Goal: Task Accomplishment & Management: Manage account settings

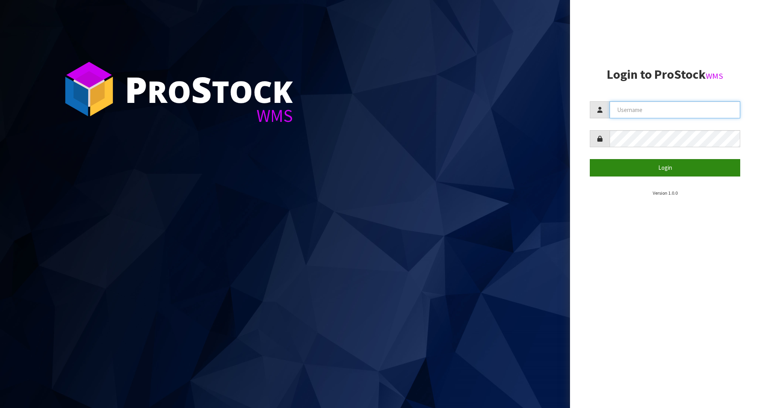
type input "[EMAIL_ADDRESS][DOMAIN_NAME]"
click at [636, 162] on button "Login" at bounding box center [665, 167] width 150 height 17
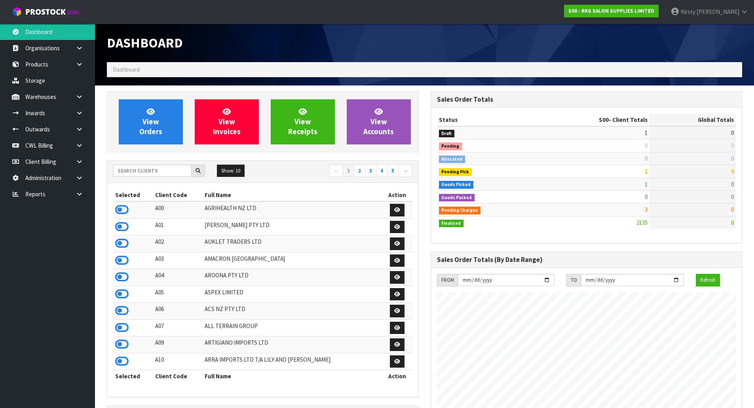
scroll to position [600, 323]
click at [81, 127] on icon at bounding box center [80, 129] width 8 height 6
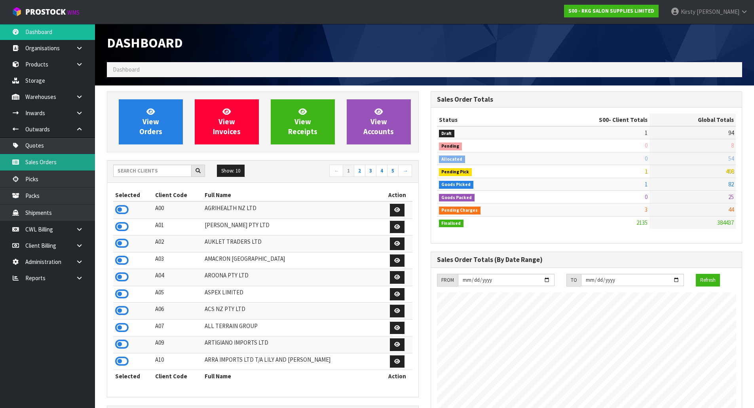
click at [46, 162] on link "Sales Orders" at bounding box center [47, 162] width 95 height 16
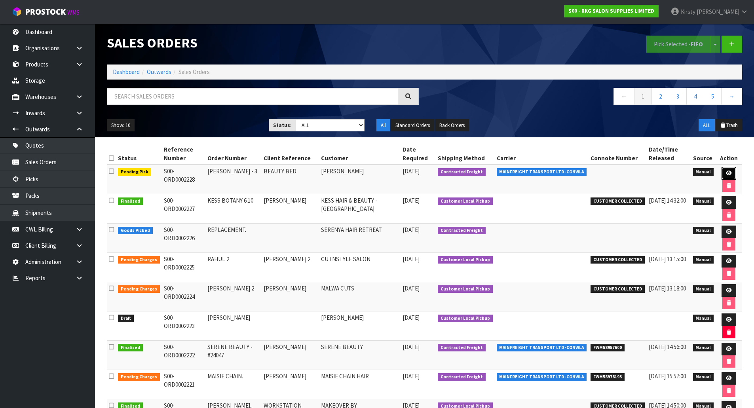
click at [728, 170] on link at bounding box center [729, 173] width 15 height 13
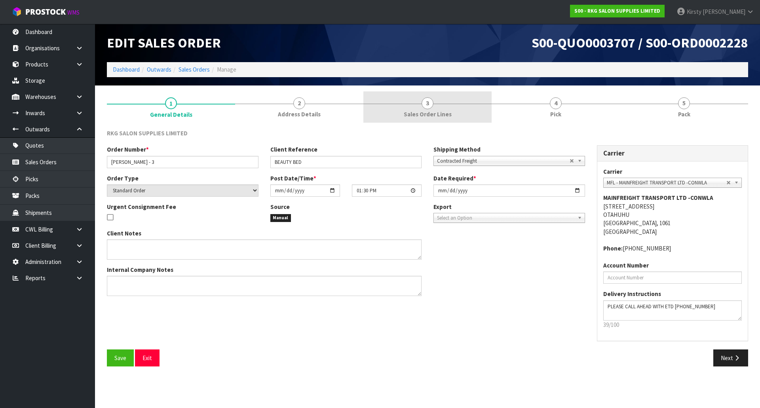
click at [429, 105] on span "3" at bounding box center [428, 103] width 12 height 12
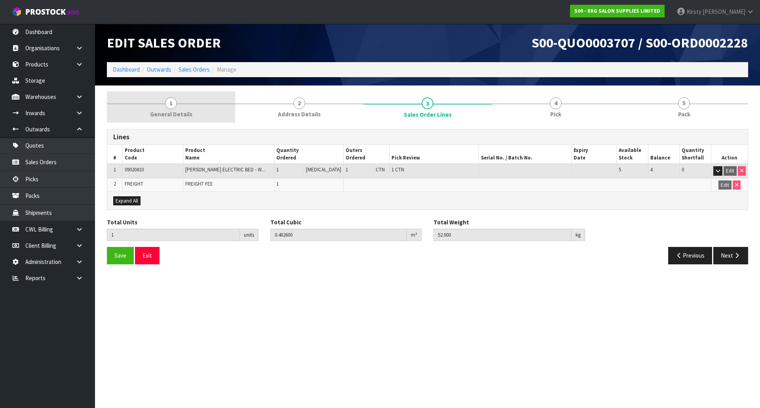
click at [172, 105] on span "1" at bounding box center [171, 103] width 12 height 12
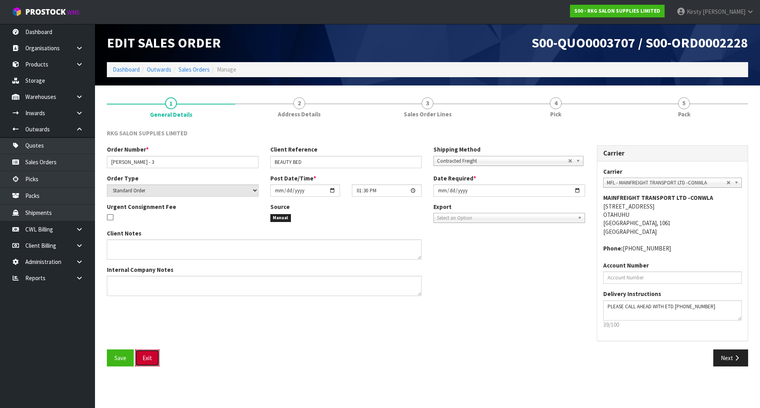
click at [157, 357] on button "Exit" at bounding box center [147, 357] width 25 height 17
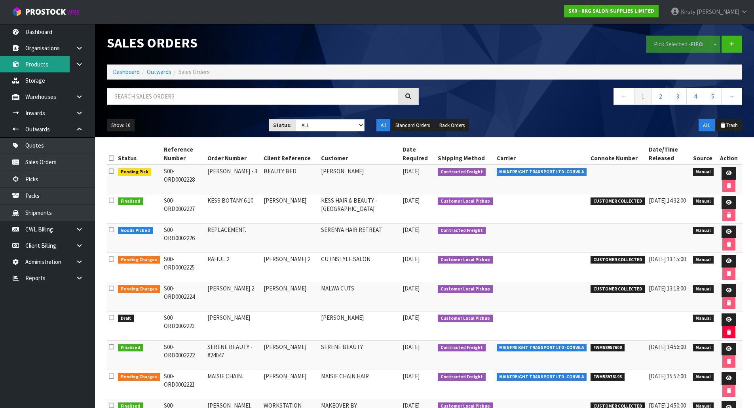
click at [46, 60] on link "Products" at bounding box center [47, 64] width 95 height 16
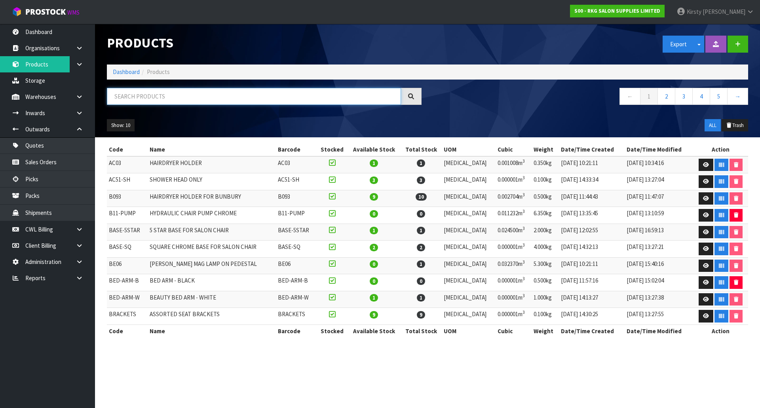
click at [140, 94] on input "text" at bounding box center [254, 96] width 294 height 17
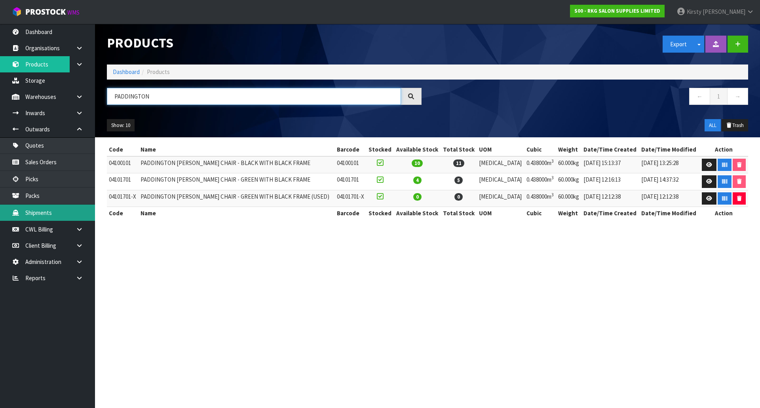
type input "PADDINGTON"
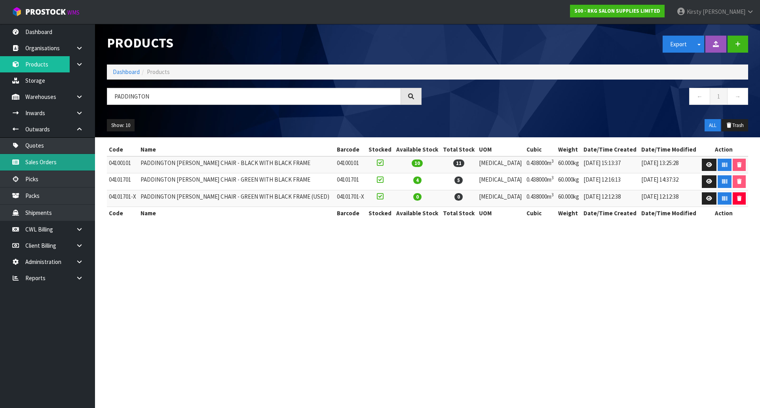
click at [47, 161] on link "Sales Orders" at bounding box center [47, 162] width 95 height 16
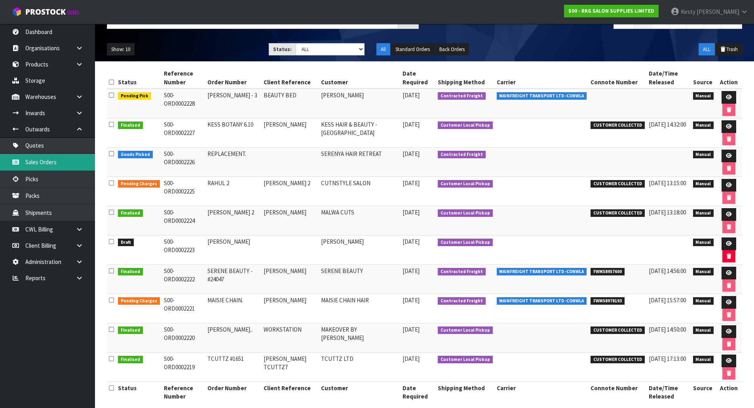
scroll to position [79, 0]
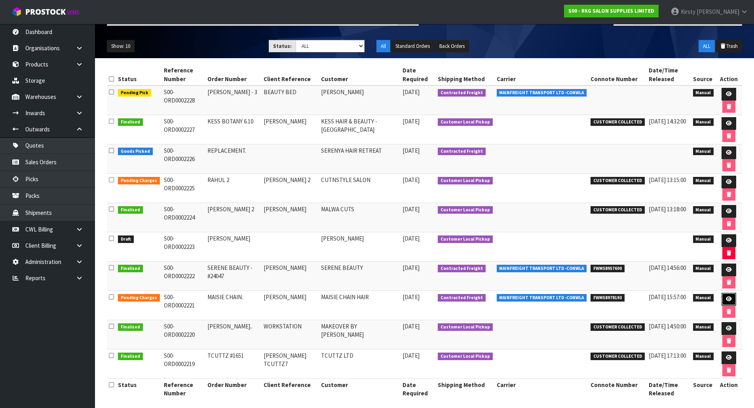
click at [727, 297] on icon at bounding box center [729, 298] width 6 height 5
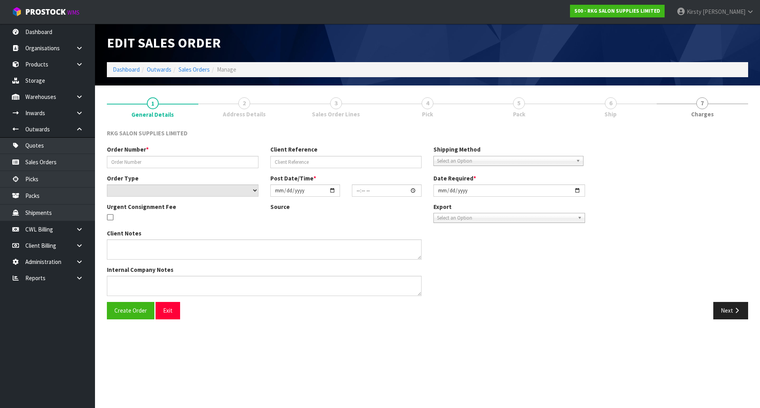
type input "MAISIE CHAIN."
type input "[PERSON_NAME]"
select select "number:0"
type input "2025-10-02"
type input "15:00:00.000"
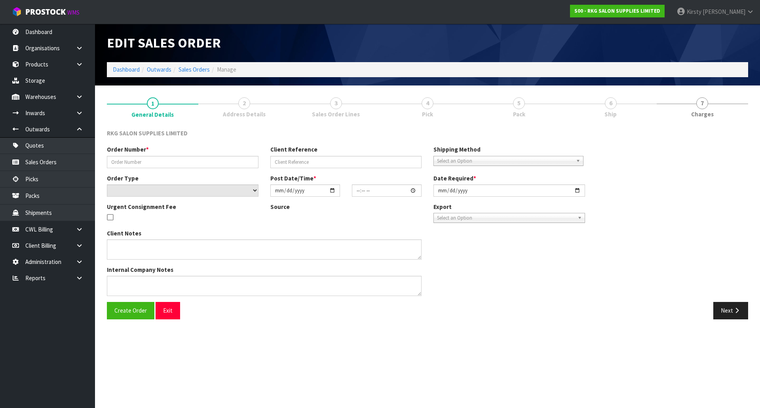
type input "2025-10-03"
type textarea "REPACK THE 2 USED CHAIRS INTO SHIPPER CARTONS AND SEND ALL LOOSE ON MF"
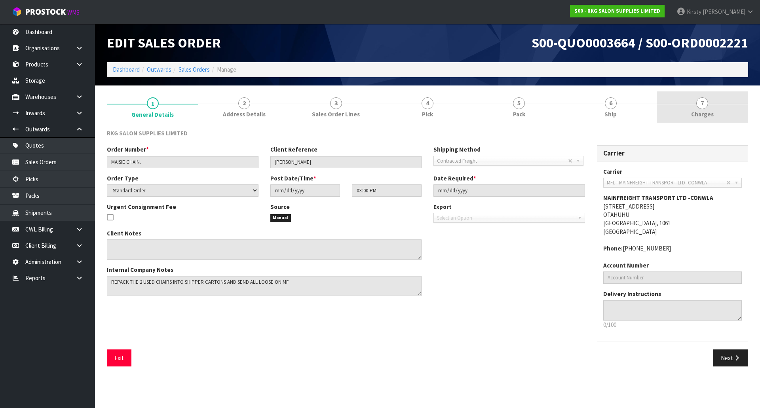
click at [700, 109] on span "7" at bounding box center [702, 103] width 12 height 12
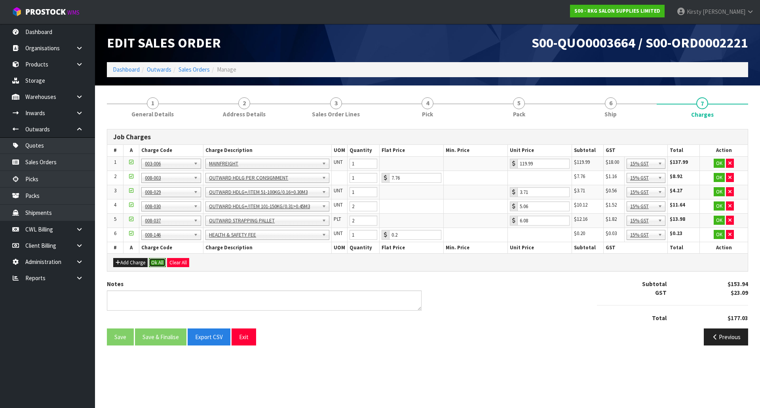
click at [164, 260] on button "Ok All" at bounding box center [157, 262] width 17 height 9
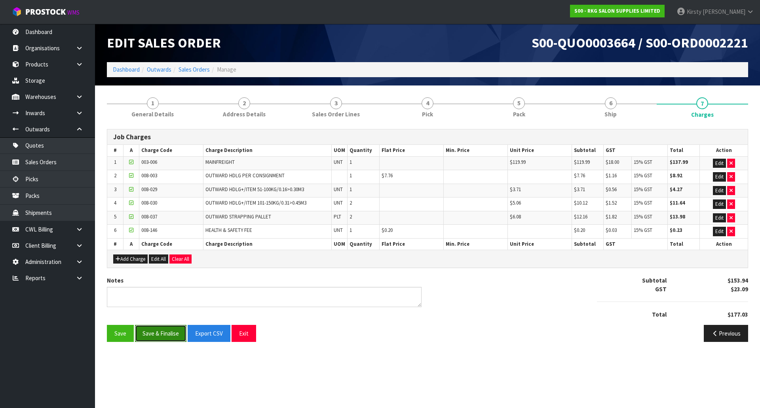
click at [160, 336] on button "Save & Finalise" at bounding box center [160, 333] width 51 height 17
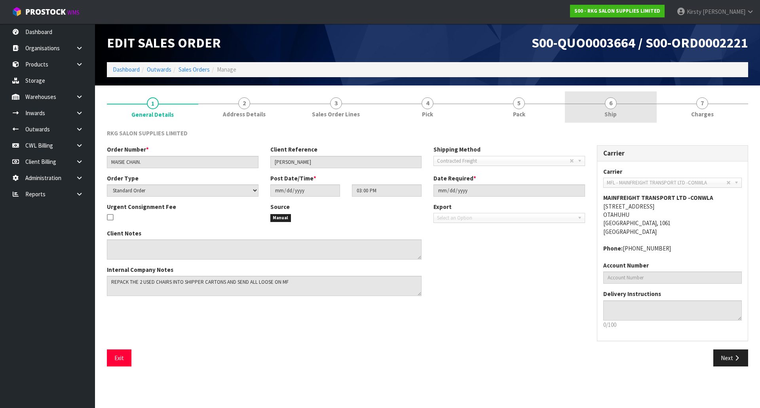
click at [614, 106] on span "6" at bounding box center [611, 103] width 12 height 12
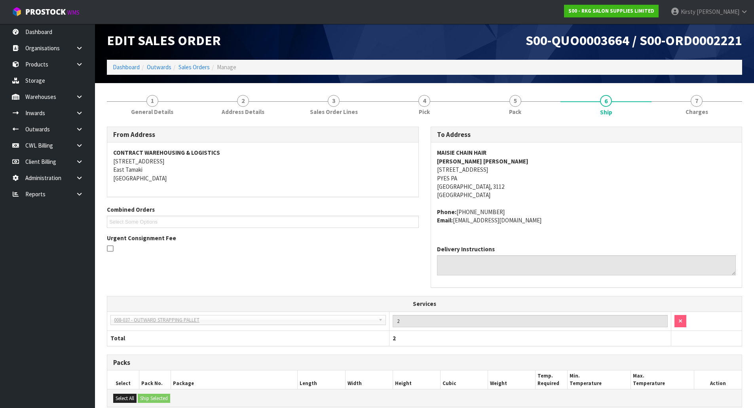
scroll to position [140, 0]
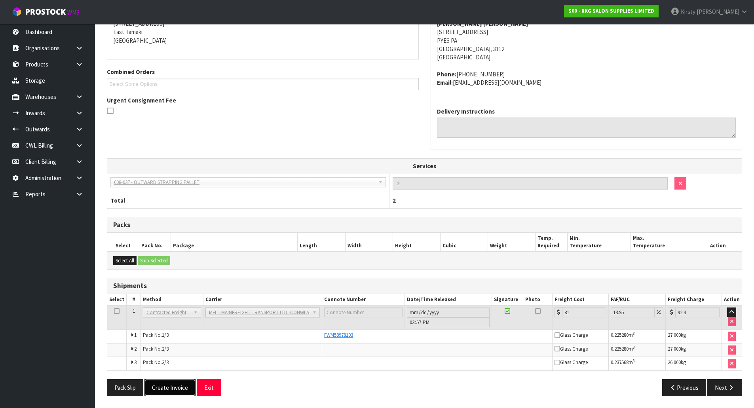
click at [158, 382] on button "Create Invoice" at bounding box center [169, 387] width 51 height 17
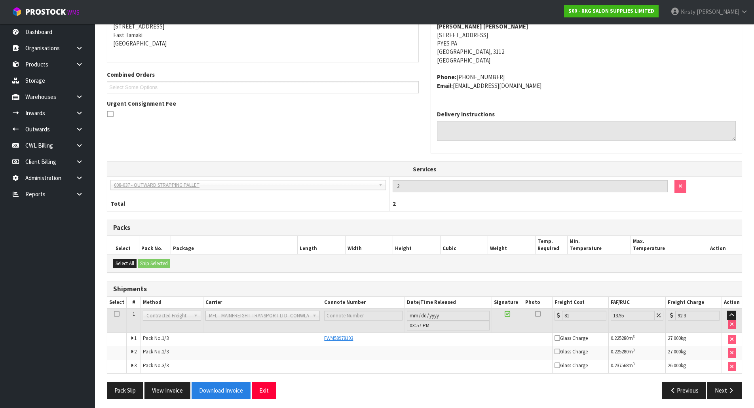
scroll to position [169, 0]
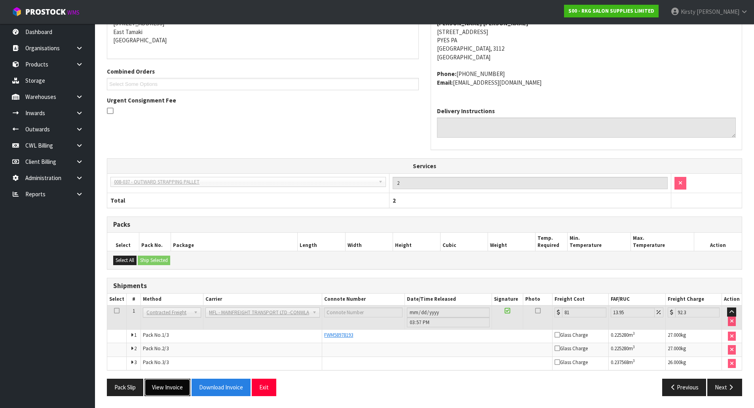
click at [155, 391] on button "View Invoice" at bounding box center [167, 387] width 46 height 17
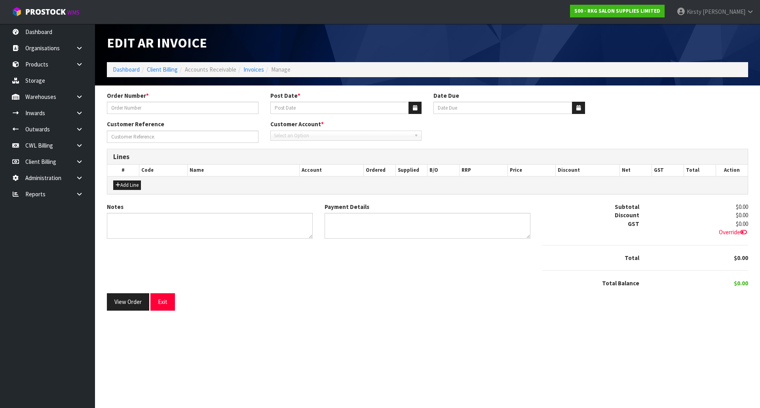
type input "MAISIE CHAIN."
type input "[DATE]"
type input "[PERSON_NAME]"
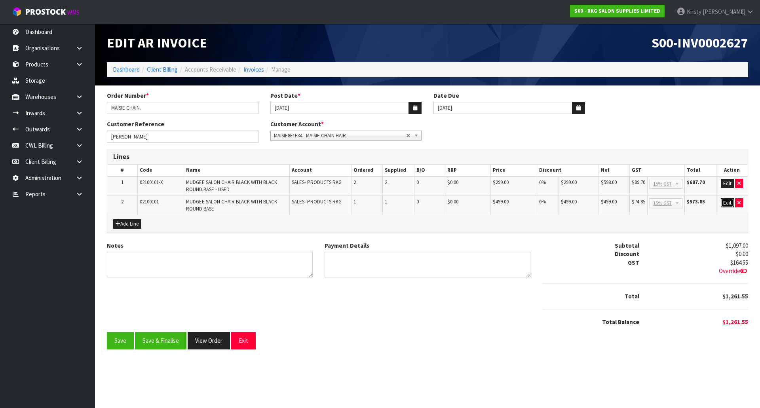
click at [727, 203] on button "Edit" at bounding box center [727, 202] width 13 height 9
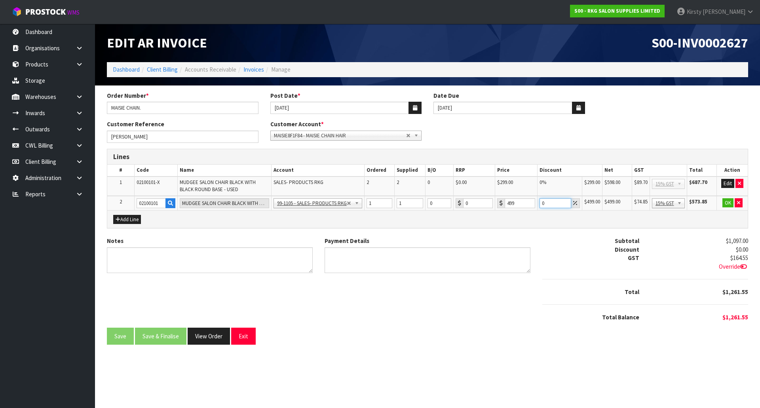
drag, startPoint x: 545, startPoint y: 204, endPoint x: 534, endPoint y: 204, distance: 11.9
click at [534, 204] on tr "2 02100101 MUDGEE SALON CHAIR BLACK WITH BLACK ROUND BASE 99-1100 - SALES -ADMI…" at bounding box center [427, 203] width 640 height 15
type input "20"
click at [726, 201] on button "OK" at bounding box center [727, 202] width 11 height 9
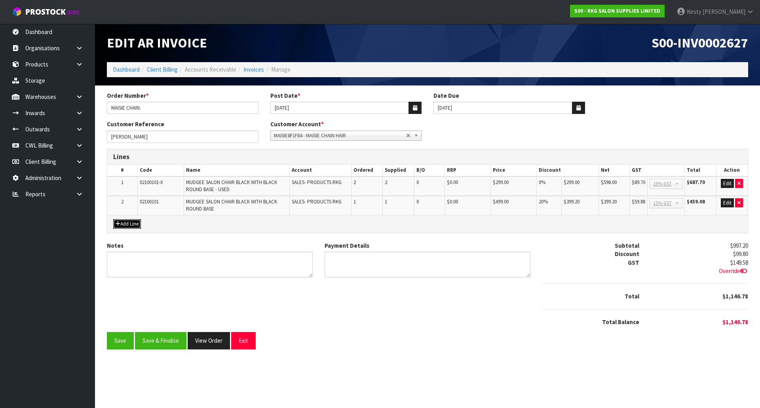
click at [122, 224] on button "Add Line" at bounding box center [127, 223] width 28 height 9
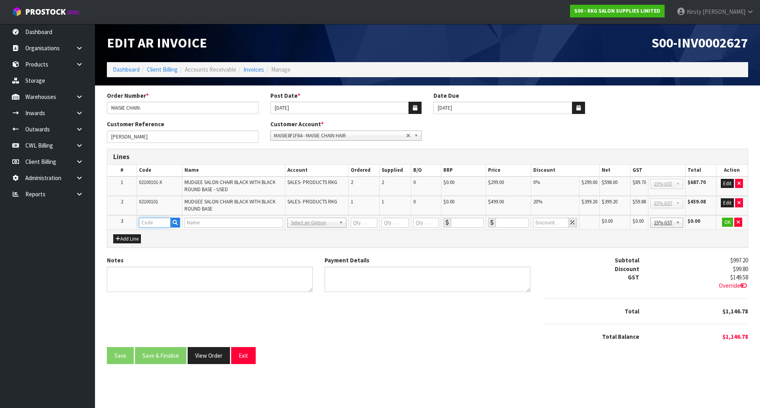
click at [142, 223] on input "text" at bounding box center [155, 223] width 32 height 10
type input "FREIGHT"
type input "1"
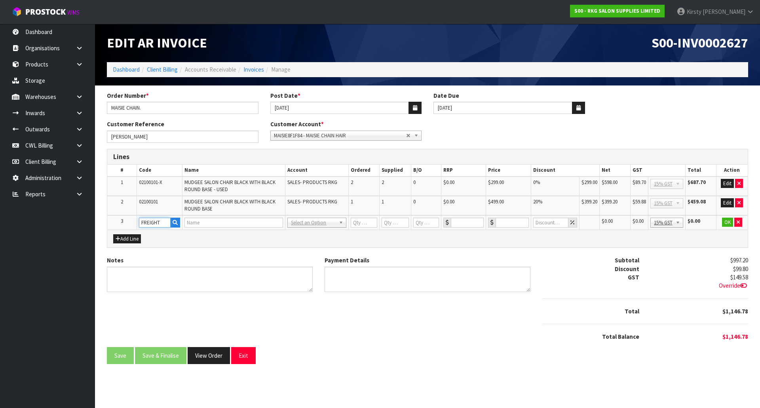
type input "0"
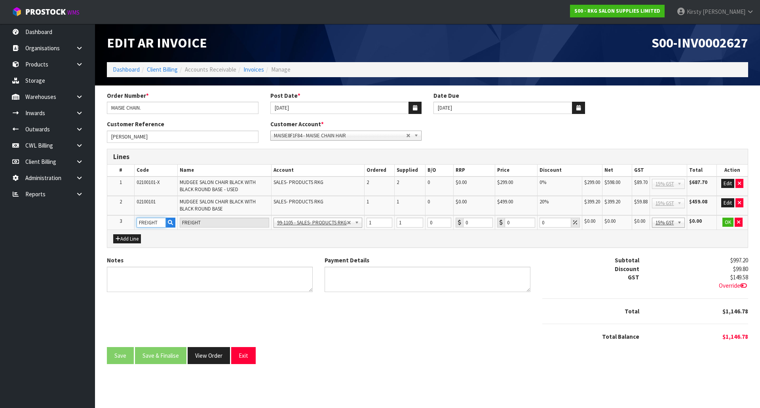
type input "FREIGHT"
click at [366, 221] on td "1" at bounding box center [379, 222] width 30 height 15
drag, startPoint x: 514, startPoint y: 222, endPoint x: 493, endPoint y: 224, distance: 21.0
click at [493, 224] on tr "3 FREIGHT FREIGHT 99-1100 - SALES -ADMIN 99-1105 - SALES- PRODUCTS RKG 99-1106 …" at bounding box center [427, 222] width 640 height 15
type input "129.50"
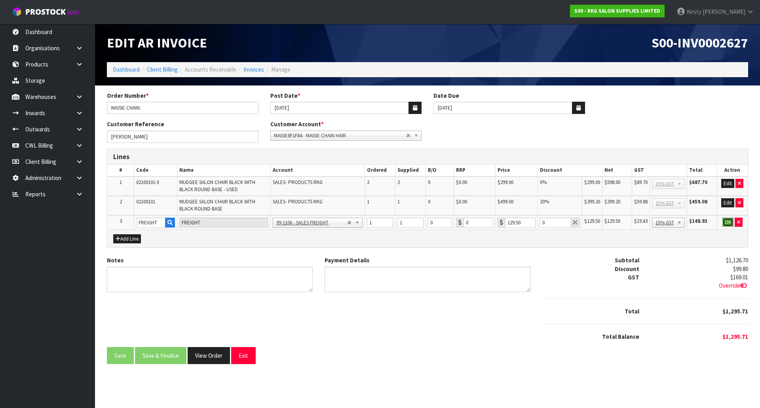
click at [726, 222] on button "OK" at bounding box center [727, 222] width 11 height 9
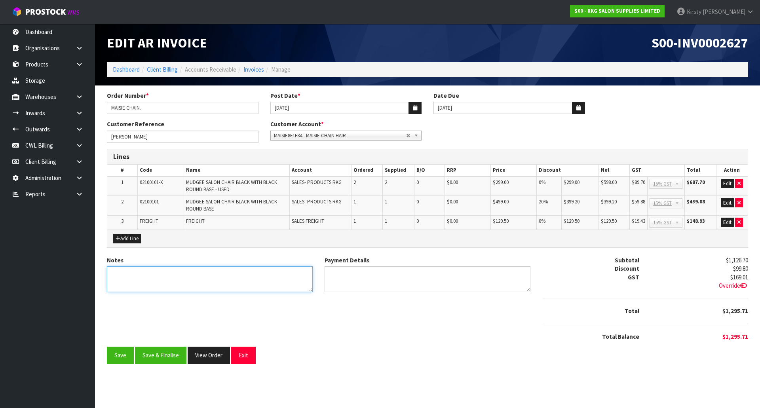
click at [121, 281] on textarea "Notes" at bounding box center [210, 279] width 206 height 26
type textarea "THANK YOU FOR YOUR ORDER"
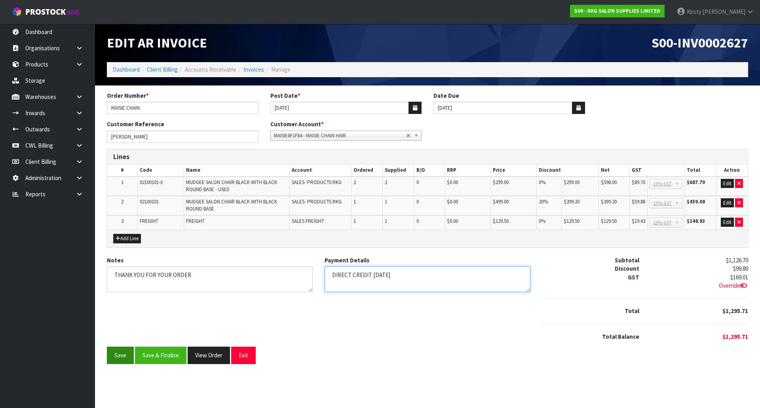
type textarea "DIRECT CREDIT 2.10.25"
click at [118, 354] on button "Save" at bounding box center [120, 355] width 27 height 17
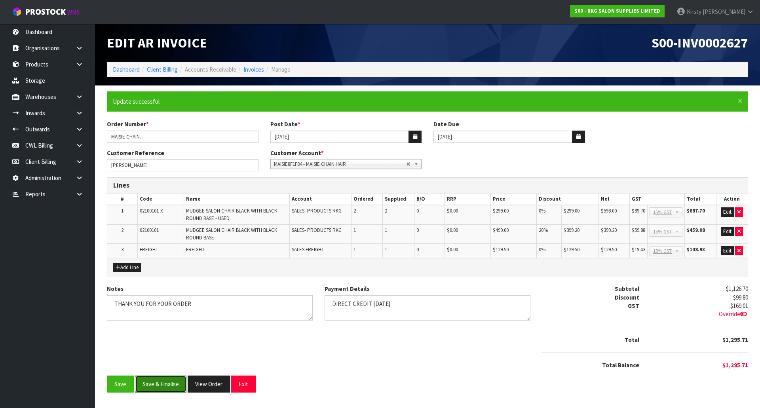
click at [161, 384] on button "Save & Finalise" at bounding box center [160, 384] width 51 height 17
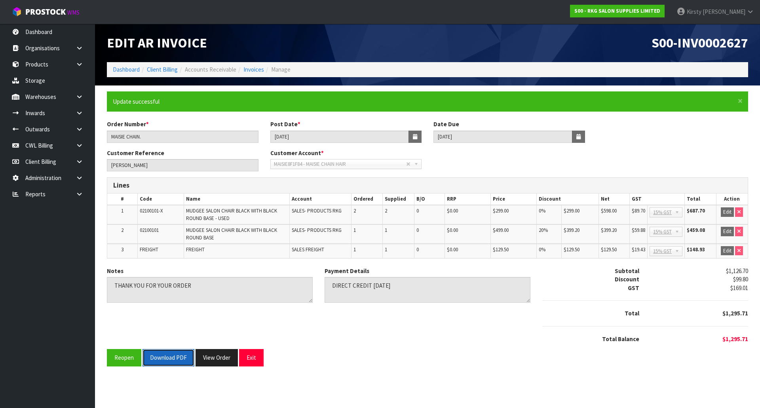
click at [164, 363] on button "Download PDF" at bounding box center [168, 357] width 52 height 17
click at [256, 360] on button "Exit" at bounding box center [251, 357] width 25 height 17
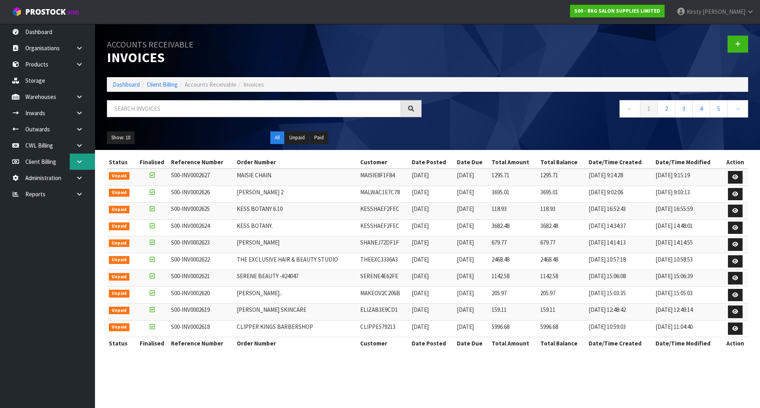
click at [78, 160] on icon at bounding box center [80, 162] width 8 height 6
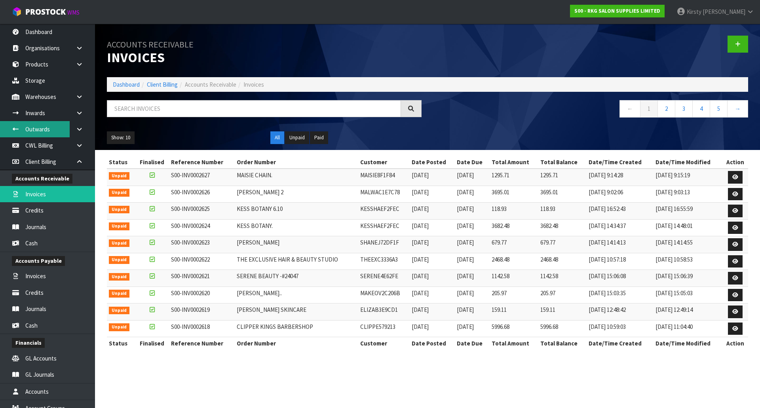
drag, startPoint x: 79, startPoint y: 131, endPoint x: 56, endPoint y: 133, distance: 23.4
click at [79, 131] on icon at bounding box center [80, 129] width 8 height 6
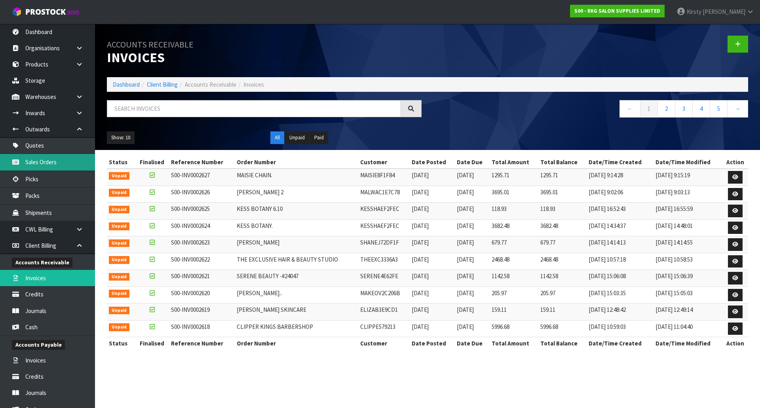
click at [39, 158] on link "Sales Orders" at bounding box center [47, 162] width 95 height 16
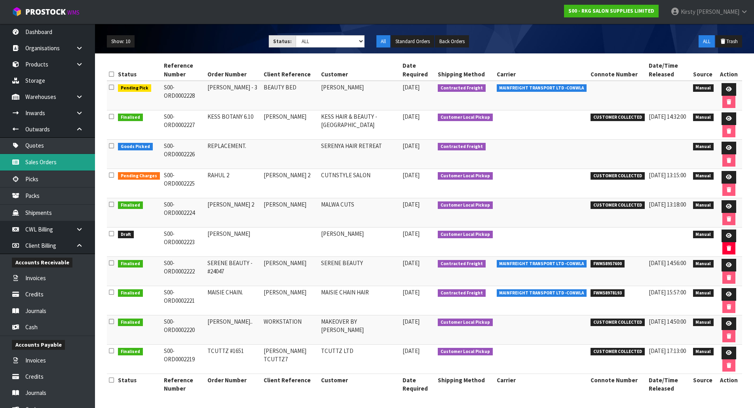
scroll to position [85, 0]
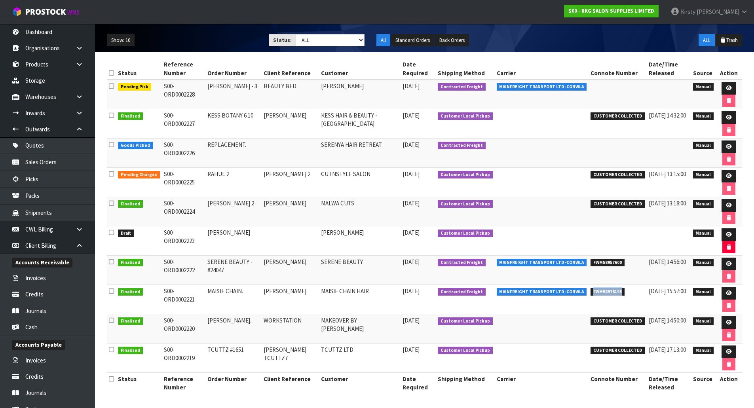
drag, startPoint x: 620, startPoint y: 292, endPoint x: 589, endPoint y: 292, distance: 30.9
click at [591, 292] on span "FWM58978193" at bounding box center [608, 292] width 34 height 8
copy span "FWM58978193"
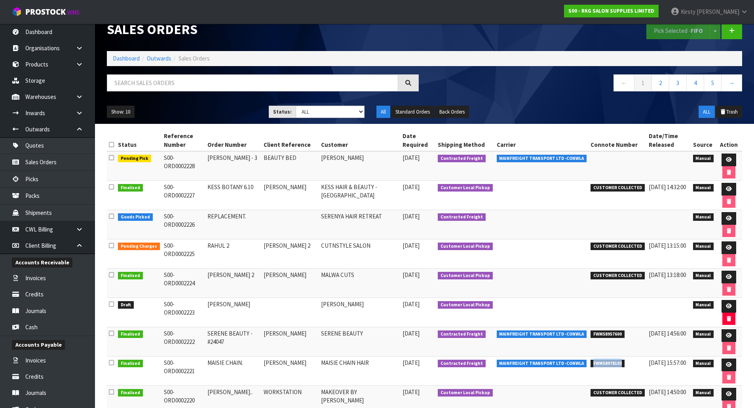
scroll to position [0, 0]
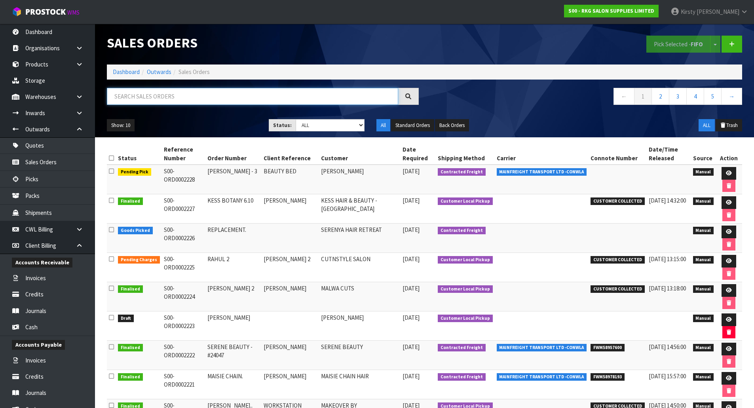
click at [196, 96] on input "text" at bounding box center [252, 96] width 291 height 17
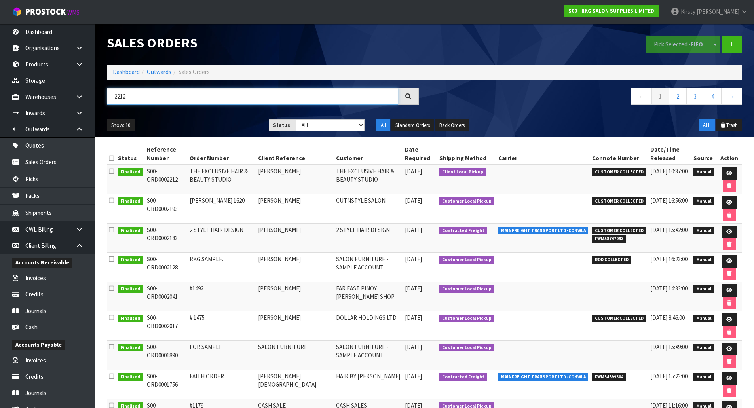
type input "2212"
click at [30, 65] on link "Products" at bounding box center [47, 64] width 95 height 16
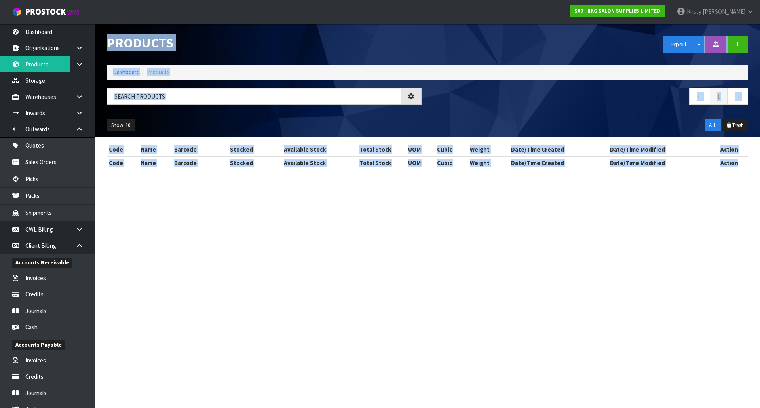
drag, startPoint x: 132, startPoint y: 97, endPoint x: 99, endPoint y: 98, distance: 32.9
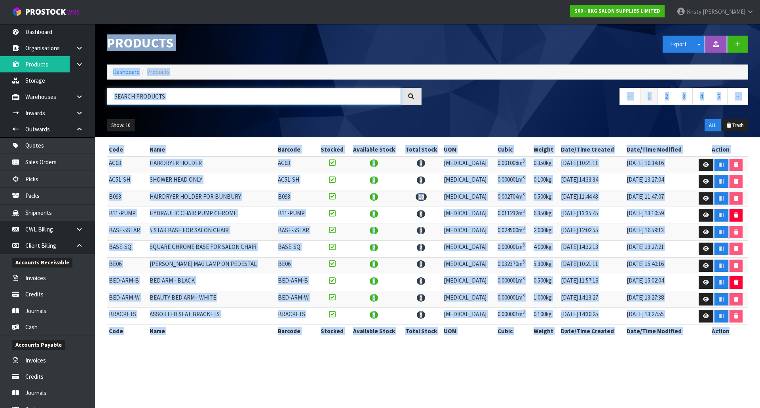
click at [180, 95] on input "text" at bounding box center [254, 96] width 294 height 17
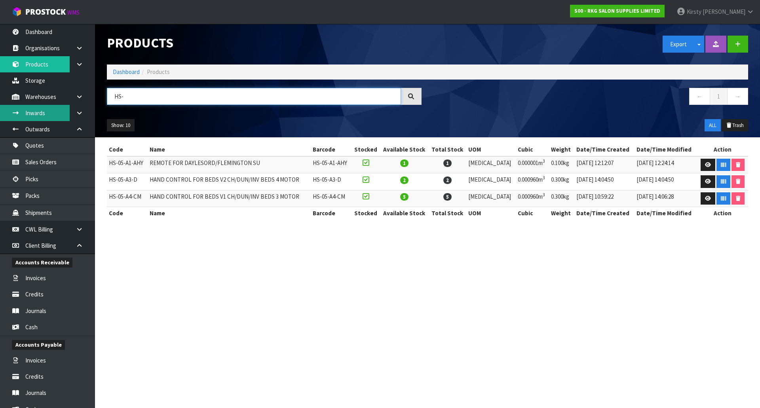
drag, startPoint x: 129, startPoint y: 101, endPoint x: 61, endPoint y: 109, distance: 67.7
click at [61, 109] on body "Toggle navigation ProStock WMS S00 - RKG SALON SUPPLIES LIMITED Kirsty Giles Lo…" at bounding box center [380, 204] width 760 height 408
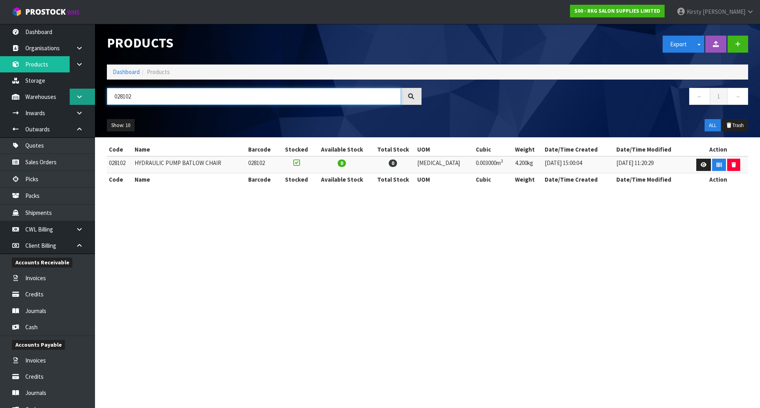
drag, startPoint x: 140, startPoint y: 100, endPoint x: 82, endPoint y: 101, distance: 57.4
click at [82, 101] on body "Toggle navigation ProStock WMS S00 - RKG SALON SUPPLIES LIMITED Kirsty Giles Lo…" at bounding box center [380, 204] width 760 height 408
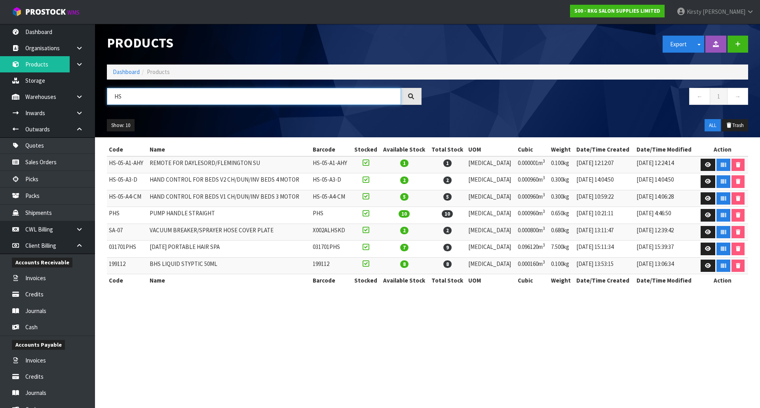
drag, startPoint x: 125, startPoint y: 95, endPoint x: 95, endPoint y: 98, distance: 31.0
click at [95, 98] on body "Toggle navigation ProStock WMS S00 - RKG SALON SUPPLIES LIMITED Kirsty Giles Lo…" at bounding box center [380, 204] width 760 height 408
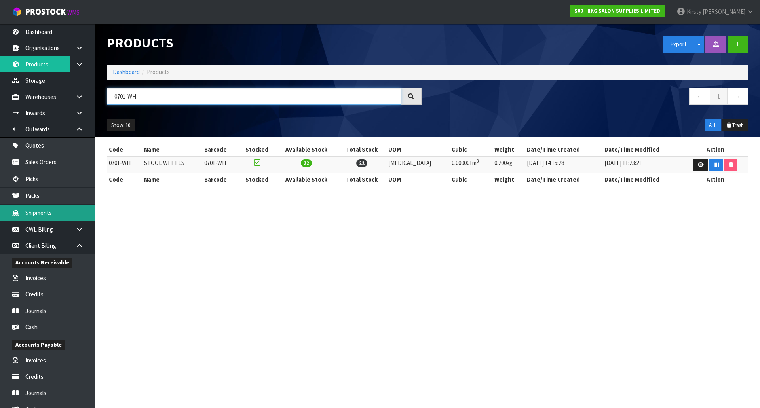
type input "0701-WH"
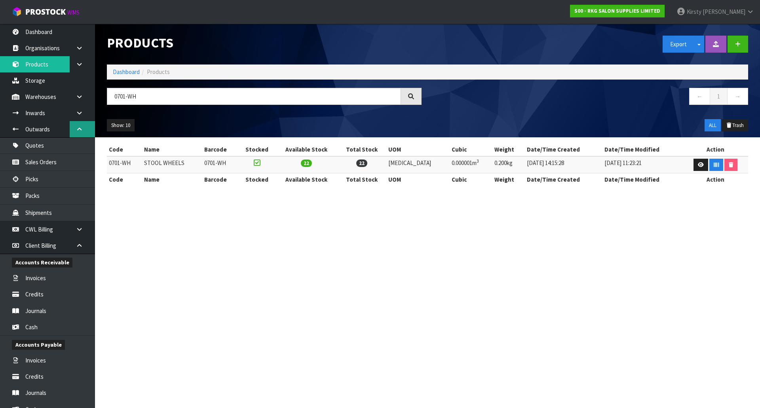
click at [78, 130] on icon at bounding box center [80, 129] width 8 height 6
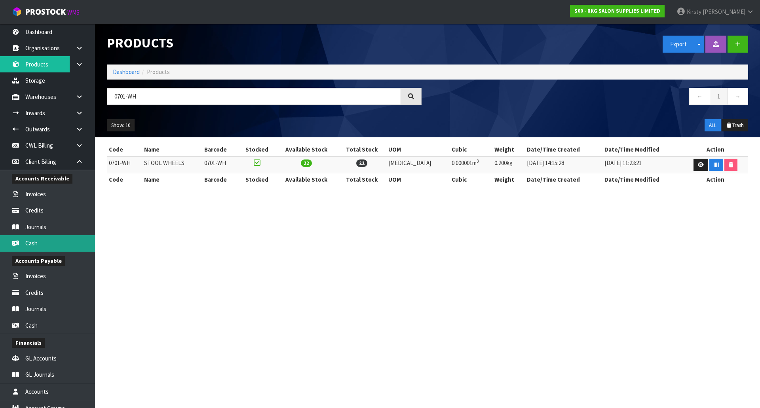
click at [36, 241] on link "Cash" at bounding box center [47, 243] width 95 height 16
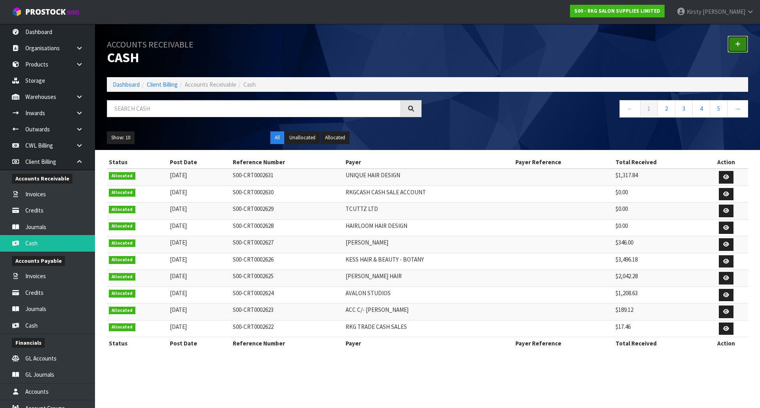
click at [736, 42] on icon at bounding box center [738, 44] width 6 height 6
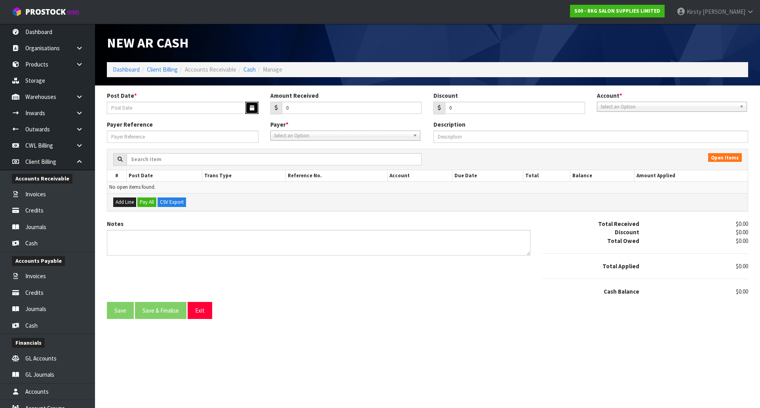
click at [249, 108] on button "button" at bounding box center [251, 108] width 13 height 12
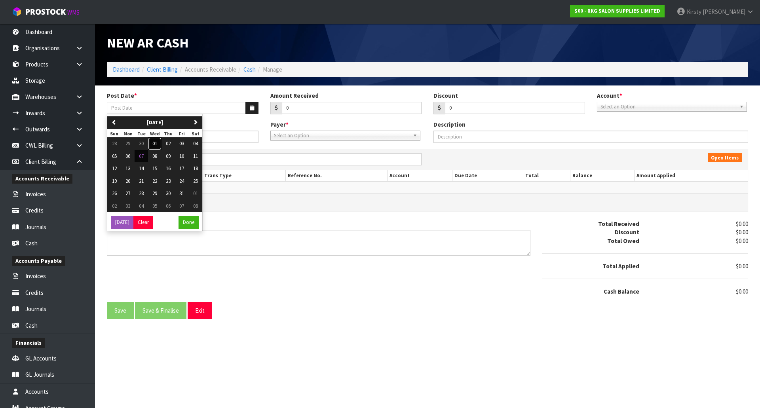
click at [159, 143] on button "01" at bounding box center [154, 143] width 13 height 13
type input "[DATE]"
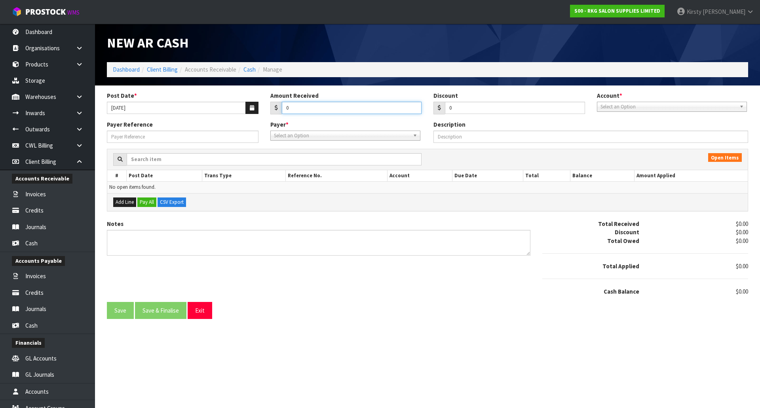
drag, startPoint x: 291, startPoint y: 106, endPoint x: 279, endPoint y: 108, distance: 11.4
click at [279, 108] on div "0" at bounding box center [346, 108] width 152 height 13
type input "564.88"
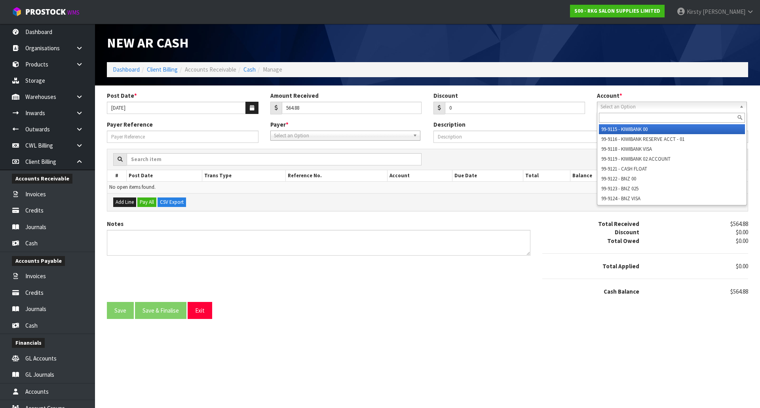
click at [621, 108] on span "Select an Option" at bounding box center [668, 106] width 136 height 9
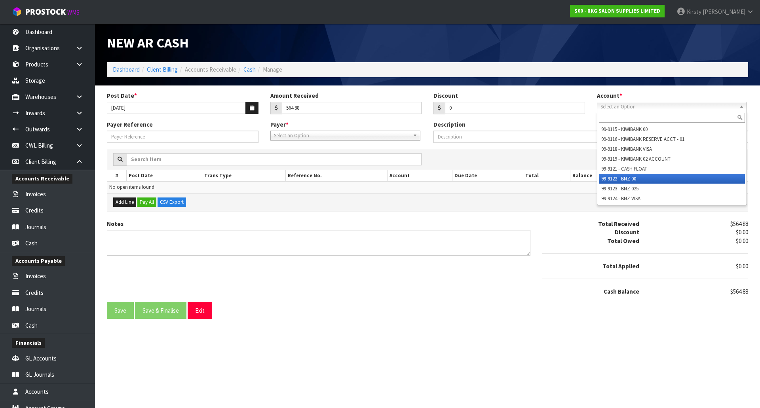
click at [629, 176] on li "99-9122 - BNZ 00" at bounding box center [672, 179] width 146 height 10
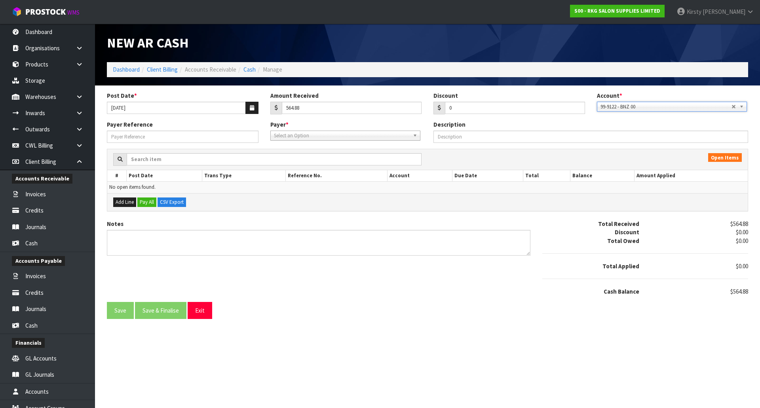
click at [296, 135] on span "Select an Option" at bounding box center [342, 135] width 136 height 9
type input "bilen"
click at [310, 159] on li "BILEN HF0E052 - BILEN HAIR EXTENSION" at bounding box center [345, 158] width 146 height 10
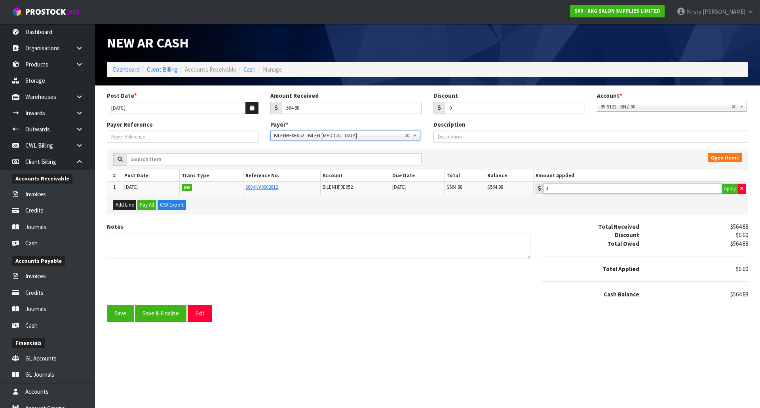
type input "564.88"
click at [570, 191] on input "564.88" at bounding box center [632, 189] width 179 height 10
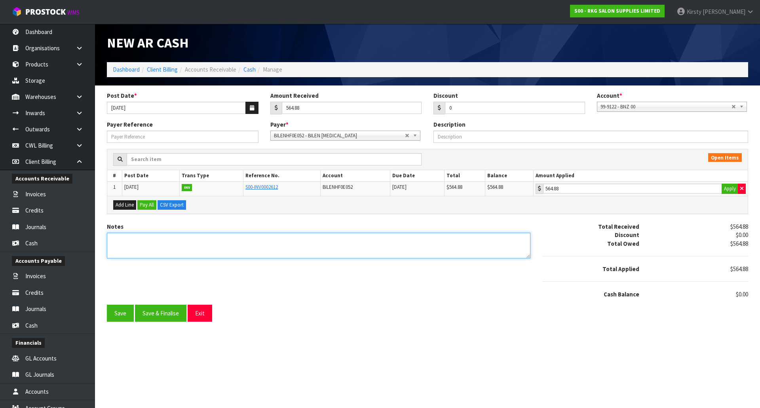
click at [144, 244] on textarea "Notes" at bounding box center [318, 246] width 423 height 26
type textarea "EFT 1.10"
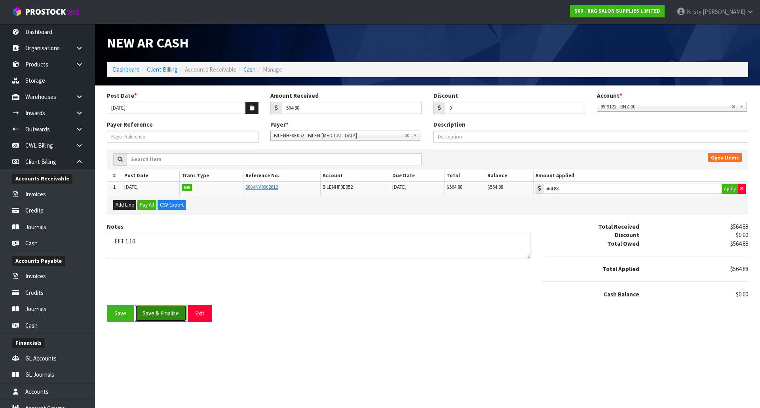
click at [159, 312] on button "Save & Finalise" at bounding box center [160, 313] width 51 height 17
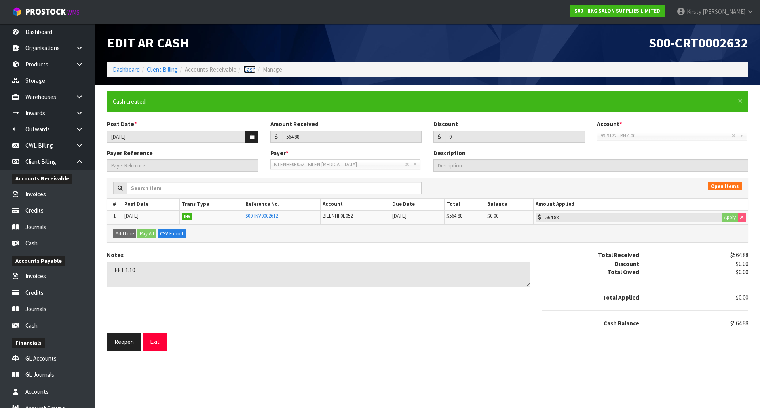
click at [246, 71] on link "Cash" at bounding box center [249, 70] width 12 height 8
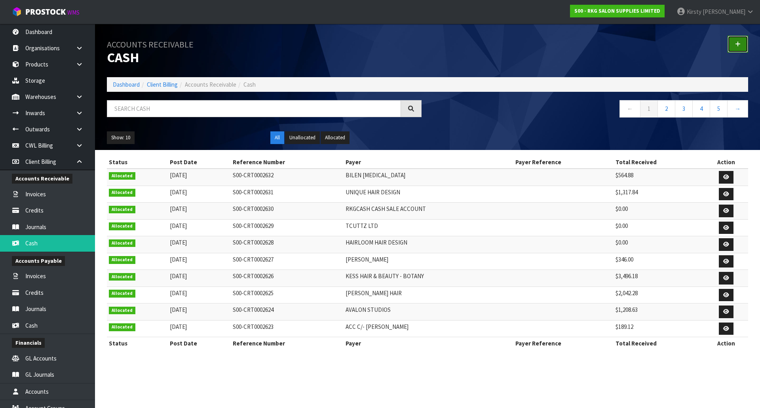
click at [736, 42] on icon at bounding box center [738, 44] width 6 height 6
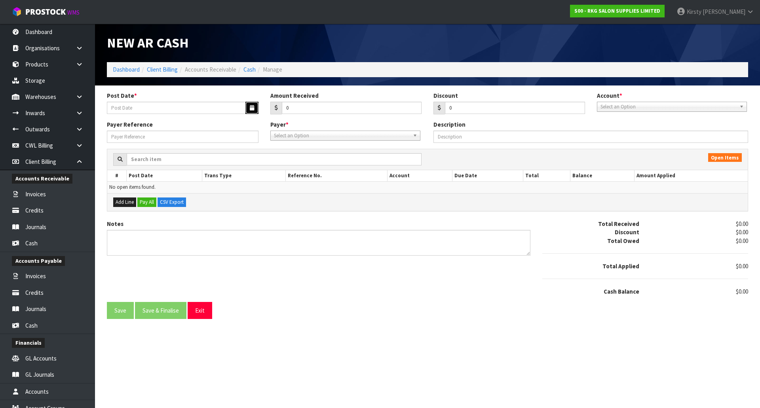
click at [254, 107] on button "button" at bounding box center [251, 108] width 13 height 12
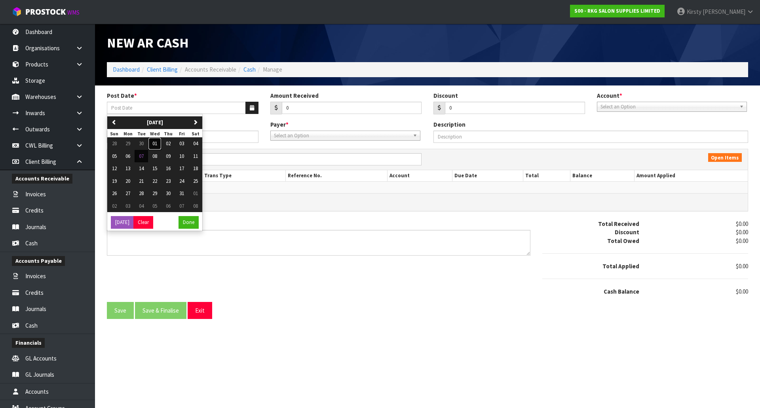
click at [154, 144] on span "01" at bounding box center [154, 143] width 5 height 7
type input "[DATE]"
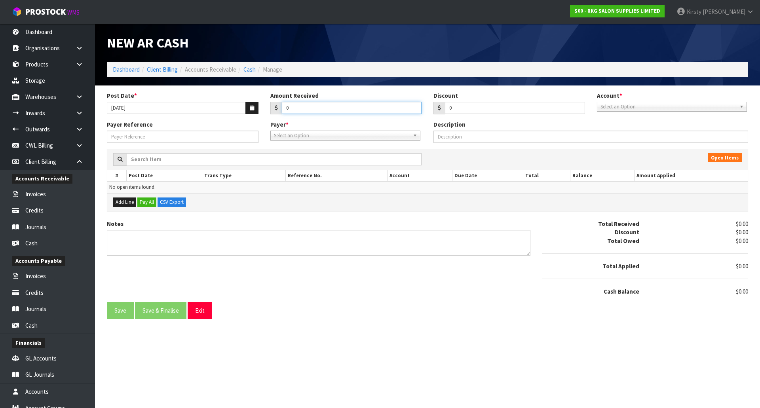
drag, startPoint x: 295, startPoint y: 108, endPoint x: 269, endPoint y: 110, distance: 26.6
click at [269, 110] on div "Amount Received 0" at bounding box center [345, 102] width 163 height 23
type input "679.77"
click at [674, 107] on span "Select an Option" at bounding box center [668, 106] width 136 height 9
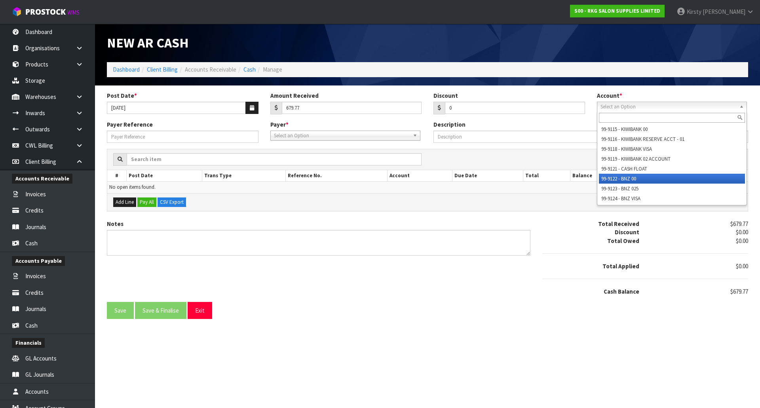
click at [635, 175] on li "99-9122 - BNZ 00" at bounding box center [672, 179] width 146 height 10
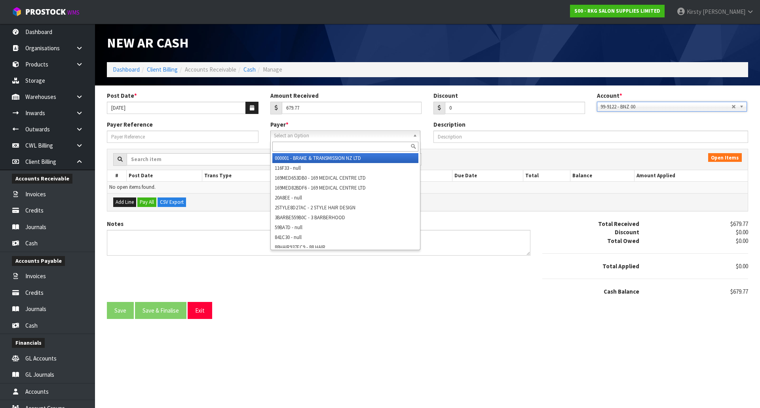
click at [323, 137] on span "Select an Option" at bounding box center [342, 135] width 136 height 9
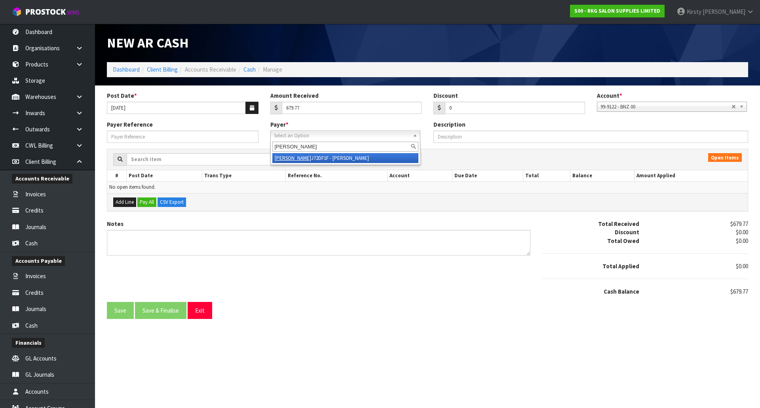
type input "SHANE"
click at [320, 158] on li "SHANE J72DF1F - SHANE JOHNS" at bounding box center [345, 158] width 146 height 10
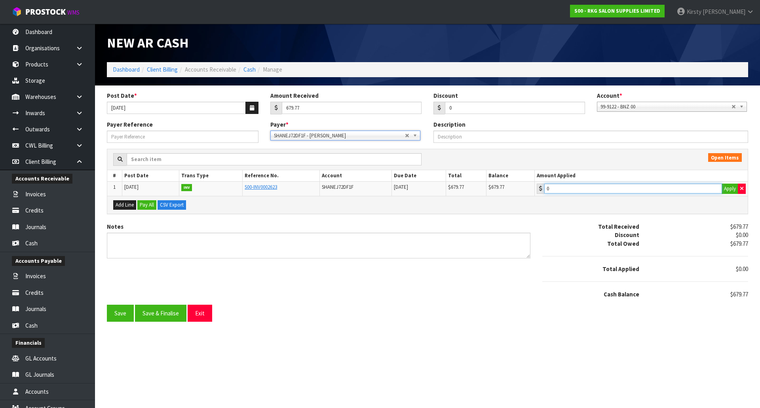
type input "679.77"
click at [583, 191] on input "679.77" at bounding box center [633, 189] width 178 height 10
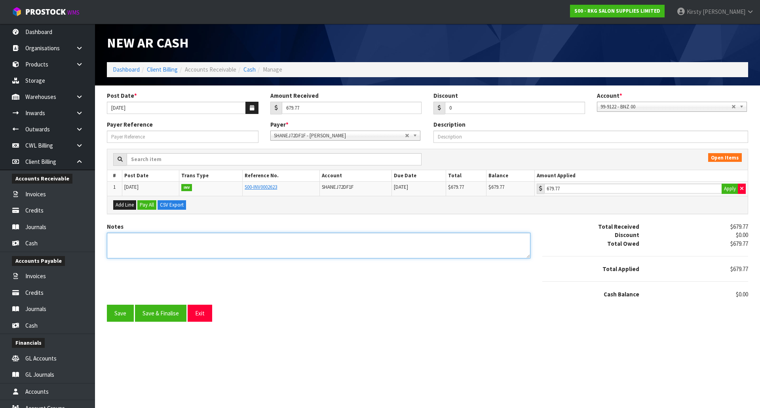
click at [164, 240] on textarea "Notes" at bounding box center [318, 246] width 423 height 26
type textarea "DC 1.10"
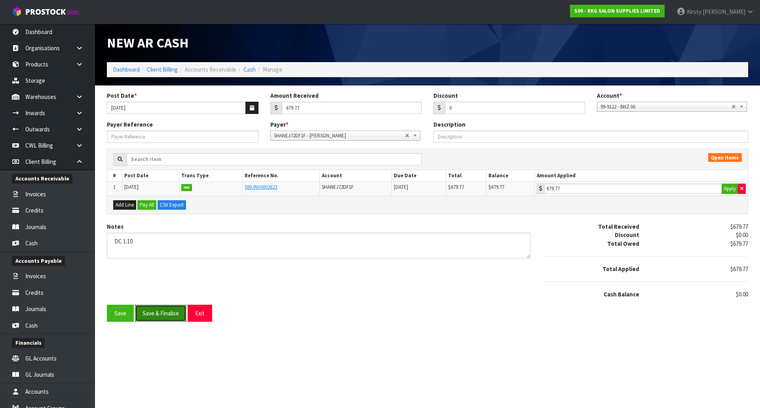
click at [160, 315] on button "Save & Finalise" at bounding box center [160, 313] width 51 height 17
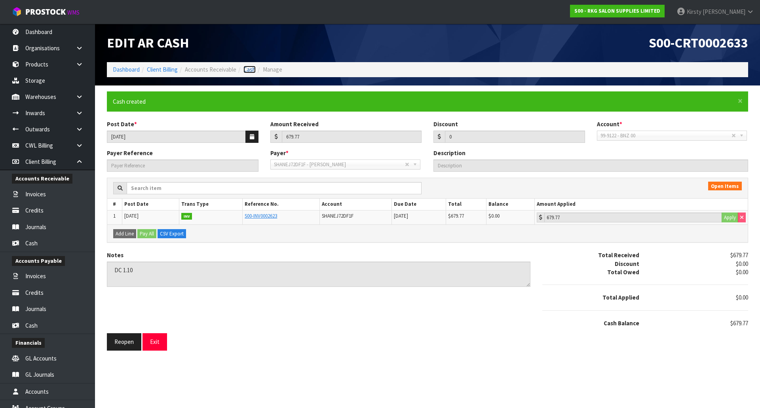
click at [253, 71] on link "Cash" at bounding box center [249, 70] width 12 height 8
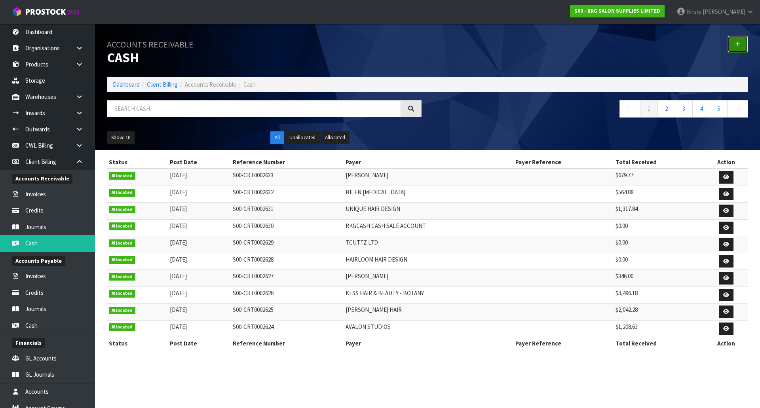
click at [739, 42] on icon at bounding box center [738, 44] width 6 height 6
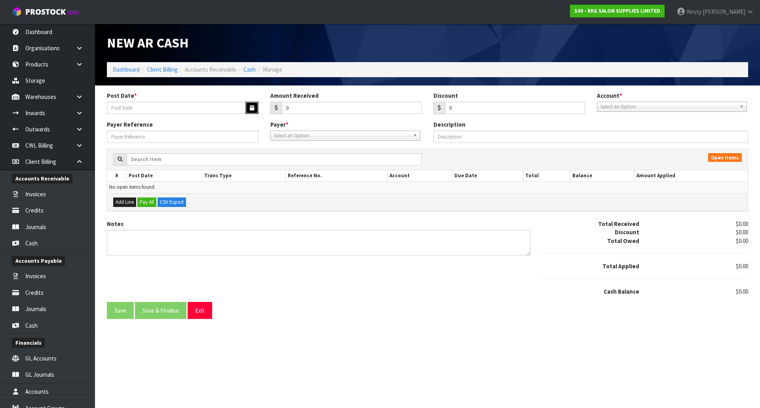
click at [254, 106] on icon "button" at bounding box center [252, 107] width 4 height 5
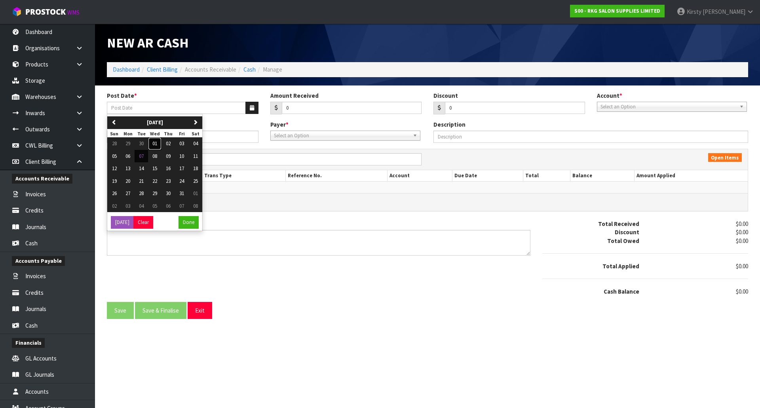
click at [156, 142] on span "01" at bounding box center [154, 143] width 5 height 7
type input "[DATE]"
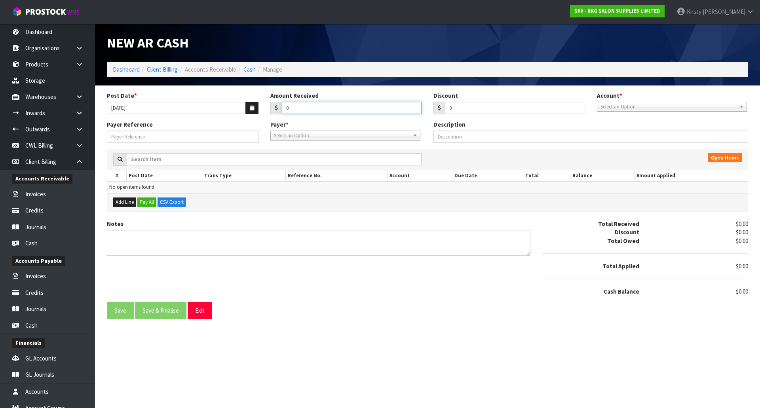
drag, startPoint x: 295, startPoint y: 105, endPoint x: 270, endPoint y: 110, distance: 25.3
click at [270, 110] on div "0" at bounding box center [346, 108] width 152 height 13
type input "2"
type input "218.99"
drag, startPoint x: 482, startPoint y: 110, endPoint x: 429, endPoint y: 116, distance: 53.8
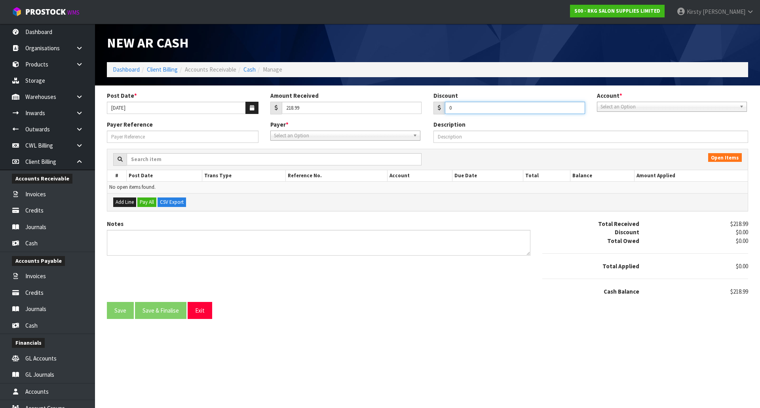
click at [429, 116] on div "Post Date * 01/10/2025 Amount Received 218.99 Discount 0 Account * 99-9115 - KI…" at bounding box center [427, 105] width 653 height 29
type input "10.09"
click at [630, 106] on span "Select an Option" at bounding box center [668, 106] width 136 height 9
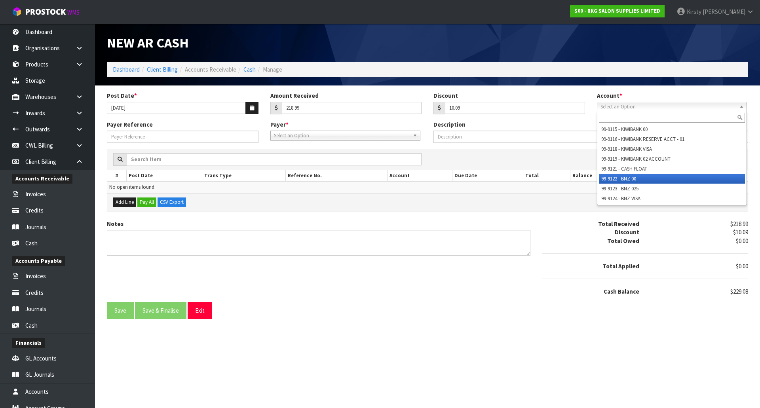
click at [626, 178] on li "99-9122 - BNZ 00" at bounding box center [672, 179] width 146 height 10
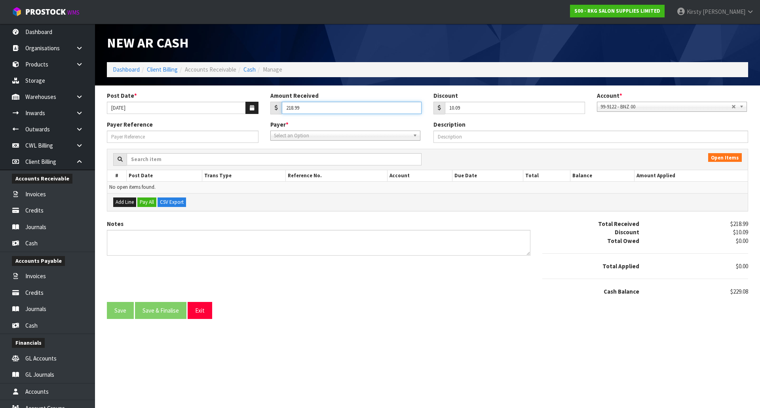
drag, startPoint x: 310, startPoint y: 110, endPoint x: 261, endPoint y: 109, distance: 48.3
click at [261, 109] on div "Post Date * 01/10/2025 Amount Received 218.99 Discount 10.09 Account * 99-9115 …" at bounding box center [427, 105] width 653 height 29
type input "208.9"
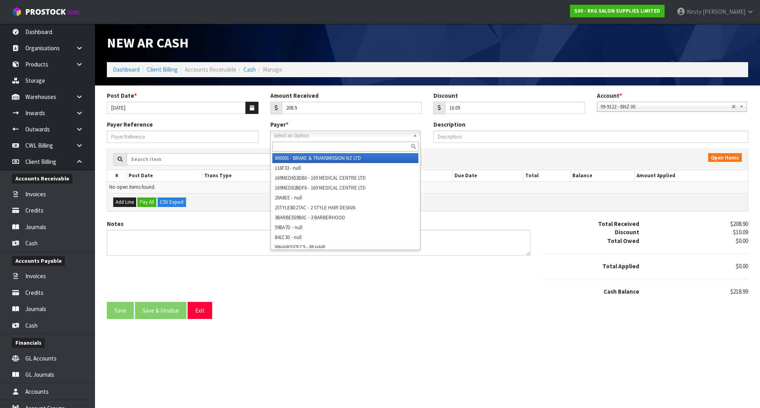
click at [274, 137] on span "Select an Option" at bounding box center [342, 135] width 136 height 9
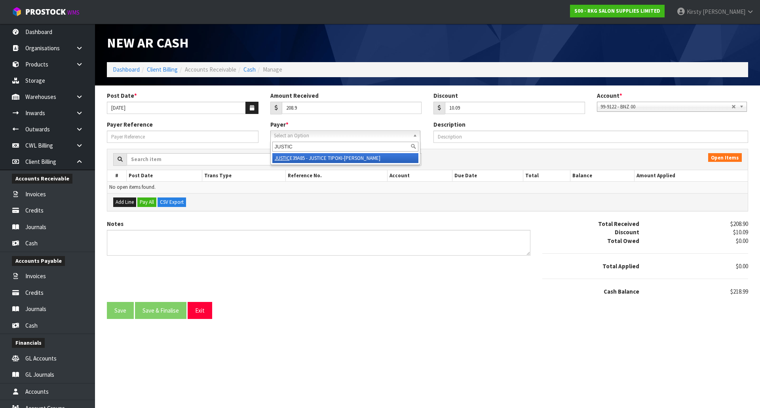
type input "JUSTIC"
click at [326, 160] on li "JUSTIC E39A85 - JUSTICE TIPOKI-RUSSEL" at bounding box center [345, 158] width 146 height 10
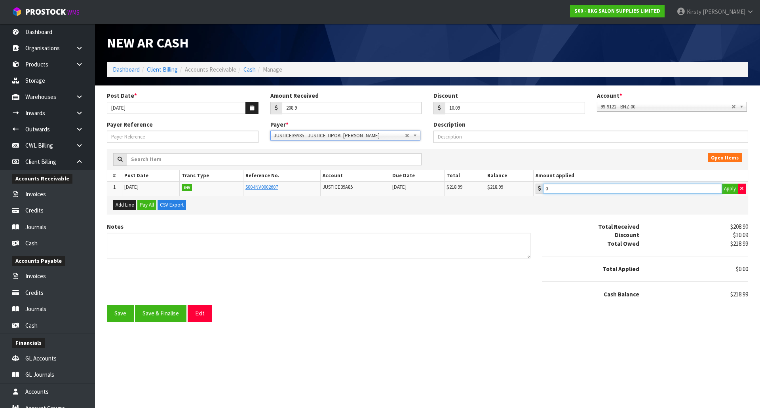
type input "218.99"
click at [553, 191] on input "218.99" at bounding box center [632, 189] width 179 height 10
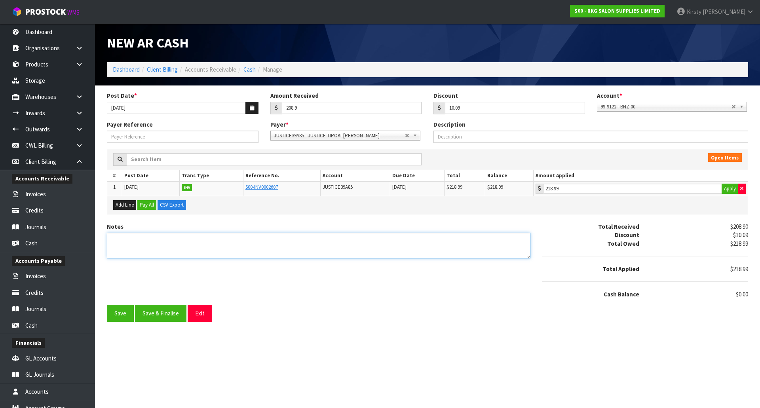
click at [124, 243] on textarea "Notes" at bounding box center [318, 246] width 423 height 26
drag, startPoint x: 121, startPoint y: 243, endPoint x: 111, endPoint y: 243, distance: 9.9
click at [111, 243] on textarea "Notes" at bounding box center [318, 246] width 423 height 26
type textarea "PP 1.10"
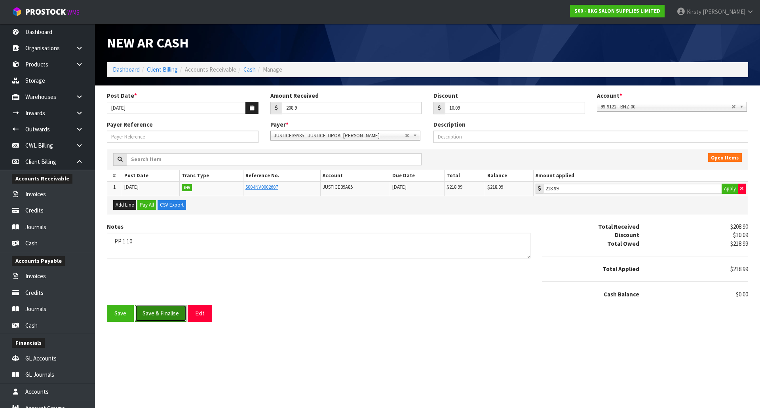
click at [154, 316] on button "Save & Finalise" at bounding box center [160, 313] width 51 height 17
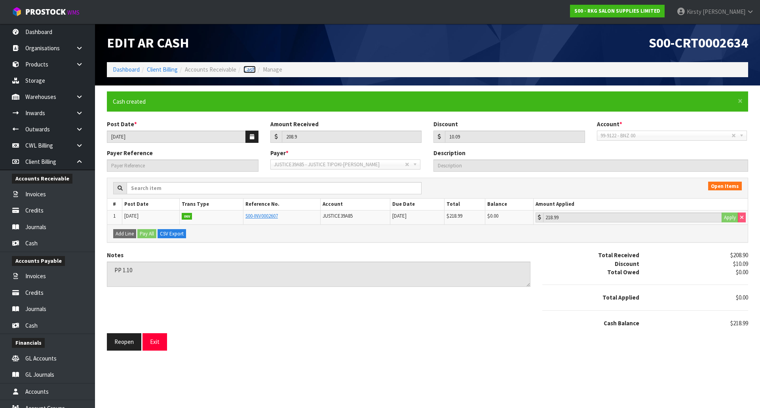
click at [249, 68] on link "Cash" at bounding box center [249, 70] width 12 height 8
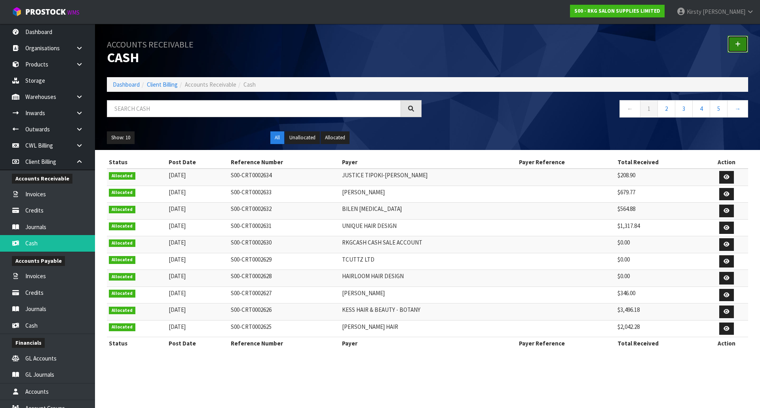
click at [741, 46] on link at bounding box center [737, 44] width 21 height 17
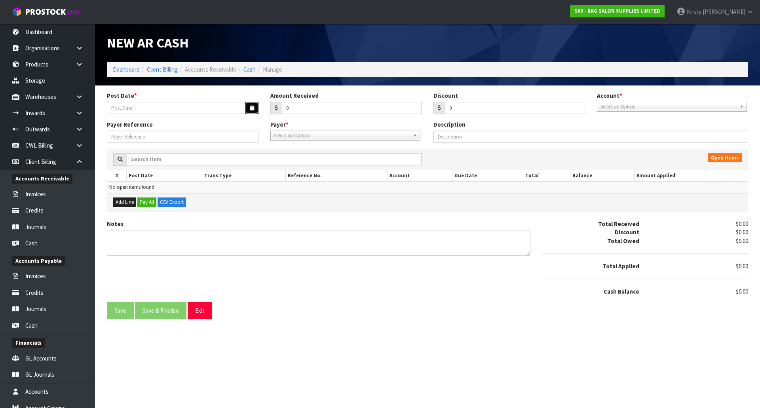
click at [254, 107] on button "button" at bounding box center [251, 108] width 13 height 12
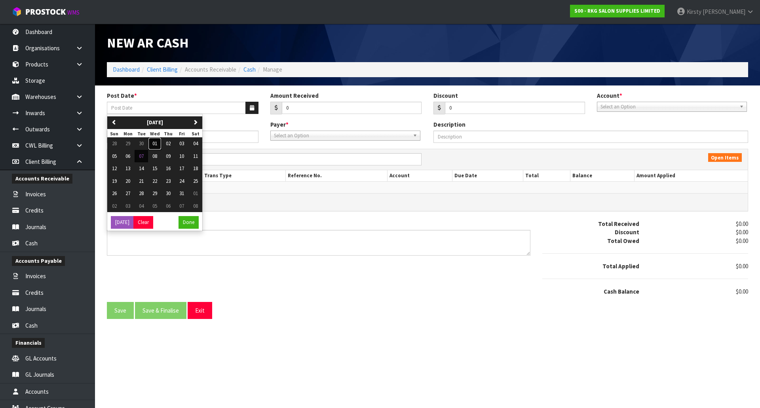
click at [155, 143] on span "01" at bounding box center [154, 143] width 5 height 7
type input "[DATE]"
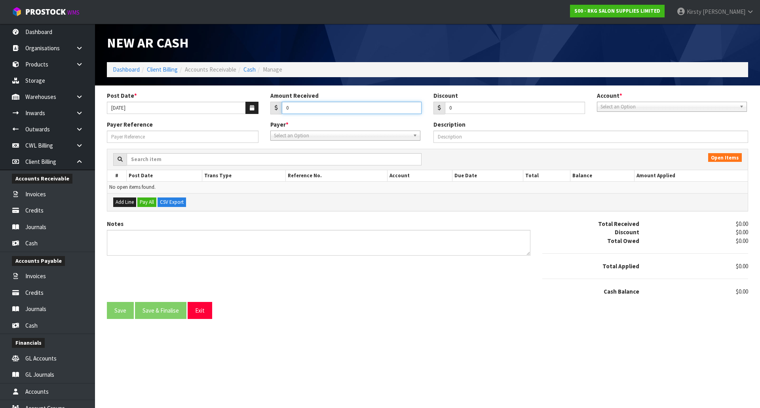
drag, startPoint x: 295, startPoint y: 105, endPoint x: 271, endPoint y: 112, distance: 24.7
click at [271, 112] on div "0" at bounding box center [346, 108] width 152 height 13
type input "159.11"
click at [635, 106] on span "Select an Option" at bounding box center [668, 106] width 136 height 9
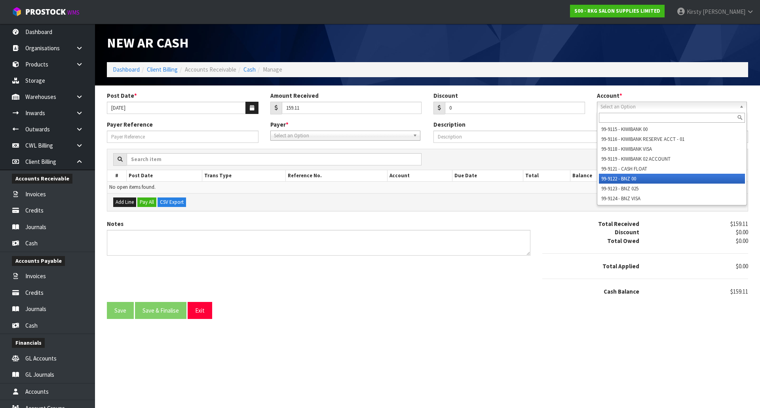
click at [629, 178] on li "99-9122 - BNZ 00" at bounding box center [672, 179] width 146 height 10
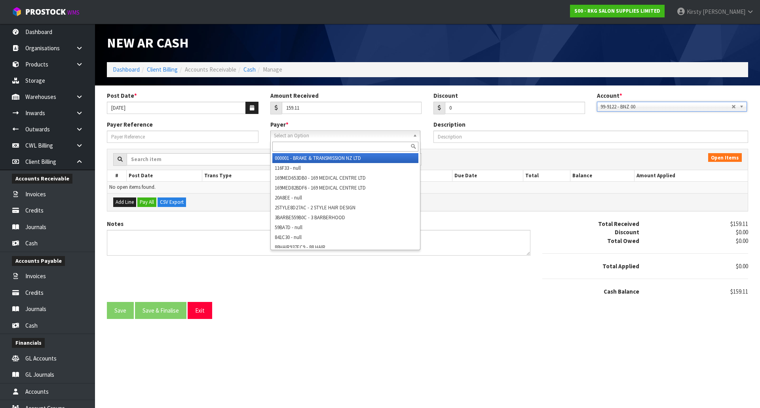
click at [293, 134] on span "Select an Option" at bounding box center [342, 135] width 136 height 9
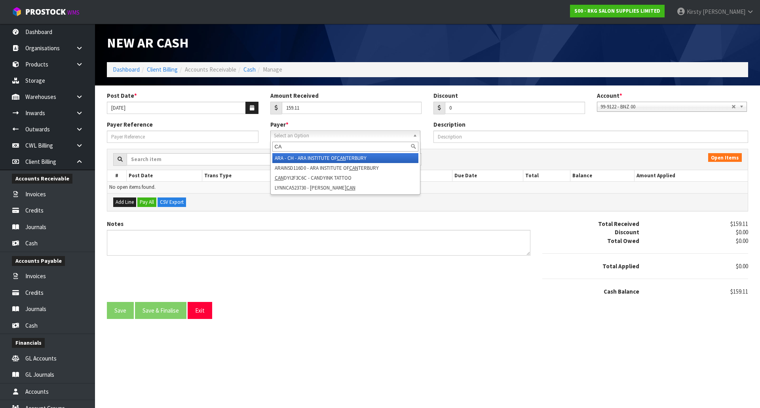
type input "C"
type input "T"
type input "ELIZ"
click at [344, 158] on li "ELIZ AB3E9CD1 - ELIZABETH PALMER SKINCARE" at bounding box center [345, 158] width 146 height 10
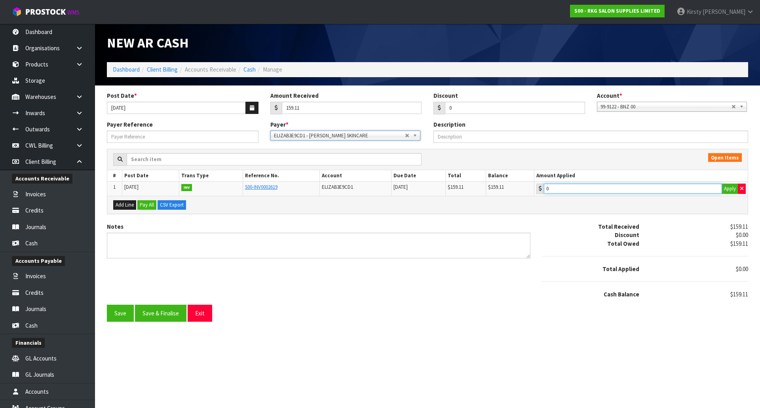
type input "159.11"
click at [569, 189] on input "159.11" at bounding box center [633, 189] width 178 height 10
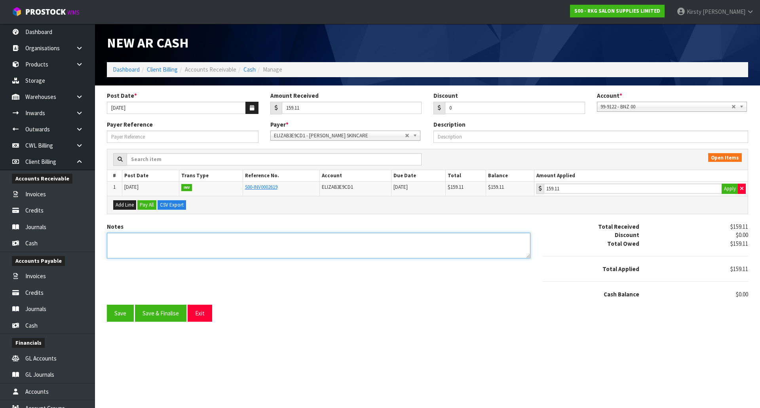
click at [150, 247] on textarea "Notes" at bounding box center [318, 246] width 423 height 26
type textarea "DC 1.10"
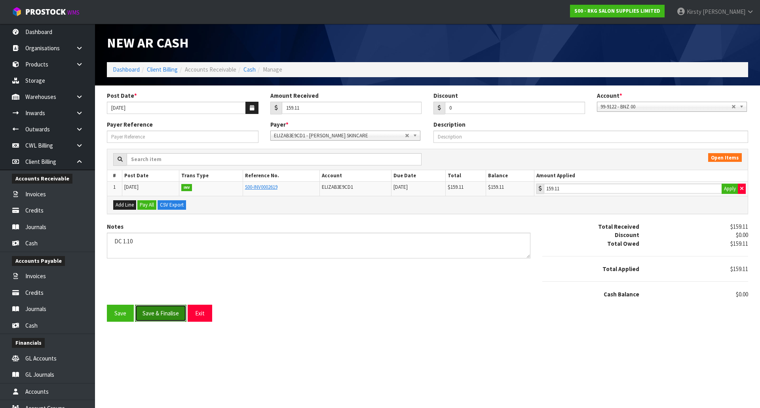
click at [155, 314] on button "Save & Finalise" at bounding box center [160, 313] width 51 height 17
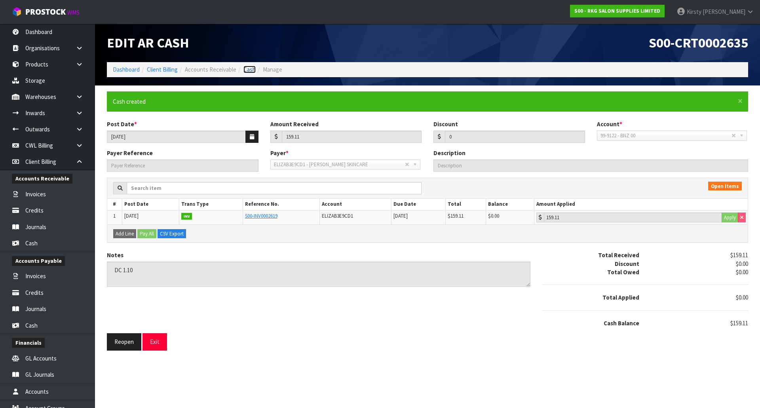
click at [249, 70] on link "Cash" at bounding box center [249, 70] width 12 height 8
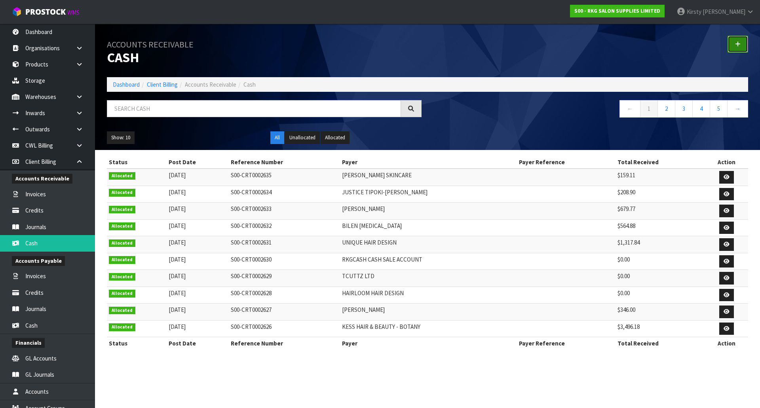
click at [739, 45] on icon at bounding box center [738, 44] width 6 height 6
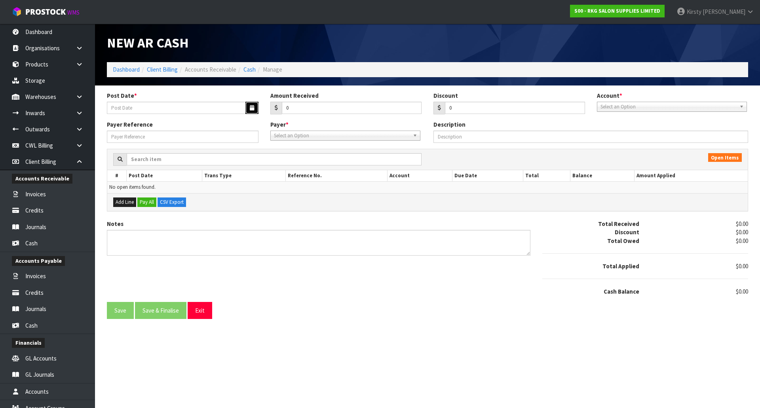
click at [250, 109] on icon "button" at bounding box center [252, 107] width 4 height 5
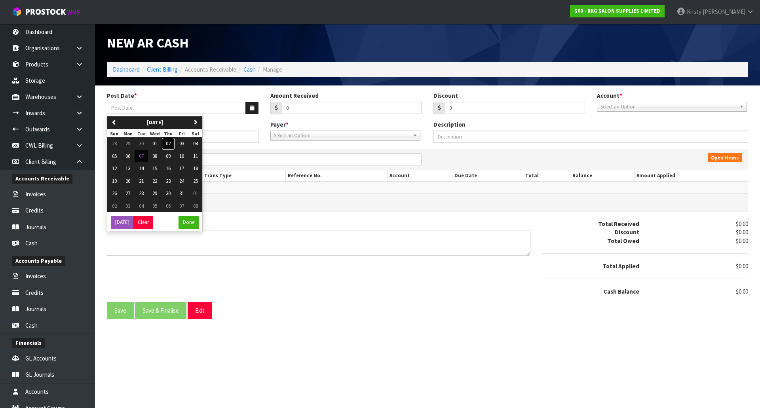
click at [170, 143] on span "02" at bounding box center [168, 143] width 5 height 7
type input "[DATE]"
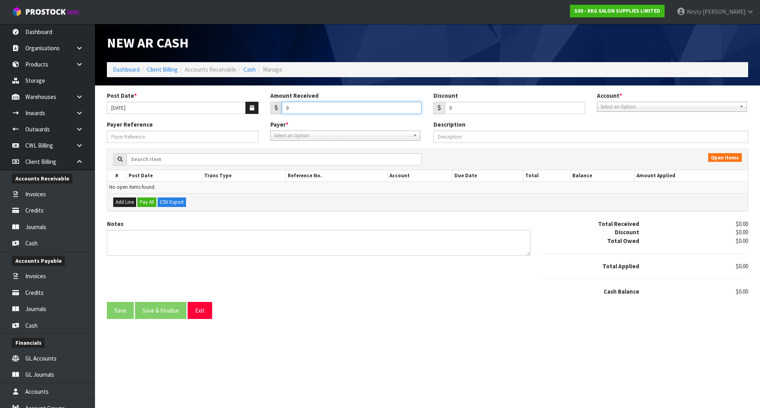
drag, startPoint x: 288, startPoint y: 109, endPoint x: 274, endPoint y: 112, distance: 14.1
click at [274, 112] on div "0" at bounding box center [346, 108] width 152 height 13
type input "77.8"
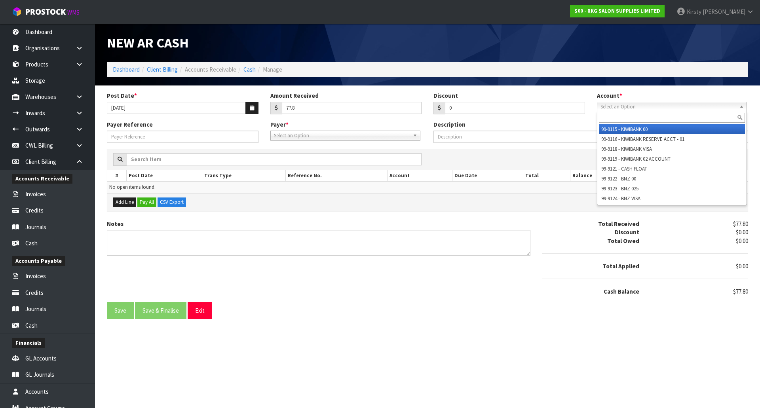
click at [608, 108] on span "Select an Option" at bounding box center [668, 106] width 136 height 9
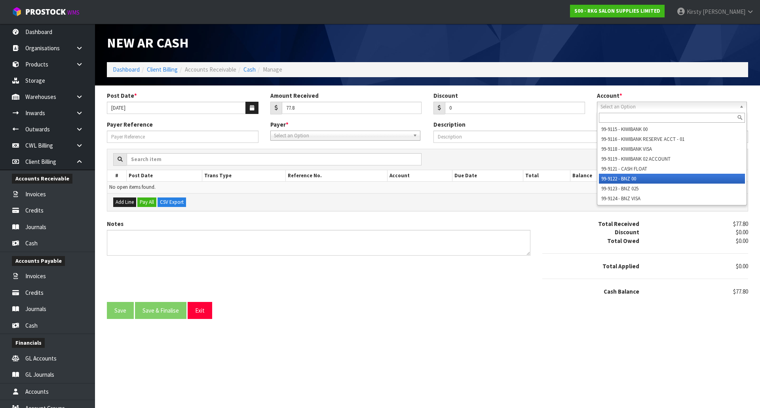
click at [615, 175] on li "99-9122 - BNZ 00" at bounding box center [672, 179] width 146 height 10
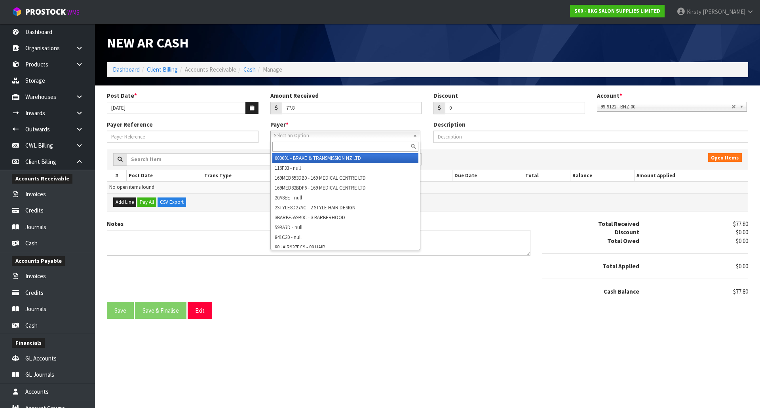
click at [301, 136] on span "Select an Option" at bounding box center [342, 135] width 136 height 9
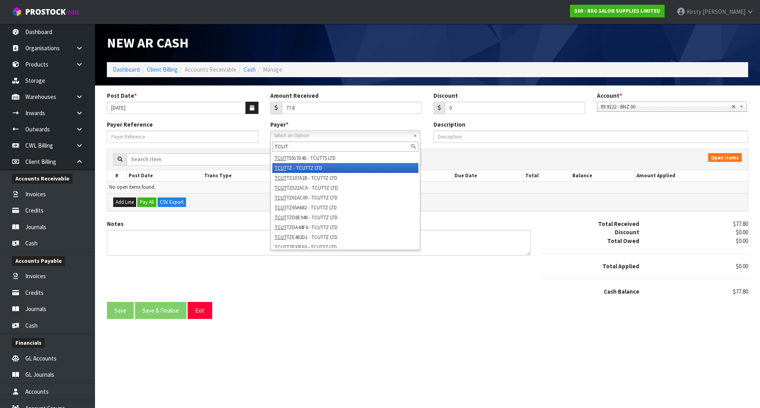
type input "TCUT"
click at [311, 168] on li "TCUT TZ - TCUTTZ LTD" at bounding box center [345, 168] width 146 height 10
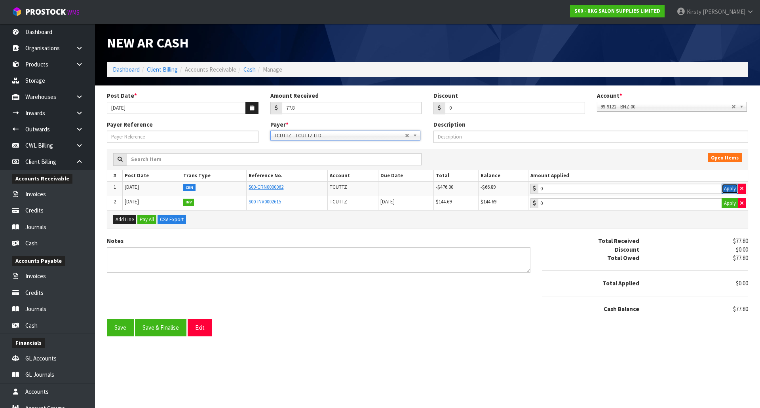
click at [729, 189] on button "Apply" at bounding box center [730, 189] width 17 height 10
type input "-66.89"
click at [727, 201] on button "Apply" at bounding box center [730, 203] width 17 height 10
type input "144.69"
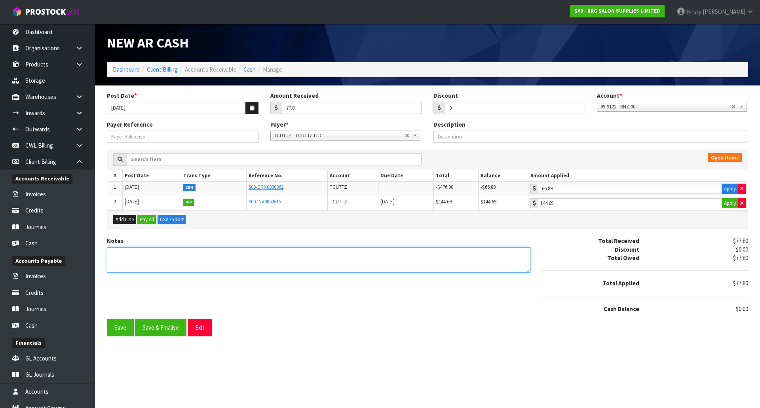
click at [118, 258] on textarea "Notes" at bounding box center [318, 260] width 423 height 26
type textarea "EFT 2.10"
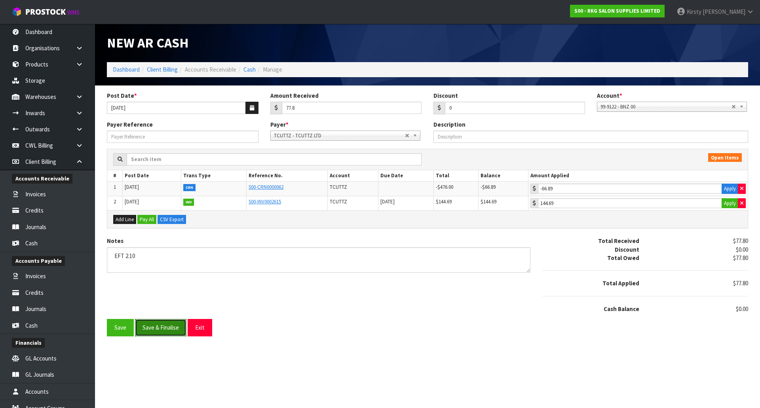
click at [150, 330] on button "Save & Finalise" at bounding box center [160, 327] width 51 height 17
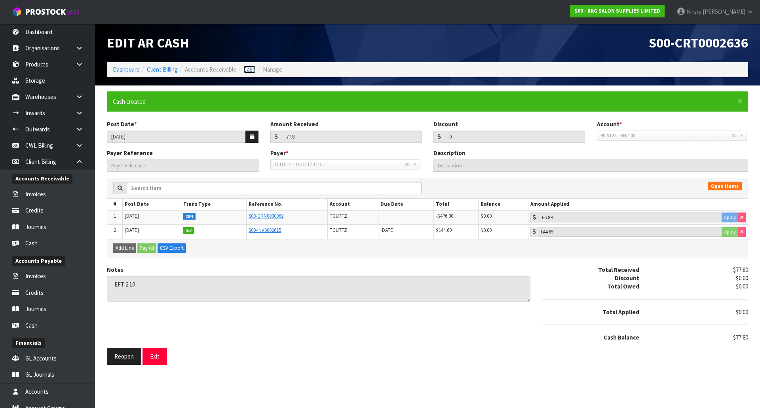
click at [249, 69] on link "Cash" at bounding box center [249, 70] width 12 height 8
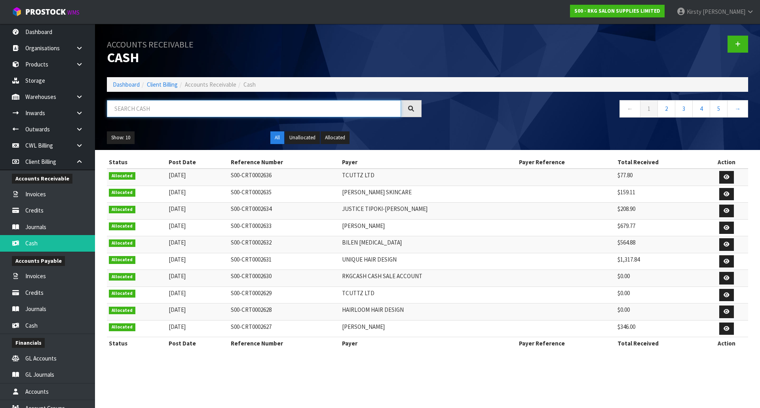
click at [195, 107] on input "text" at bounding box center [254, 108] width 294 height 17
click at [741, 44] on link at bounding box center [737, 44] width 21 height 17
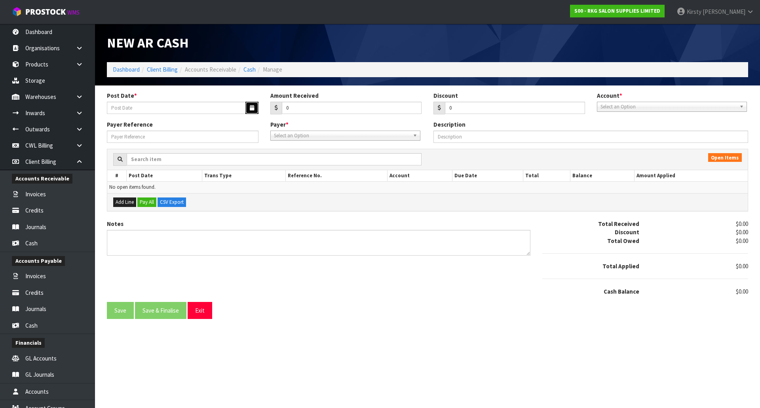
click at [252, 108] on icon "button" at bounding box center [252, 107] width 4 height 5
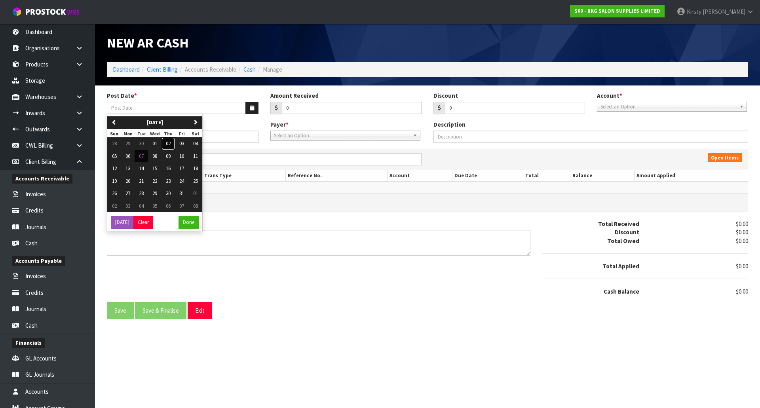
click at [171, 143] on span "02" at bounding box center [168, 143] width 5 height 7
type input "[DATE]"
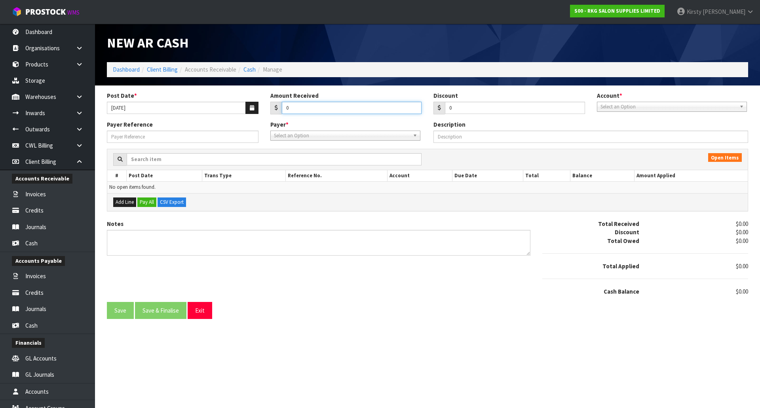
drag, startPoint x: 296, startPoint y: 106, endPoint x: 261, endPoint y: 111, distance: 35.6
click at [261, 111] on div "Post Date * 02/10/2025 Amount Received 0 Discount 0 Account * 99-9115 - KIWIBAN…" at bounding box center [427, 105] width 653 height 29
type input "1295.71"
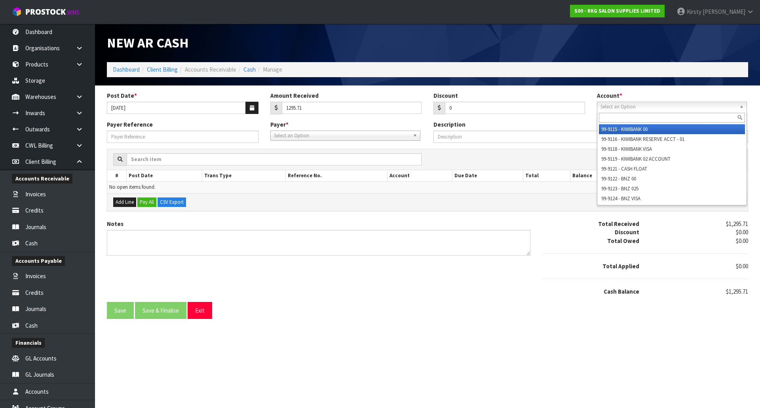
click at [602, 109] on span "Select an Option" at bounding box center [668, 106] width 136 height 9
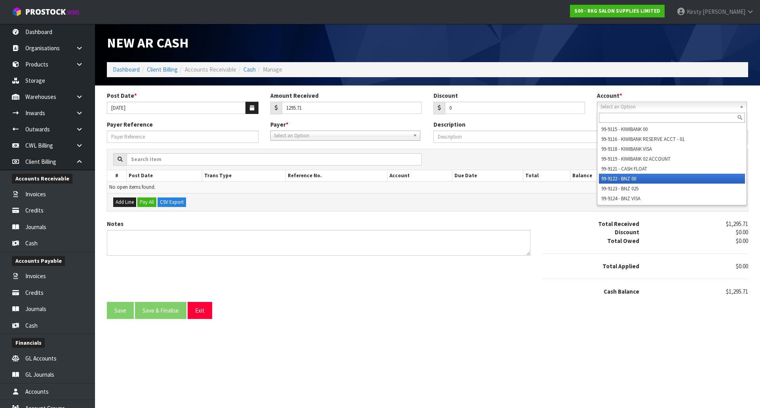
click at [607, 177] on li "99-9122 - BNZ 00" at bounding box center [672, 179] width 146 height 10
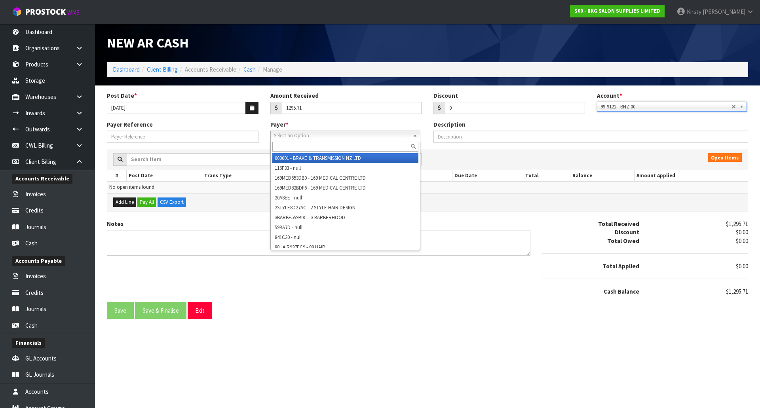
click at [329, 135] on span "Select an Option" at bounding box center [342, 135] width 136 height 9
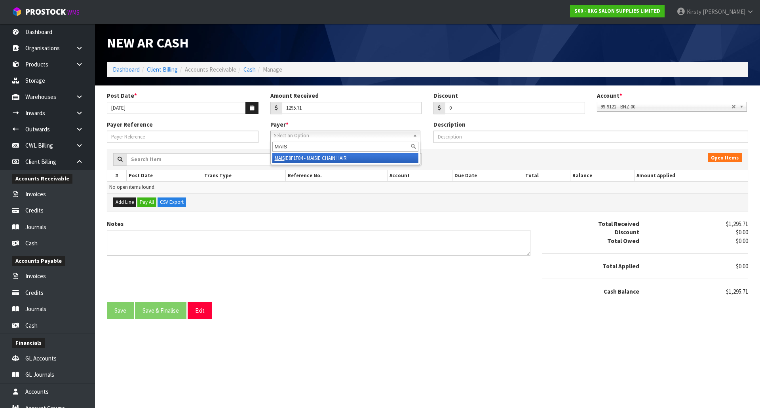
type input "MAIS"
click at [328, 158] on li "MAIS IE8F1F84 - MAISIE CHAIN HAIR" at bounding box center [345, 158] width 146 height 10
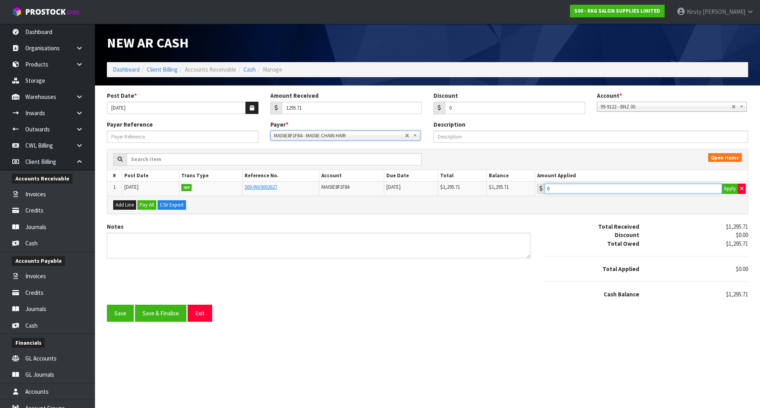
type input "1295.71"
click at [580, 186] on input "1295.71" at bounding box center [633, 189] width 177 height 10
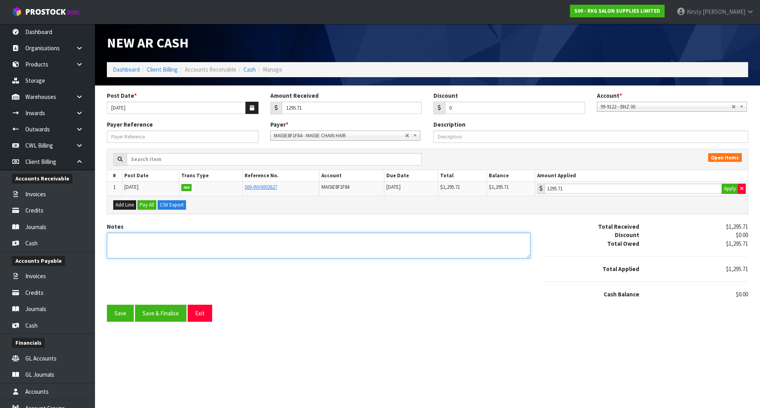
click at [121, 238] on textarea "Notes" at bounding box center [318, 246] width 423 height 26
type textarea "DC 2.10"
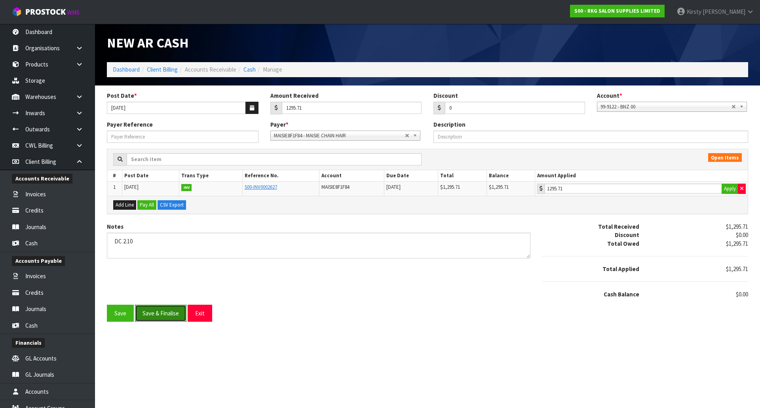
click at [155, 315] on button "Save & Finalise" at bounding box center [160, 313] width 51 height 17
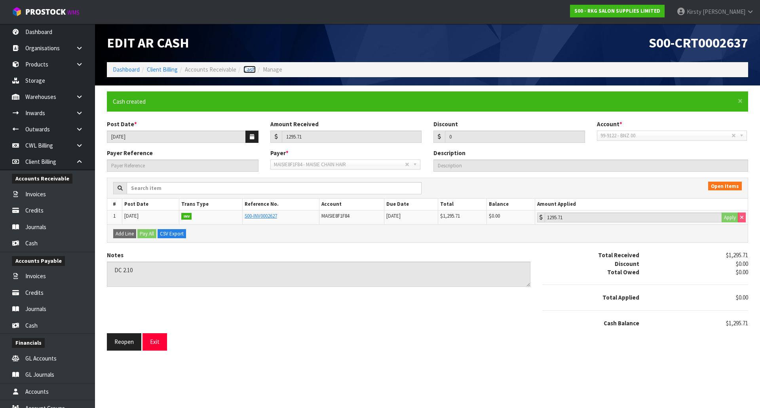
click at [247, 70] on link "Cash" at bounding box center [249, 70] width 12 height 8
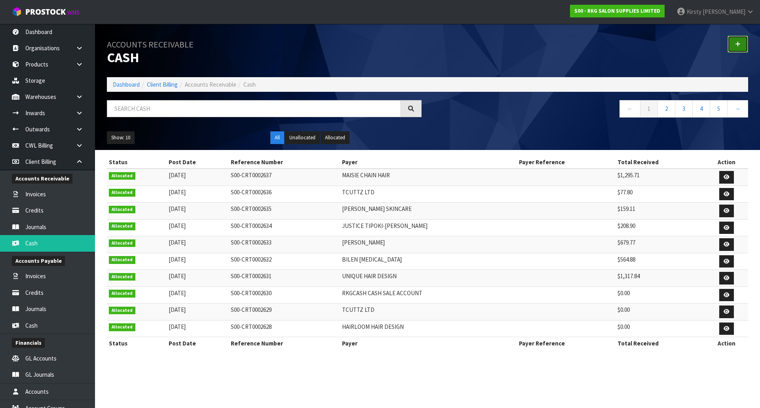
click at [737, 42] on icon at bounding box center [738, 44] width 6 height 6
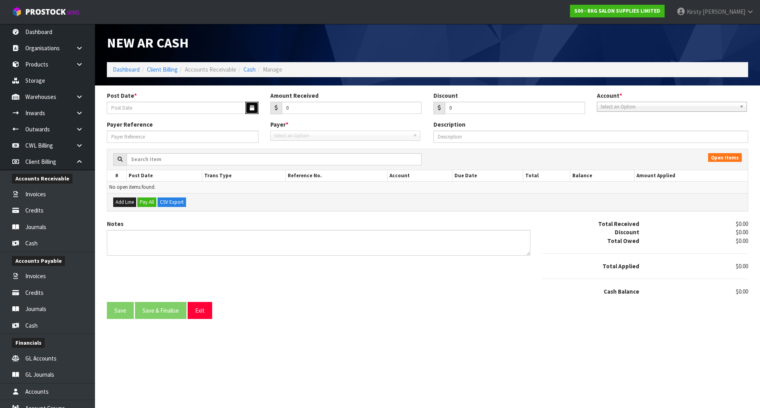
click at [250, 107] on icon "button" at bounding box center [252, 107] width 4 height 5
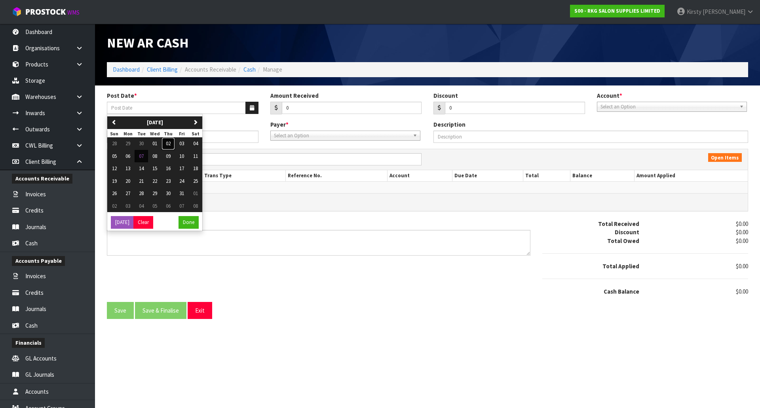
click at [171, 143] on span "02" at bounding box center [168, 143] width 5 height 7
type input "[DATE]"
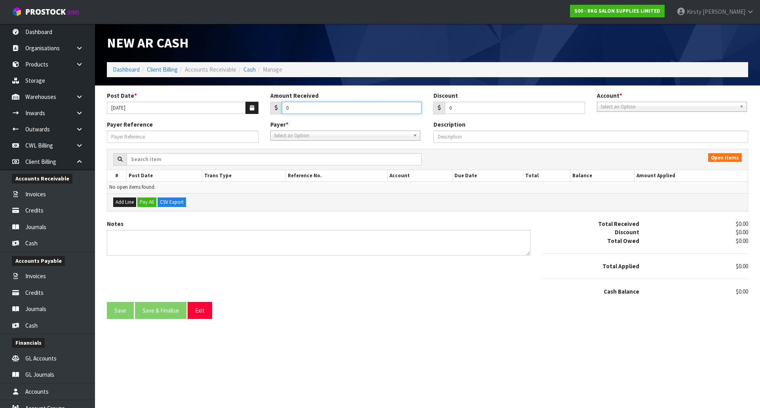
drag, startPoint x: 292, startPoint y: 106, endPoint x: 274, endPoint y: 111, distance: 18.9
click at [274, 111] on div "0" at bounding box center [346, 108] width 152 height 13
type input "205.97"
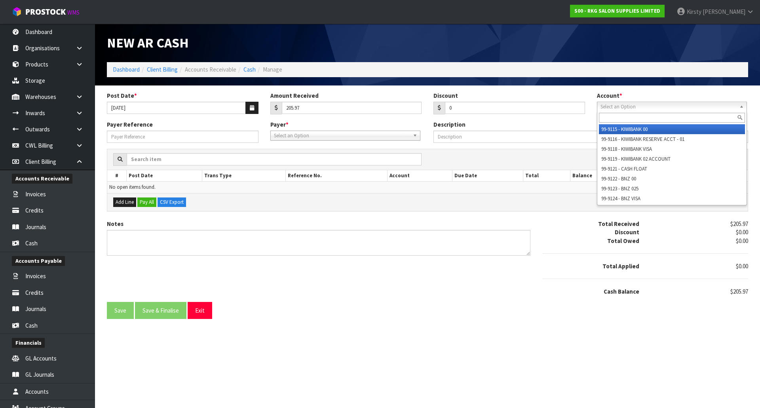
click at [610, 103] on span "Select an Option" at bounding box center [668, 106] width 136 height 9
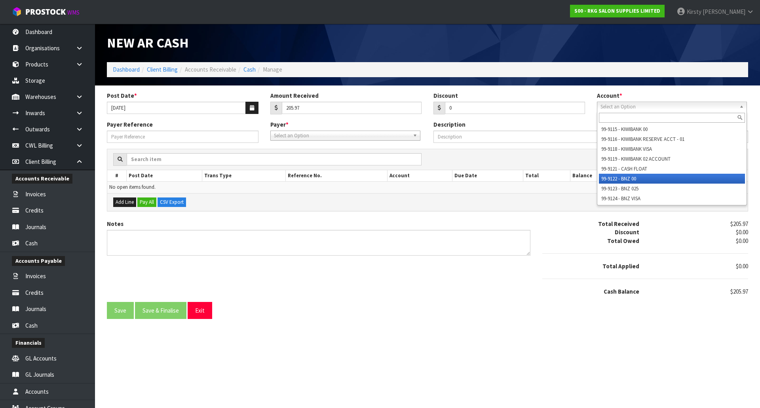
click at [626, 176] on li "99-9122 - BNZ 00" at bounding box center [672, 179] width 146 height 10
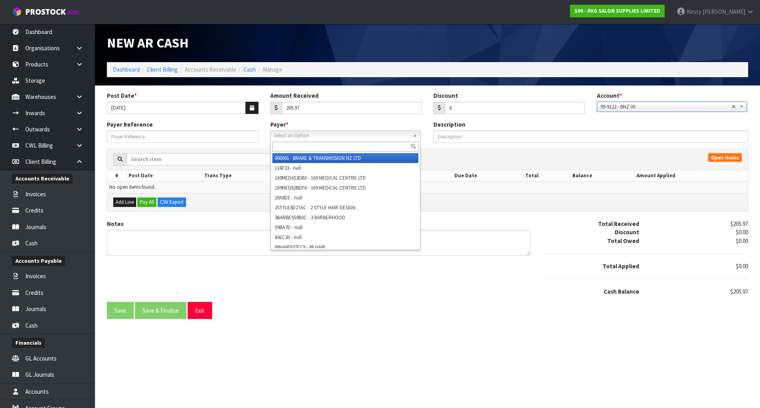
click at [292, 138] on span "Select an Option" at bounding box center [342, 135] width 136 height 9
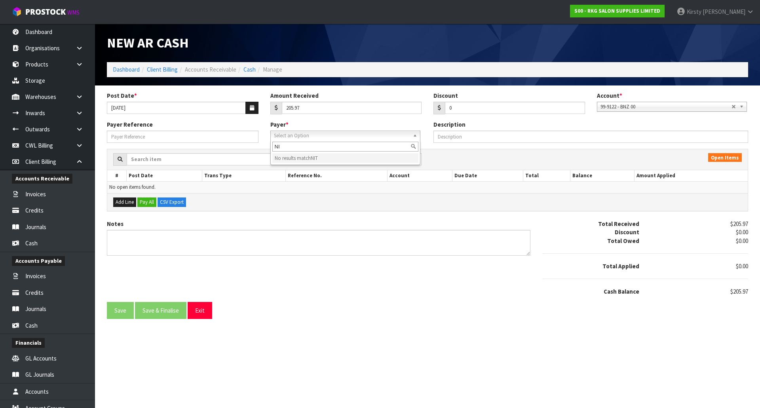
type input "N"
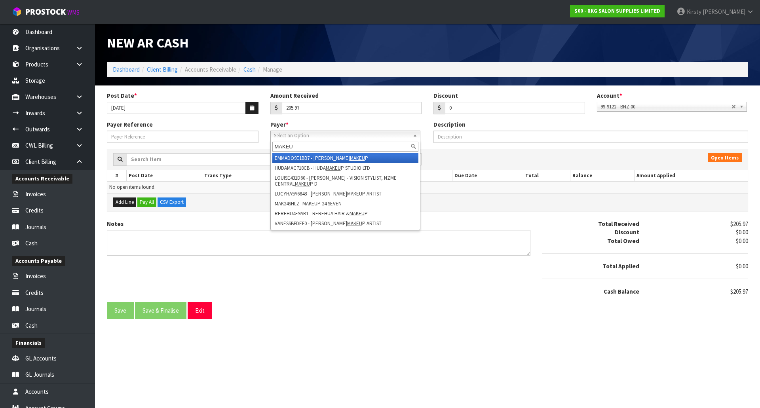
type input "MAKEUP"
drag, startPoint x: 303, startPoint y: 144, endPoint x: 266, endPoint y: 146, distance: 36.8
click at [266, 146] on div "Payer Reference Payer * 000001 - BRAKE & TRANSMISSION NZ LTD 116F33 - null 169M…" at bounding box center [427, 134] width 653 height 28
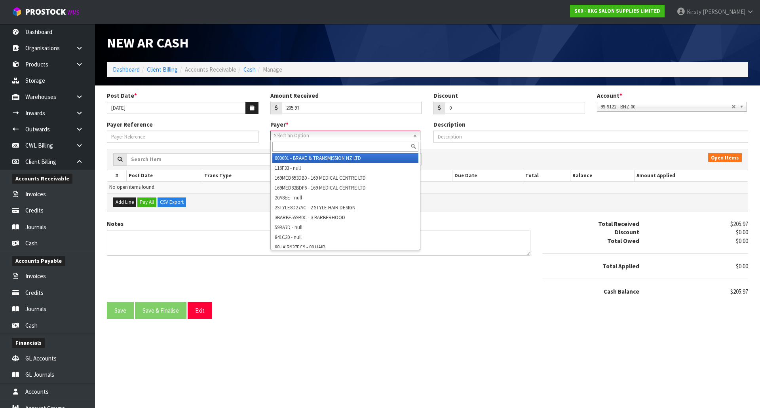
click at [291, 137] on span "Select an Option" at bounding box center [342, 135] width 136 height 9
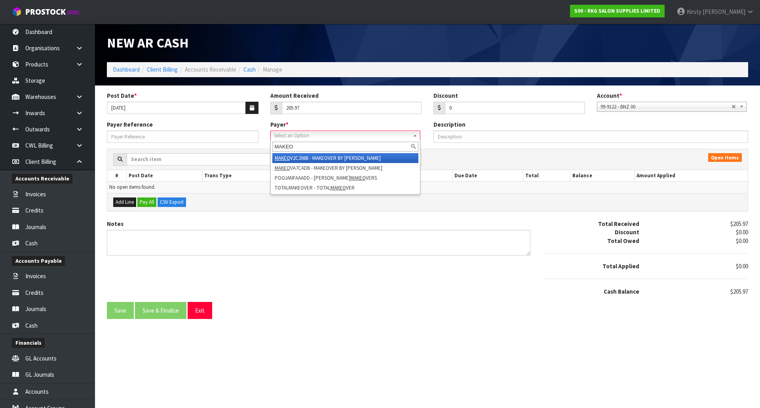
type input "MAKEO"
click at [303, 157] on li "MAKEO V2C206B - MAKEOVER BY VANSHIKA" at bounding box center [345, 158] width 146 height 10
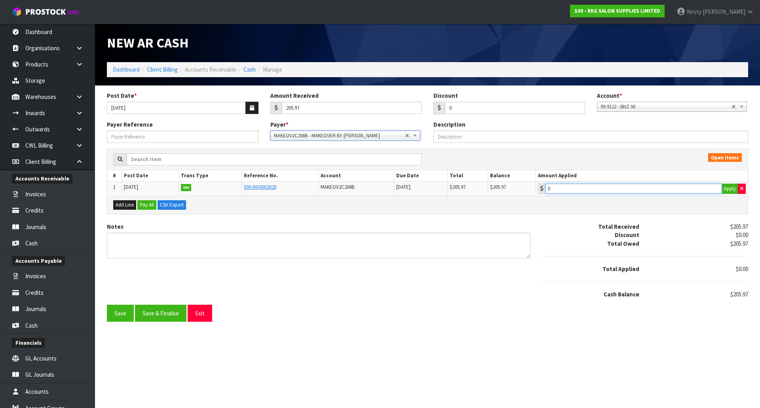
type input "205.97"
click at [602, 190] on input "205.97" at bounding box center [633, 189] width 177 height 10
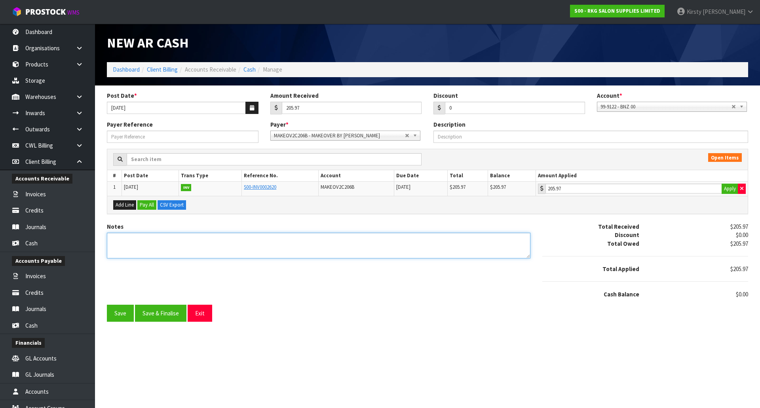
click at [125, 238] on textarea "Notes" at bounding box center [318, 246] width 423 height 26
type textarea "DC 2.10"
click at [148, 304] on div "Notes Total Received $205.97 Discount $0.00 Total Owed $205.97 Total Applied $2…" at bounding box center [427, 263] width 653 height 82
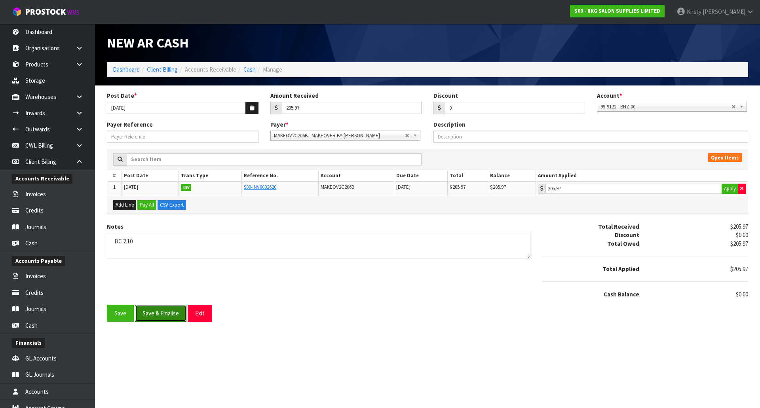
click at [149, 311] on button "Save & Finalise" at bounding box center [160, 313] width 51 height 17
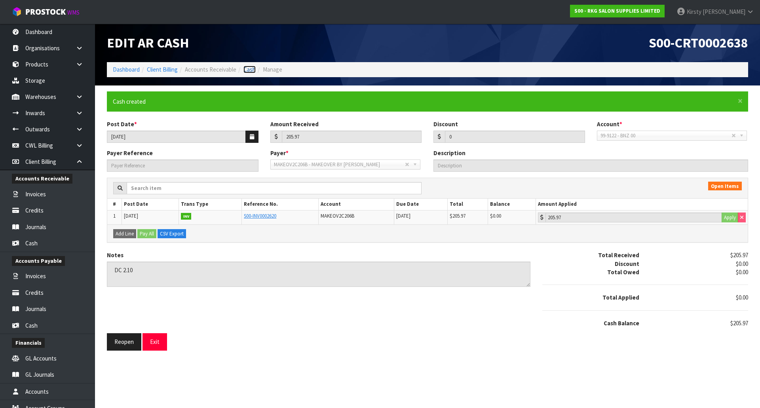
click at [245, 70] on link "Cash" at bounding box center [249, 70] width 12 height 8
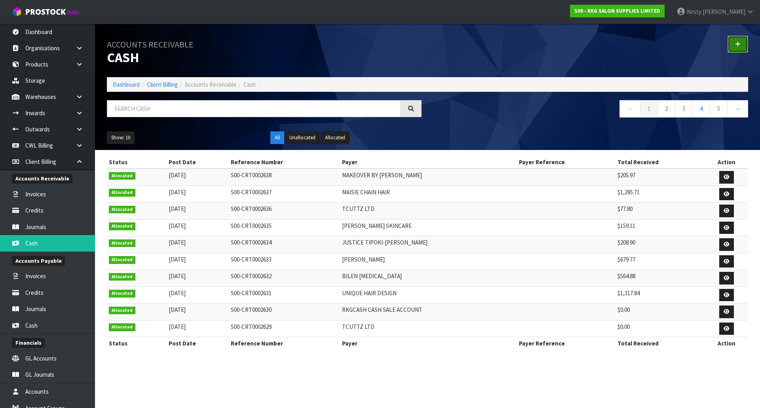
click at [737, 40] on link at bounding box center [737, 44] width 21 height 17
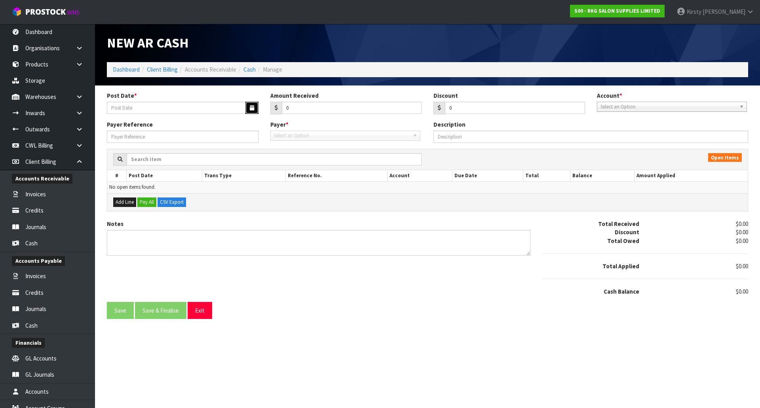
click at [253, 108] on icon "button" at bounding box center [252, 107] width 4 height 5
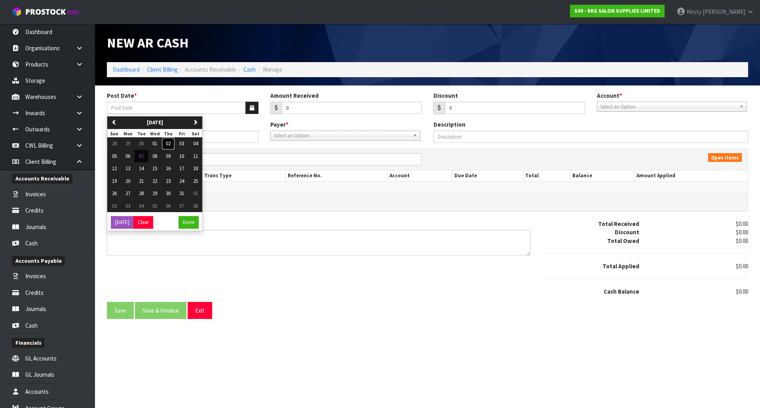
click at [170, 143] on span "02" at bounding box center [168, 143] width 5 height 7
type input "[DATE]"
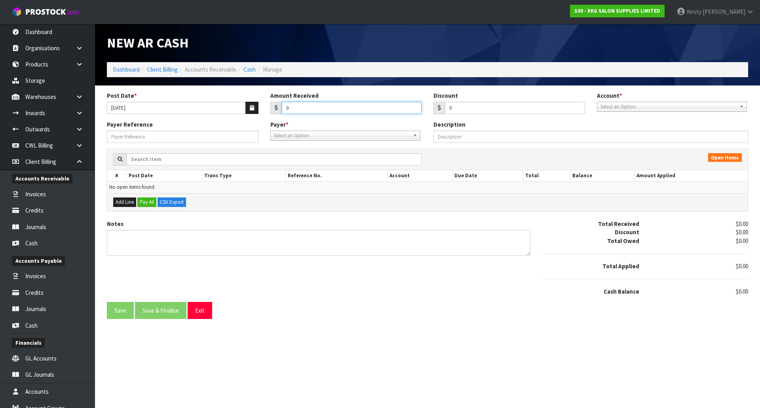
drag, startPoint x: 294, startPoint y: 109, endPoint x: 271, endPoint y: 111, distance: 23.1
click at [271, 111] on div "0" at bounding box center [346, 108] width 152 height 13
click at [285, 104] on input "202.88" at bounding box center [352, 108] width 140 height 12
type input "2202.88"
click at [627, 106] on span "Select an Option" at bounding box center [668, 106] width 136 height 9
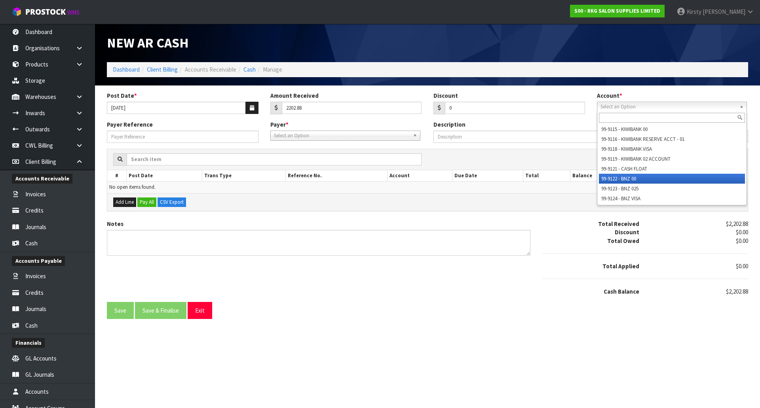
click at [639, 175] on li "99-9122 - BNZ 00" at bounding box center [672, 179] width 146 height 10
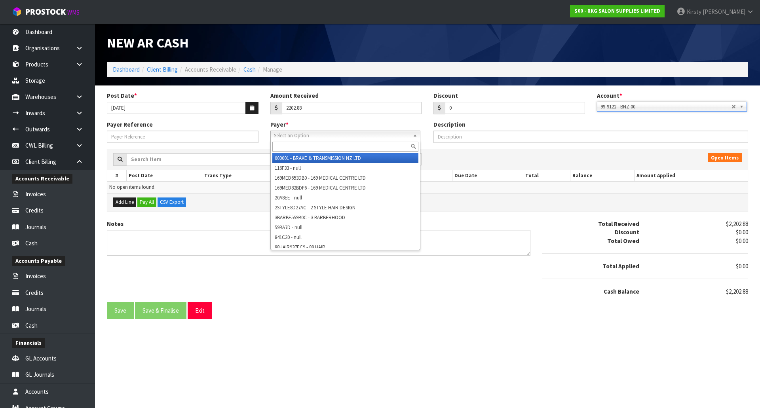
click at [278, 138] on span "Select an Option" at bounding box center [342, 135] width 136 height 9
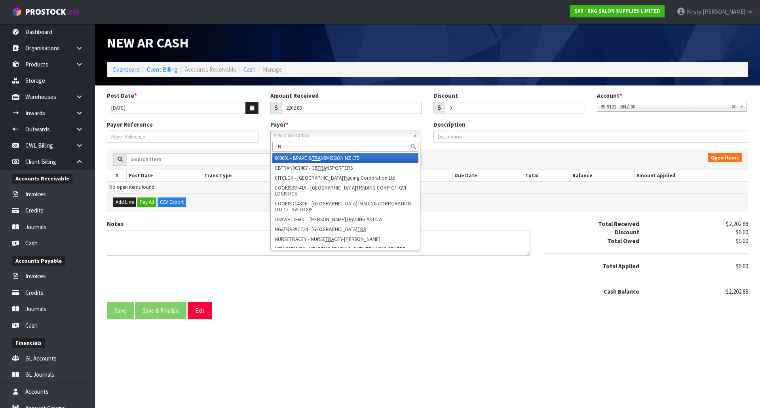
type input "T"
type input "K"
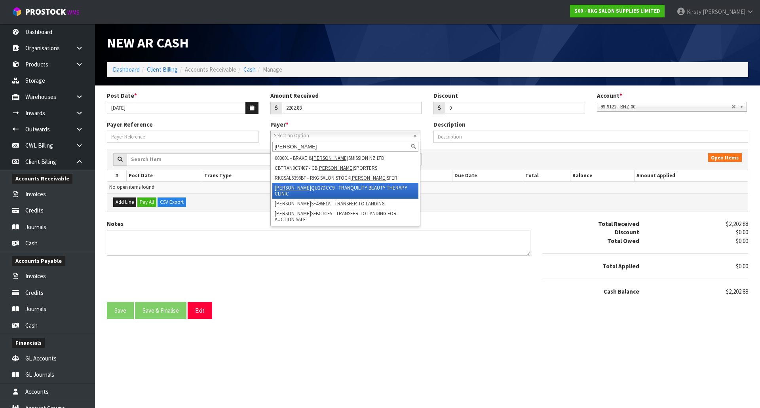
type input "TRAN"
click at [335, 190] on li "TRAN QU27DCC9 - TRANQUILITY BEAUTY THERAPY CLINIC" at bounding box center [345, 191] width 146 height 16
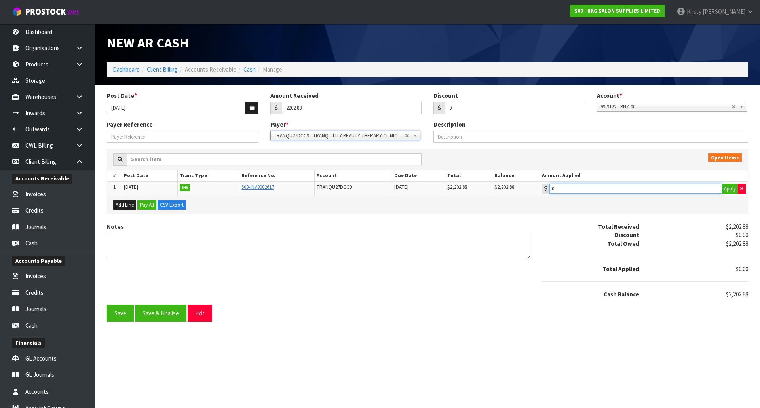
type input "2202.88"
click at [594, 191] on input "2202.88" at bounding box center [635, 189] width 173 height 10
drag, startPoint x: 120, startPoint y: 233, endPoint x: 116, endPoint y: 235, distance: 4.8
click at [117, 235] on div "Notes" at bounding box center [318, 240] width 423 height 36
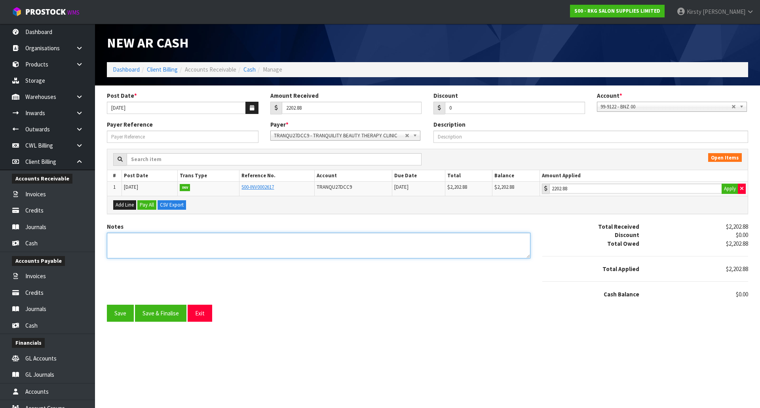
click at [114, 238] on textarea "Notes" at bounding box center [318, 246] width 423 height 26
type textarea "DC 2.10"
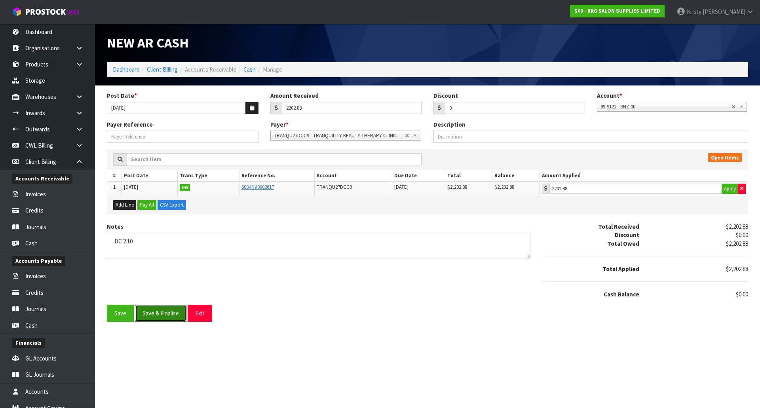
click at [173, 313] on button "Save & Finalise" at bounding box center [160, 313] width 51 height 17
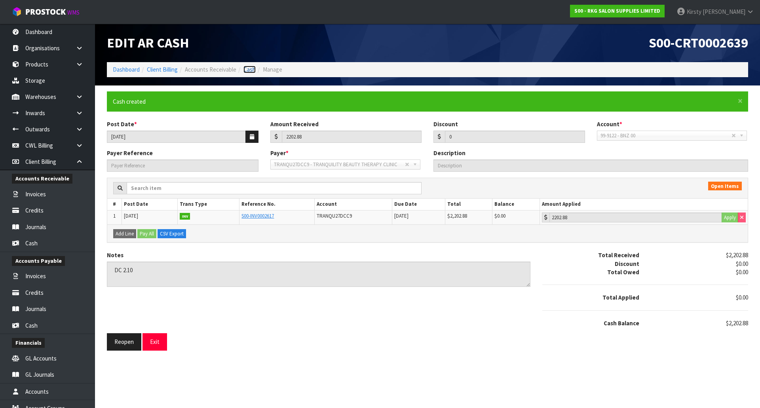
click at [251, 69] on link "Cash" at bounding box center [249, 70] width 12 height 8
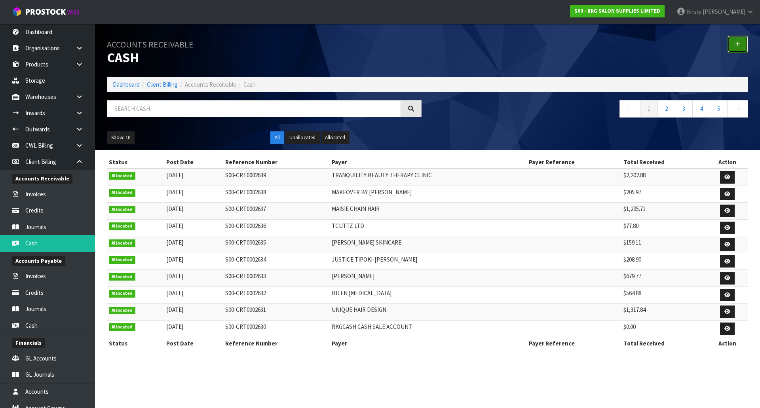
click at [736, 44] on icon at bounding box center [738, 44] width 6 height 6
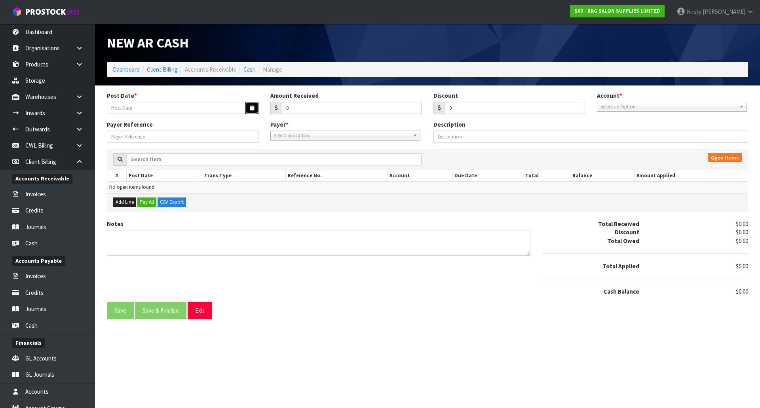
click at [253, 109] on icon "button" at bounding box center [252, 107] width 4 height 5
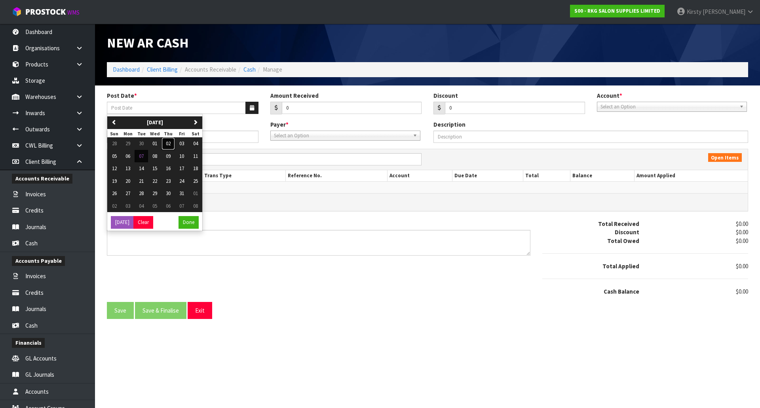
click at [171, 141] on span "02" at bounding box center [168, 143] width 5 height 7
type input "[DATE]"
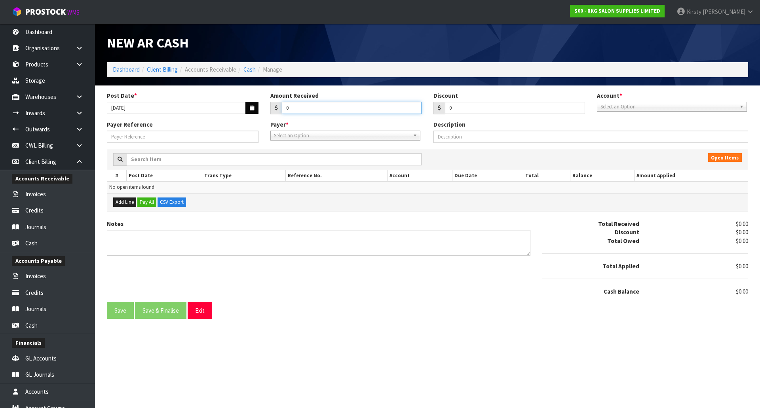
drag, startPoint x: 264, startPoint y: 112, endPoint x: 253, endPoint y: 113, distance: 11.6
click at [253, 113] on div "Post Date * 02/10/2025 Amount Received 0 Discount 0 Account * 99-9115 - KIWIBAN…" at bounding box center [427, 105] width 653 height 29
type input "1966.00"
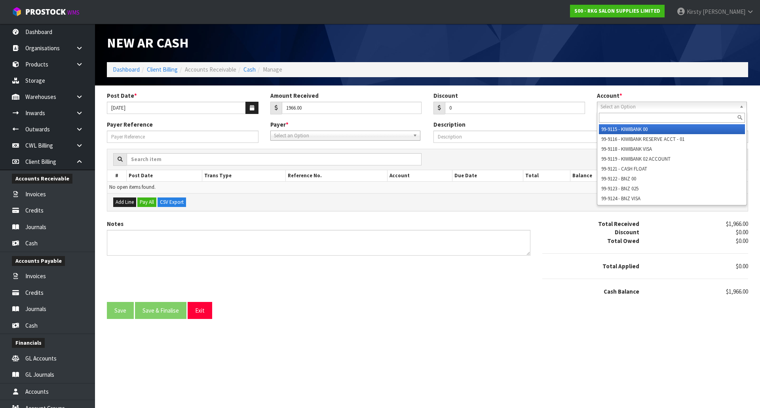
click at [606, 109] on span "Select an Option" at bounding box center [668, 106] width 136 height 9
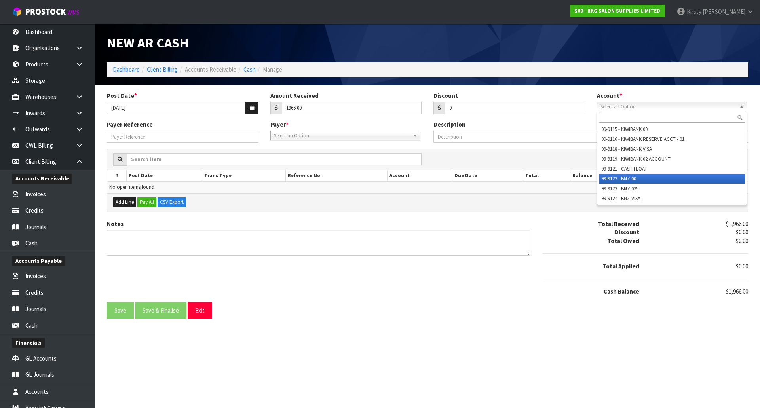
click at [622, 178] on li "99-9122 - BNZ 00" at bounding box center [672, 179] width 146 height 10
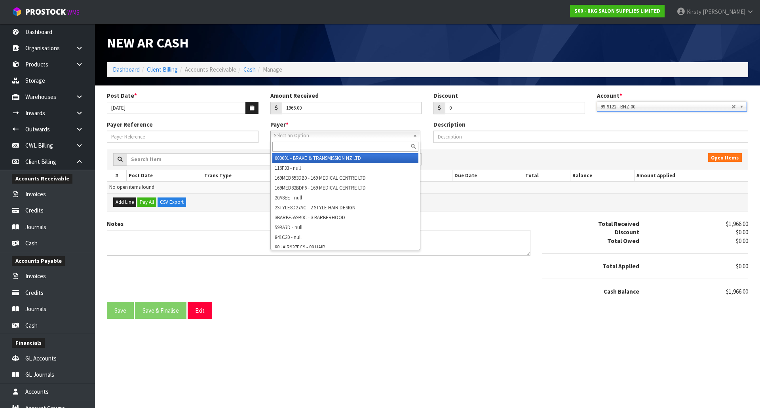
click at [290, 137] on span "Select an Option" at bounding box center [342, 135] width 136 height 9
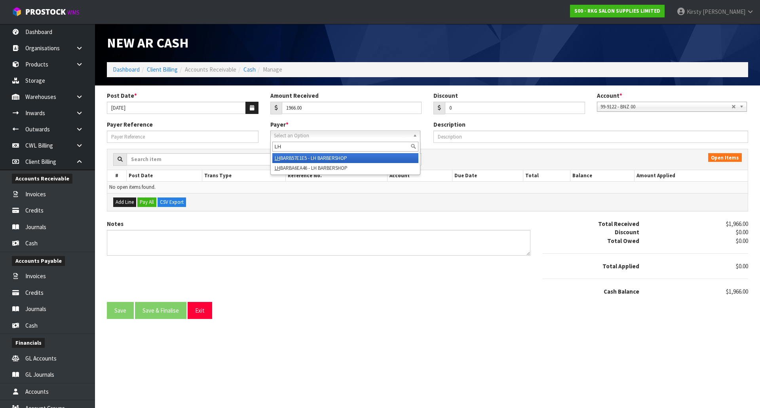
type input "LH"
click at [295, 156] on li "LH BARB57E1E5 - LH BARBERSHOP" at bounding box center [345, 158] width 146 height 10
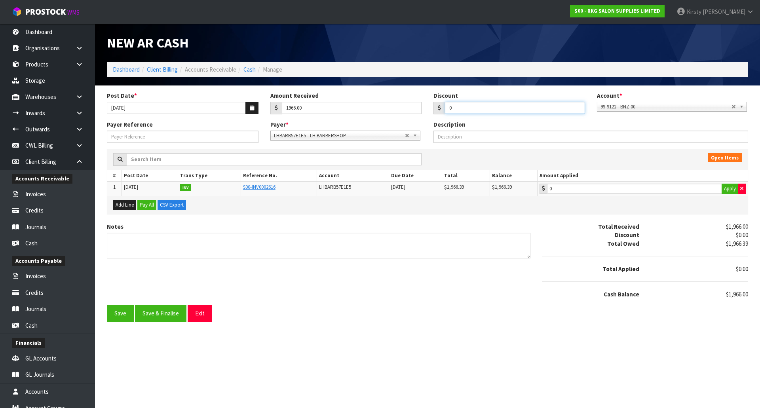
drag, startPoint x: 457, startPoint y: 104, endPoint x: 436, endPoint y: 107, distance: 21.2
click at [436, 107] on div "0" at bounding box center [509, 108] width 152 height 13
type input "0.39"
click at [727, 188] on button "Apply" at bounding box center [730, 189] width 17 height 10
type input "1966.39"
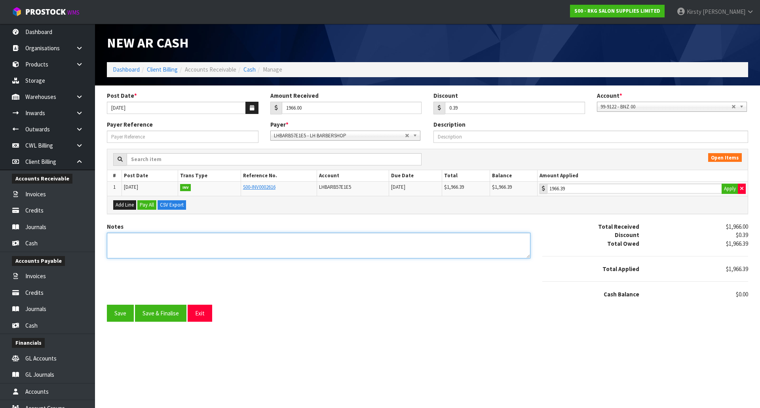
click at [150, 250] on textarea "Notes" at bounding box center [318, 246] width 423 height 26
type textarea "DC 2.10"
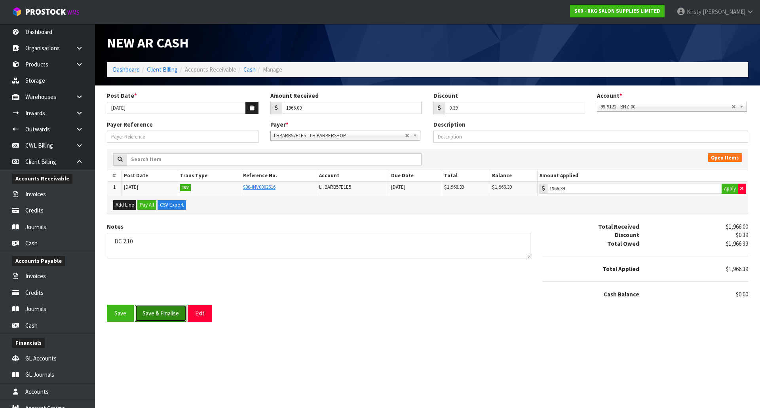
click at [155, 314] on button "Save & Finalise" at bounding box center [160, 313] width 51 height 17
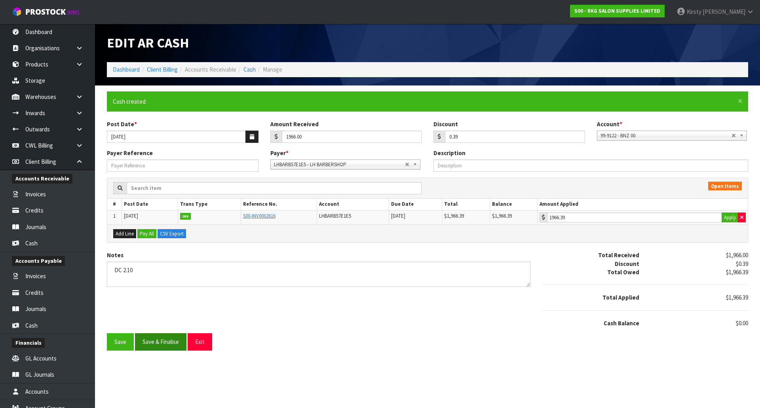
type input "1966"
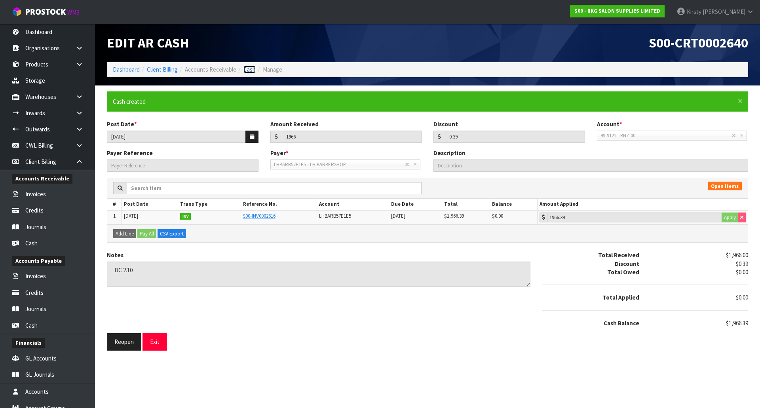
click at [250, 72] on link "Cash" at bounding box center [249, 70] width 12 height 8
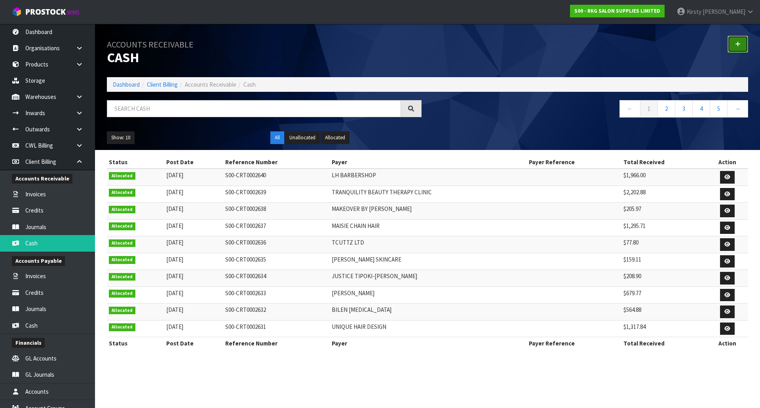
click at [735, 44] on link at bounding box center [737, 44] width 21 height 17
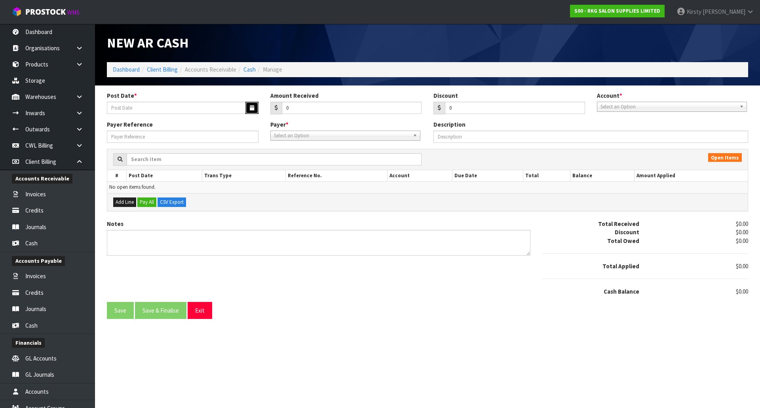
click at [252, 108] on icon "button" at bounding box center [252, 107] width 4 height 5
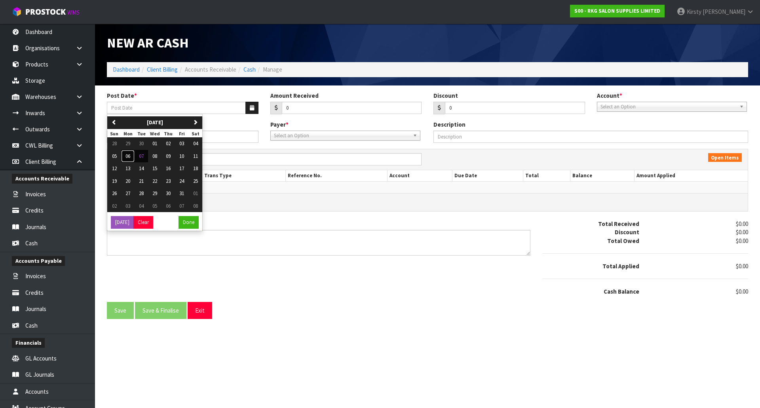
click at [131, 158] on button "06" at bounding box center [127, 156] width 13 height 13
type input "[DATE]"
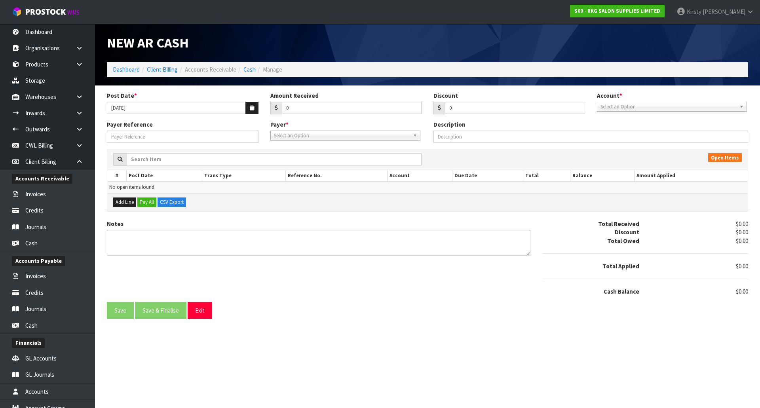
click at [279, 112] on div "0" at bounding box center [346, 108] width 152 height 13
type input "457.00"
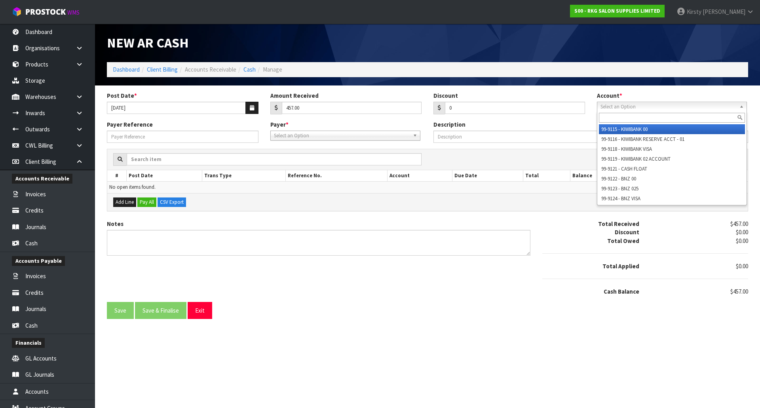
click at [630, 102] on span "Select an Option" at bounding box center [668, 106] width 136 height 9
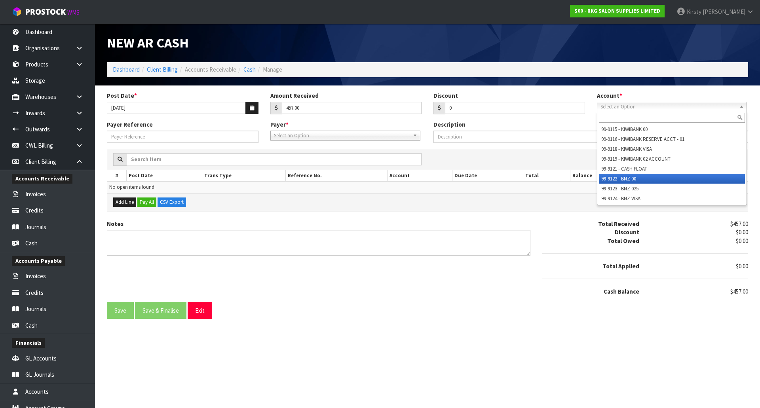
click at [627, 180] on li "99-9122 - BNZ 00" at bounding box center [672, 179] width 146 height 10
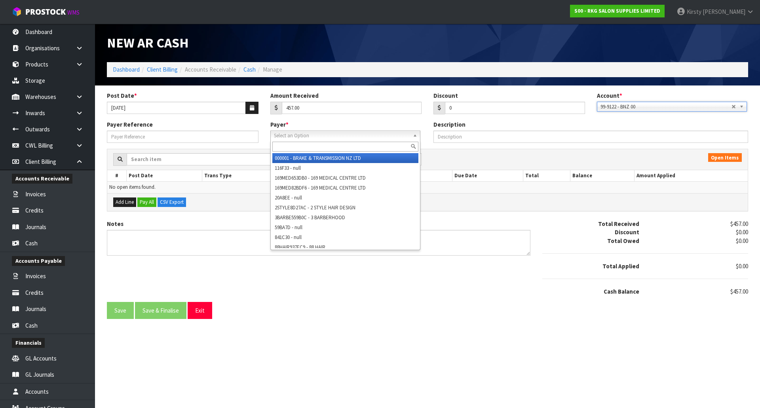
click at [306, 133] on span "Select an Option" at bounding box center [342, 135] width 136 height 9
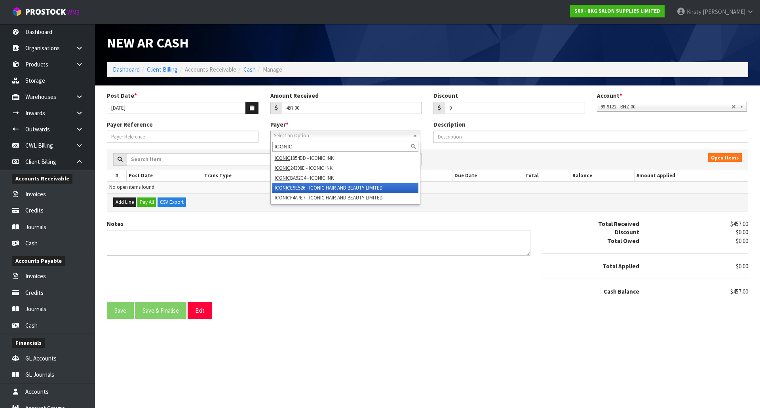
type input "ICONIC"
click at [310, 186] on li "ICONIC E9E526 - ICONIC HAIR AND BEAUTY LIMITED" at bounding box center [345, 188] width 146 height 10
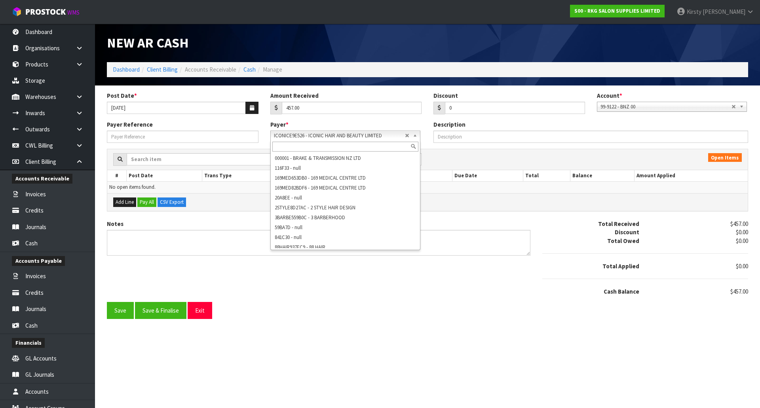
click at [416, 137] on b at bounding box center [416, 135] width 7 height 9
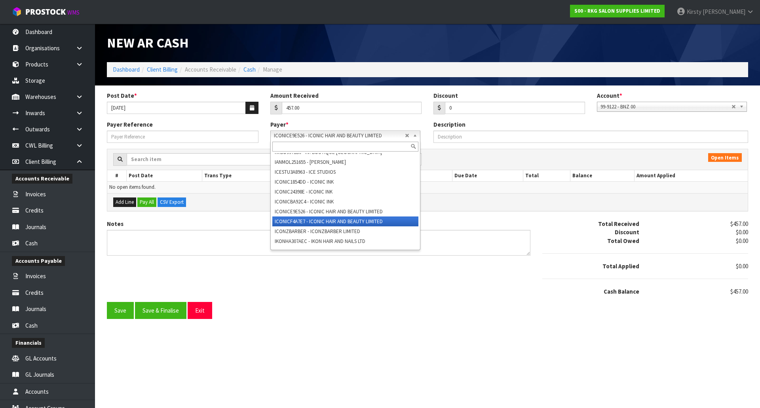
click at [373, 226] on li "ICONICF4A7E7 - ICONIC HAIR AND BEAUTY LIMITED" at bounding box center [345, 221] width 146 height 10
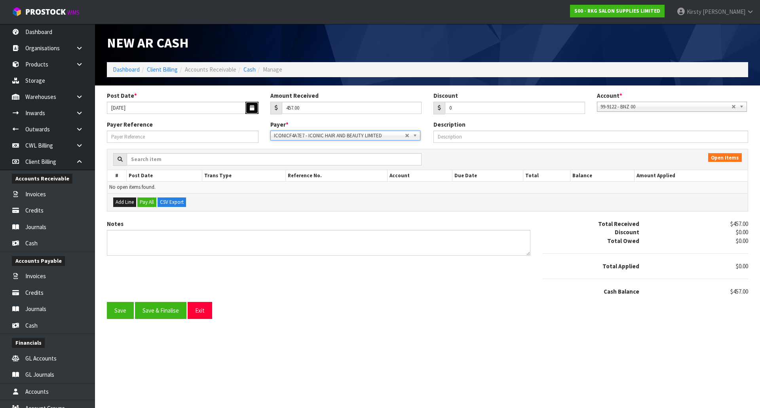
click at [254, 106] on icon "button" at bounding box center [252, 107] width 4 height 5
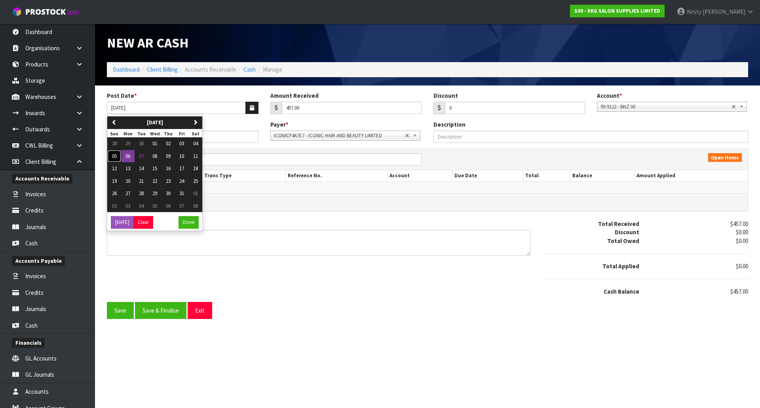
click at [116, 156] on span "05" at bounding box center [114, 156] width 5 height 7
type input "[DATE]"
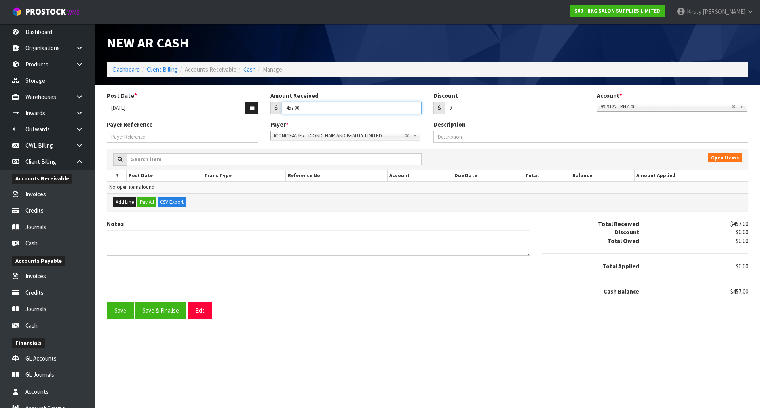
drag, startPoint x: 302, startPoint y: 110, endPoint x: 267, endPoint y: 111, distance: 35.2
click at [267, 111] on div "Amount Received 457.00" at bounding box center [345, 102] width 163 height 23
type input "186.3"
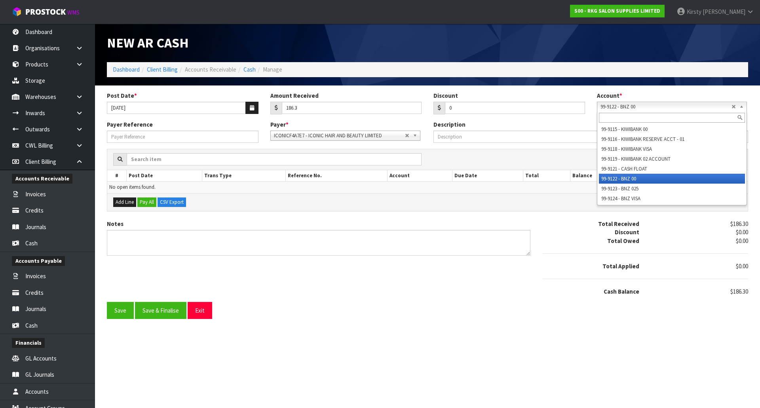
click at [616, 104] on span "99-9122 - BNZ 00" at bounding box center [665, 106] width 131 height 9
click at [606, 177] on li "99-9122 - BNZ 00" at bounding box center [672, 179] width 146 height 10
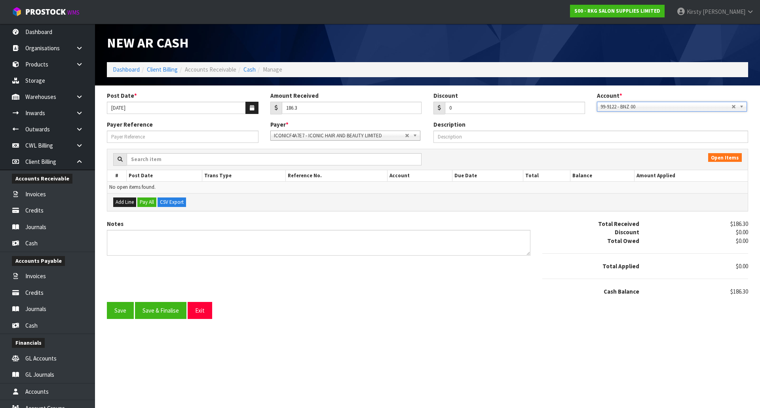
click at [342, 137] on span "ICONICF4A7E7 - ICONIC HAIR AND BEAUTY LIMITED" at bounding box center [339, 135] width 131 height 9
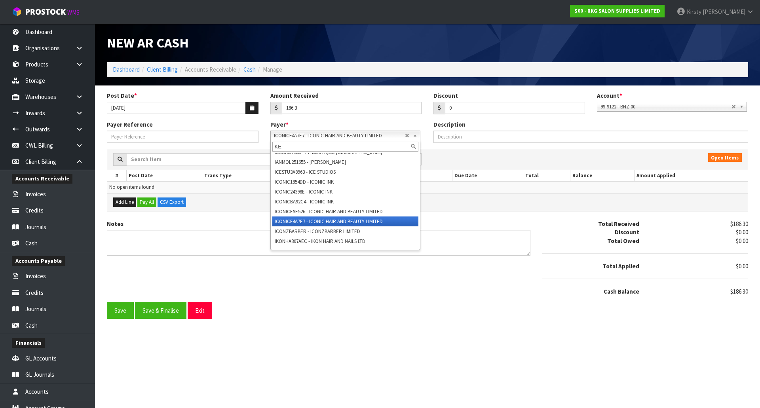
scroll to position [0, 0]
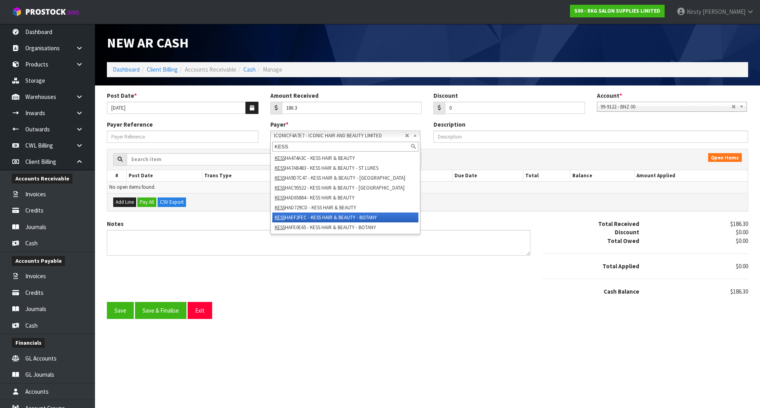
type input "KESS"
click at [372, 219] on li "KESS HAEF2FEC - KESS HAIR & BEAUTY - BOTANY" at bounding box center [345, 218] width 146 height 10
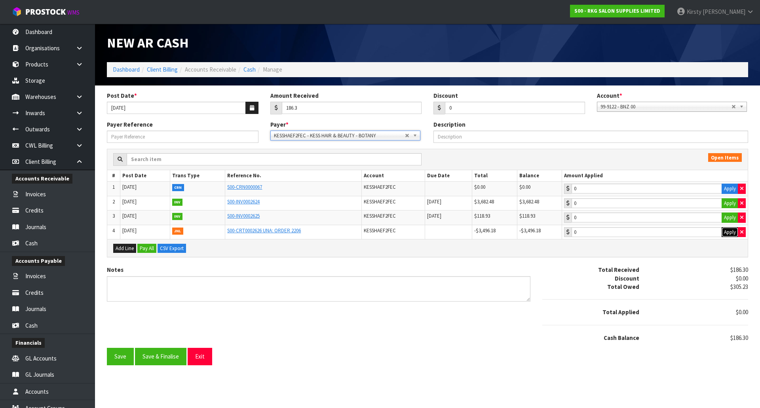
drag, startPoint x: 727, startPoint y: 231, endPoint x: 717, endPoint y: 228, distance: 11.0
click at [727, 231] on button "Apply" at bounding box center [730, 232] width 17 height 10
type input "-3496.18"
click at [729, 200] on button "Apply" at bounding box center [730, 203] width 17 height 10
type input "3682.48"
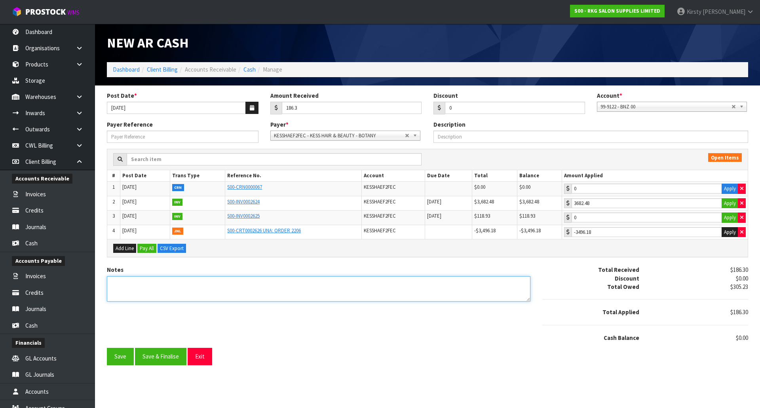
click at [132, 287] on textarea "Notes" at bounding box center [318, 289] width 423 height 26
type textarea "DC 3.10"
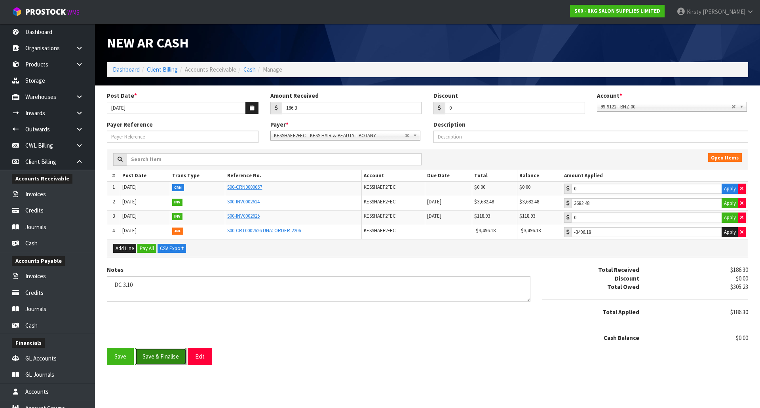
click at [164, 359] on button "Save & Finalise" at bounding box center [160, 356] width 51 height 17
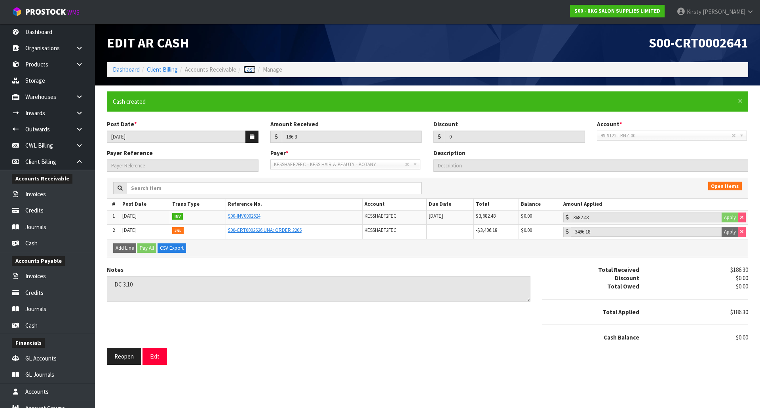
click at [251, 72] on link "Cash" at bounding box center [249, 70] width 12 height 8
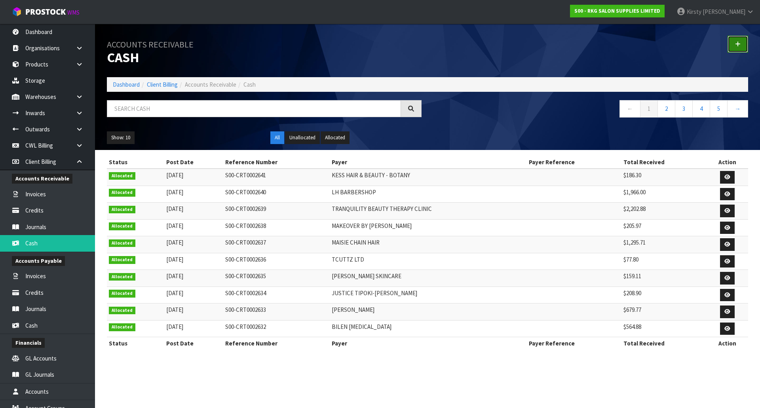
click at [735, 46] on link at bounding box center [737, 44] width 21 height 17
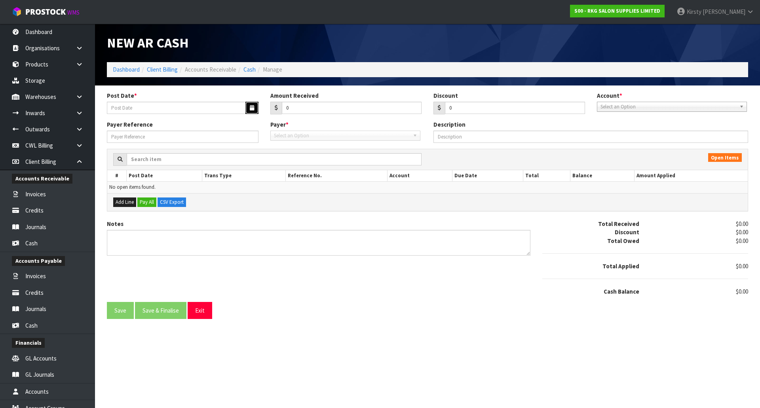
click at [253, 108] on icon "button" at bounding box center [252, 107] width 4 height 5
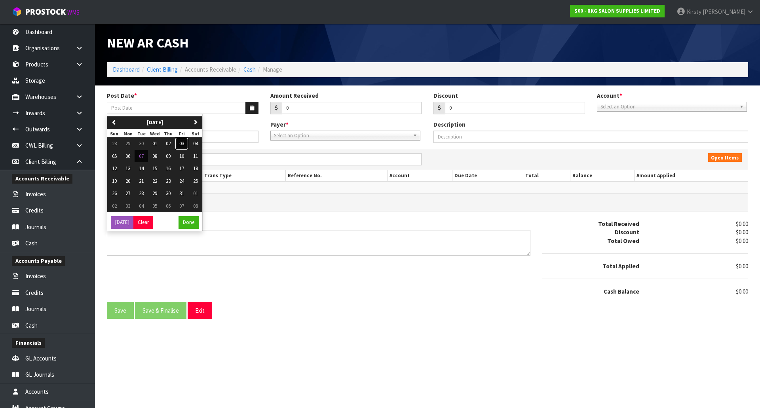
click at [183, 143] on span "03" at bounding box center [181, 143] width 5 height 7
type input "[DATE]"
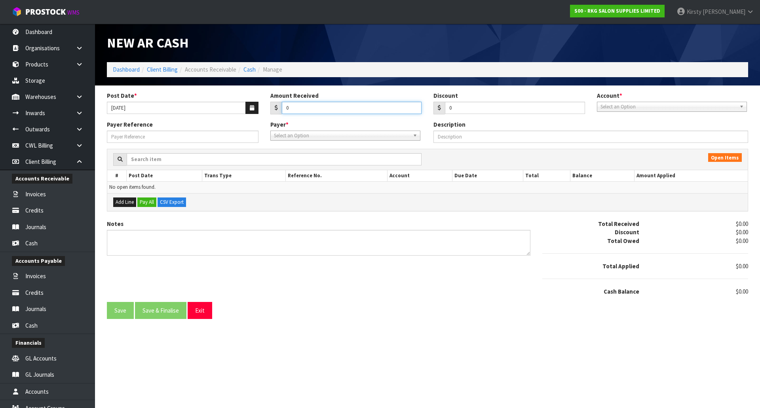
click at [268, 113] on div "Amount Received 0" at bounding box center [345, 102] width 163 height 23
type input "1142.58"
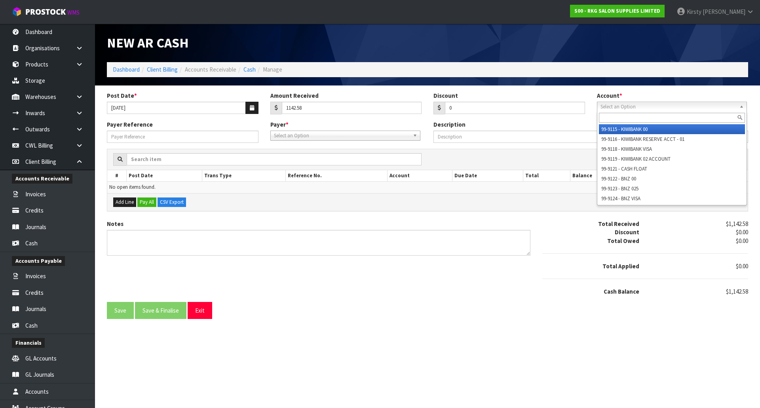
click at [644, 107] on span "Select an Option" at bounding box center [668, 106] width 136 height 9
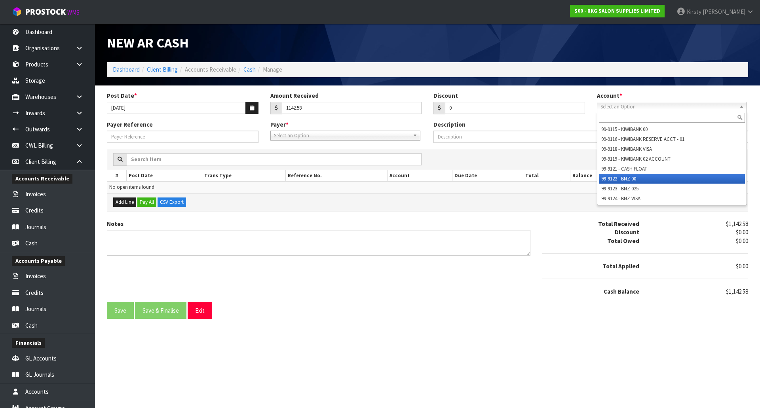
click at [632, 175] on li "99-9122 - BNZ 00" at bounding box center [672, 179] width 146 height 10
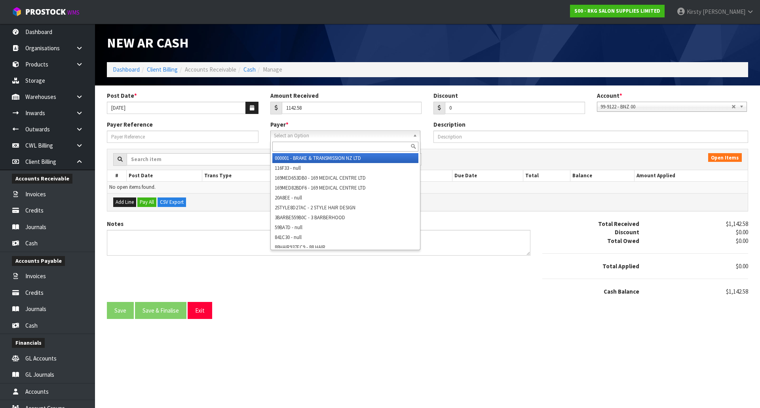
click at [313, 134] on span "Select an Option" at bounding box center [342, 135] width 136 height 9
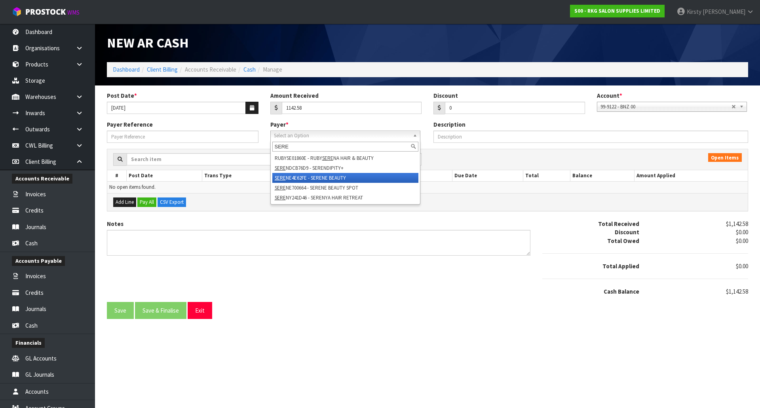
type input "SERE"
click at [313, 174] on li "SERE NE4E62FE - SERENE BEAUTY" at bounding box center [345, 178] width 146 height 10
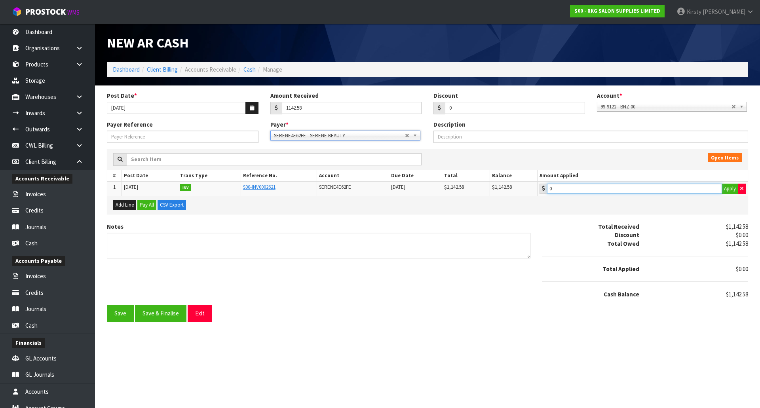
type input "1142.58"
click at [579, 189] on input "1142.58" at bounding box center [634, 189] width 175 height 10
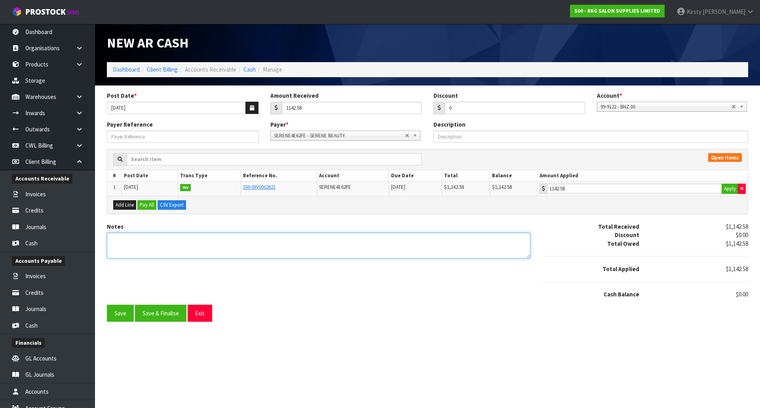
click at [149, 240] on textarea "Notes" at bounding box center [318, 246] width 423 height 26
type textarea "DC 3.10"
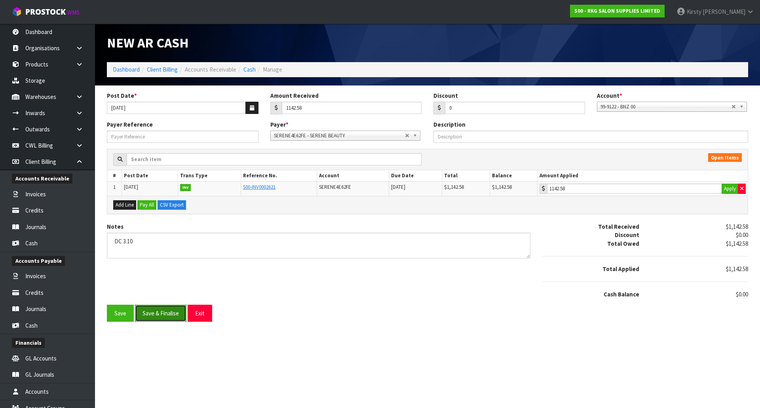
click at [165, 309] on button "Save & Finalise" at bounding box center [160, 313] width 51 height 17
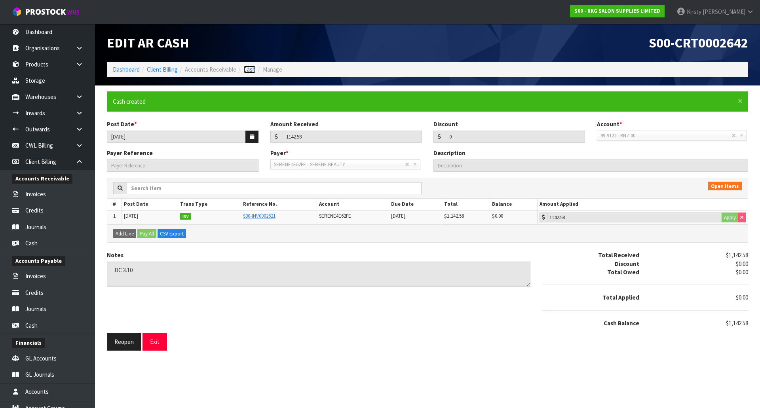
click at [249, 70] on link "Cash" at bounding box center [249, 70] width 12 height 8
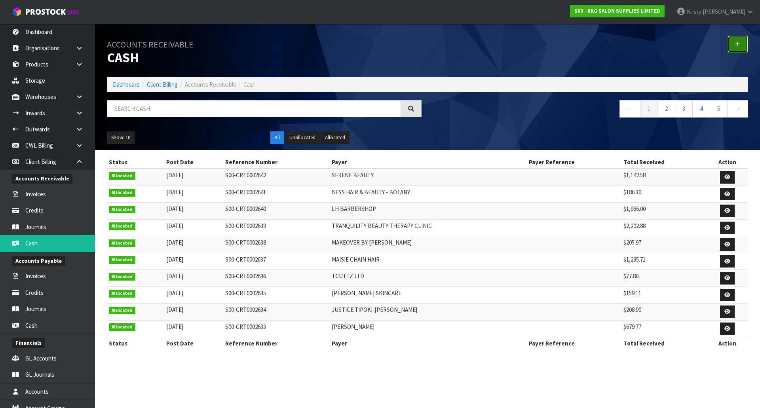
click at [740, 46] on icon at bounding box center [738, 44] width 6 height 6
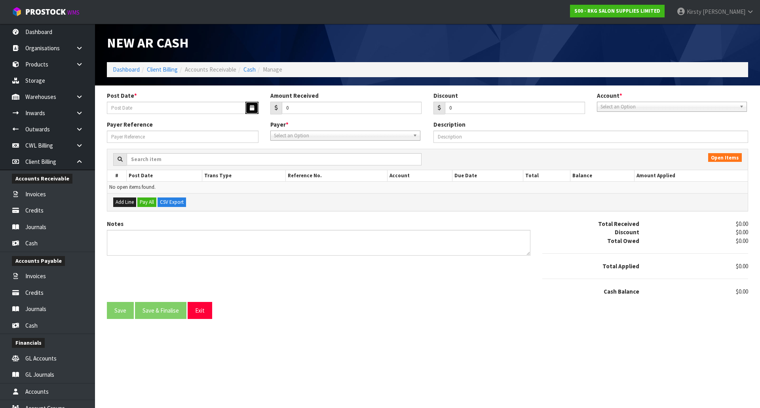
click at [248, 107] on button "button" at bounding box center [251, 108] width 13 height 12
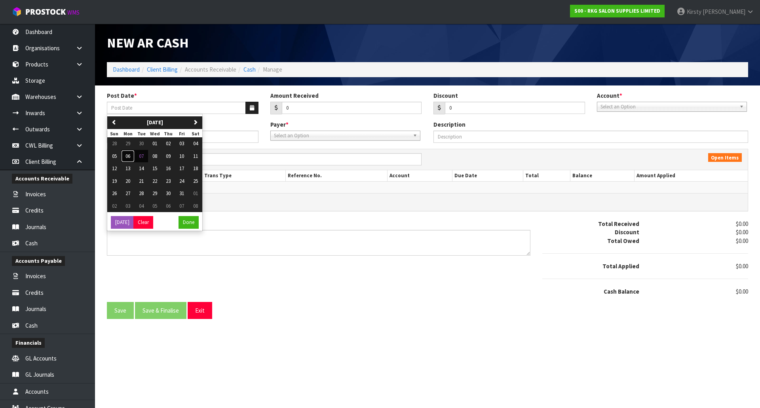
click at [130, 156] on span "06" at bounding box center [127, 156] width 5 height 7
type input "[DATE]"
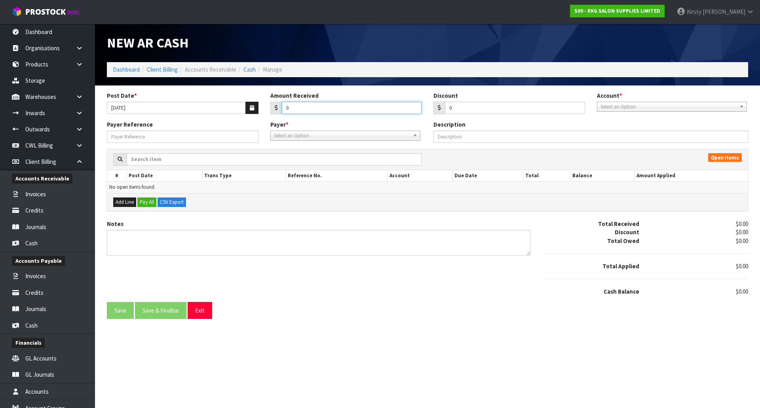
drag, startPoint x: 301, startPoint y: 110, endPoint x: 276, endPoint y: 111, distance: 24.6
click at [276, 111] on div "0" at bounding box center [346, 108] width 152 height 13
type input "3695.01"
click at [632, 106] on span "Select an Option" at bounding box center [668, 106] width 136 height 9
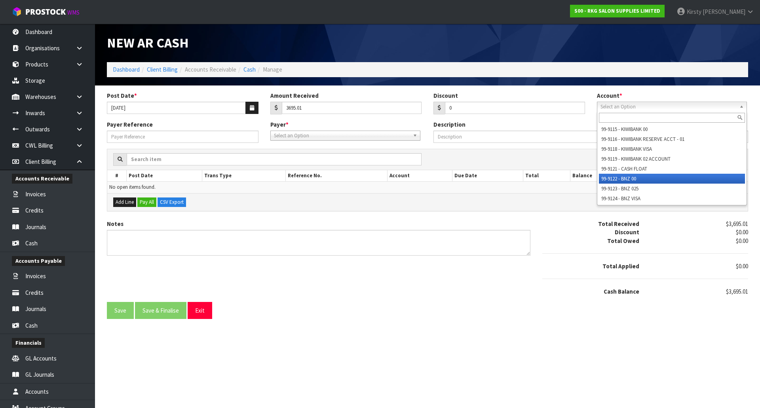
click at [634, 178] on li "99-9122 - BNZ 00" at bounding box center [672, 179] width 146 height 10
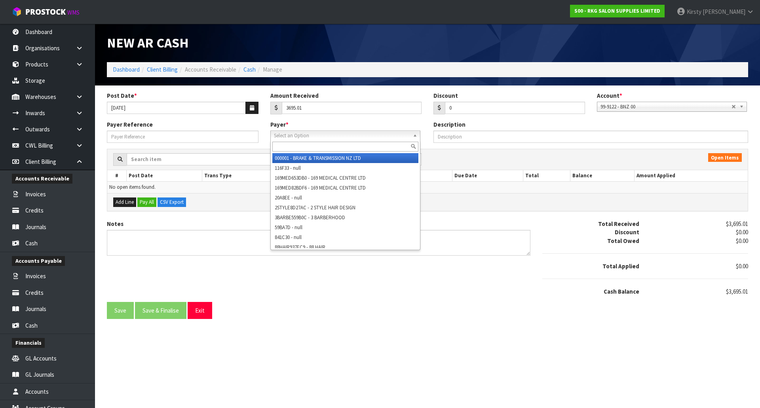
click at [302, 134] on span "Select an Option" at bounding box center [342, 135] width 136 height 9
type input "H"
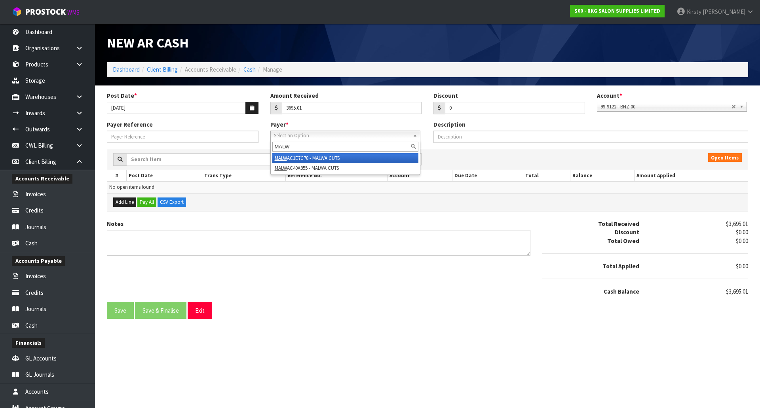
type input "MALW"
click at [311, 157] on li "MALW AC1E7C78 - MALWA CUTS" at bounding box center [345, 158] width 146 height 10
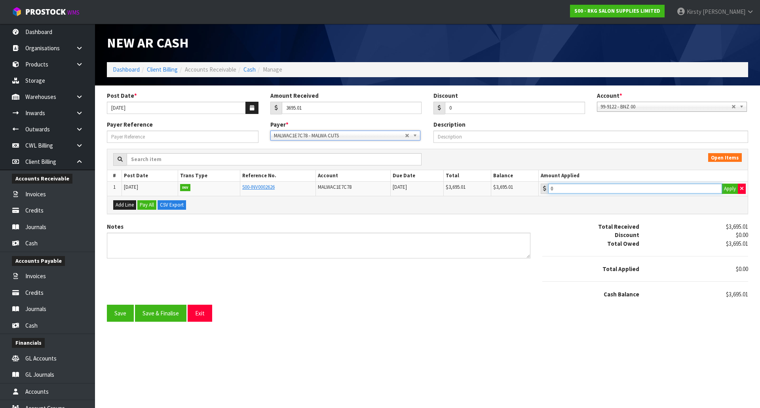
type input "3695.01"
click at [581, 190] on input "3695.01" at bounding box center [635, 189] width 174 height 10
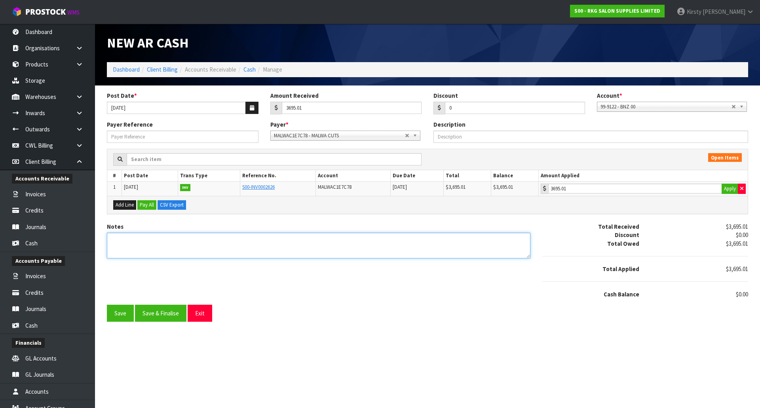
click at [154, 242] on textarea "Notes" at bounding box center [318, 246] width 423 height 26
type textarea "EFT 6.10"
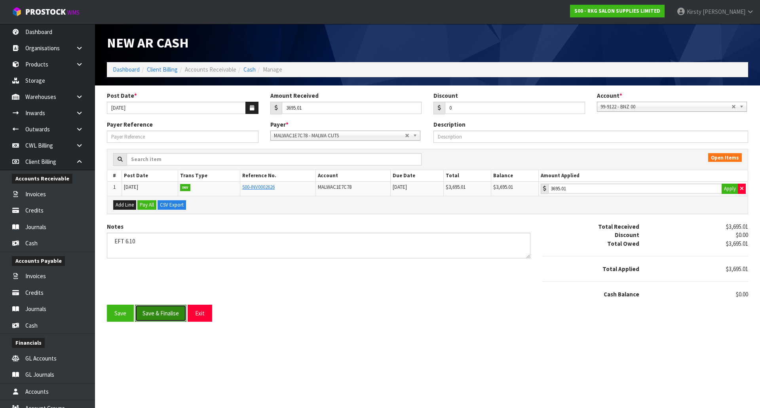
click at [158, 315] on button "Save & Finalise" at bounding box center [160, 313] width 51 height 17
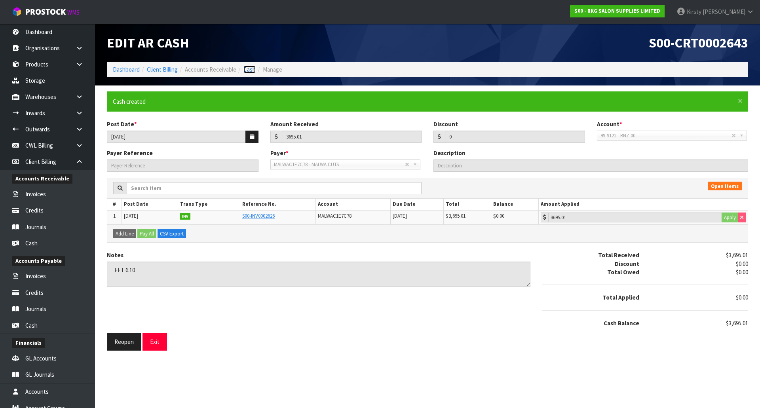
click at [250, 70] on link "Cash" at bounding box center [249, 70] width 12 height 8
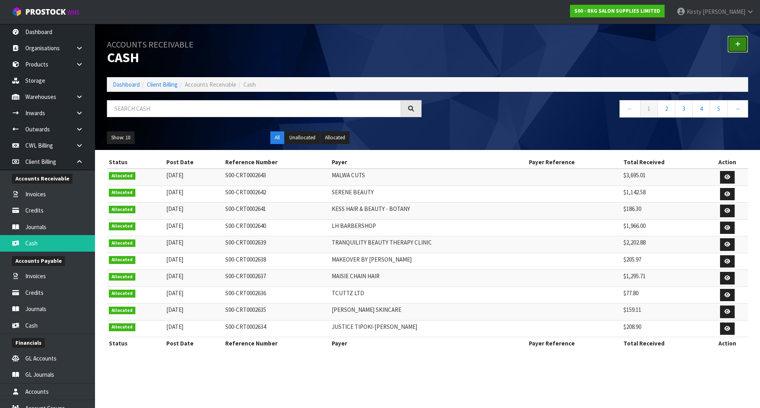
click at [735, 44] on icon at bounding box center [738, 44] width 6 height 6
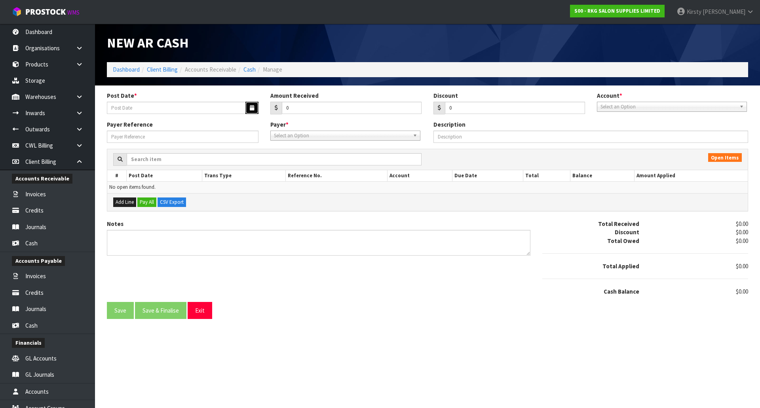
click at [252, 107] on icon "button" at bounding box center [252, 107] width 4 height 5
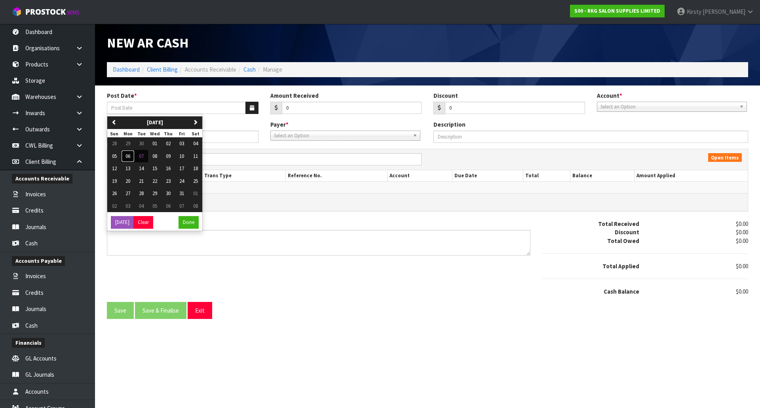
click at [131, 156] on button "06" at bounding box center [127, 156] width 13 height 13
type input "[DATE]"
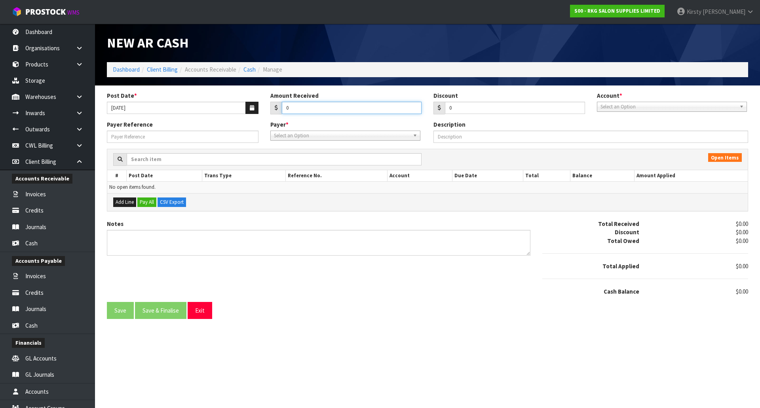
drag, startPoint x: 289, startPoint y: 106, endPoint x: 277, endPoint y: 107, distance: 11.5
click at [277, 107] on div "0" at bounding box center [346, 108] width 152 height 13
type input "2468.48"
click at [607, 109] on span "Select an Option" at bounding box center [668, 106] width 136 height 9
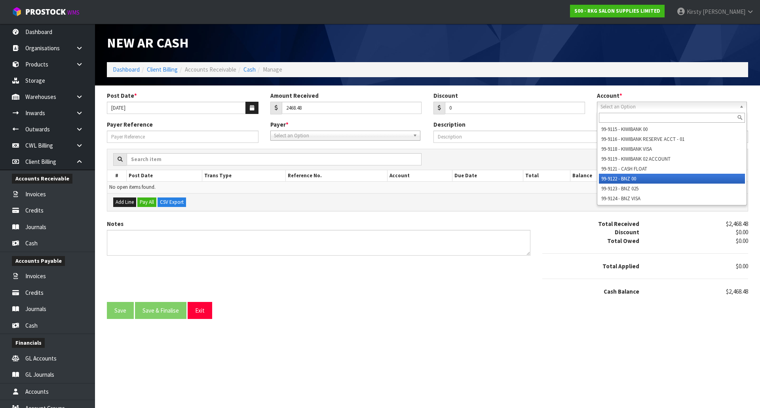
click at [619, 177] on li "99-9122 - BNZ 00" at bounding box center [672, 179] width 146 height 10
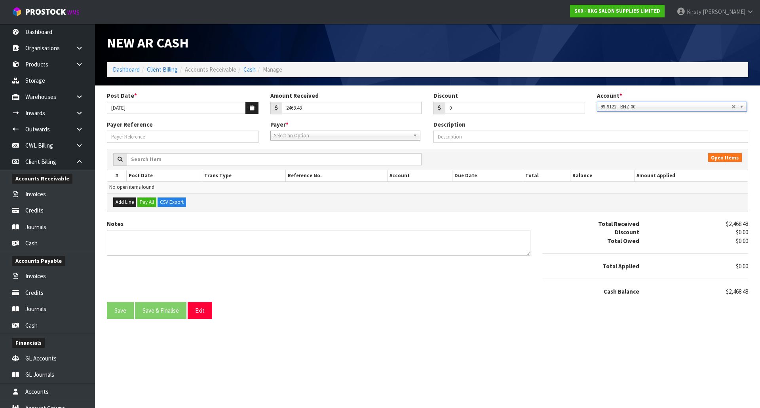
click at [287, 137] on span "Select an Option" at bounding box center [342, 135] width 136 height 9
type input "b"
type input "the excl"
click at [310, 161] on li "THEEXC3336A3 - THE EXCL USIVE HAIR & BEAUTY STUDIO" at bounding box center [345, 158] width 146 height 10
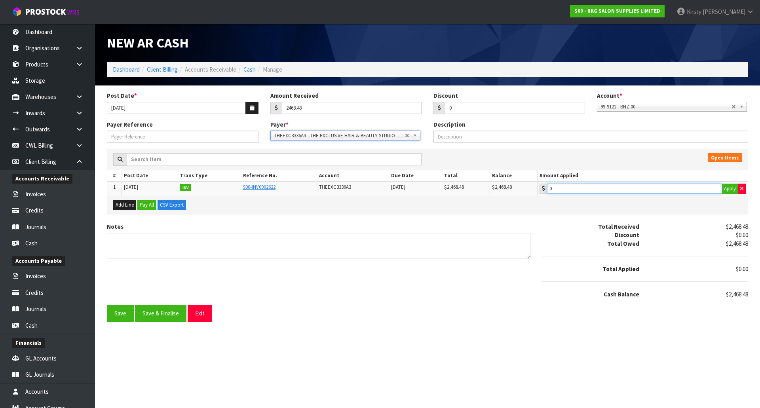
type input "2468.48"
click at [587, 190] on input "2468.48" at bounding box center [634, 189] width 175 height 10
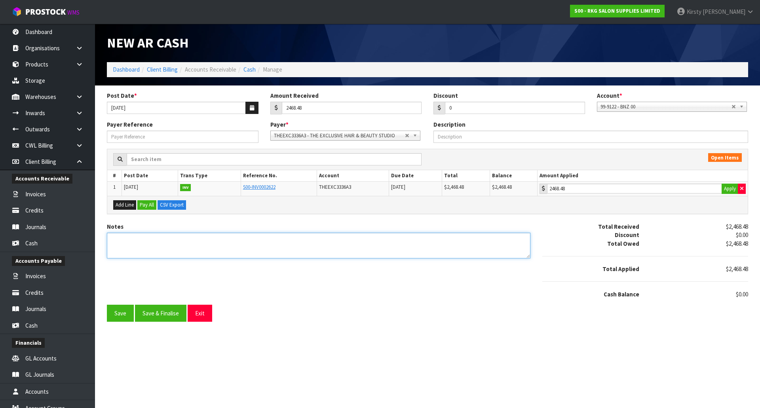
click at [118, 243] on textarea "Notes" at bounding box center [318, 246] width 423 height 26
type textarea "e"
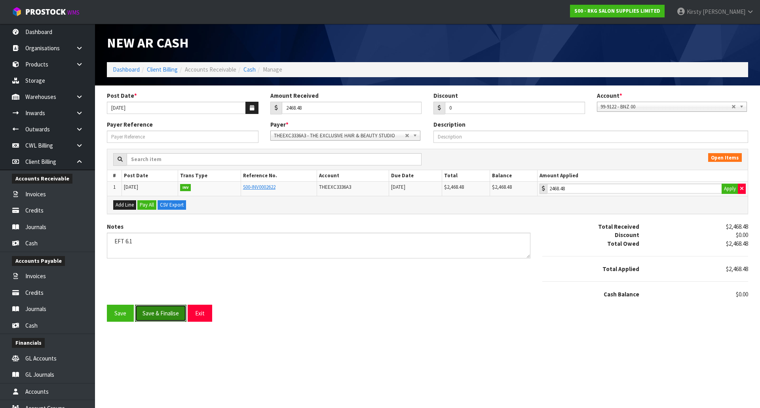
drag, startPoint x: 157, startPoint y: 310, endPoint x: 131, endPoint y: 261, distance: 55.1
click at [141, 302] on form "Post Date * [DATE] Amount Received 2468.48 Discount 0 Account * 99-9115 - KIWIB…" at bounding box center [427, 206] width 641 height 230
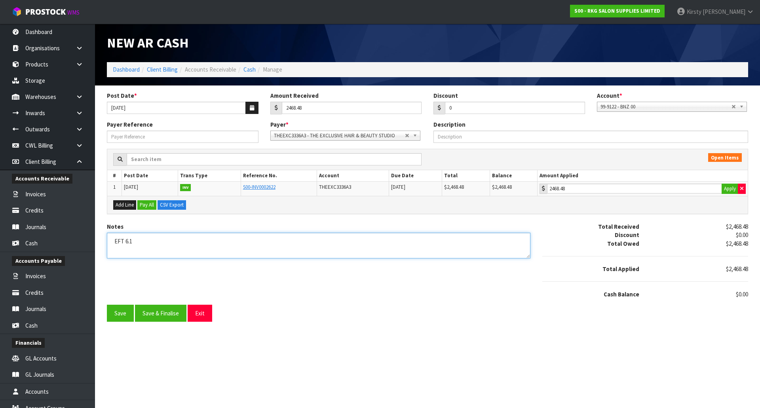
click at [132, 241] on textarea "Notes" at bounding box center [318, 246] width 423 height 26
type textarea "EFT 6.10"
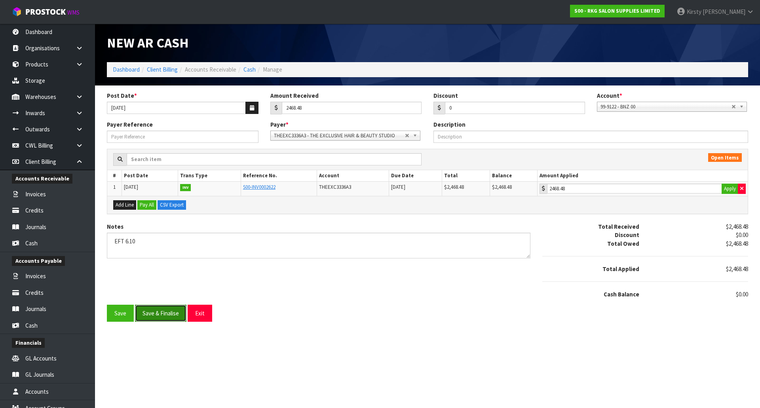
click at [167, 309] on button "Save & Finalise" at bounding box center [160, 313] width 51 height 17
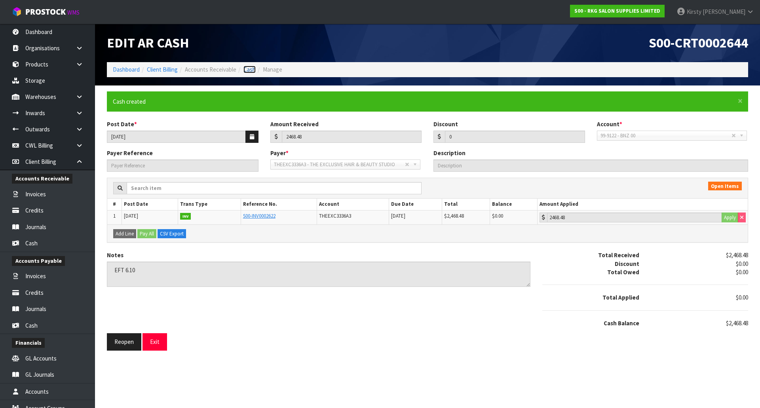
click at [247, 69] on link "Cash" at bounding box center [249, 70] width 12 height 8
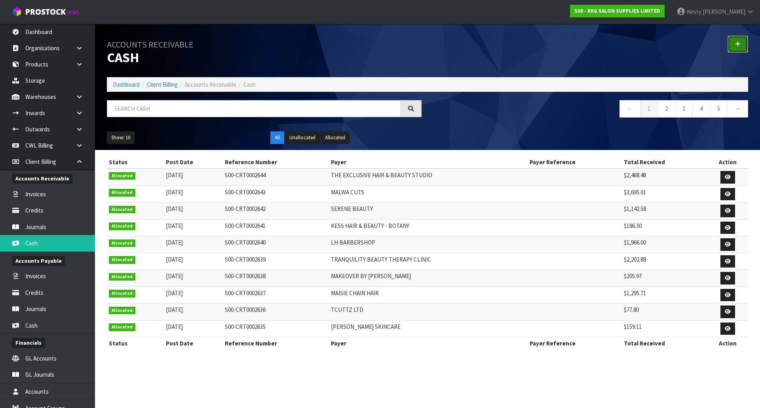
click at [735, 42] on icon at bounding box center [738, 44] width 6 height 6
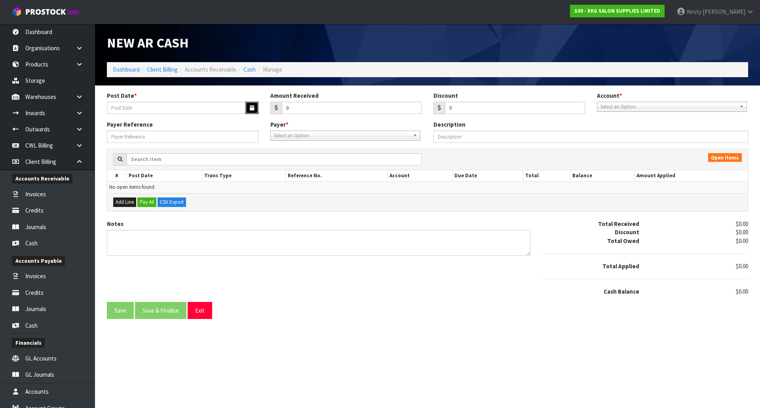
click at [249, 105] on button "button" at bounding box center [251, 108] width 13 height 12
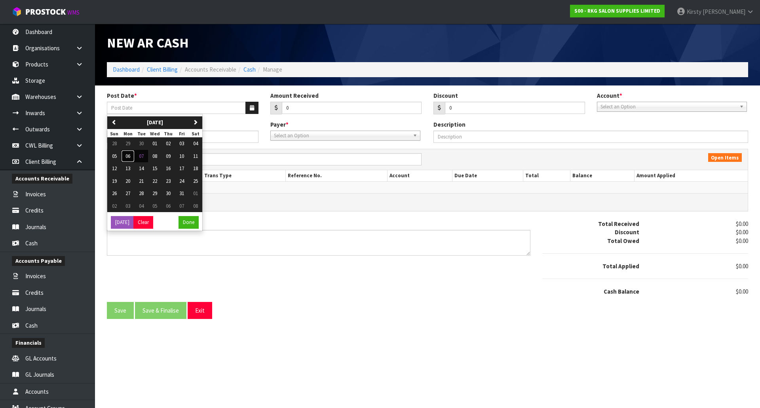
click at [130, 158] on span "06" at bounding box center [127, 156] width 5 height 7
type input "[DATE]"
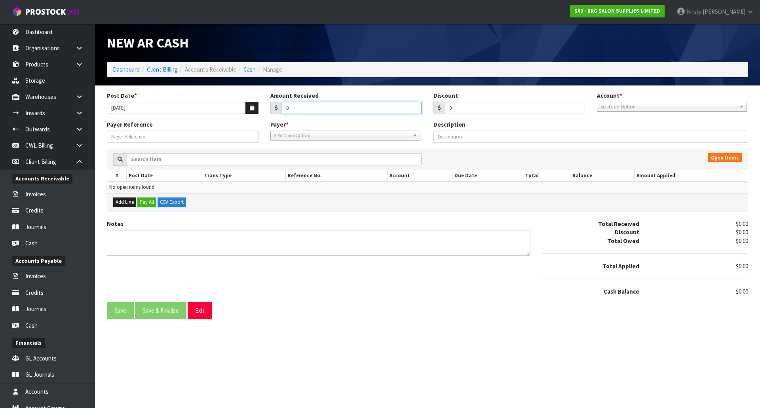
drag, startPoint x: 296, startPoint y: 108, endPoint x: 266, endPoint y: 113, distance: 29.7
click at [266, 113] on div "Amount Received 0" at bounding box center [345, 102] width 163 height 23
type input "118.93"
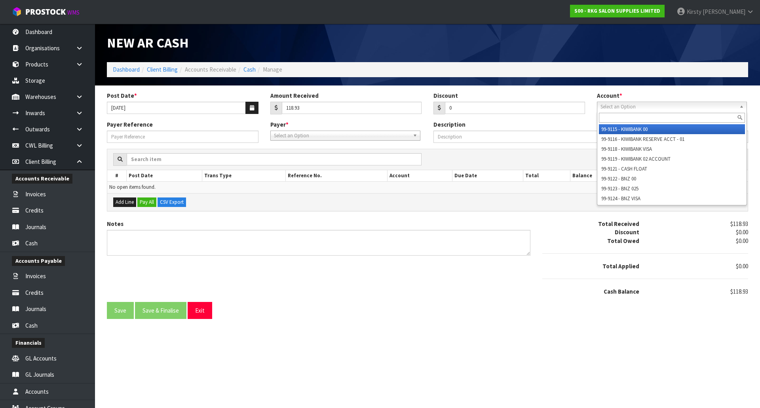
click at [632, 110] on span "Select an Option" at bounding box center [668, 106] width 136 height 9
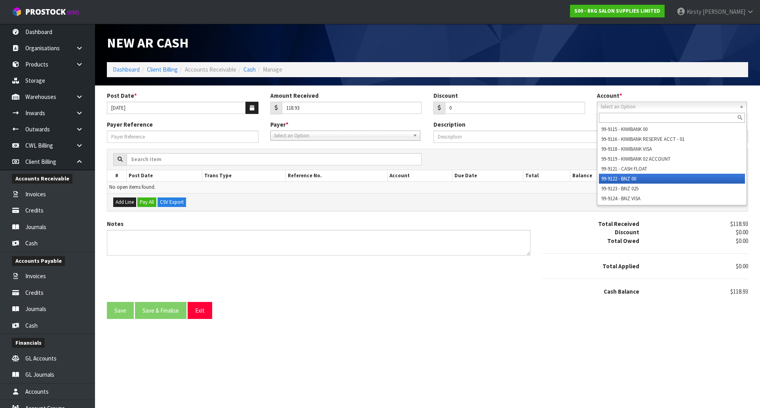
click at [622, 177] on li "99-9122 - BNZ 00" at bounding box center [672, 179] width 146 height 10
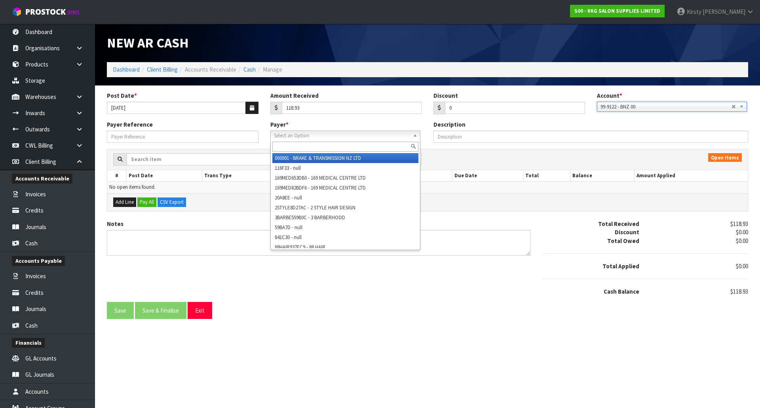
click at [313, 134] on span "Select an Option" at bounding box center [342, 135] width 136 height 9
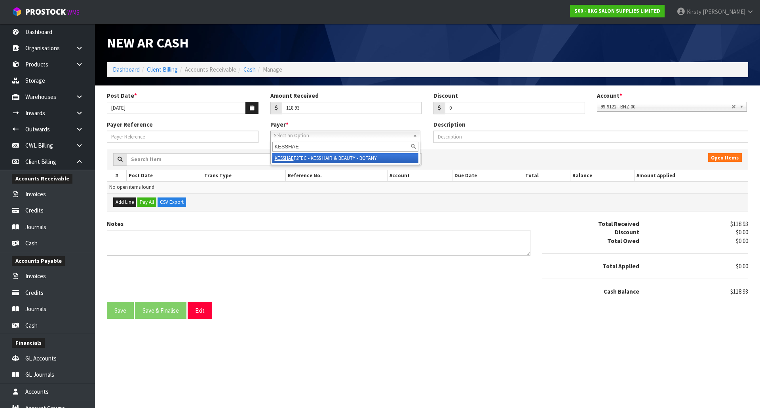
type input "KESSHAE"
click at [323, 156] on li "KESSHAE F2FEC - KESS HAIR & BEAUTY - BOTANY" at bounding box center [345, 158] width 146 height 10
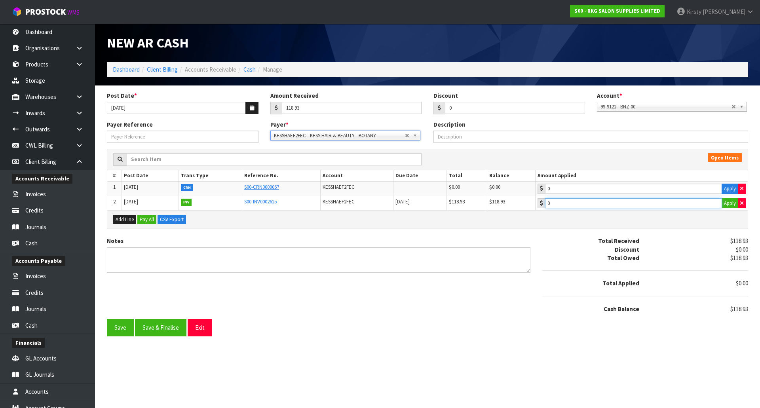
type input "118.93"
click at [578, 201] on input "118.93" at bounding box center [633, 203] width 177 height 10
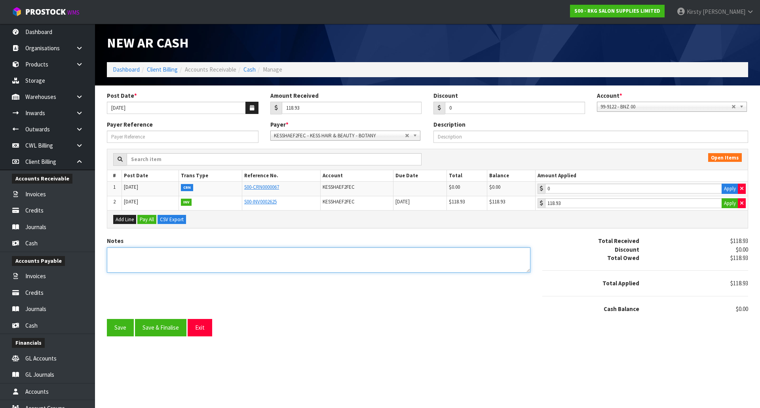
click at [118, 249] on textarea "Notes" at bounding box center [318, 260] width 423 height 26
type textarea "EFT 6.10"
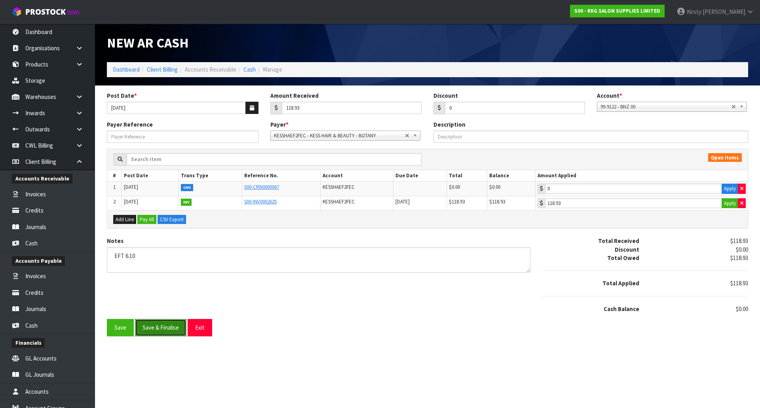
click at [155, 330] on button "Save & Finalise" at bounding box center [160, 327] width 51 height 17
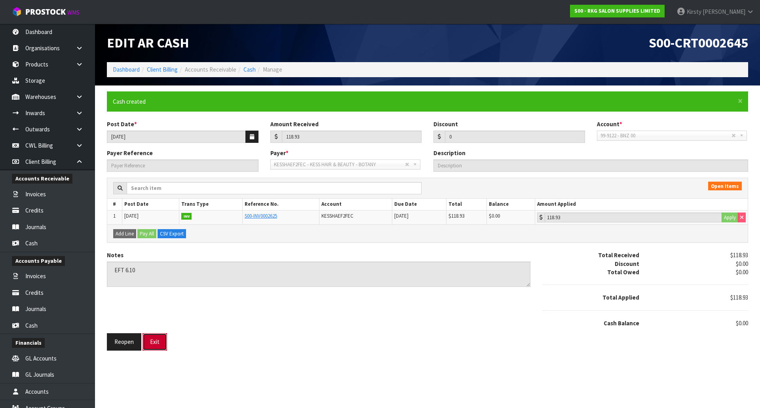
click at [151, 338] on button "Exit" at bounding box center [154, 341] width 25 height 17
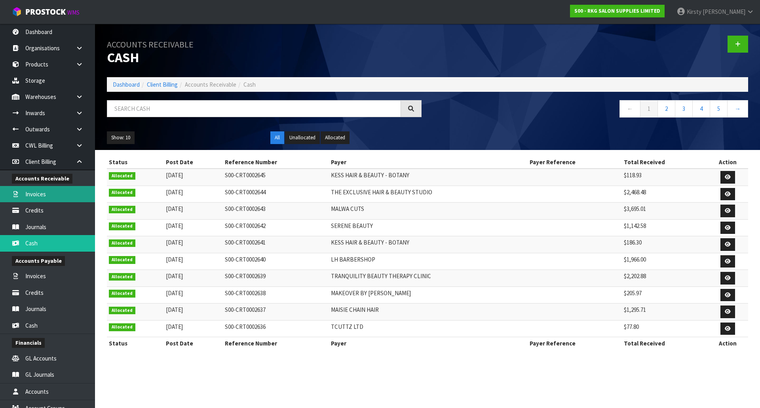
click at [39, 194] on link "Invoices" at bounding box center [47, 194] width 95 height 16
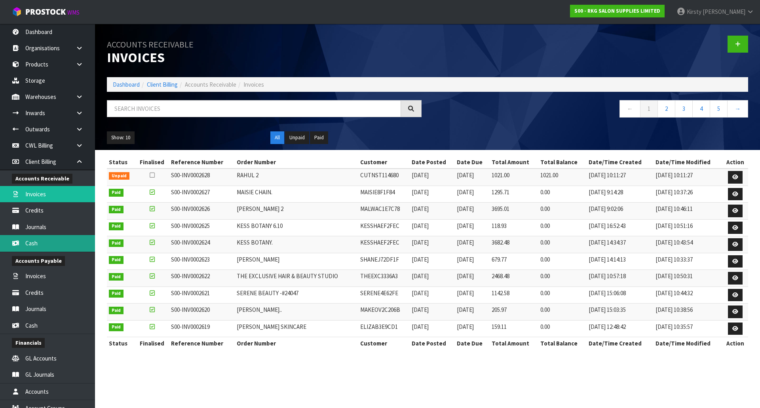
click at [30, 241] on link "Cash" at bounding box center [47, 243] width 95 height 16
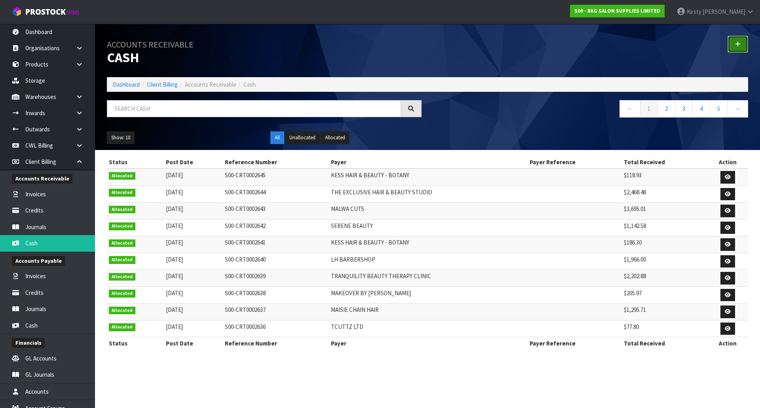
click at [732, 37] on link at bounding box center [737, 44] width 21 height 17
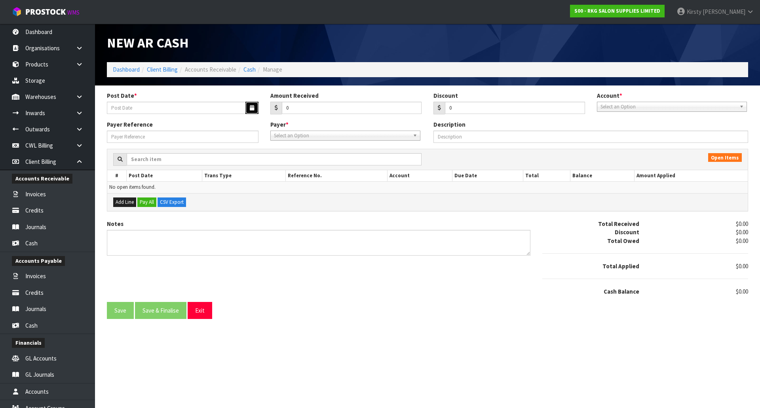
click at [251, 109] on icon "button" at bounding box center [252, 107] width 4 height 5
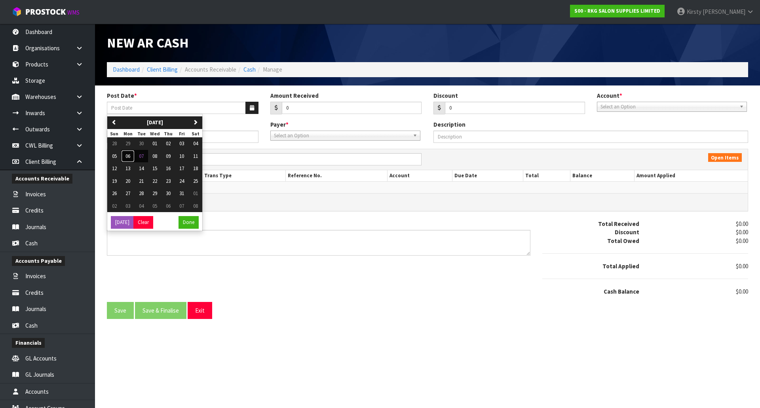
drag, startPoint x: 127, startPoint y: 156, endPoint x: 194, endPoint y: 140, distance: 68.6
click at [128, 156] on span "06" at bounding box center [127, 156] width 5 height 7
type input "[DATE]"
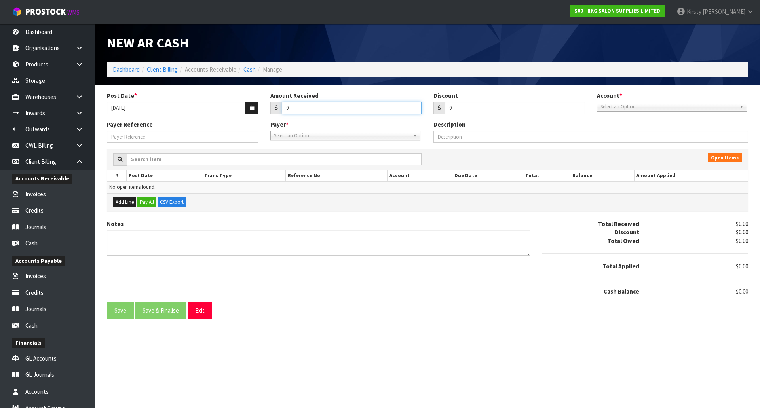
drag, startPoint x: 293, startPoint y: 108, endPoint x: 263, endPoint y: 112, distance: 29.9
click at [263, 112] on div "Post Date * [DATE] Amount Received 0 Discount 0 Account * 99-9115 - KIWIBANK 00…" at bounding box center [427, 105] width 653 height 29
type input "688.13"
click at [629, 108] on span "Select an Option" at bounding box center [668, 106] width 136 height 9
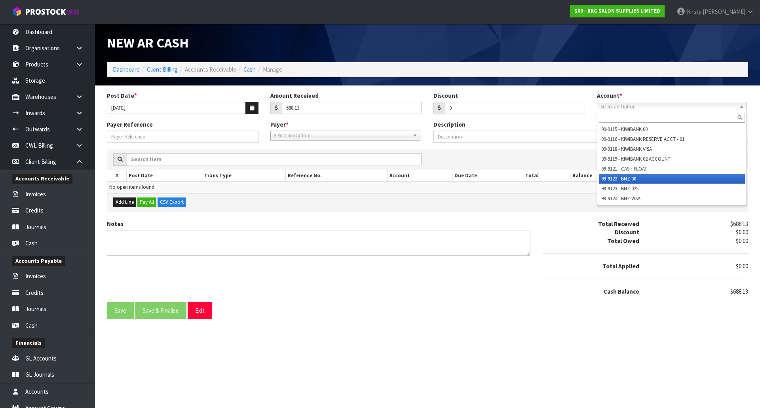
click at [629, 175] on li "99-9122 - BNZ 00" at bounding box center [672, 179] width 146 height 10
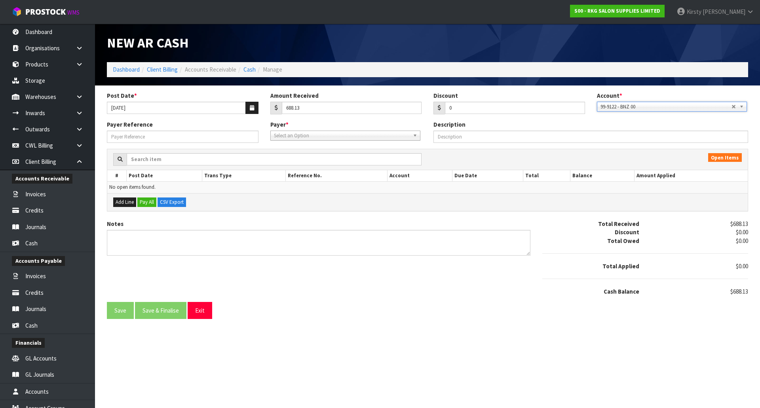
click at [290, 135] on span "Select an Option" at bounding box center [342, 135] width 136 height 9
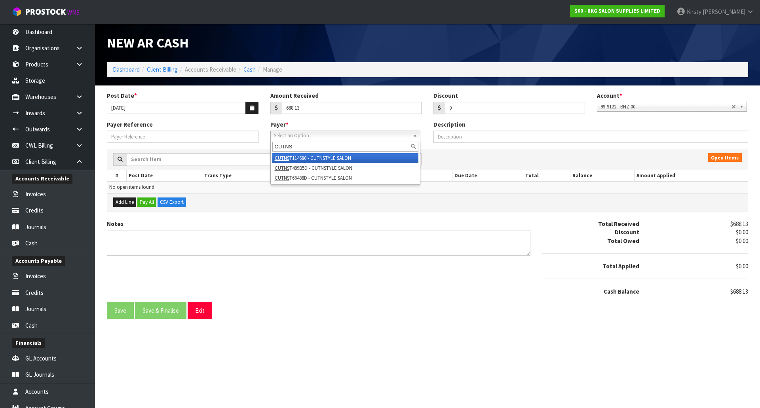
type input "CUTNS"
click at [295, 161] on li "CUTNS T114680 - CUTNSTYLE SALON" at bounding box center [345, 158] width 146 height 10
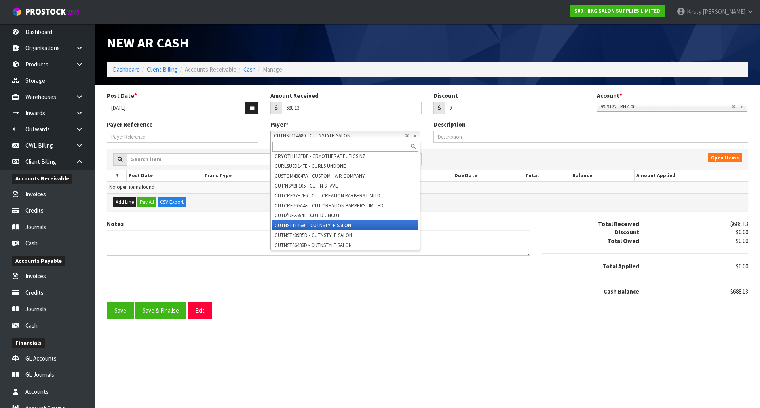
click at [416, 135] on b at bounding box center [416, 135] width 7 height 9
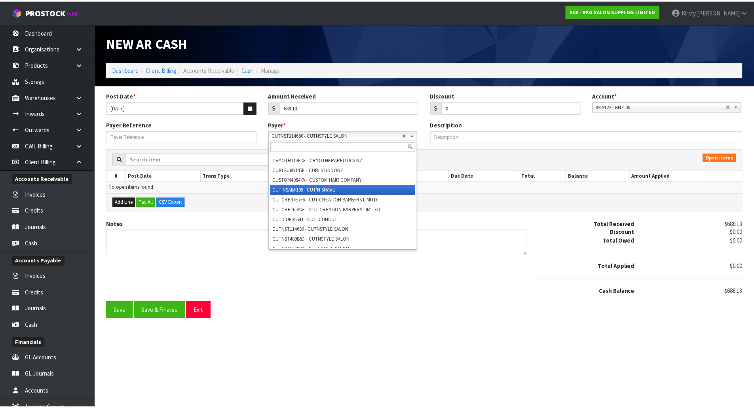
scroll to position [5108, 0]
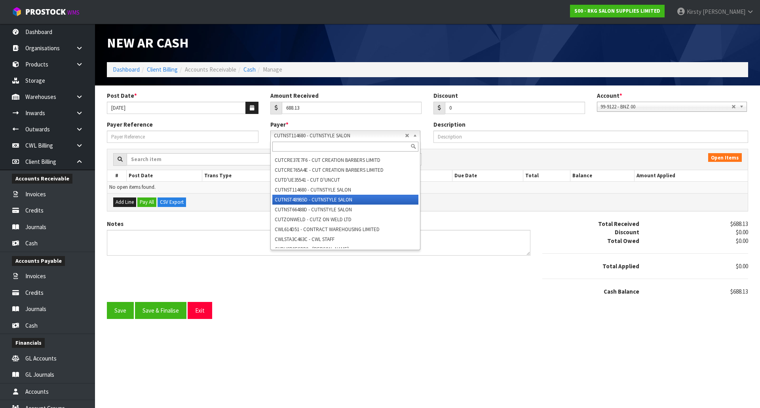
click at [358, 205] on li "CUTNST489B5D - CUTNSTYLE SALON" at bounding box center [345, 200] width 146 height 10
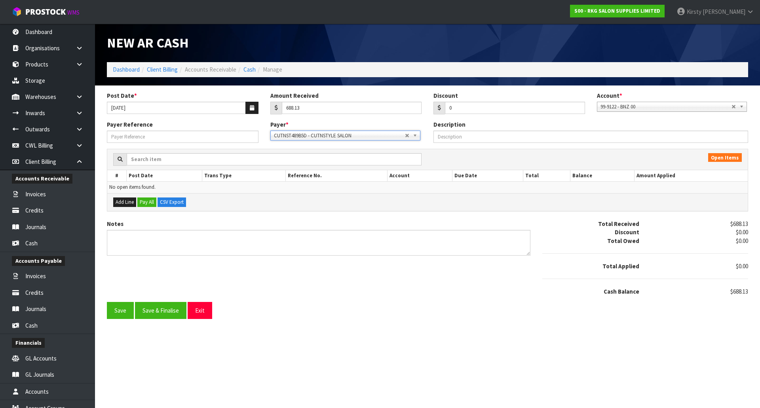
click at [417, 136] on b at bounding box center [416, 135] width 7 height 9
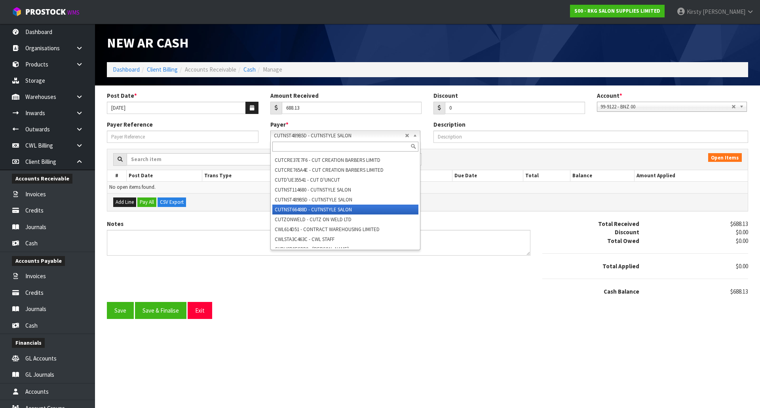
click at [342, 215] on li "CUTNST66488D - CUTNSTYLE SALON" at bounding box center [345, 210] width 146 height 10
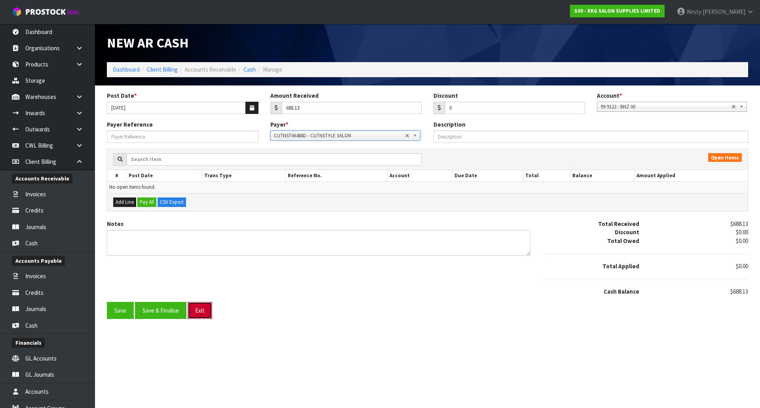
click at [195, 311] on button "Exit" at bounding box center [200, 310] width 25 height 17
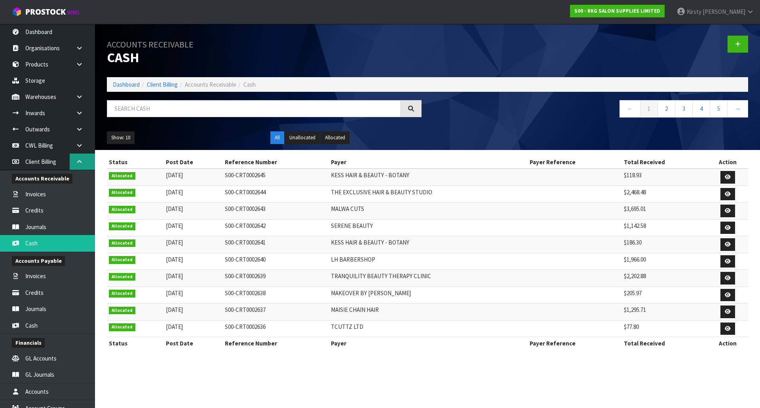
click at [78, 164] on icon at bounding box center [80, 162] width 8 height 6
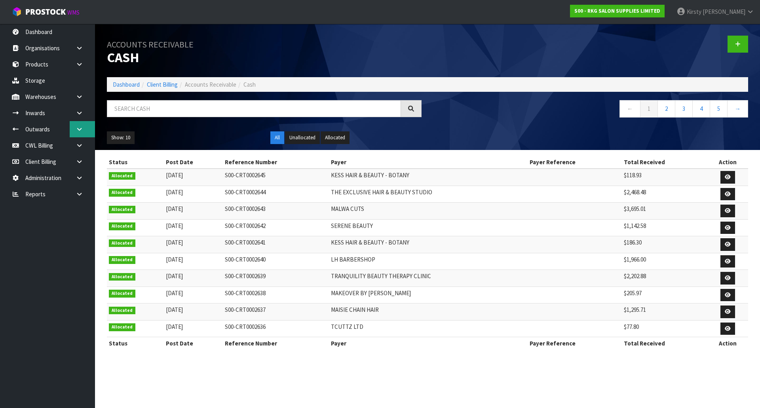
click at [83, 129] on icon at bounding box center [80, 129] width 8 height 6
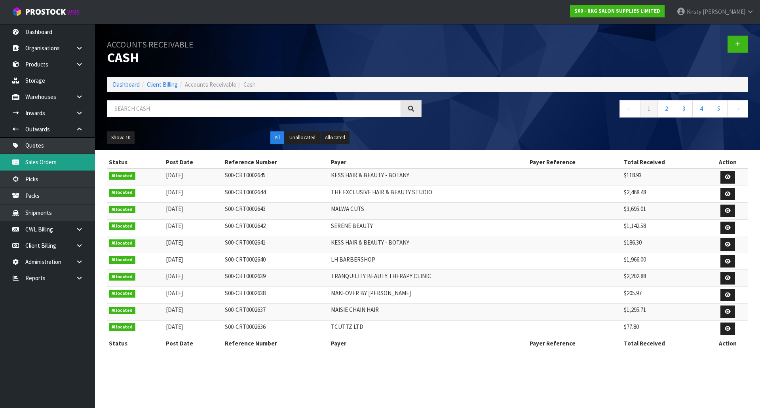
click at [36, 161] on link "Sales Orders" at bounding box center [47, 162] width 95 height 16
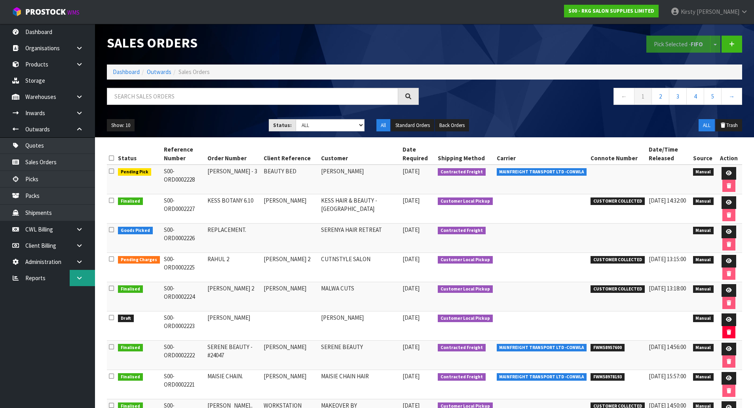
click at [78, 277] on icon at bounding box center [80, 278] width 8 height 6
click at [36, 295] on link "Client" at bounding box center [47, 294] width 95 height 16
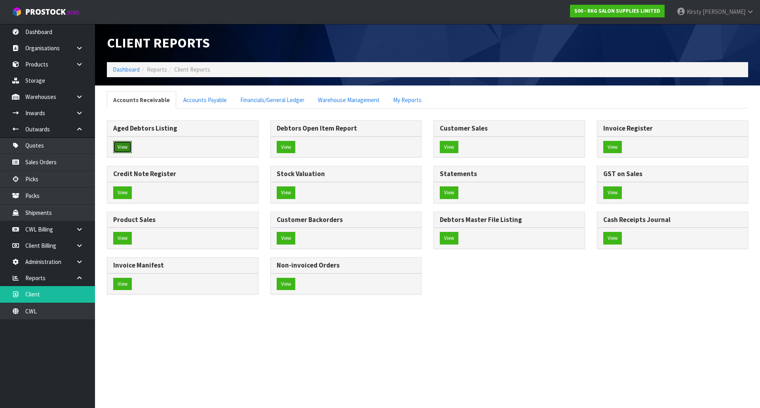
click at [122, 149] on button "View" at bounding box center [122, 147] width 19 height 13
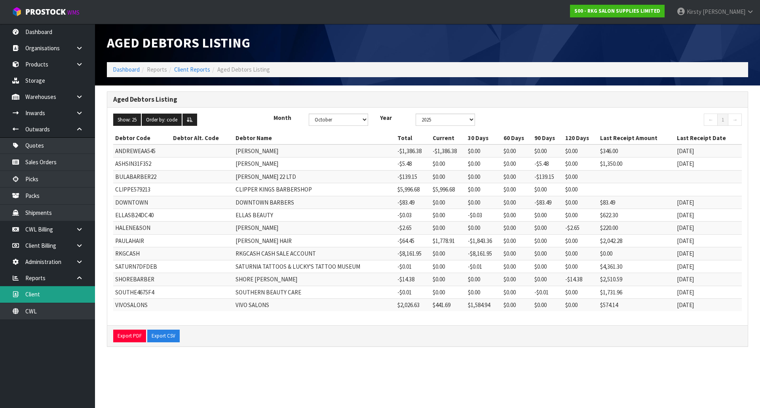
click at [43, 294] on link "Client" at bounding box center [47, 294] width 95 height 16
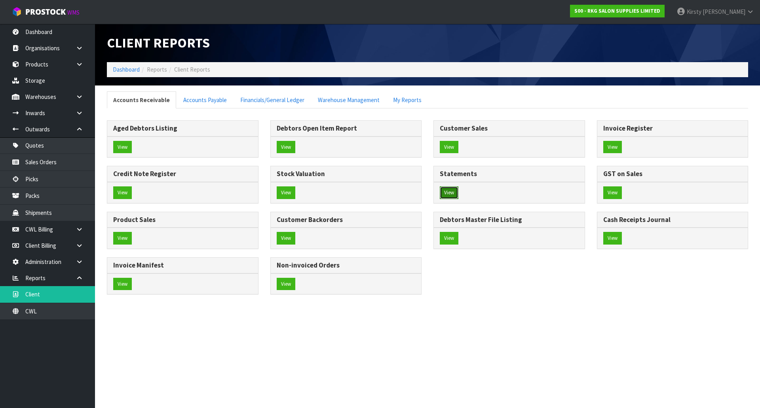
click at [447, 194] on button "View" at bounding box center [449, 192] width 19 height 13
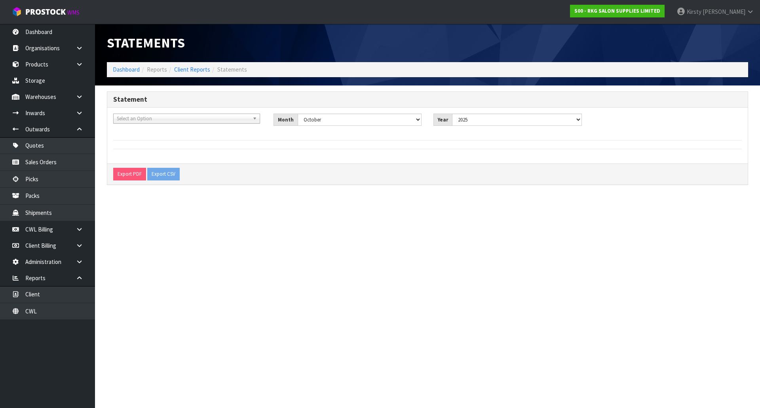
click at [145, 118] on span "Select an Option" at bounding box center [183, 118] width 133 height 9
type input "rkgc"
click at [160, 138] on li "RKGC ASH - RKGCASH CASH SALE ACCOUNT" at bounding box center [186, 141] width 143 height 10
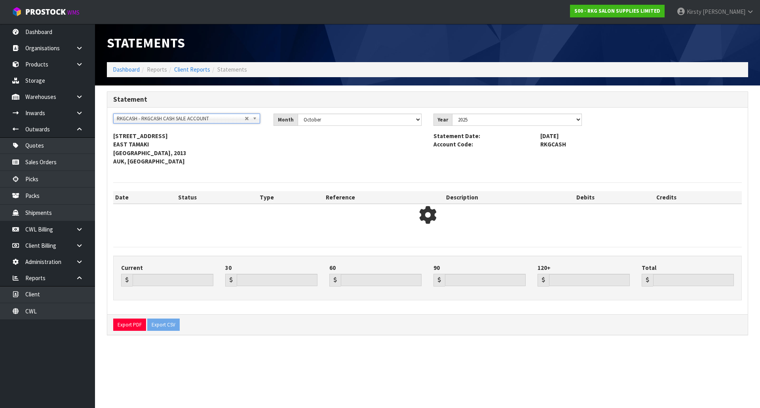
type input "0.00"
type input "-8161.95"
type input "0.00"
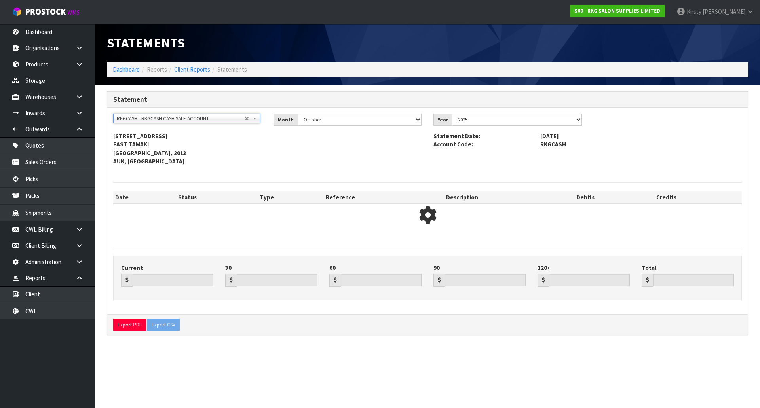
type input "-8161.95"
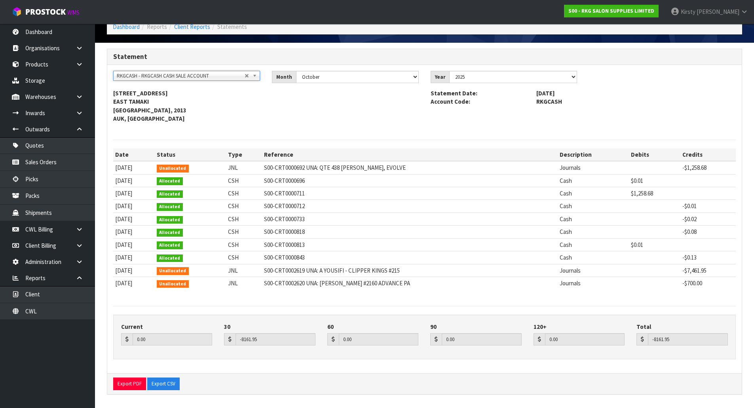
scroll to position [44, 0]
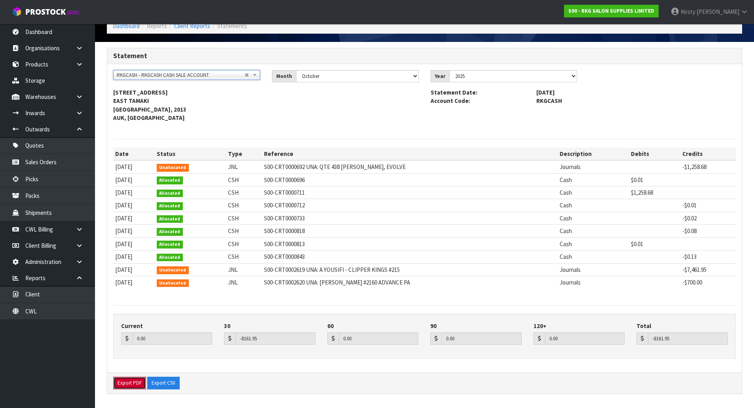
click at [138, 386] on button "Export PDF" at bounding box center [129, 383] width 33 height 13
click at [76, 230] on icon at bounding box center [80, 229] width 8 height 6
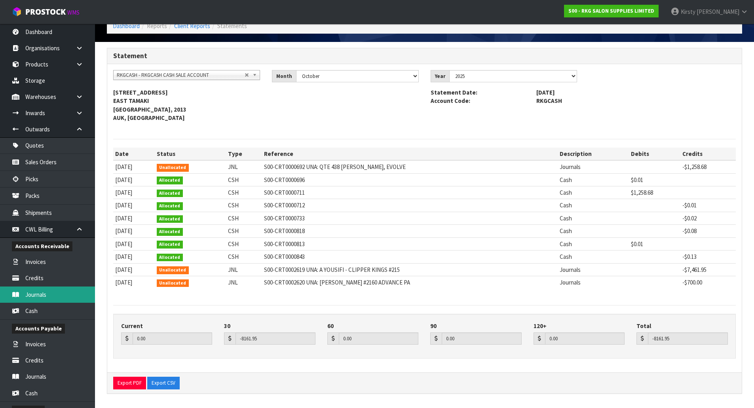
click at [35, 296] on link "Journals" at bounding box center [47, 295] width 95 height 16
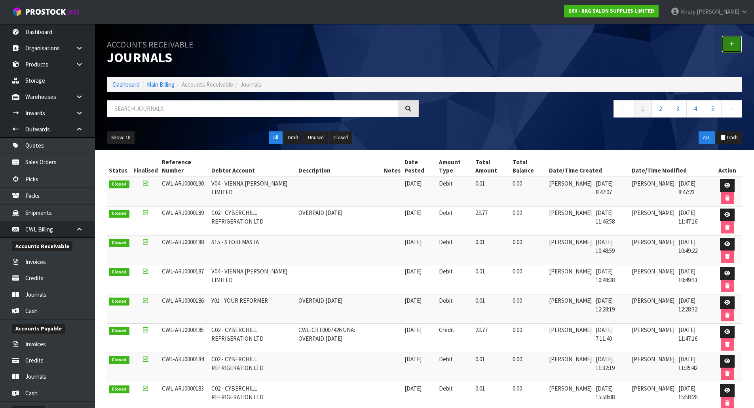
click at [733, 44] on icon at bounding box center [732, 44] width 6 height 6
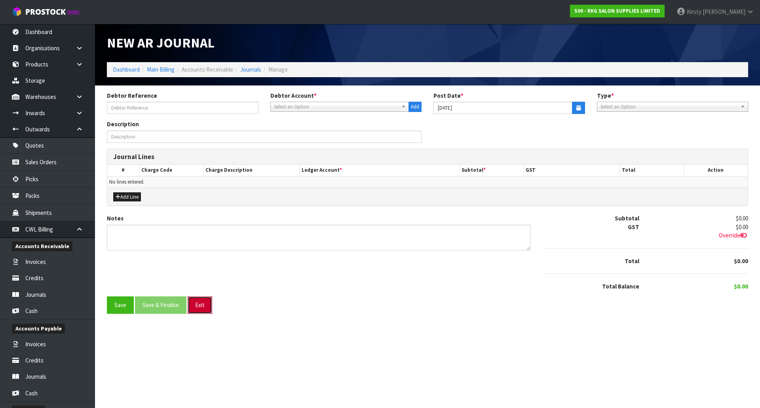
click at [199, 308] on button "Exit" at bounding box center [200, 304] width 25 height 17
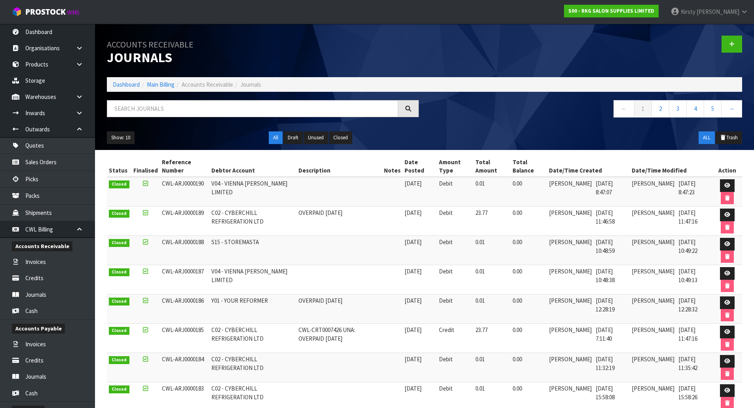
click at [79, 230] on icon at bounding box center [80, 229] width 8 height 6
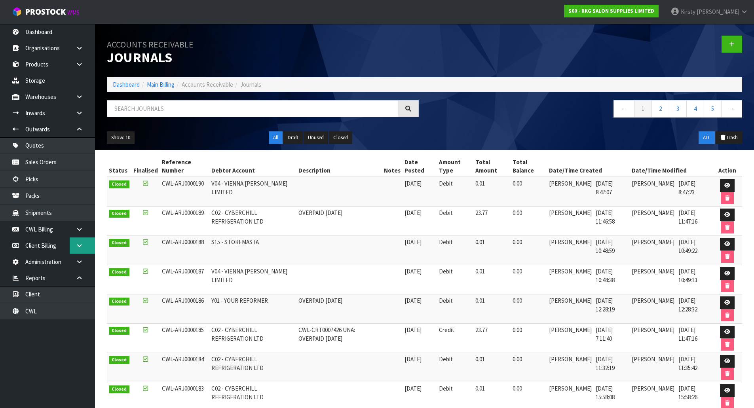
click at [77, 247] on icon at bounding box center [80, 246] width 8 height 6
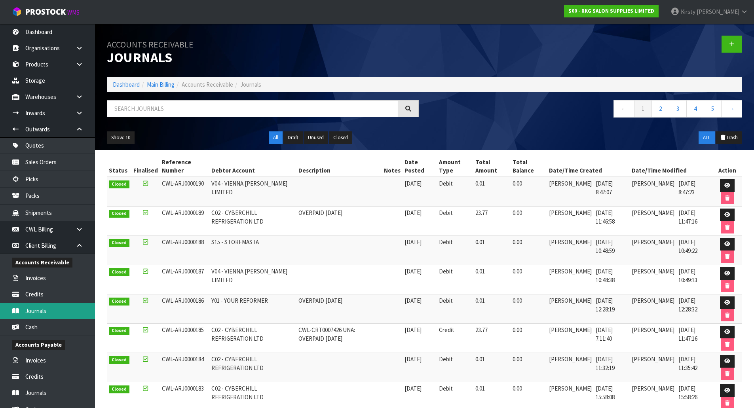
click at [41, 311] on link "Journals" at bounding box center [47, 311] width 95 height 16
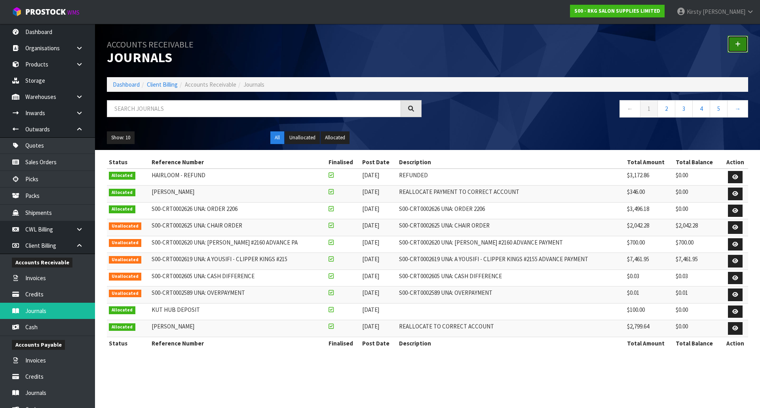
click at [739, 44] on icon at bounding box center [738, 44] width 6 height 6
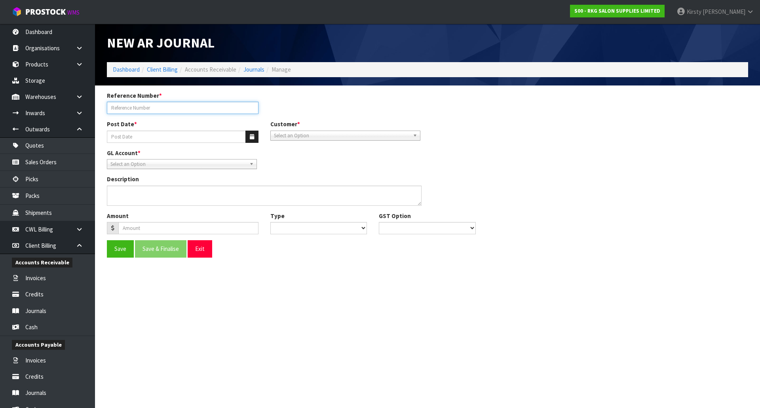
click at [161, 106] on input "Reference Number *" at bounding box center [183, 108] width 152 height 12
type input "[PERSON_NAME] - REFUND"
click at [249, 140] on button "button" at bounding box center [251, 137] width 13 height 12
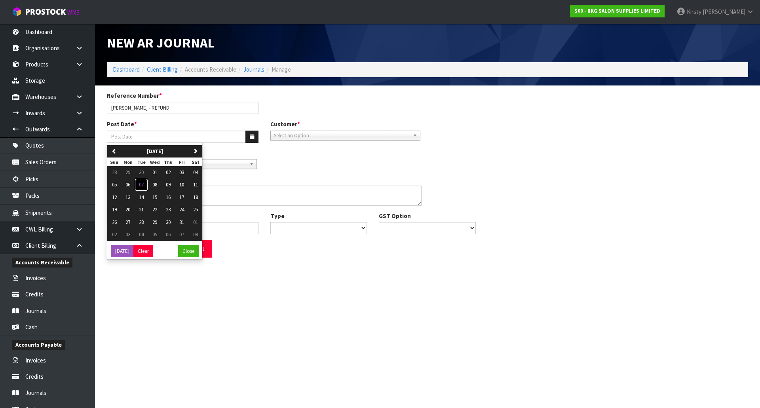
click at [142, 185] on span "07" at bounding box center [141, 184] width 5 height 7
type input "[DATE]"
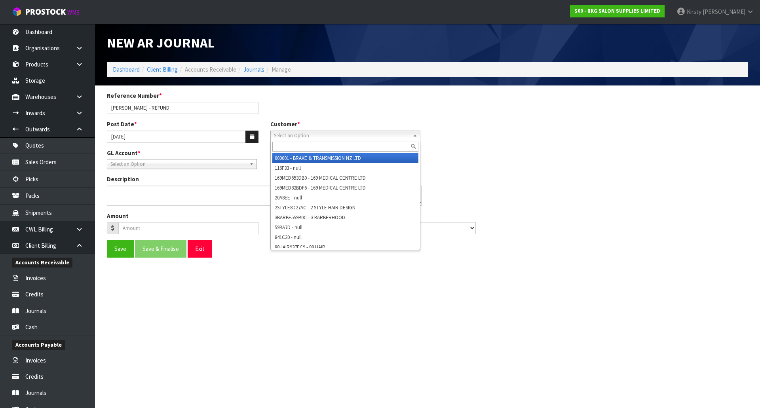
click at [295, 135] on span "Select an Option" at bounding box center [342, 135] width 136 height 9
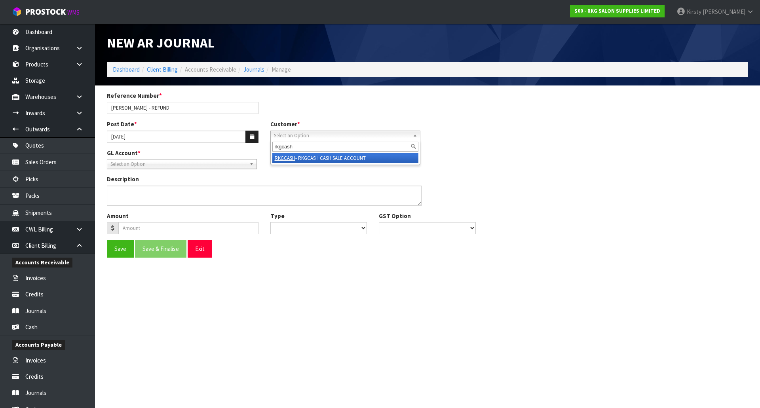
type input "rkgcash"
click at [297, 158] on li "RKGCASH - RKGCASH CASH SALE ACCOUNT" at bounding box center [345, 158] width 146 height 10
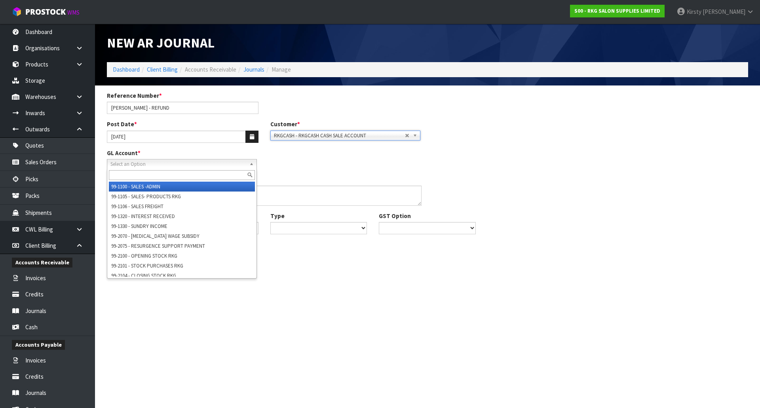
click at [156, 167] on span "Select an Option" at bounding box center [178, 164] width 136 height 9
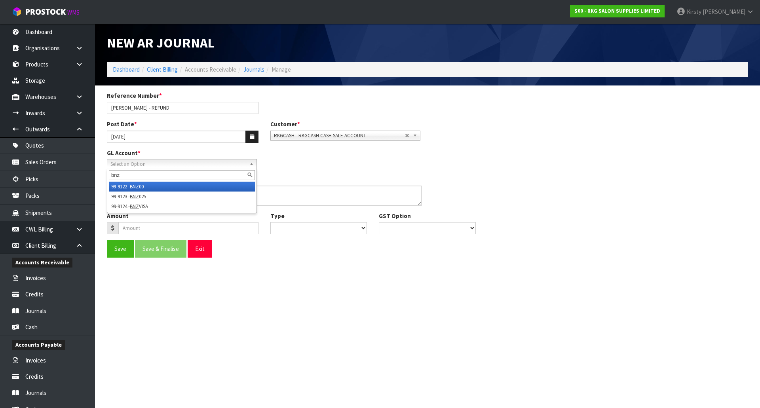
type input "bnz"
click at [149, 188] on li "99-9122 - BNZ 00" at bounding box center [182, 187] width 146 height 10
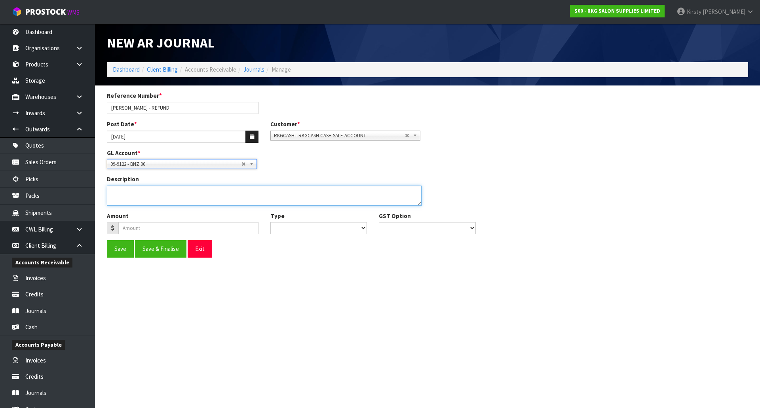
click at [137, 195] on textarea "Description" at bounding box center [264, 196] width 315 height 20
type textarea "ORDER CANCELLED - REFUNDED [DATE]"
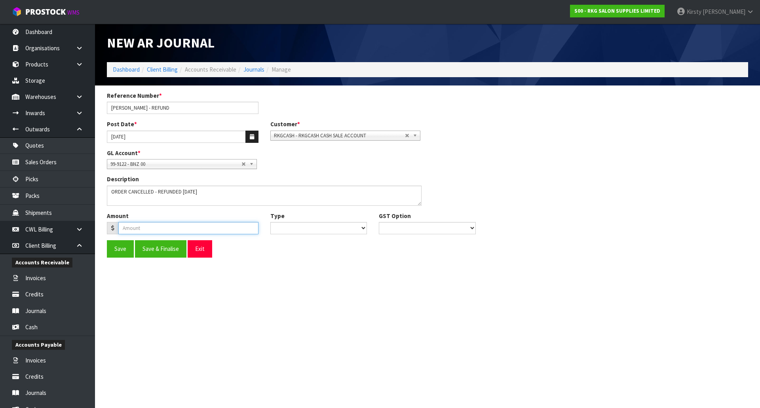
click at [138, 231] on input "number" at bounding box center [188, 228] width 140 height 12
type input "700.00"
click at [308, 230] on select "Debit Credit" at bounding box center [318, 228] width 97 height 12
select select "Debit"
click at [270, 222] on select "Debit Credit" at bounding box center [318, 228] width 97 height 12
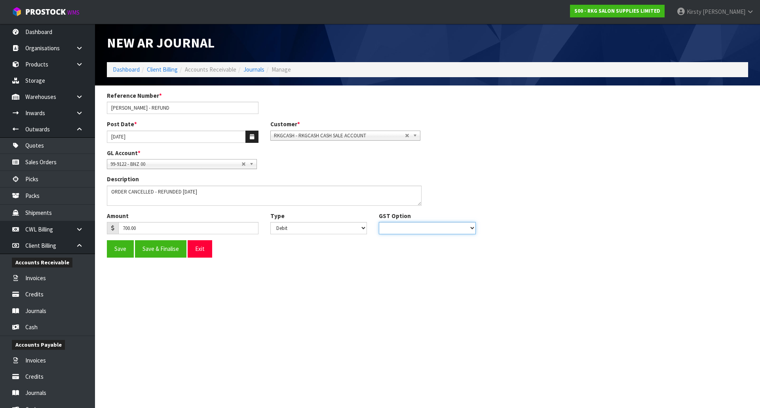
click at [400, 230] on select "No GST 15% GST" at bounding box center [427, 228] width 97 height 12
select select "number:0"
click at [379, 222] on select "No GST 15% GST" at bounding box center [427, 228] width 97 height 12
click at [148, 248] on button "Save & Finalise" at bounding box center [160, 248] width 51 height 17
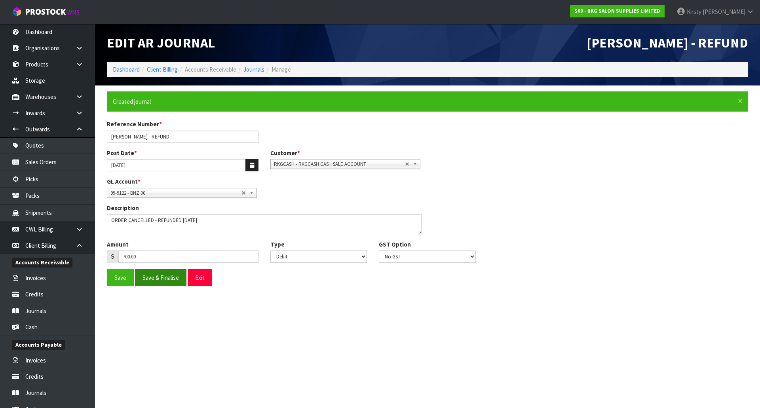
type input "700"
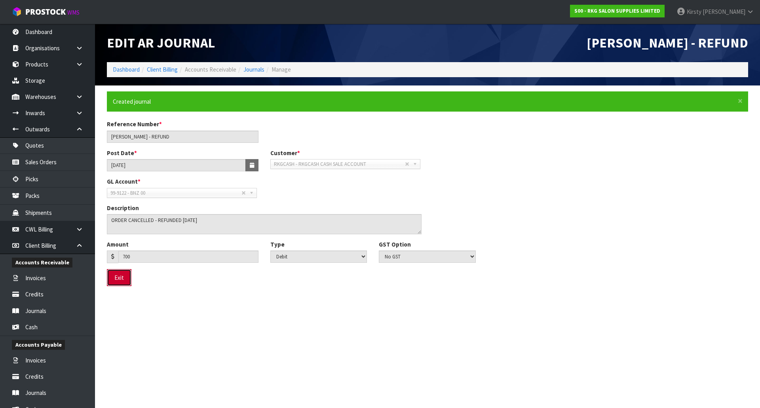
click at [123, 277] on button "Exit" at bounding box center [119, 277] width 25 height 17
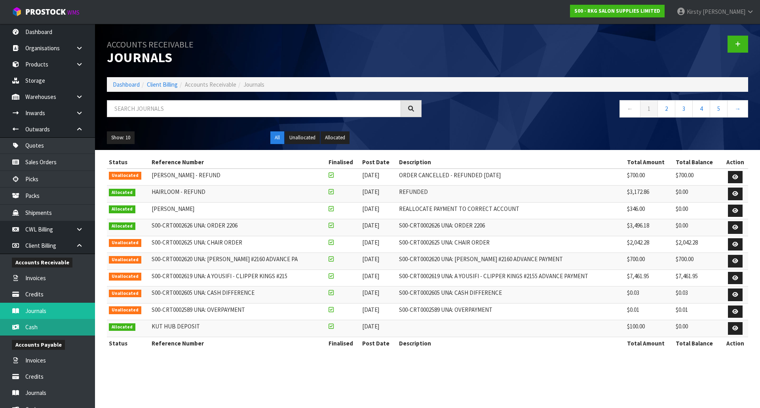
click at [38, 326] on link "Cash" at bounding box center [47, 327] width 95 height 16
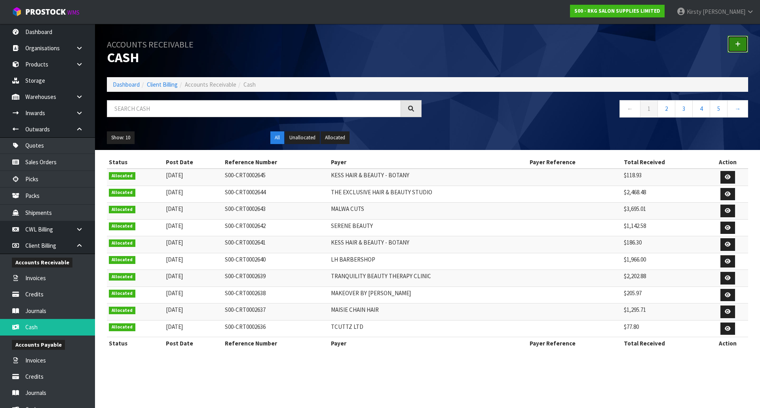
click at [739, 45] on icon at bounding box center [738, 44] width 6 height 6
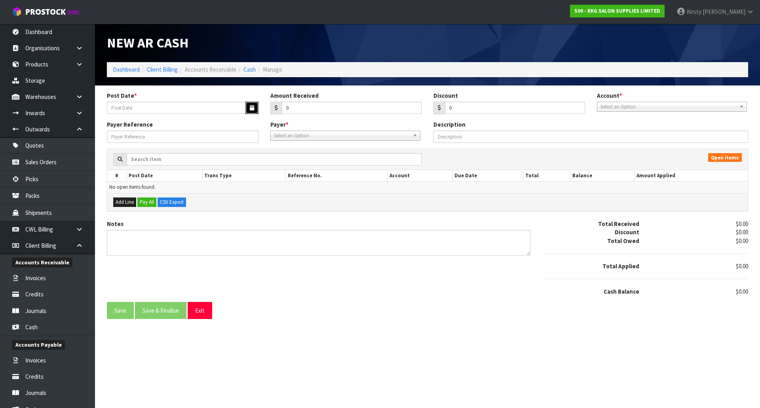
click at [250, 107] on icon "button" at bounding box center [252, 107] width 4 height 5
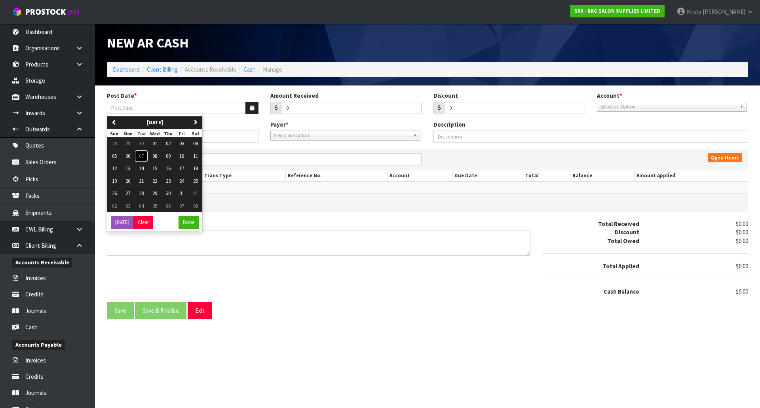
click at [143, 154] on span "07" at bounding box center [141, 156] width 5 height 7
type input "[DATE]"
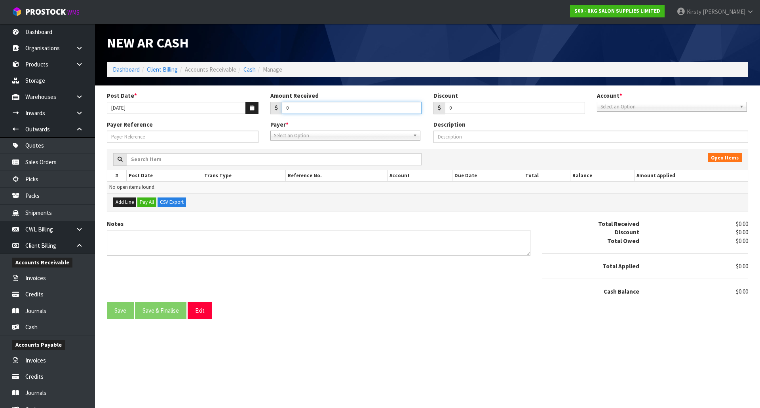
drag, startPoint x: 291, startPoint y: 107, endPoint x: 281, endPoint y: 108, distance: 10.0
click at [281, 108] on div "0" at bounding box center [346, 108] width 152 height 13
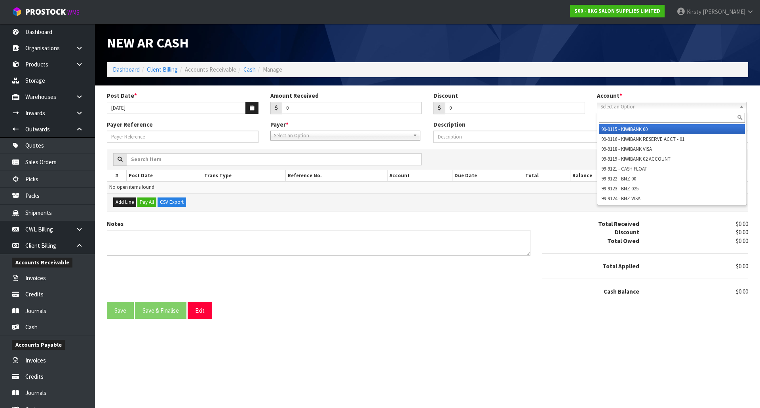
click at [604, 107] on span "Select an Option" at bounding box center [668, 106] width 136 height 9
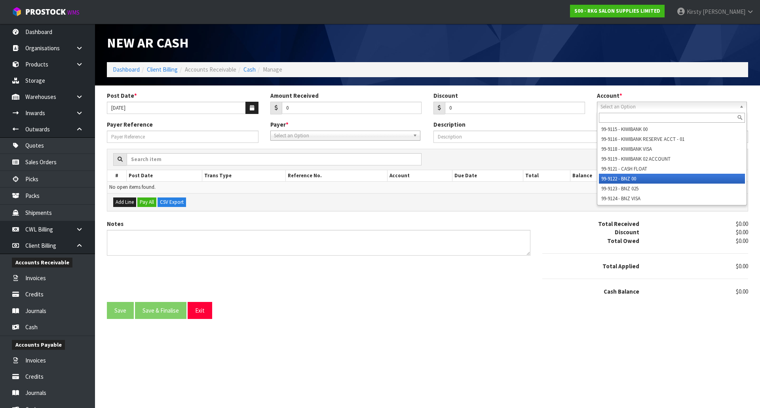
click at [604, 175] on li "99-9122 - BNZ 00" at bounding box center [672, 179] width 146 height 10
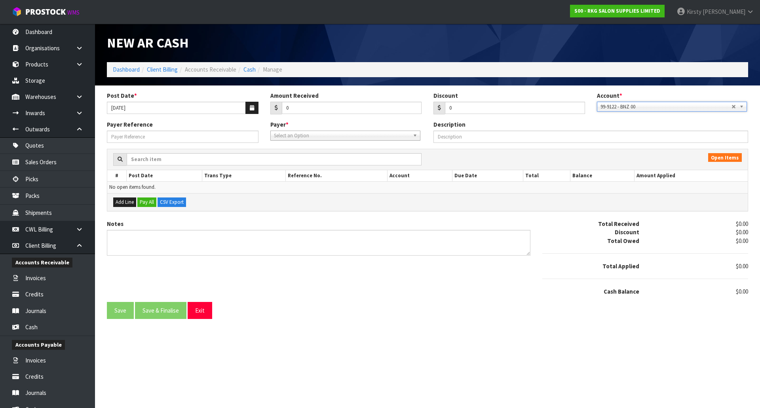
click at [298, 135] on span "Select an Option" at bounding box center [342, 135] width 136 height 9
type input "rkgcas"
click at [300, 159] on li "RKGCAS H - RKGCASH CASH SALE ACCOUNT" at bounding box center [345, 158] width 146 height 10
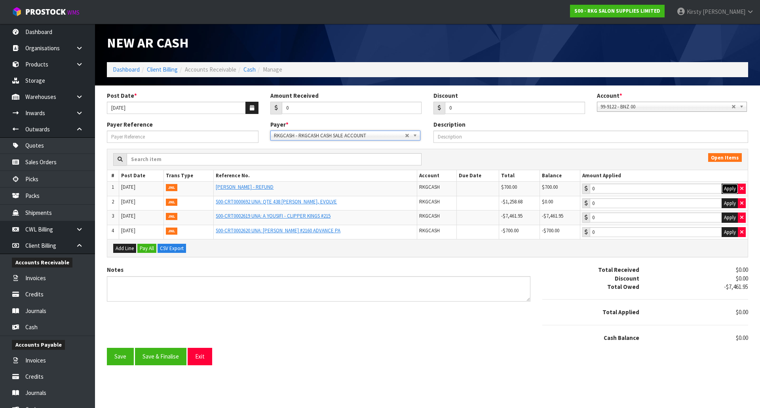
click at [725, 187] on button "Apply" at bounding box center [730, 189] width 17 height 10
type input "700"
click at [727, 235] on button "Apply" at bounding box center [730, 232] width 17 height 10
type input "-700"
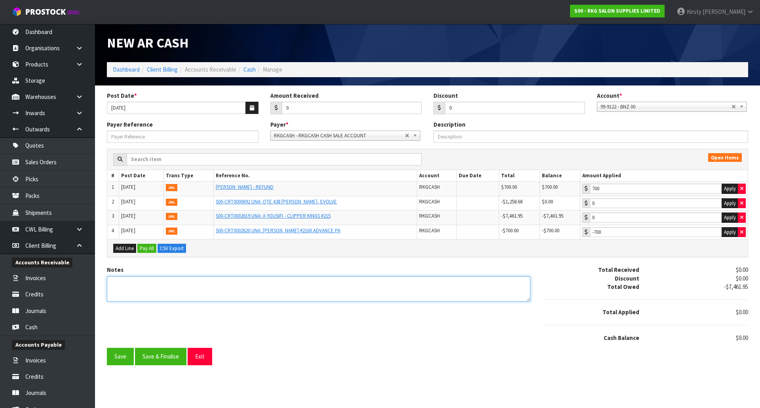
click at [133, 288] on textarea "Notes" at bounding box center [318, 289] width 423 height 26
type textarea "r"
type textarea "REFUNDED [DATE]"
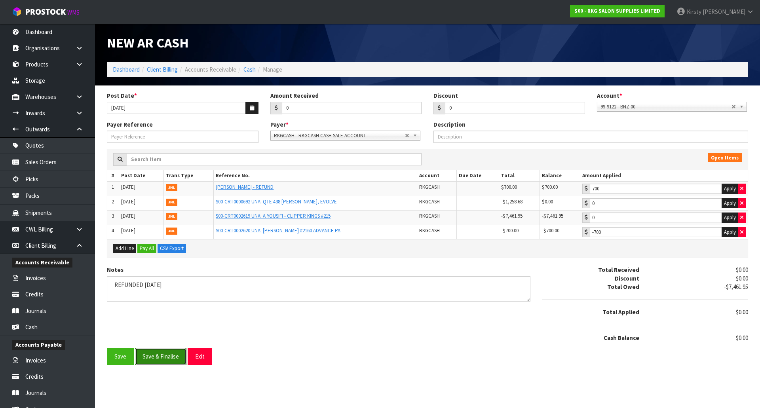
click at [174, 354] on button "Save & Finalise" at bounding box center [160, 356] width 51 height 17
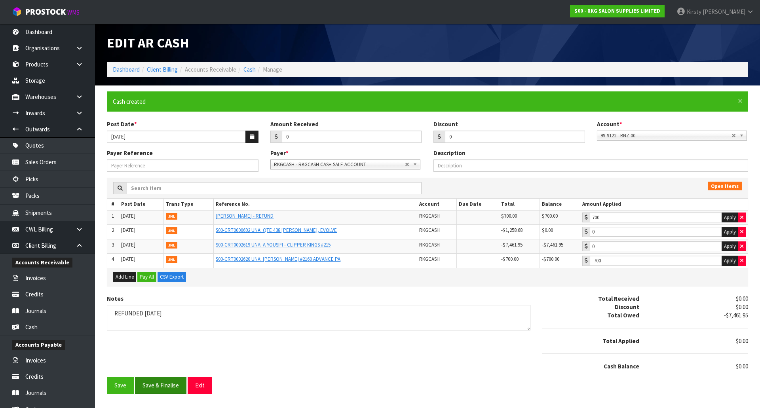
type input "-700"
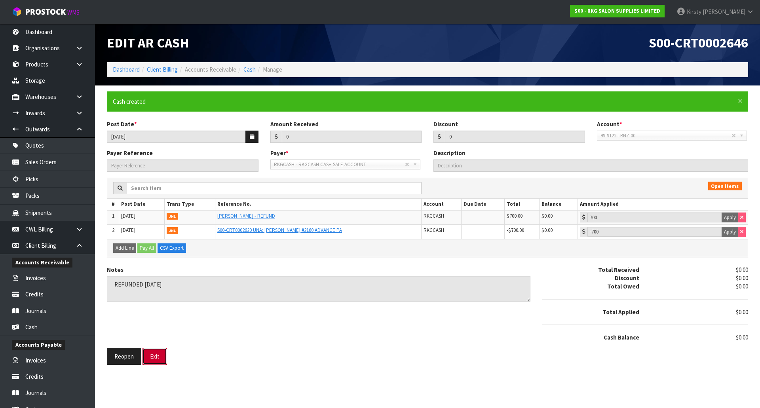
click at [156, 357] on button "Exit" at bounding box center [154, 356] width 25 height 17
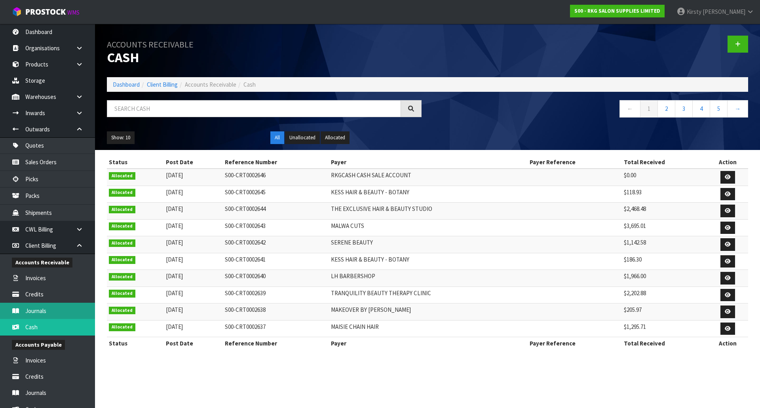
click at [50, 306] on link "Journals" at bounding box center [47, 311] width 95 height 16
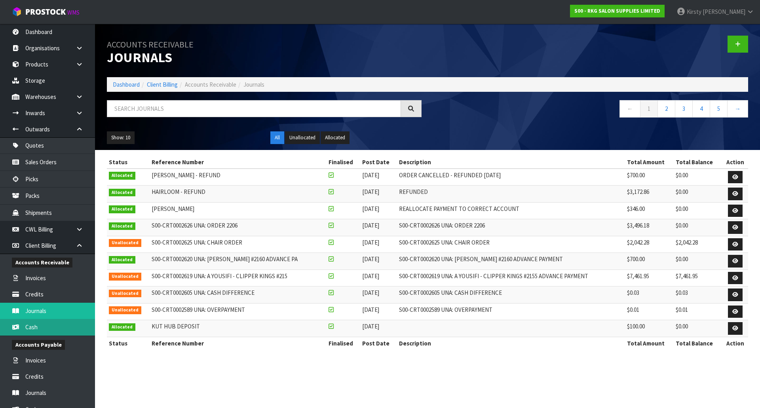
click at [33, 326] on link "Cash" at bounding box center [47, 327] width 95 height 16
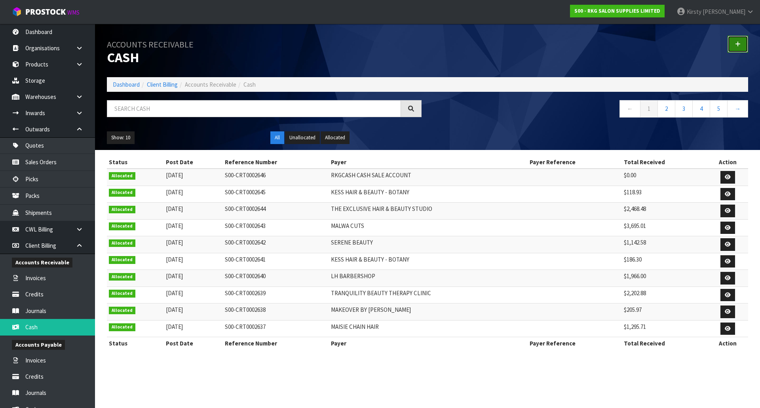
click at [734, 44] on link at bounding box center [737, 44] width 21 height 17
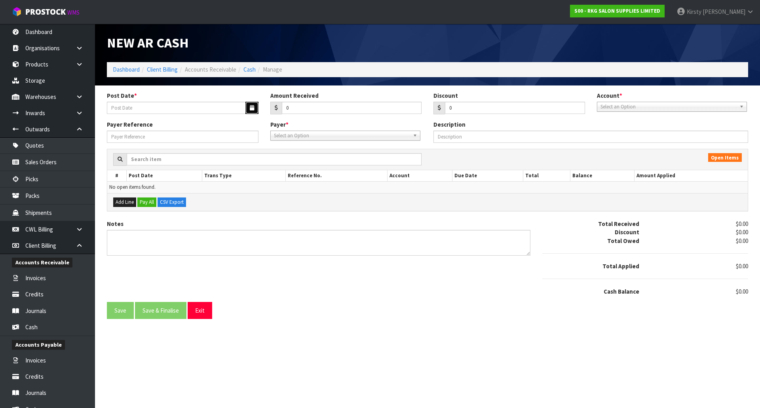
click at [250, 107] on icon "button" at bounding box center [252, 107] width 4 height 5
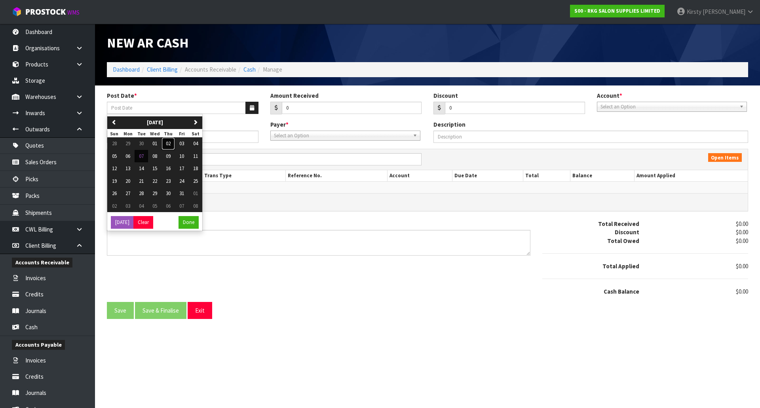
click at [171, 142] on span "02" at bounding box center [168, 143] width 5 height 7
type input "[DATE]"
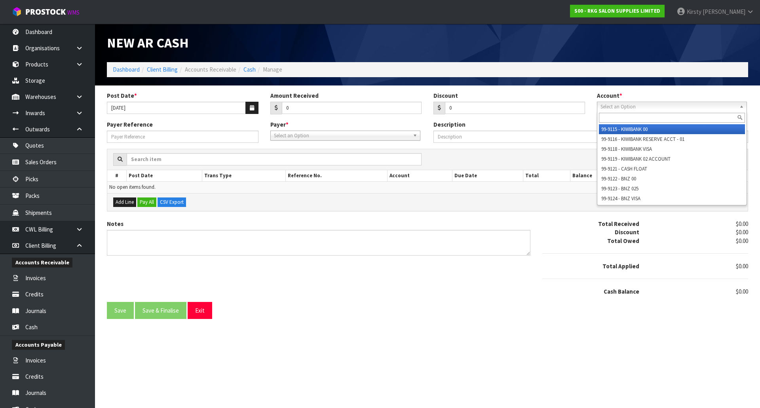
click at [606, 107] on span "Select an Option" at bounding box center [668, 106] width 136 height 9
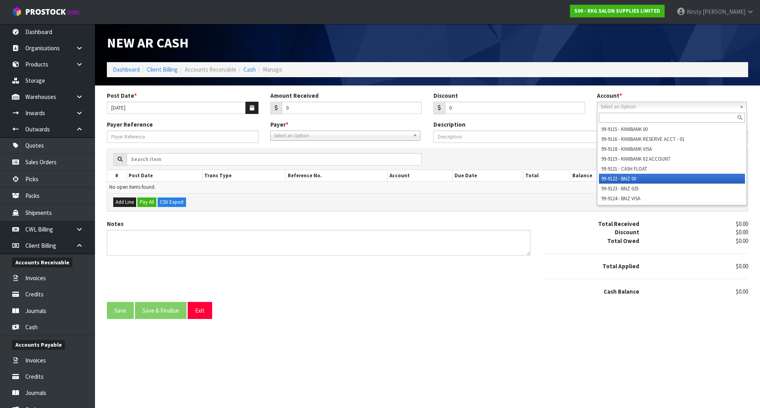
click at [608, 176] on li "99-9122 - BNZ 00" at bounding box center [672, 179] width 146 height 10
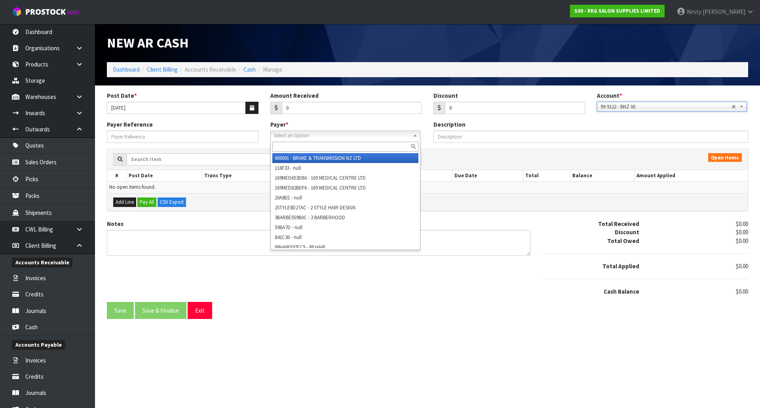
click at [313, 137] on span "Select an Option" at bounding box center [342, 135] width 136 height 9
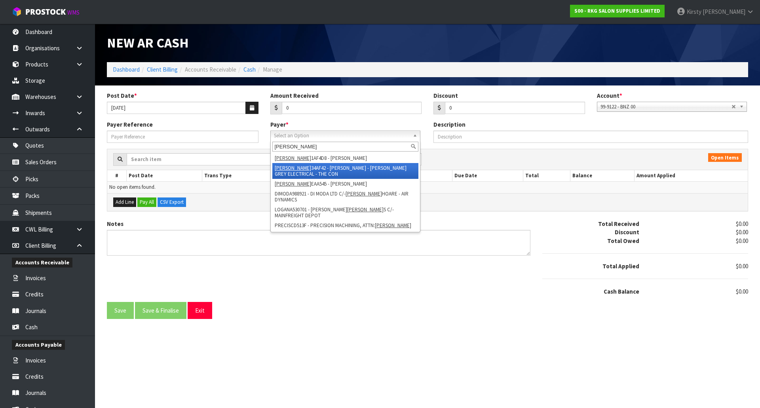
type input "ANDREW"
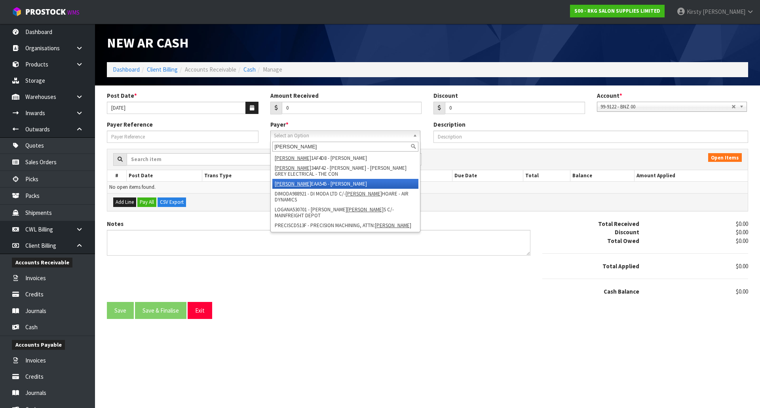
click at [311, 185] on li "ANDREW EAA545 - ANDREW PARK" at bounding box center [345, 184] width 146 height 10
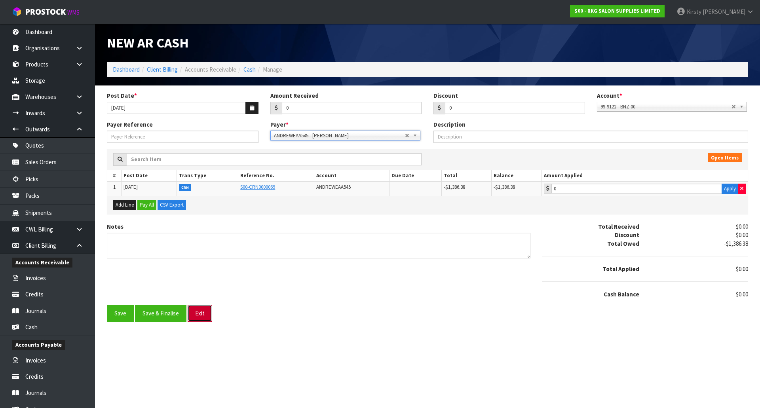
click at [203, 310] on button "Exit" at bounding box center [200, 313] width 25 height 17
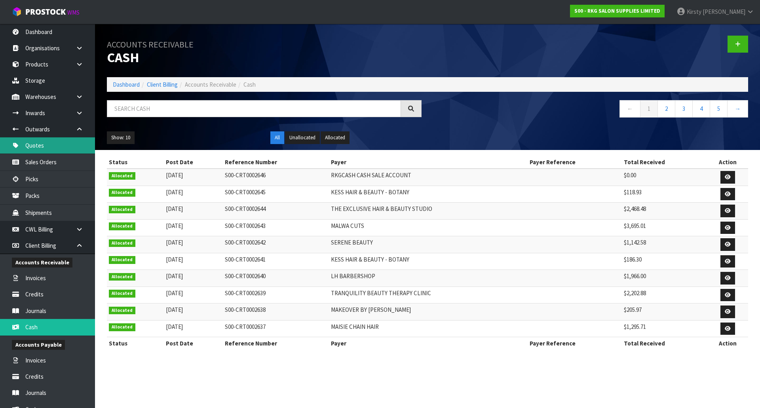
click at [38, 148] on link "Quotes" at bounding box center [47, 145] width 95 height 16
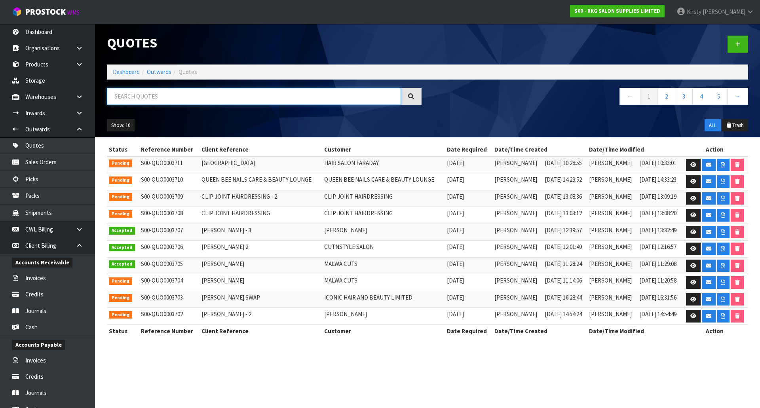
click at [123, 103] on input "text" at bounding box center [254, 96] width 294 height 17
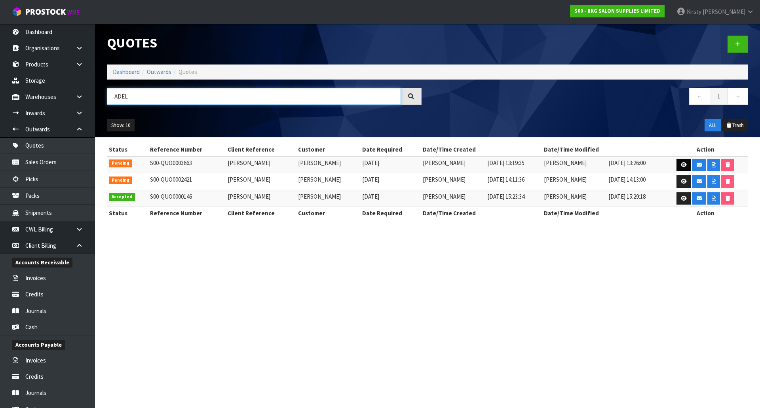
type input "ADEL"
click at [683, 162] on icon at bounding box center [684, 164] width 6 height 5
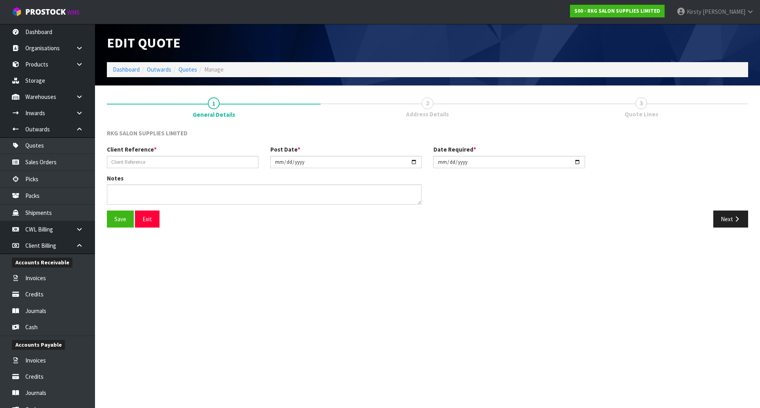
type input "ADEL AL-OMOUSH"
type input "2025-09-24"
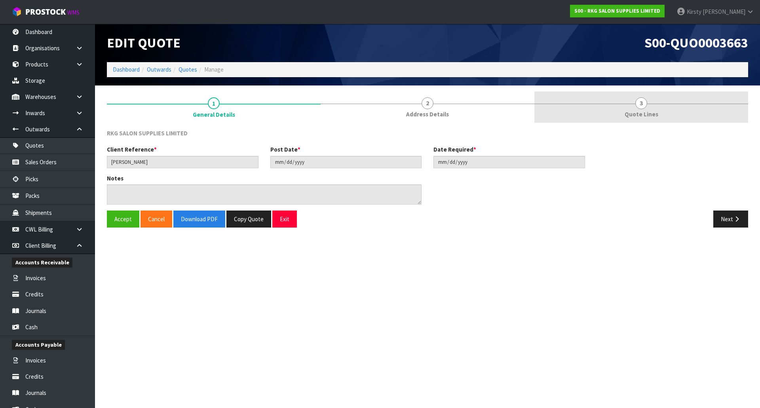
click at [642, 102] on span "3" at bounding box center [641, 103] width 12 height 12
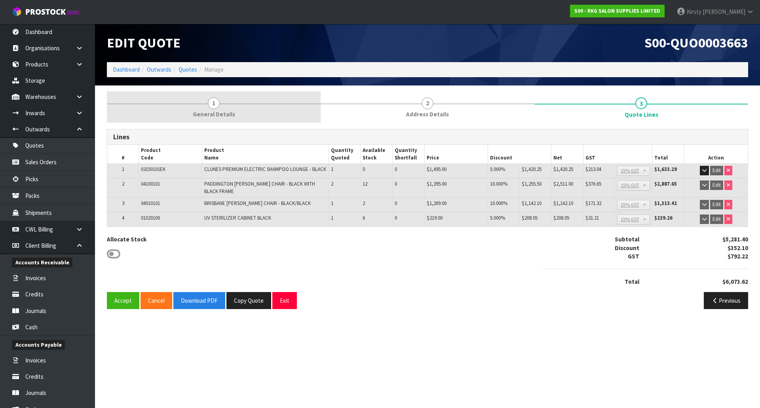
click at [215, 104] on span "1" at bounding box center [214, 103] width 12 height 12
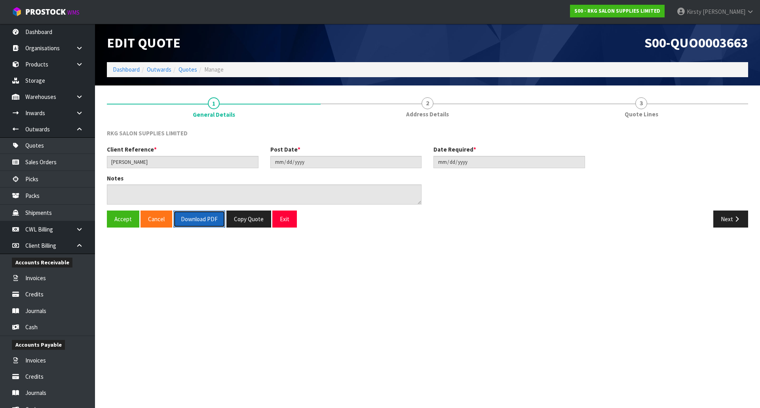
click at [196, 215] on button "Download PDF" at bounding box center [199, 219] width 52 height 17
click at [283, 226] on button "Exit" at bounding box center [284, 219] width 25 height 17
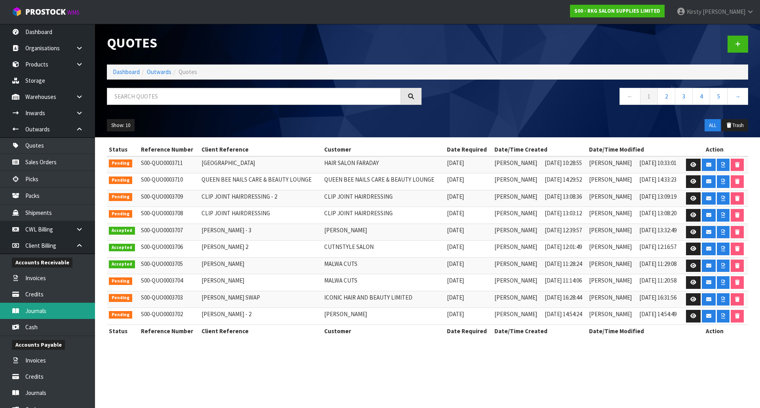
click at [44, 312] on link "Journals" at bounding box center [47, 311] width 95 height 16
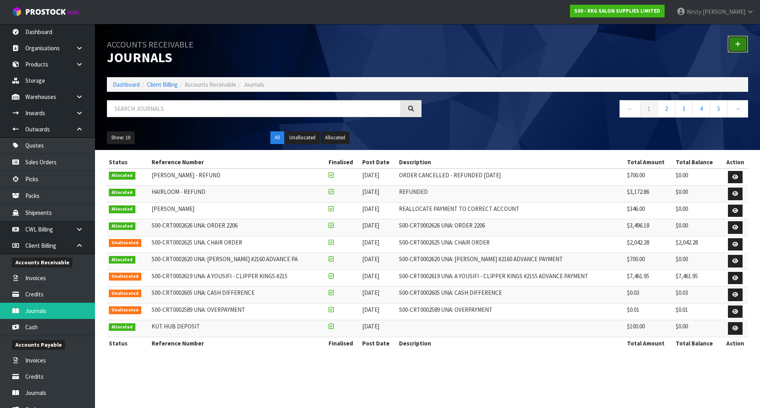
click at [739, 45] on icon at bounding box center [738, 44] width 6 height 6
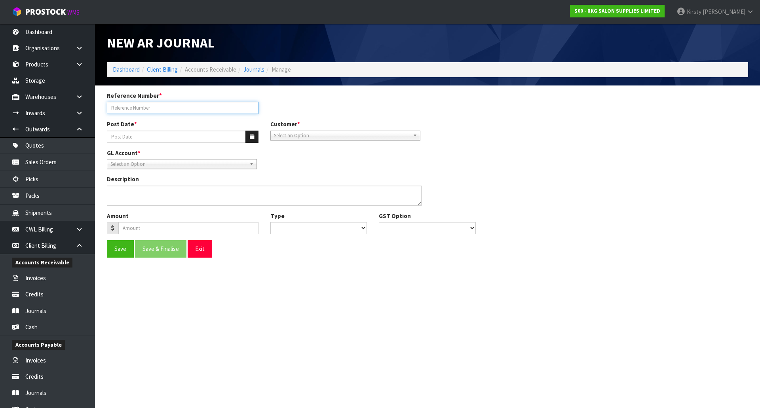
click at [154, 108] on input "Reference Number *" at bounding box center [183, 108] width 152 height 12
type input "[PERSON_NAME]"
click at [164, 135] on input "Post Date *" at bounding box center [176, 137] width 139 height 12
click at [253, 141] on button "button" at bounding box center [251, 137] width 13 height 12
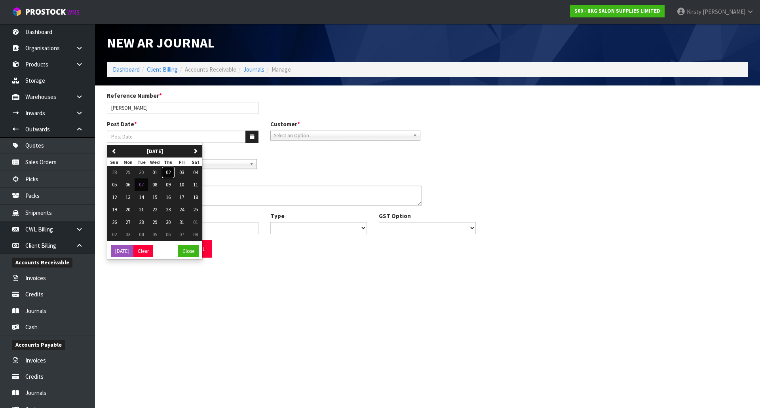
click at [170, 173] on span "02" at bounding box center [168, 172] width 5 height 7
type input "[DATE]"
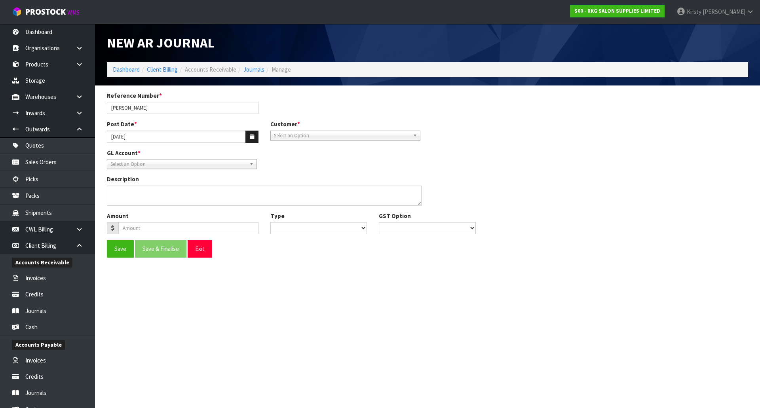
click at [285, 136] on span "Select an Option" at bounding box center [342, 135] width 136 height 9
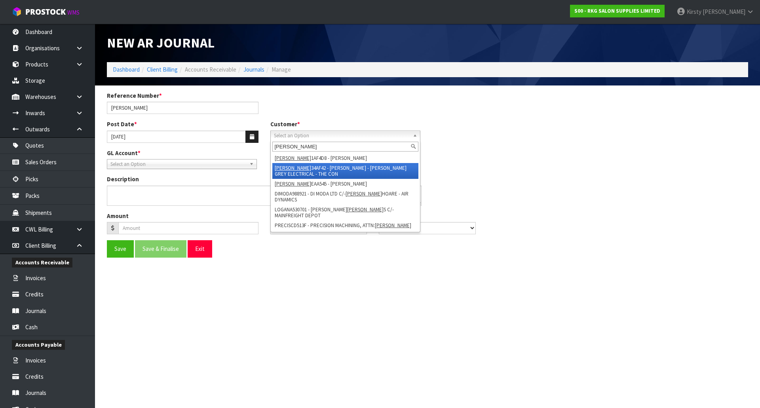
type input "andrew"
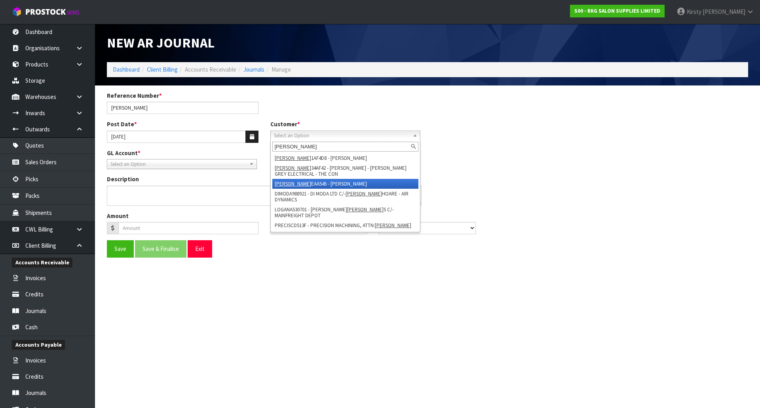
click at [296, 180] on li "ANDREW EAA545 - ANDREW PARK" at bounding box center [345, 184] width 146 height 10
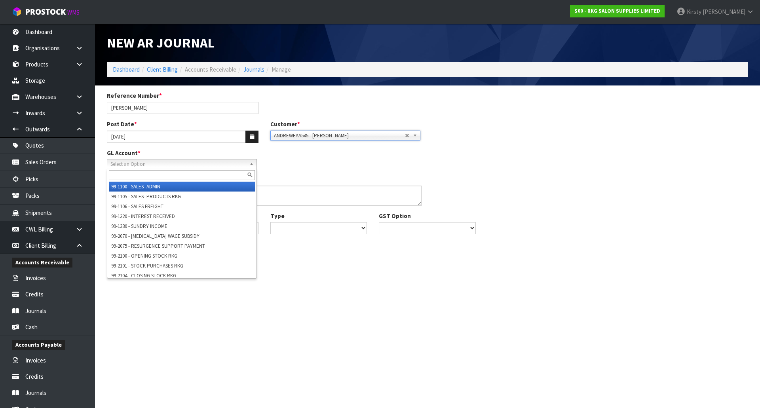
click at [127, 168] on span "Select an Option" at bounding box center [178, 164] width 136 height 9
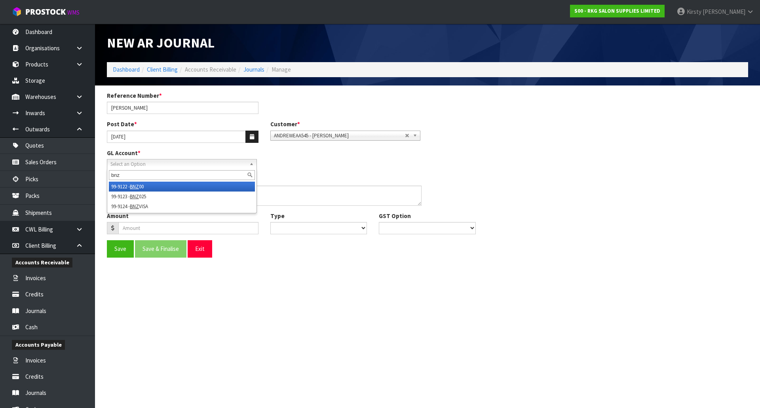
type input "bnz"
click at [128, 183] on li "99-9122 - BNZ 00" at bounding box center [182, 187] width 146 height 10
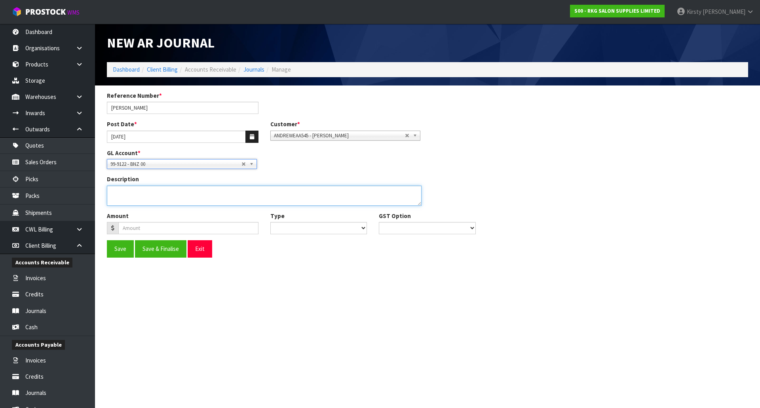
click at [120, 196] on textarea "Description" at bounding box center [264, 196] width 315 height 20
type textarea "RETURNED, REFUNDED 2.10"
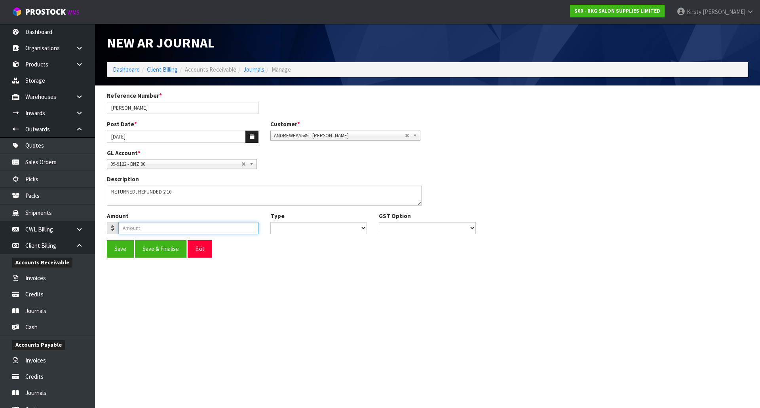
click at [125, 232] on input "number" at bounding box center [188, 228] width 140 height 12
type input "1386.38"
click at [300, 230] on select "Debit Credit" at bounding box center [318, 228] width 97 height 12
select select "Debit"
click at [270, 222] on select "Debit Credit" at bounding box center [318, 228] width 97 height 12
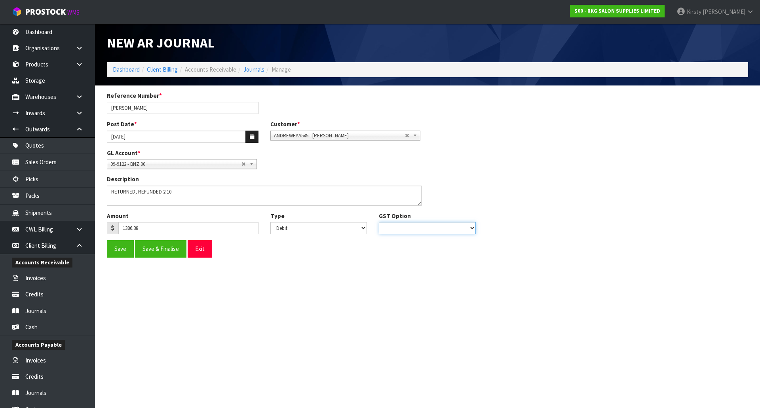
click at [400, 230] on select "No GST 15% GST" at bounding box center [427, 228] width 97 height 12
select select "number:0"
click at [379, 222] on select "No GST 15% GST" at bounding box center [427, 228] width 97 height 12
click at [171, 245] on button "Save & Finalise" at bounding box center [160, 248] width 51 height 17
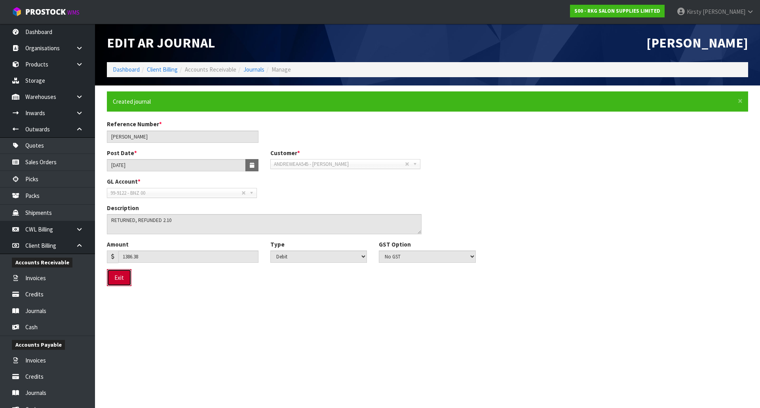
click at [121, 279] on button "Exit" at bounding box center [119, 277] width 25 height 17
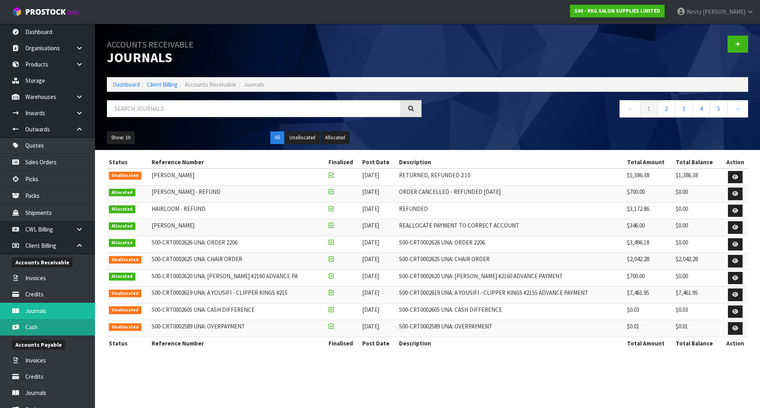
click at [39, 326] on link "Cash" at bounding box center [47, 327] width 95 height 16
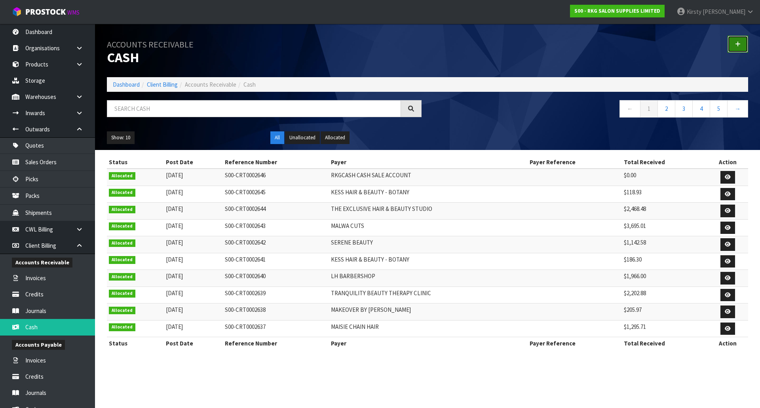
click at [737, 46] on icon at bounding box center [738, 44] width 6 height 6
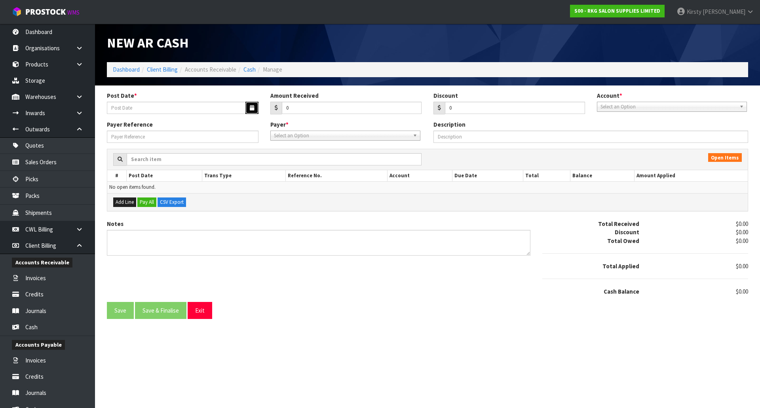
click at [253, 107] on icon "button" at bounding box center [252, 107] width 4 height 5
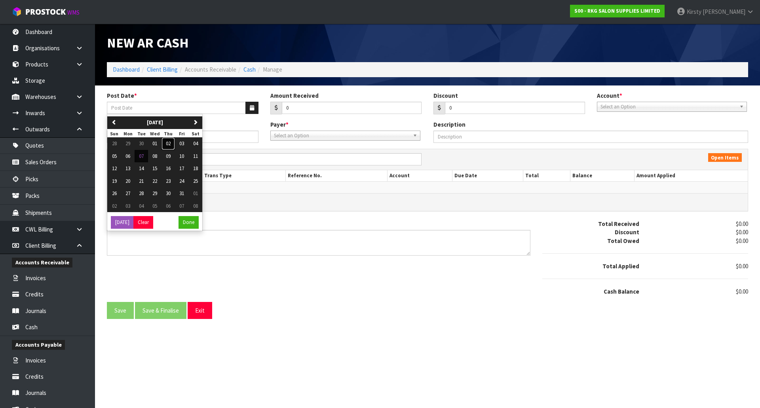
click at [170, 143] on span "02" at bounding box center [168, 143] width 5 height 7
type input "[DATE]"
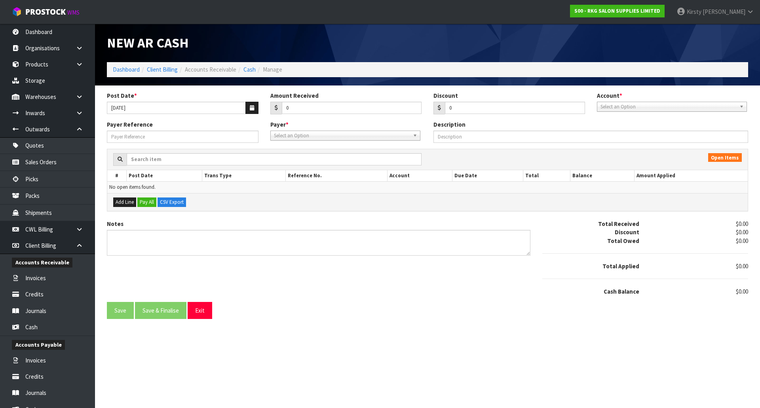
click at [621, 107] on span "Select an Option" at bounding box center [668, 106] width 136 height 9
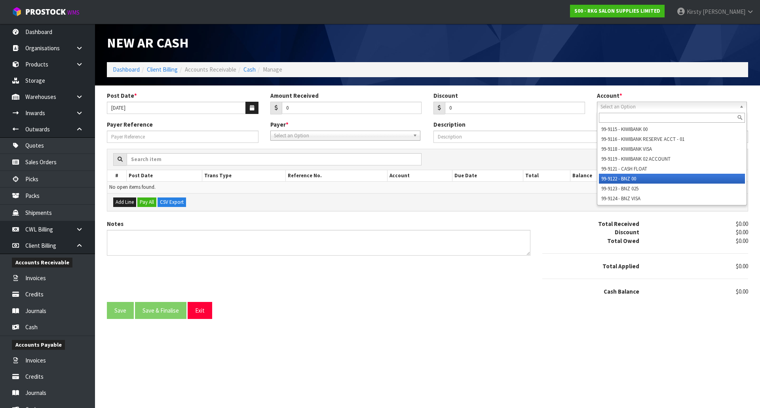
click at [621, 177] on li "99-9122 - BNZ 00" at bounding box center [672, 179] width 146 height 10
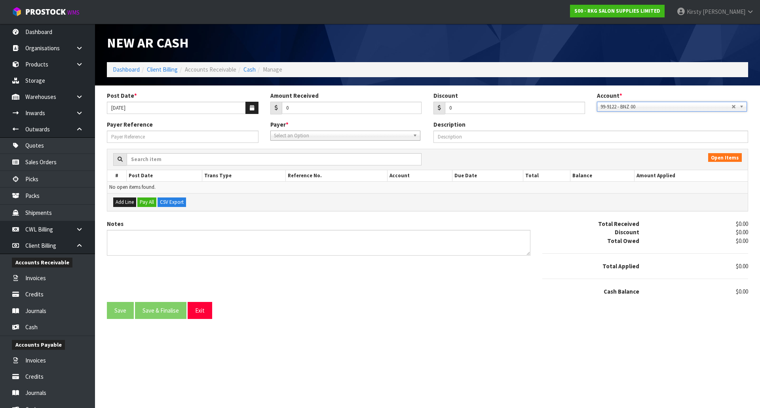
click at [277, 135] on span "Select an Option" at bounding box center [342, 135] width 136 height 9
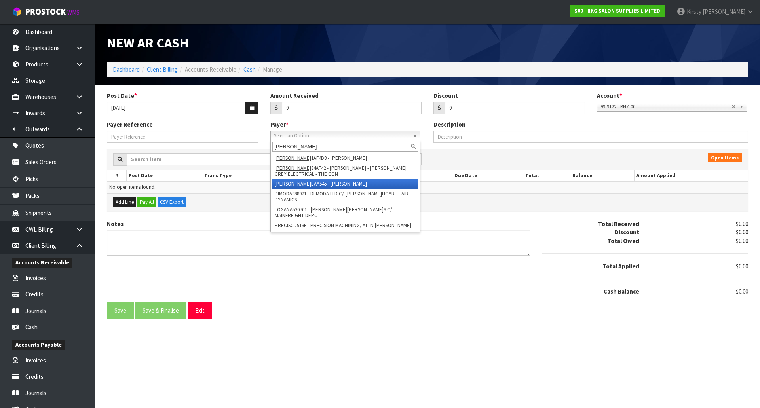
type input "andrew"
click at [302, 181] on li "ANDREW EAA545 - ANDREW PARK" at bounding box center [345, 184] width 146 height 10
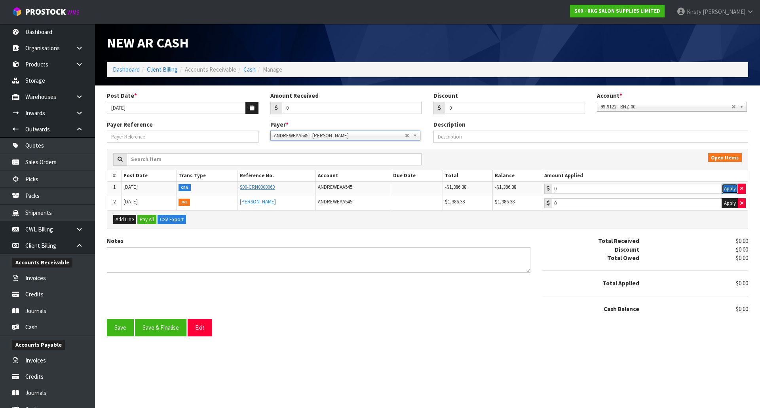
click at [727, 188] on button "Apply" at bounding box center [730, 189] width 17 height 10
type input "-1386.38"
click at [728, 203] on button "Apply" at bounding box center [730, 203] width 17 height 10
type input "1386.38"
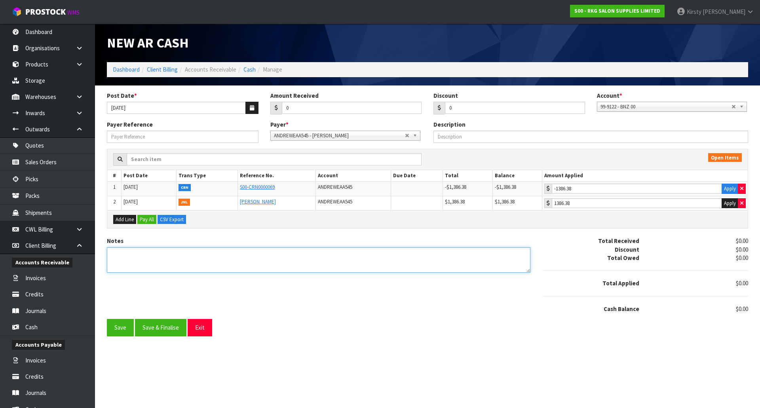
click at [134, 261] on textarea "Notes" at bounding box center [318, 260] width 423 height 26
type textarea "r"
type textarea "REFUNDED 2.10"
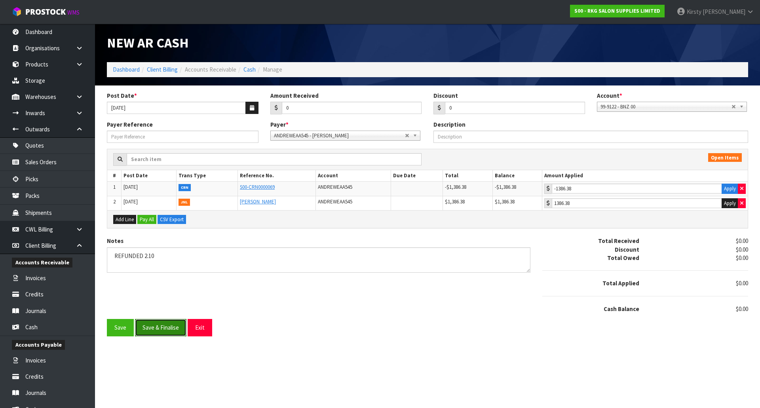
click at [167, 330] on button "Save & Finalise" at bounding box center [160, 327] width 51 height 17
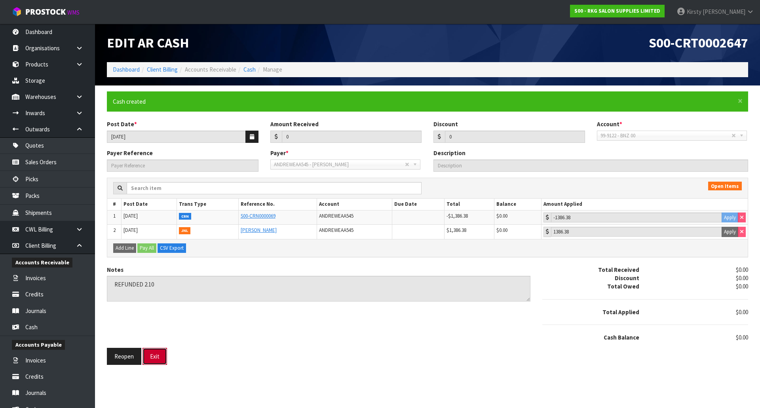
click at [156, 360] on button "Exit" at bounding box center [154, 356] width 25 height 17
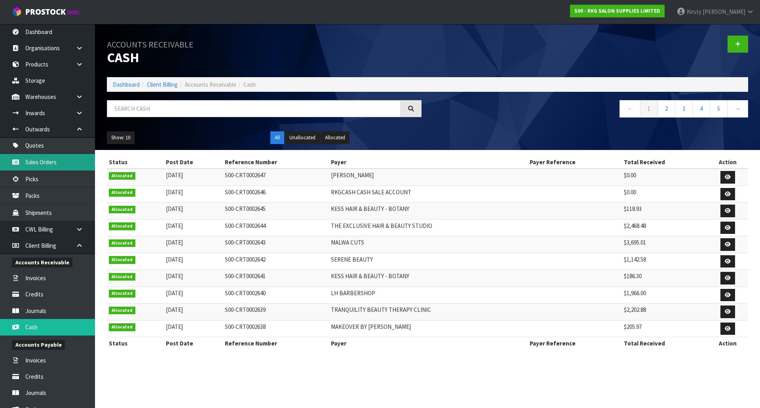
click at [46, 158] on link "Sales Orders" at bounding box center [47, 162] width 95 height 16
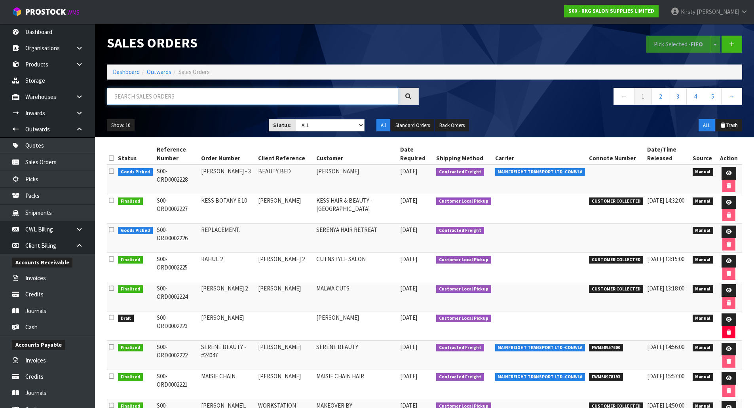
click at [160, 89] on input "text" at bounding box center [252, 96] width 291 height 17
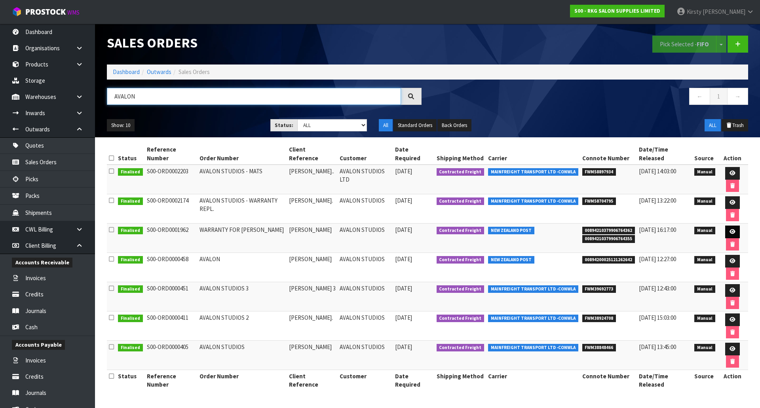
type input "AVALON"
click at [729, 229] on icon at bounding box center [732, 231] width 6 height 5
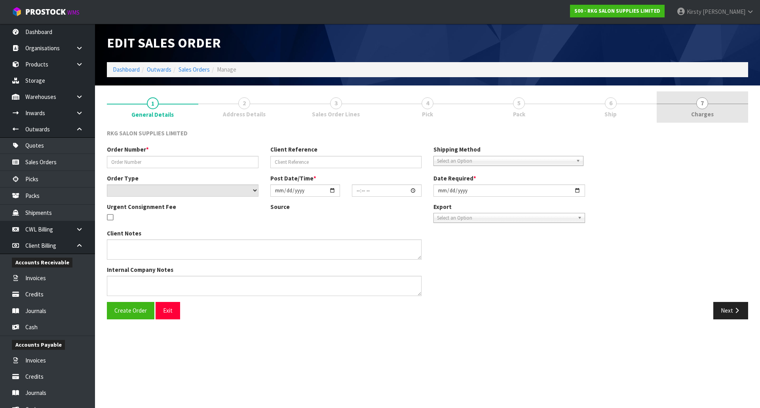
type input "WARRANTY FOR ANITA"
type input "ANITA BURNSIDE"
select select "number:0"
type input "2025-05-08"
type input "13:24:00.000"
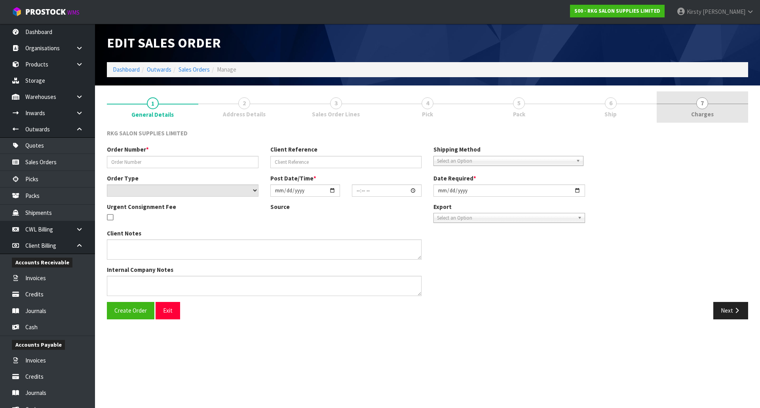
type input "2025-05-08"
type textarea "PLEASE ENSURE THE PUMPS ARE PACKED SECURELY AND MARKED AS FRAGILE THEY SHOULD B…"
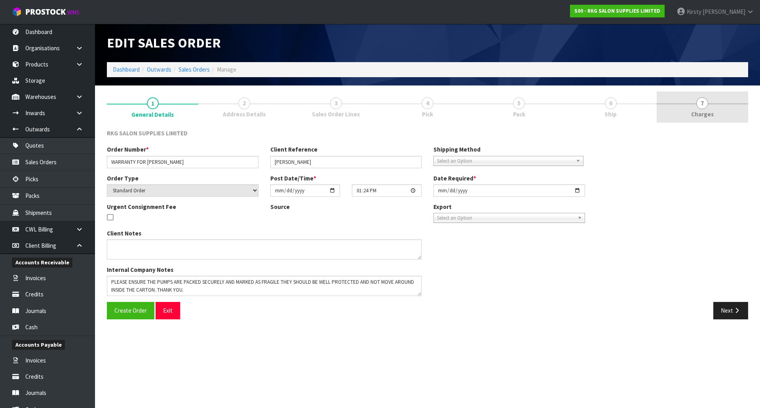
click at [703, 108] on span "7" at bounding box center [702, 103] width 12 height 12
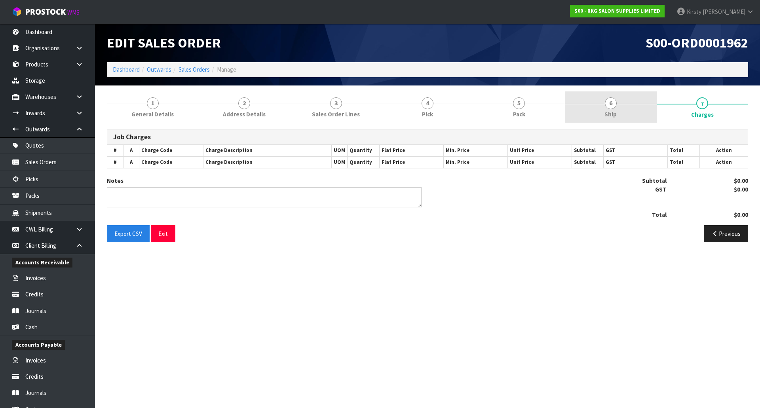
type textarea "PICKED BY MARIE"
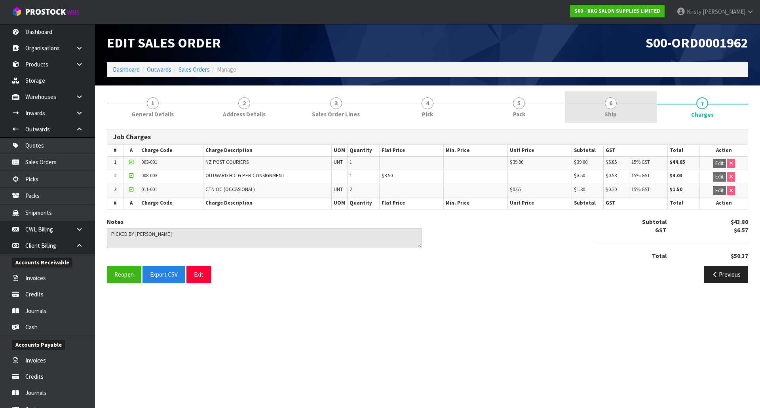
click at [610, 109] on link "6 Ship" at bounding box center [610, 106] width 91 height 31
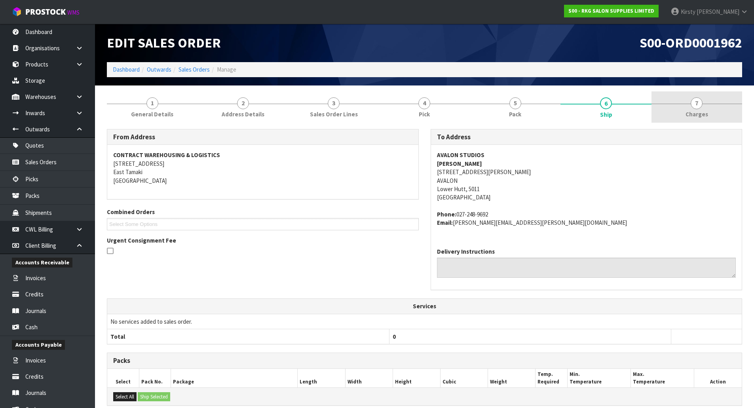
click at [693, 110] on span "Charges" at bounding box center [697, 114] width 23 height 8
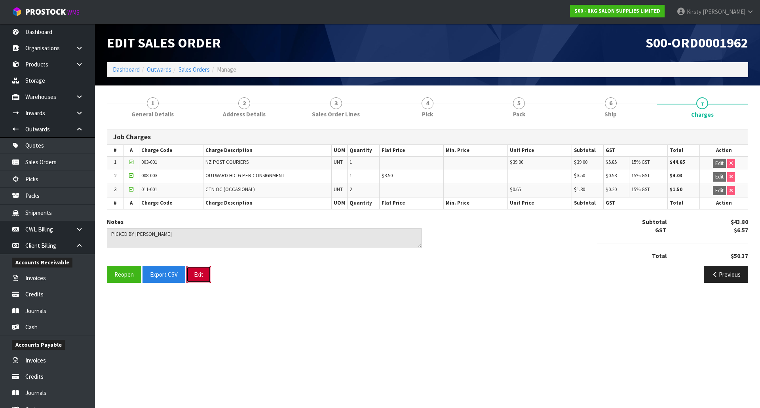
click at [194, 274] on button "Exit" at bounding box center [198, 274] width 25 height 17
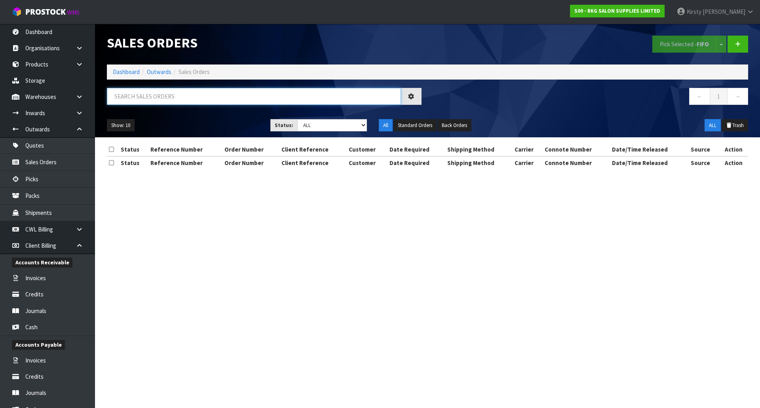
click at [154, 98] on input "text" at bounding box center [254, 96] width 294 height 17
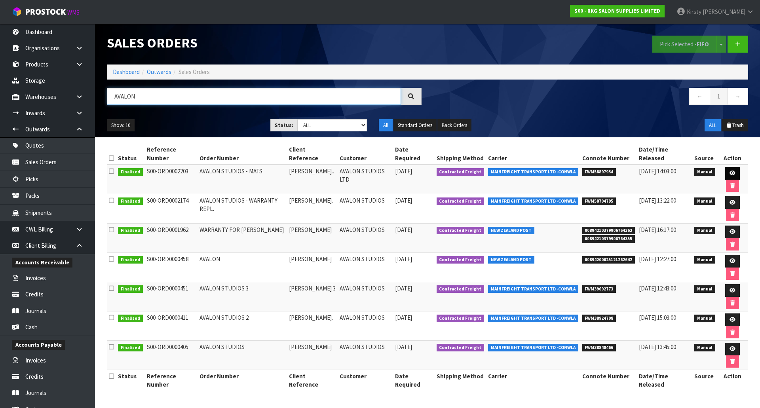
type input "AVALON"
click at [729, 171] on icon at bounding box center [732, 173] width 6 height 5
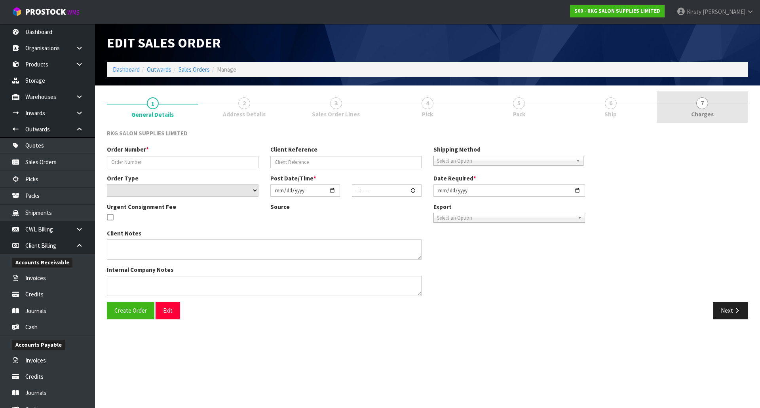
type input "AVALON STUDIOS - MATS"
type input "ANITA BURNSIDE.."
select select "number:0"
type input "2025-09-29"
type input "04:45:00.000"
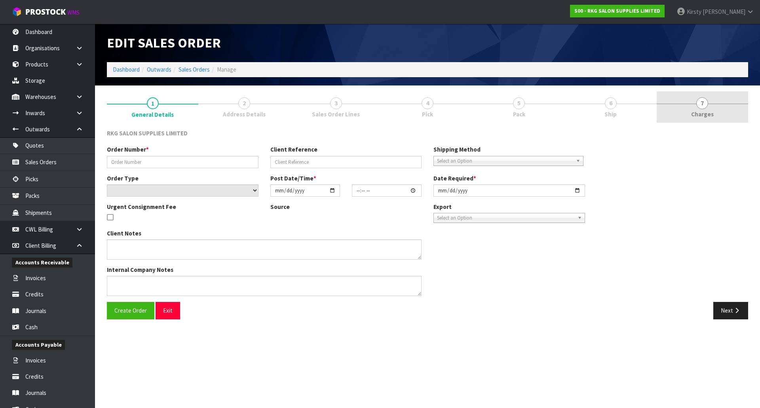
type input "2025-09-30"
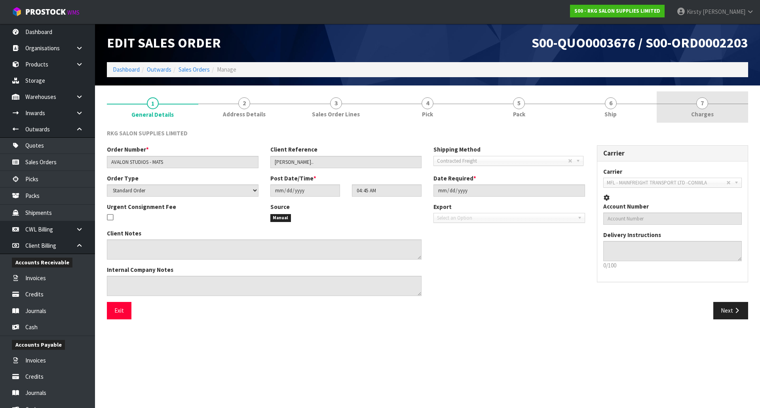
click at [706, 103] on span "7" at bounding box center [702, 103] width 12 height 12
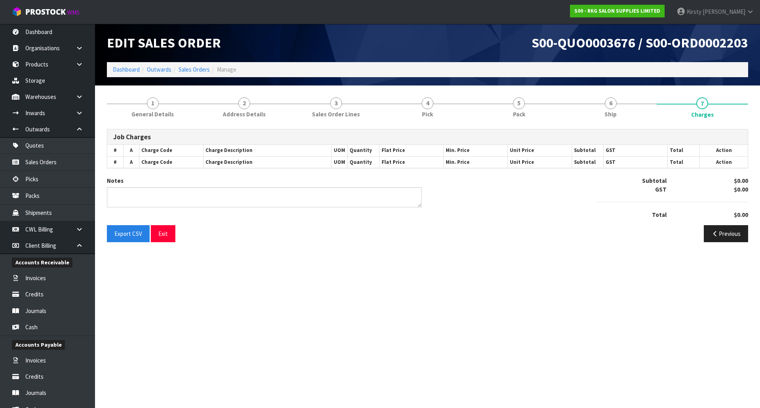
click at [561, 245] on div "Export CSV Exit Previous" at bounding box center [427, 236] width 653 height 23
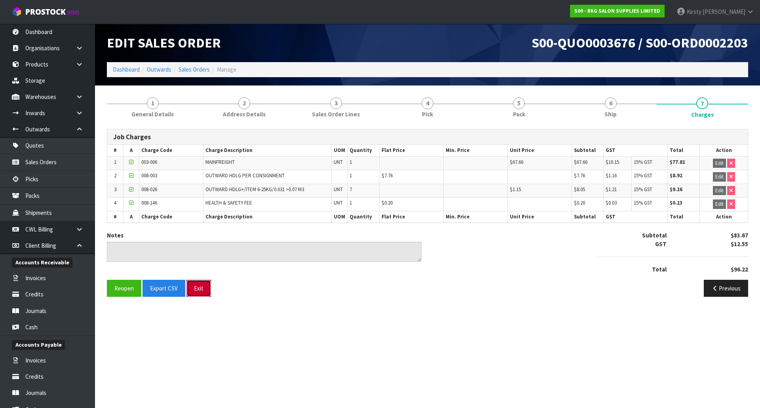
click at [195, 288] on button "Exit" at bounding box center [198, 288] width 25 height 17
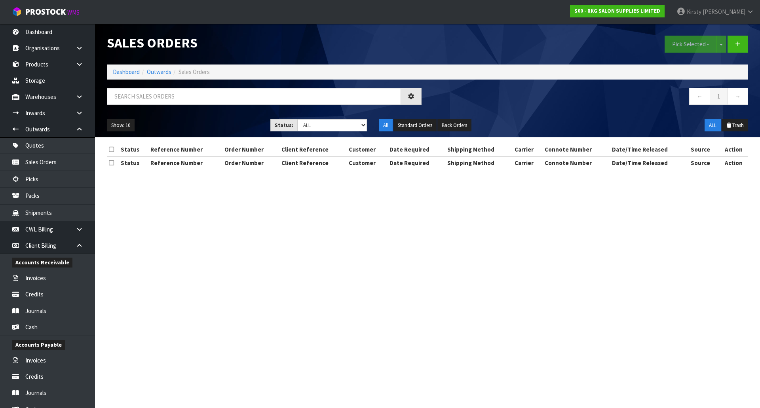
click at [48, 161] on div "Sales Orders Pick Selected - Split button! FIFO - First In First Out FEFO - Fir…" at bounding box center [380, 91] width 760 height 183
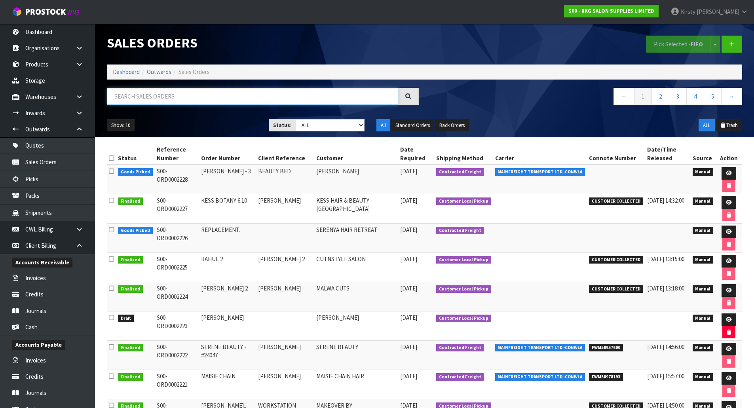
click at [137, 96] on input "text" at bounding box center [252, 96] width 291 height 17
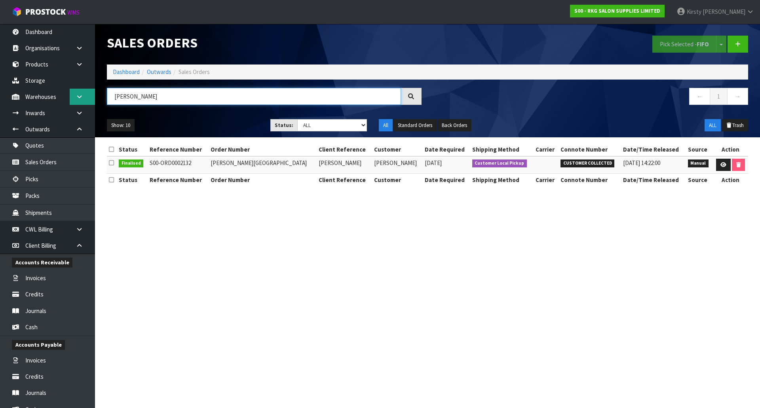
drag, startPoint x: 158, startPoint y: 93, endPoint x: 83, endPoint y: 90, distance: 75.3
click at [83, 90] on body "Toggle navigation ProStock WMS S00 - RKG SALON SUPPLIES LIMITED Kirsty Giles Lo…" at bounding box center [380, 204] width 760 height 408
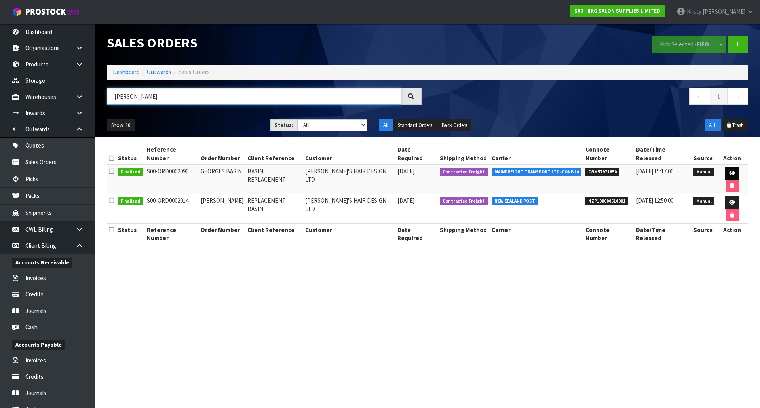
type input "GEORGES"
click at [729, 171] on icon at bounding box center [732, 173] width 6 height 5
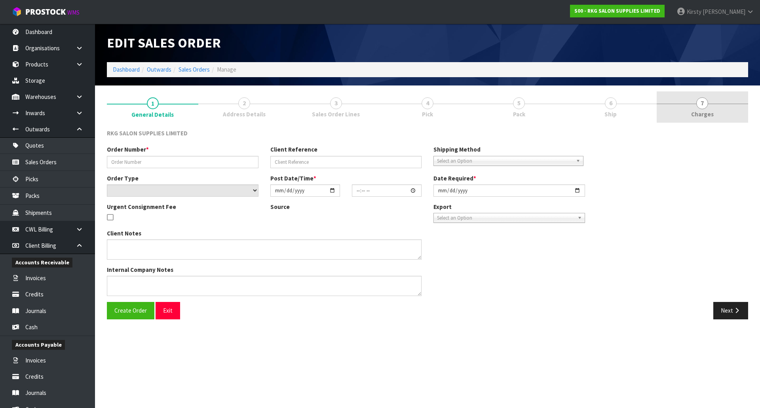
type input "GEORGES BASIN"
type input "BASIN REPLACEMENT"
select select "number:0"
type input "2025-07-22"
type input "14:37:00.000"
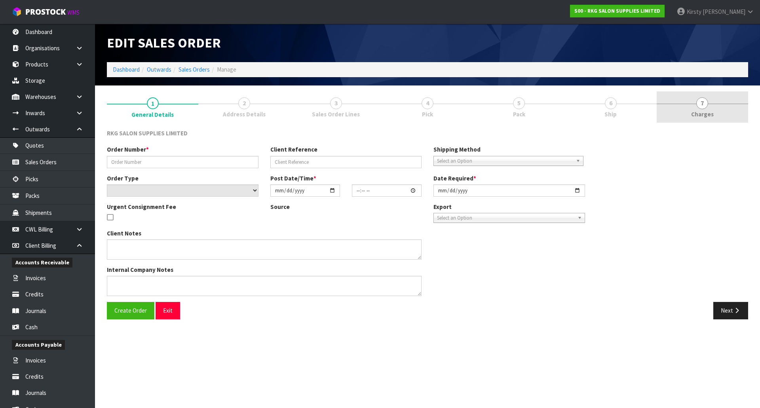
type input "2025-07-22"
type textarea "DISPATCH ASAP SEND BEST MEANS - PLEASE ENSURE FRAGILE LABELS ATTACHED ALL OVER …"
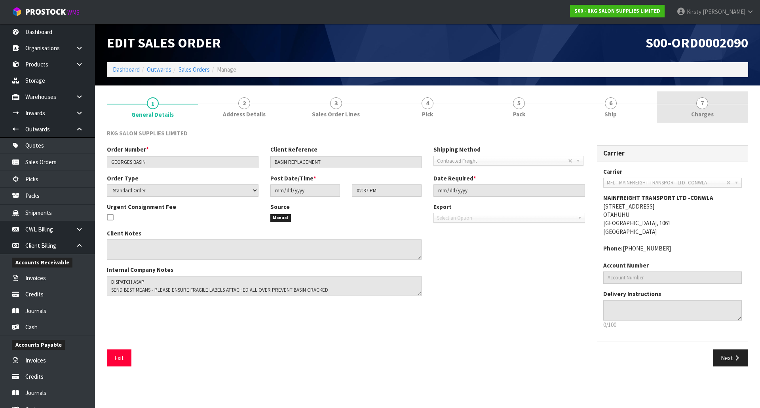
click at [700, 104] on span "7" at bounding box center [702, 103] width 12 height 12
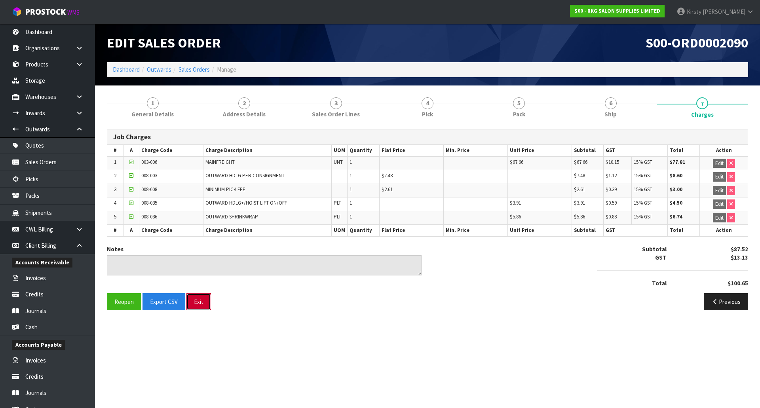
click at [200, 300] on button "Exit" at bounding box center [198, 301] width 25 height 17
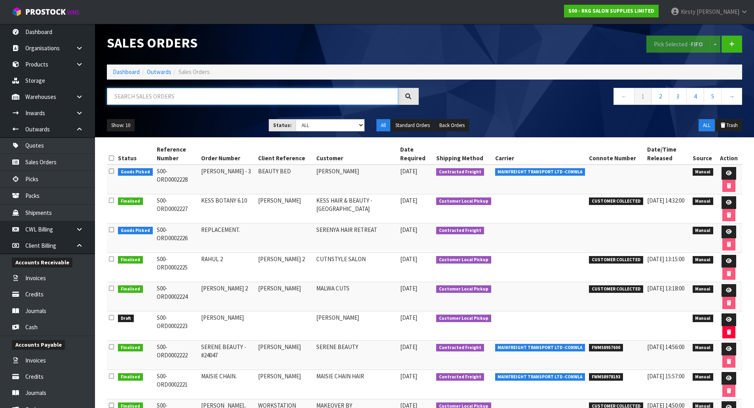
click at [148, 95] on input "text" at bounding box center [252, 96] width 291 height 17
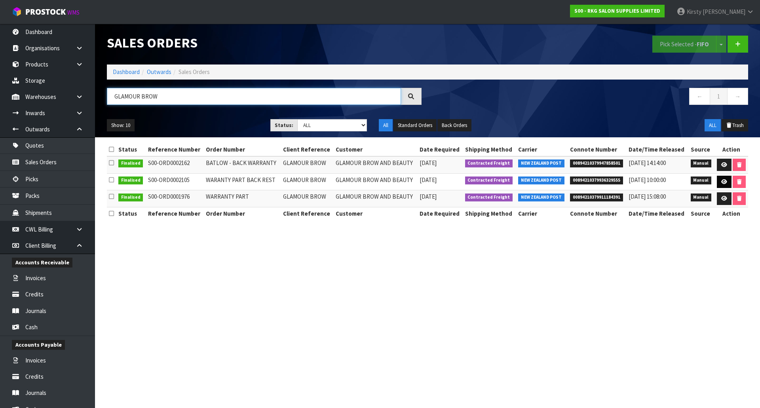
type input "GLAMOUR BROW"
click at [724, 183] on icon at bounding box center [724, 181] width 6 height 5
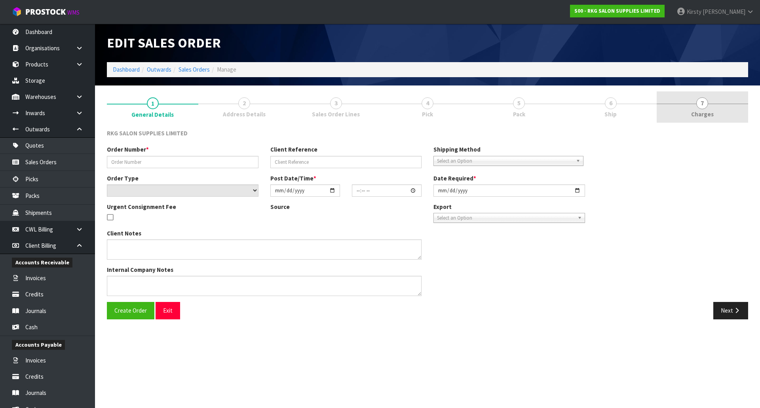
type input "WARANTY PART BACK REST"
type input "GLAMOUR BROW"
select select "number:0"
type input "2025-08-05"
type input "14:23:00.000"
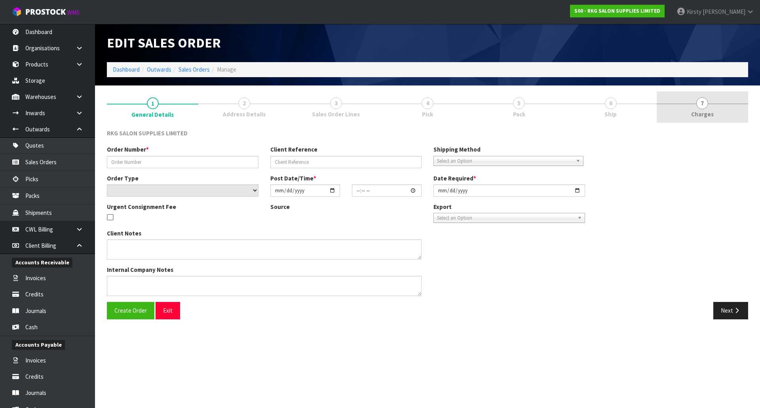
type input "2025-08-05"
type textarea "SPARE PART FOR BATLOW BACK REST CHAIR HEAD SUPPORT"
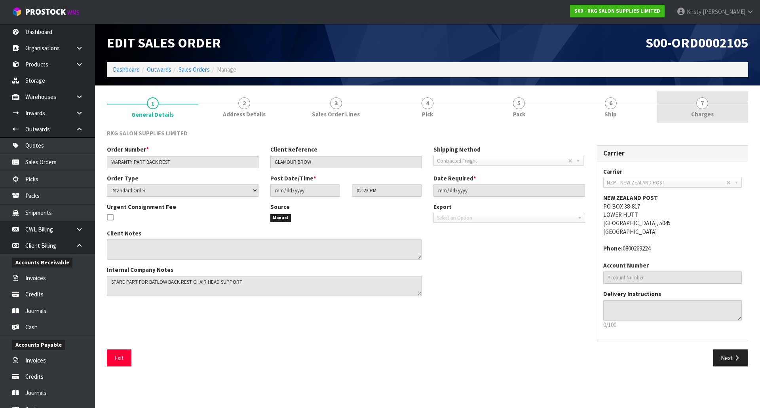
click at [703, 105] on span "7" at bounding box center [702, 103] width 12 height 12
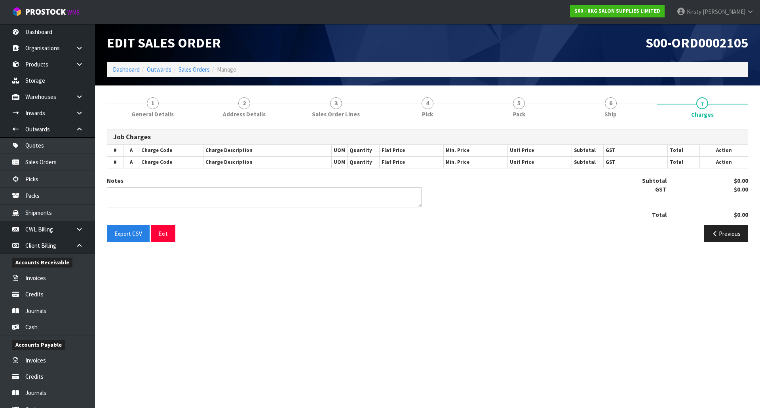
type textarea "WAS PICKED BY MARIE - SPARE PART OFF CHAIR"
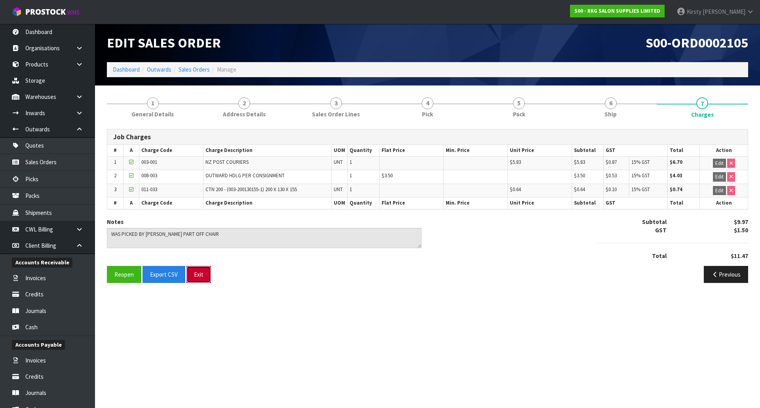
click at [201, 275] on button "Exit" at bounding box center [198, 274] width 25 height 17
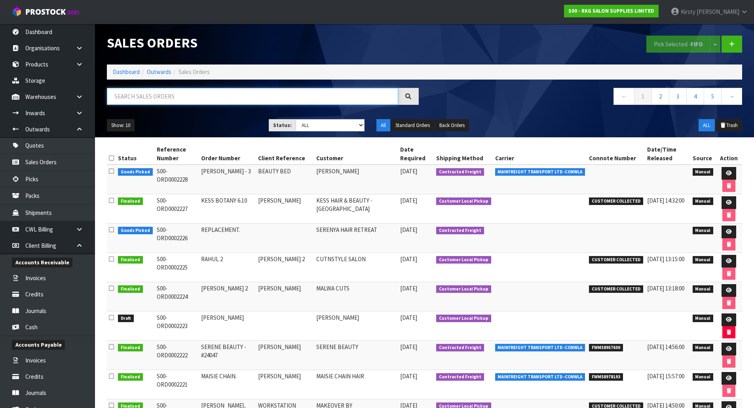
click at [129, 97] on input "text" at bounding box center [252, 96] width 291 height 17
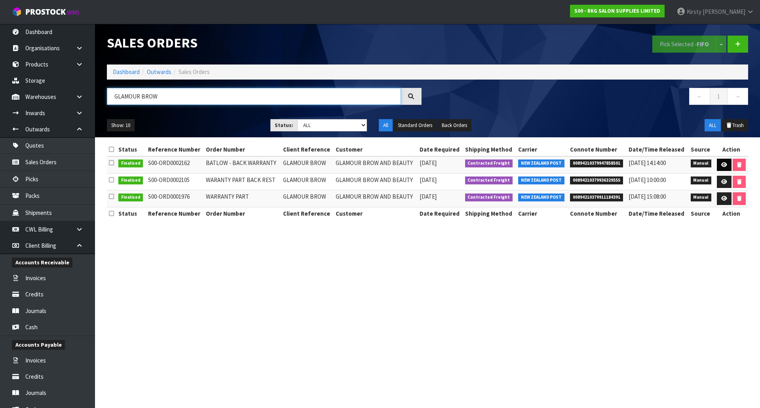
type input "GLAMOUR BROW"
click at [725, 164] on icon at bounding box center [724, 164] width 6 height 5
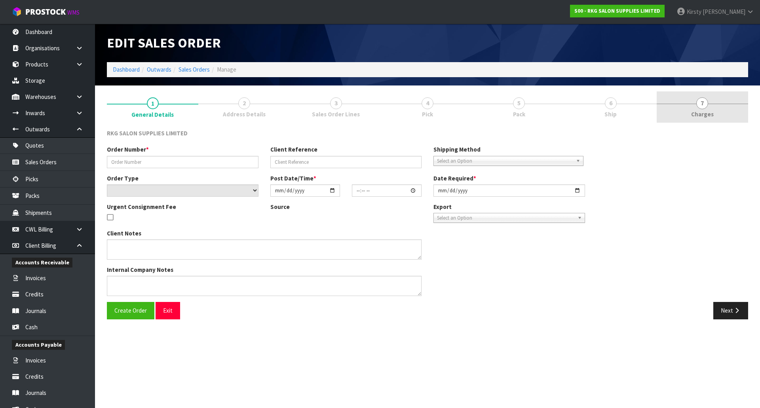
type input "BATLOW - BACK WARRANTY"
type input "GLAMOUR BROW"
select select "number:0"
type input "2025-09-09"
type input "12:36:00.000"
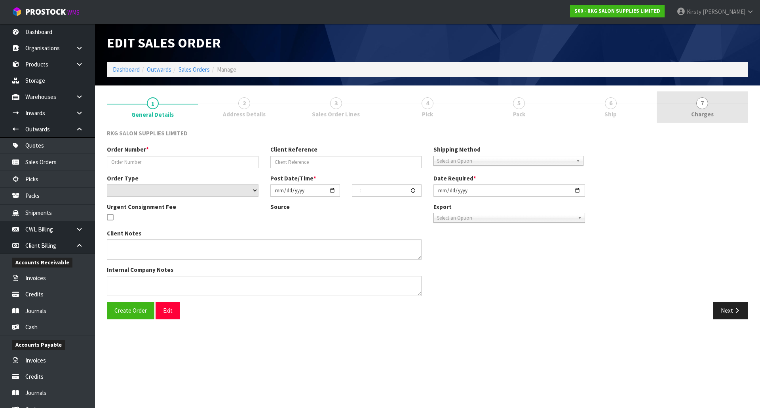
type input "2025-09-09"
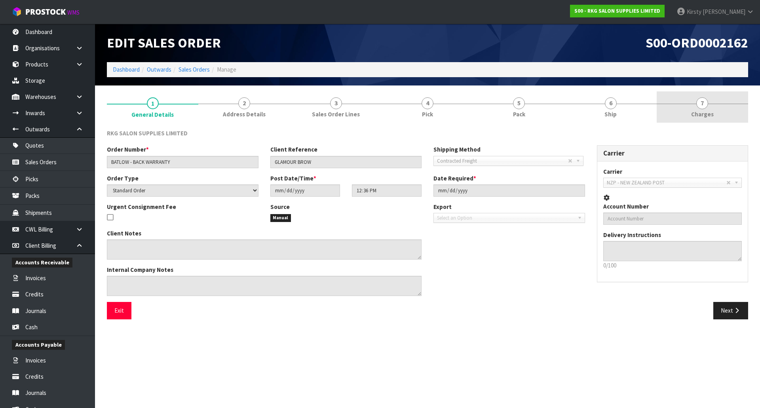
click at [701, 106] on span "7" at bounding box center [702, 103] width 12 height 12
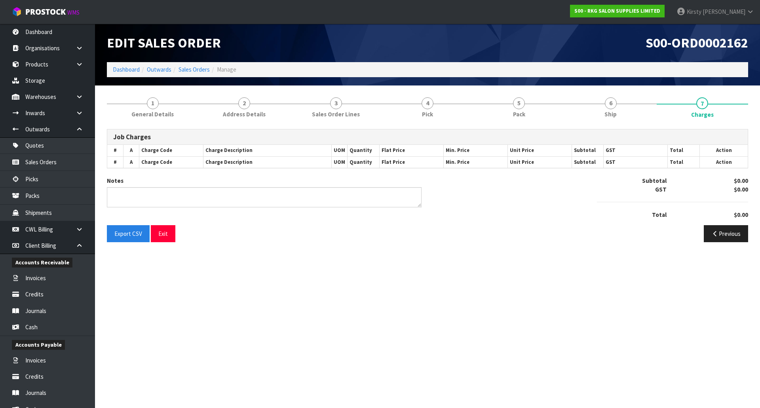
type textarea "PICKED BY MARIE"
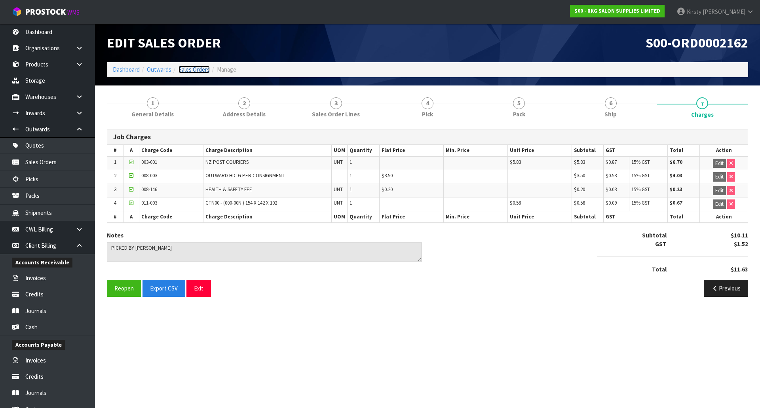
click at [188, 68] on link "Sales Orders" at bounding box center [193, 70] width 31 height 8
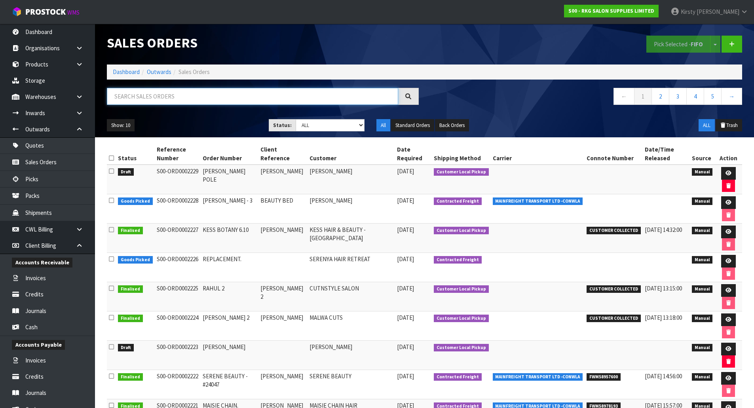
click at [140, 97] on input "text" at bounding box center [252, 96] width 291 height 17
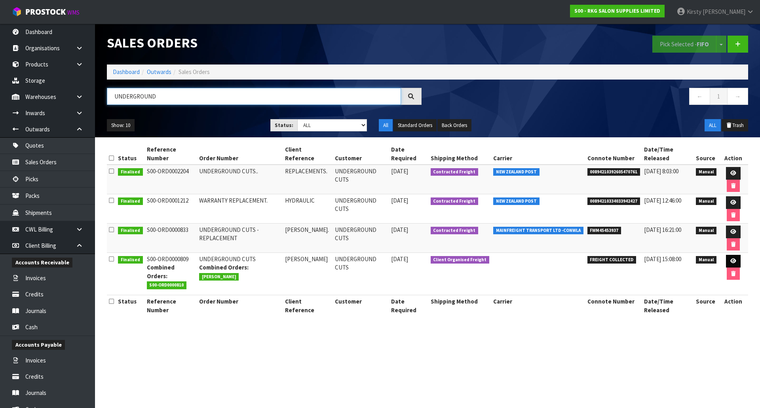
type input "UNDERGROUND"
click at [733, 262] on icon at bounding box center [733, 260] width 6 height 5
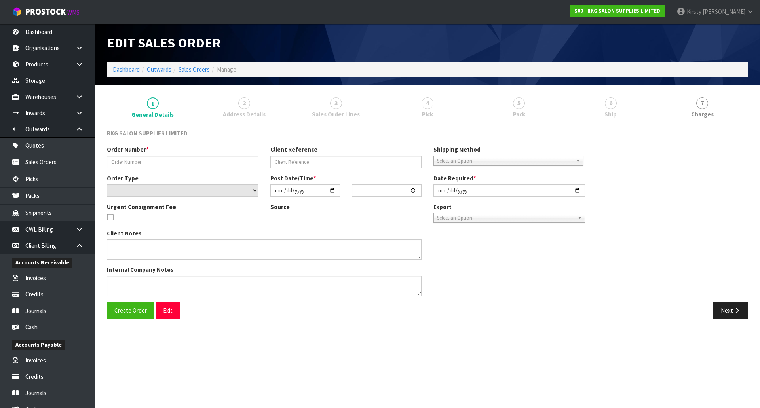
type input "UNDERGROUND CUTS"
type input "IAN FILO"
select select "number:0"
type input "2022-11-17"
type input "00:45:00.000"
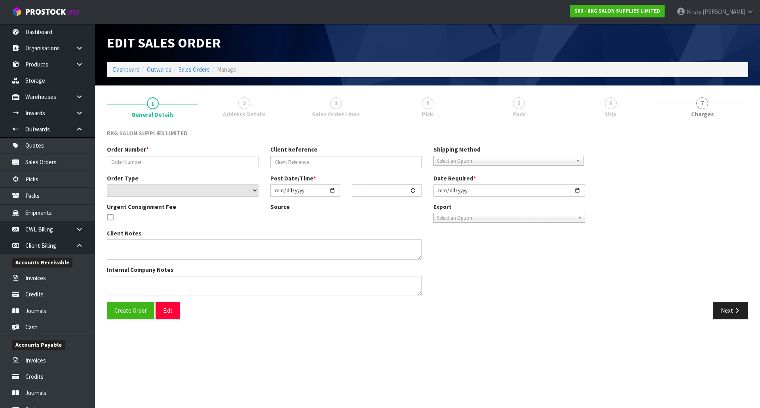
type input "2022-11-21"
type textarea "CONROYS TO COLLECT MONDAY 21ST JOB #2732905 COMBINE WITH ORDER 810"
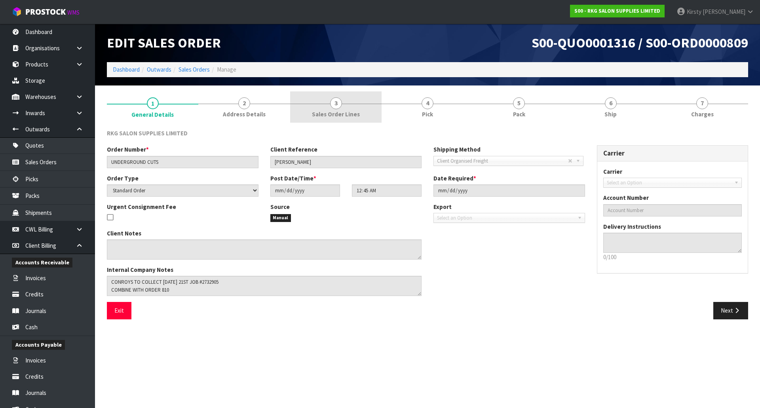
click at [339, 105] on span "3" at bounding box center [336, 103] width 12 height 12
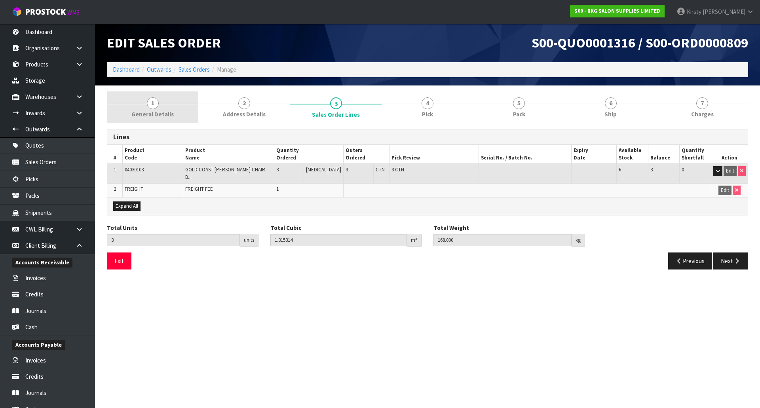
click at [150, 102] on span "1" at bounding box center [153, 103] width 12 height 12
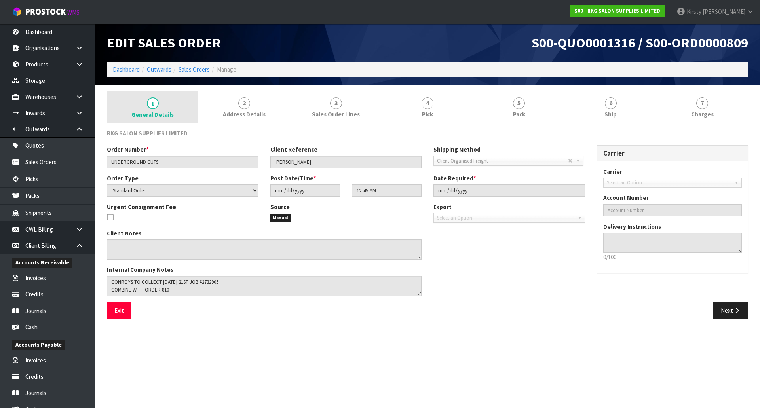
click at [151, 104] on span "1" at bounding box center [153, 103] width 12 height 12
click at [154, 102] on span "1" at bounding box center [153, 103] width 12 height 12
click at [194, 70] on link "Sales Orders" at bounding box center [193, 70] width 31 height 8
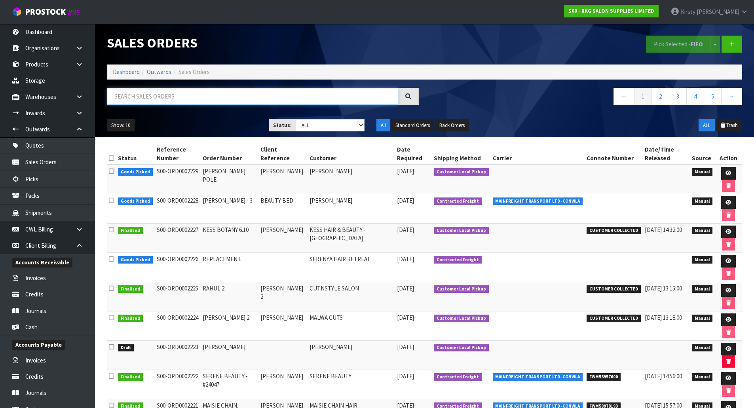
click at [146, 99] on input "text" at bounding box center [252, 96] width 291 height 17
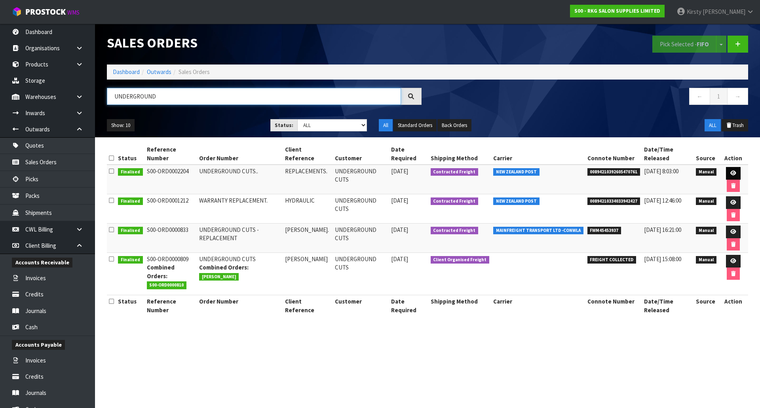
type input "UNDERGROUND"
click at [730, 171] on icon at bounding box center [733, 173] width 6 height 5
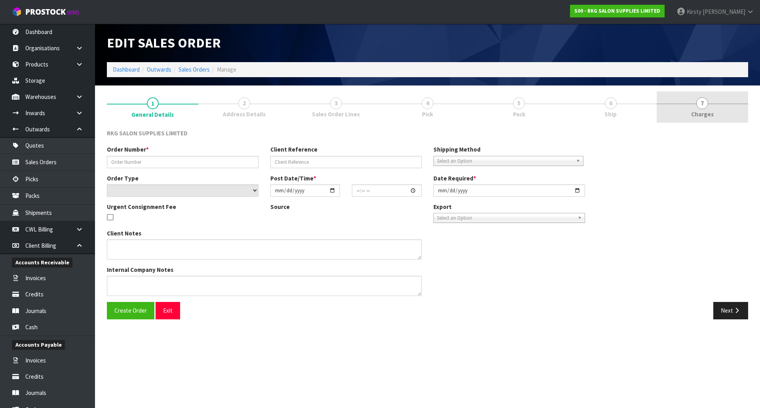
type input "UNDERGROUND CUTS.."
type input "REPLACEMENTS."
select select "number:0"
type input "2025-09-29"
type input "16:44:00.000"
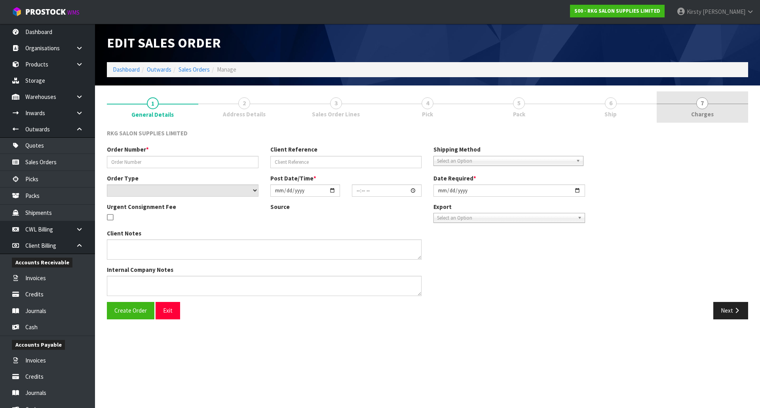
type input "2025-09-29"
click at [704, 106] on span "7" at bounding box center [702, 103] width 12 height 12
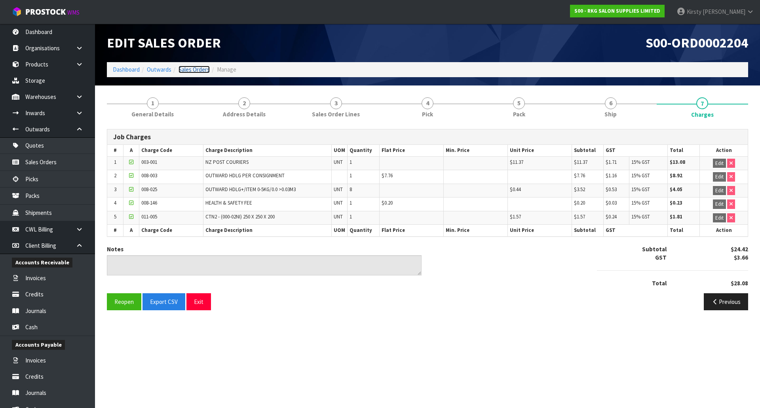
click at [186, 68] on link "Sales Orders" at bounding box center [193, 70] width 31 height 8
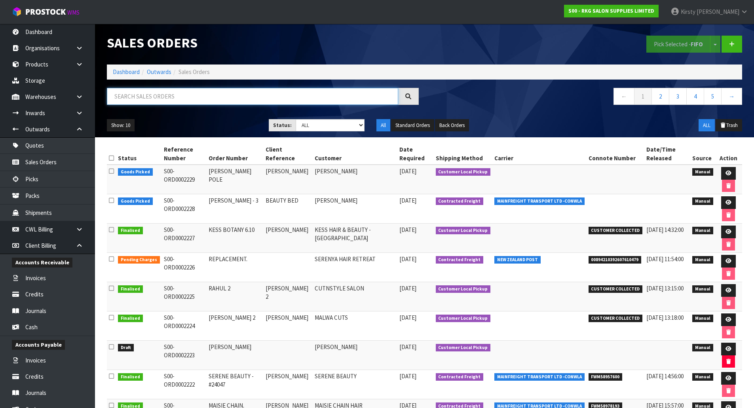
click at [131, 100] on input "text" at bounding box center [252, 96] width 291 height 17
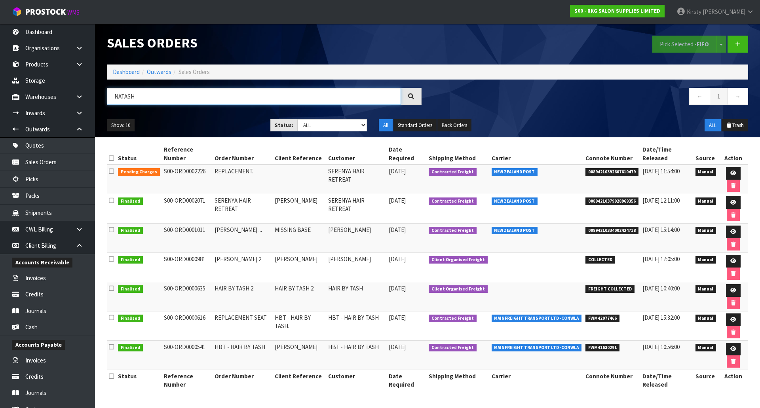
type input "NATASH"
click at [731, 172] on icon at bounding box center [733, 173] width 6 height 5
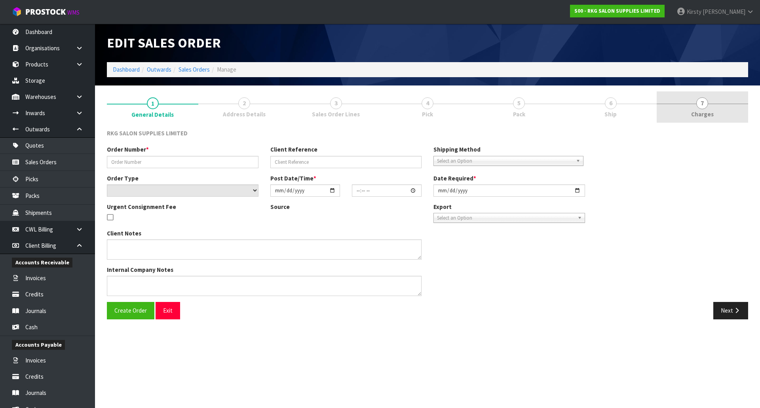
type input "REPLACEMENT."
select select "number:0"
type input "2025-10-06"
type input "12:19:00.000"
type input "2025-10-06"
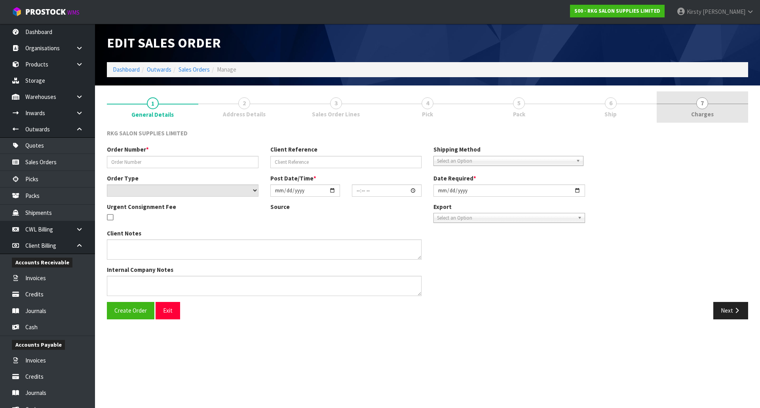
type textarea "PLEASE DISPATCH ASAP"
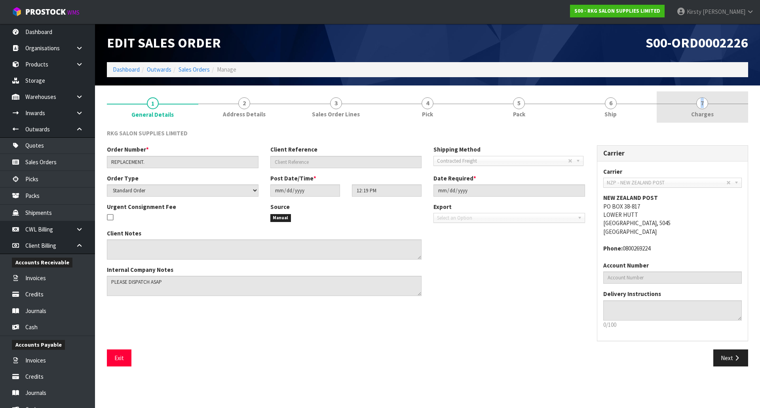
click at [702, 109] on link "7 Charges" at bounding box center [702, 106] width 91 height 31
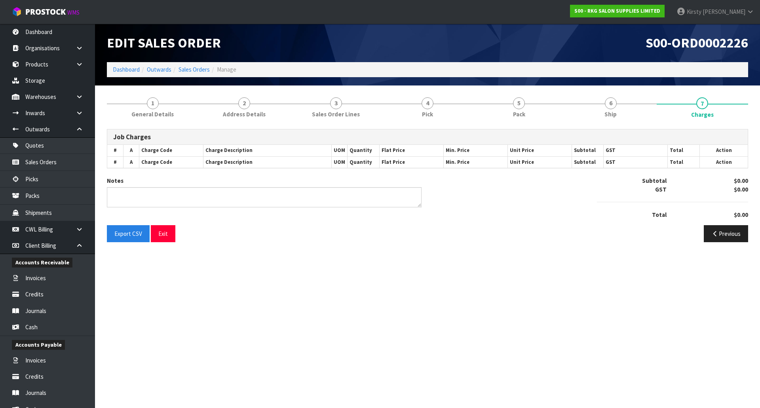
click at [425, 257] on section "Edit Sales Order S00-ORD0002226 Dashboard Outwards Sales Orders Manage 1 Genera…" at bounding box center [380, 204] width 760 height 408
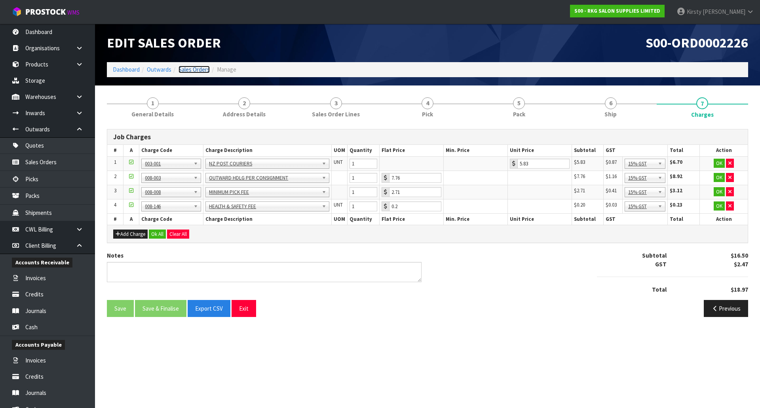
click at [187, 68] on link "Sales Orders" at bounding box center [193, 70] width 31 height 8
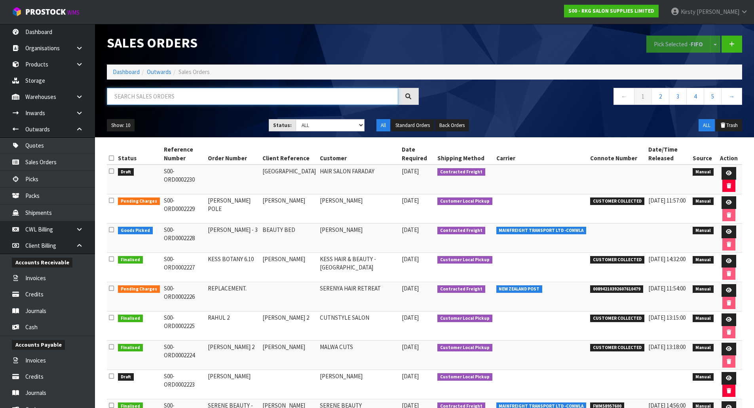
click at [163, 94] on input "text" at bounding box center [252, 96] width 291 height 17
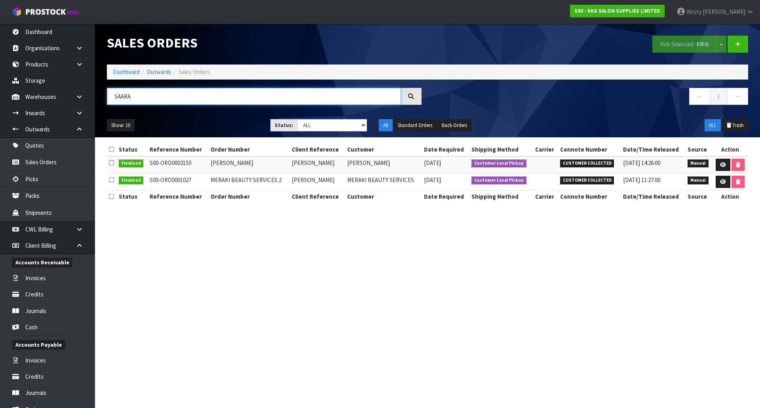
drag, startPoint x: 134, startPoint y: 93, endPoint x: 97, endPoint y: 97, distance: 37.0
click at [97, 97] on header "Sales Orders Pick Selected - FIFO Split button! FIFO - First In First Out FEFO …" at bounding box center [427, 81] width 665 height 114
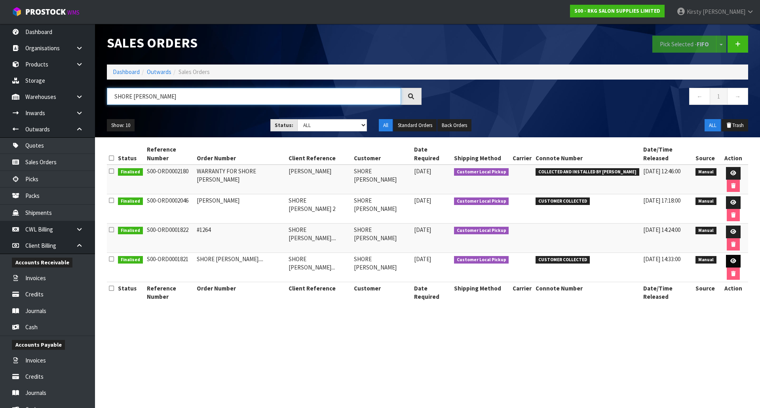
type input "SHORE [PERSON_NAME]"
click at [730, 258] on icon at bounding box center [733, 260] width 6 height 5
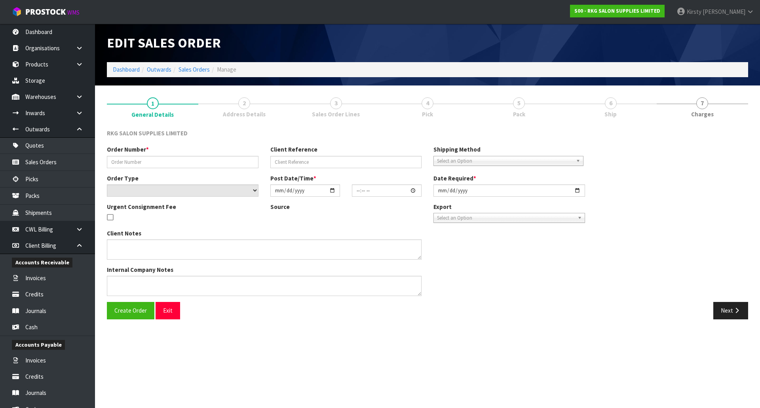
type input "SHORE BARBER...."
type input "SHORE BARBER..."
select select "number:0"
type input "2025-01-07"
type input "14:00:00.000"
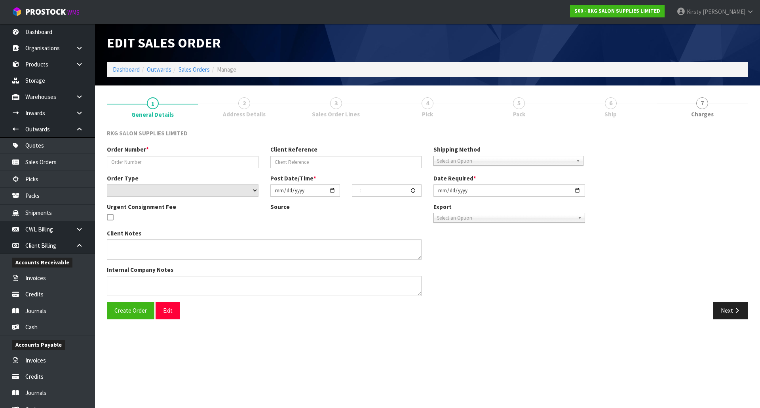
type input "2025-01-07"
type textarea "COLLECT NOW"
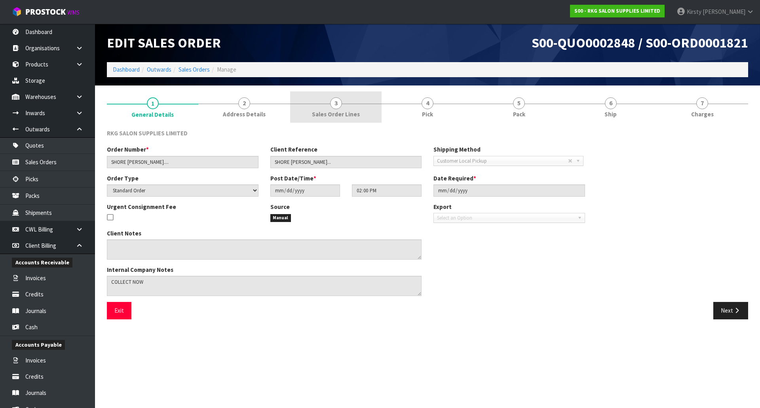
click at [338, 105] on span "3" at bounding box center [336, 103] width 12 height 12
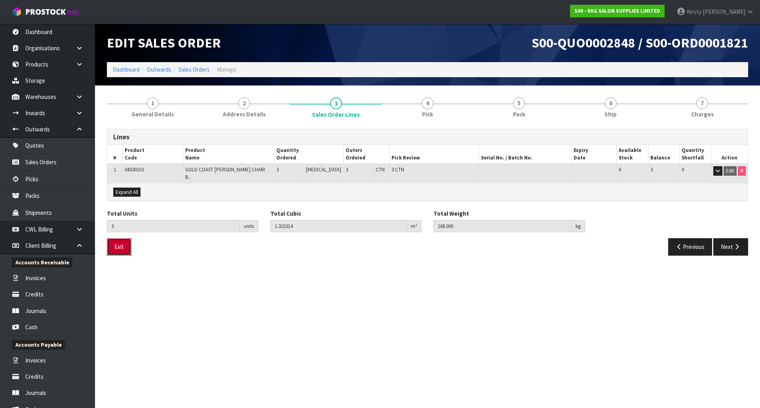
click at [119, 243] on button "Exit" at bounding box center [119, 246] width 25 height 17
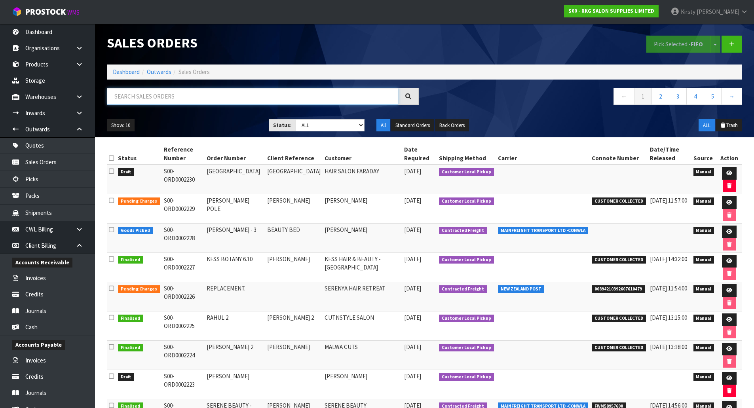
click at [140, 96] on input "text" at bounding box center [252, 96] width 291 height 17
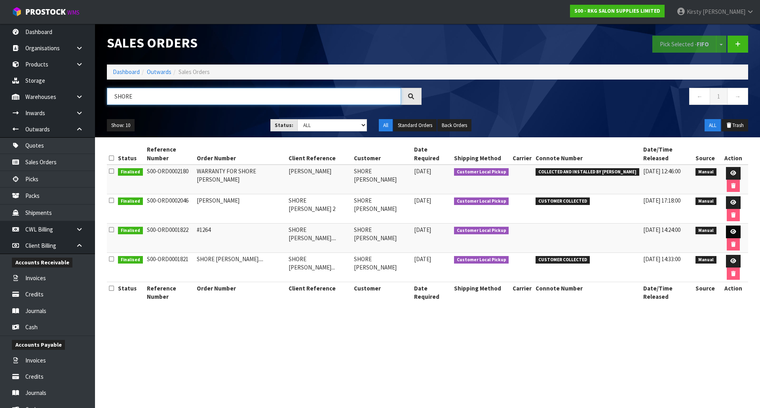
type input "SHORE"
click at [730, 229] on icon at bounding box center [733, 231] width 6 height 5
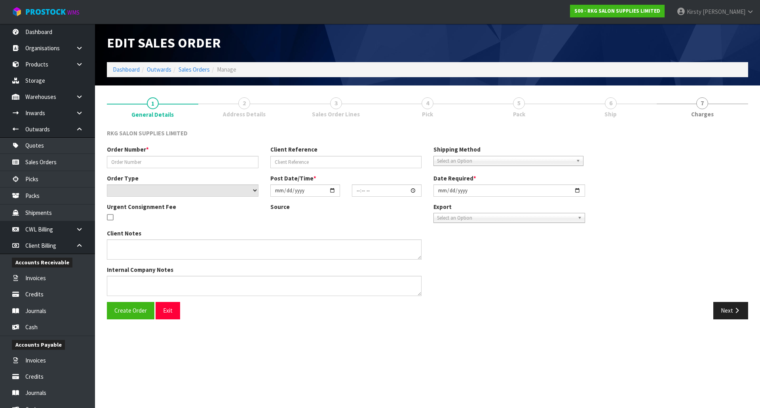
type input "#1264"
type input "SHORE BARBER...."
select select "number:0"
type input "2025-01-07"
type input "14:06:00.000"
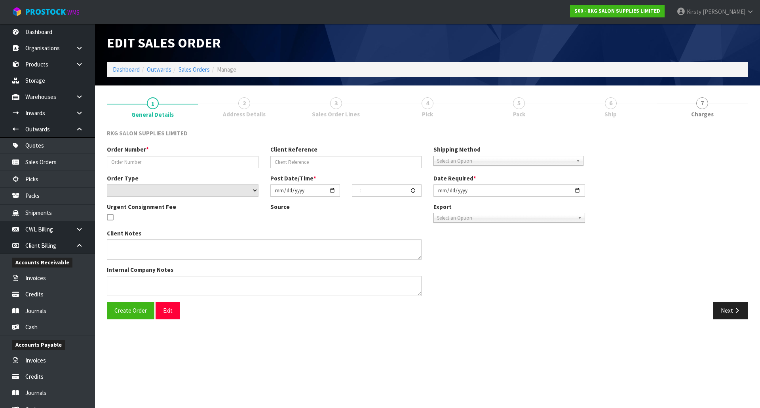
type input "2025-01-07"
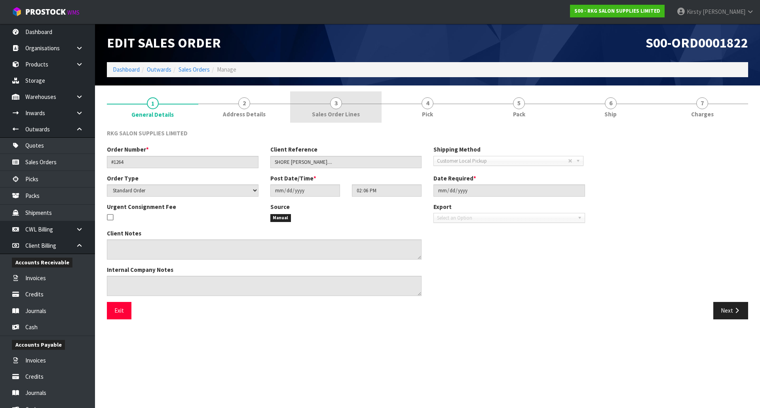
click at [344, 106] on link "3 Sales Order Lines" at bounding box center [335, 106] width 91 height 31
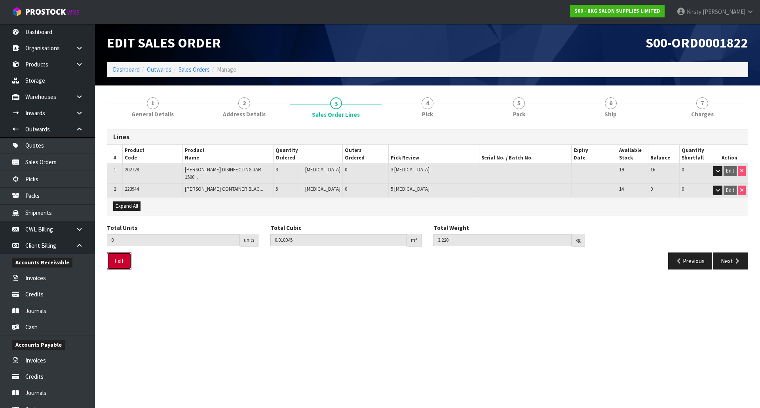
click at [114, 257] on button "Exit" at bounding box center [119, 261] width 25 height 17
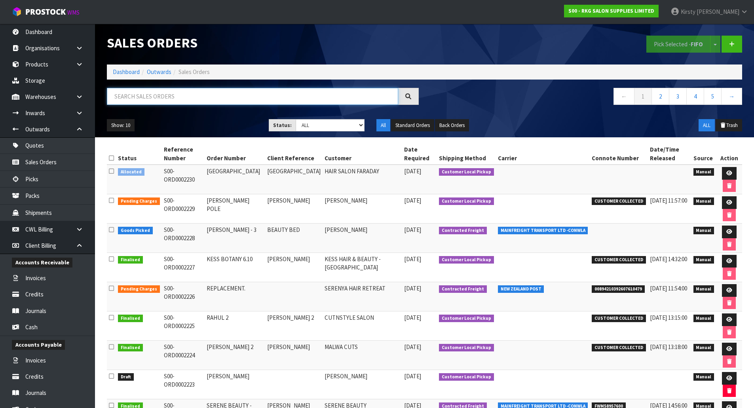
click at [158, 99] on input "text" at bounding box center [252, 96] width 291 height 17
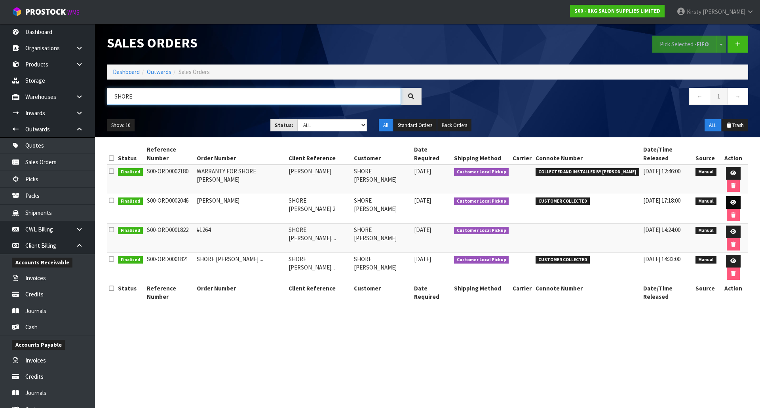
type input "SHORE"
click at [726, 196] on link at bounding box center [733, 202] width 15 height 13
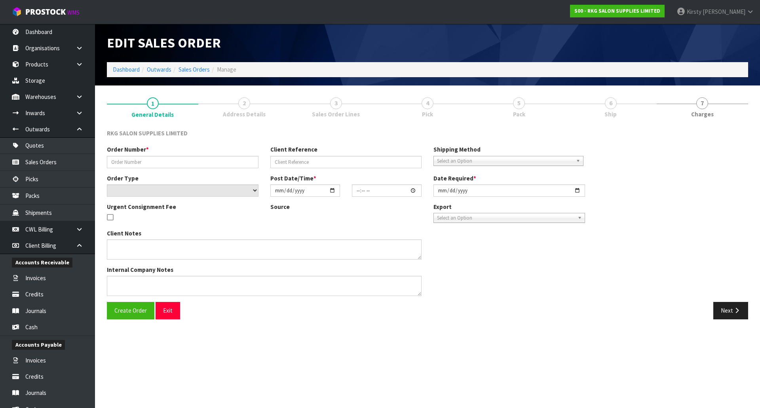
type input "TALWINDER"
type input "SHORE BARBER 2"
select select "number:0"
type input "2025-07-04"
type input "00:00:00.000"
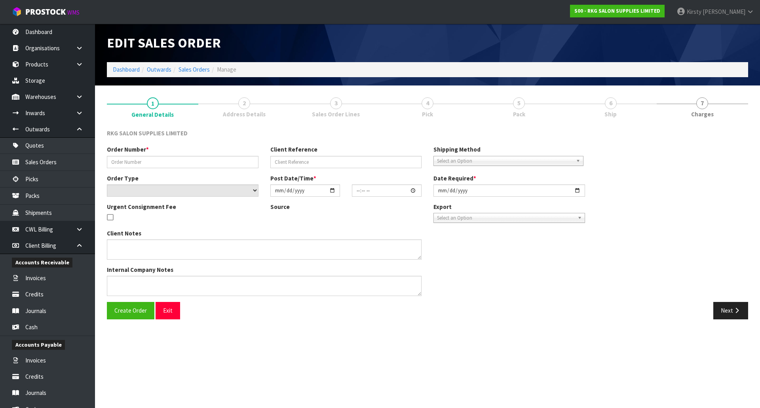
type input "2025-07-04"
type textarea "FOR PICK UP"
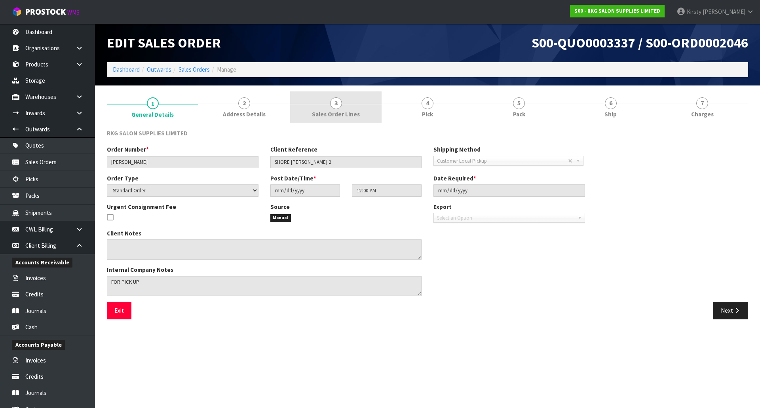
click at [336, 103] on span "3" at bounding box center [336, 103] width 12 height 12
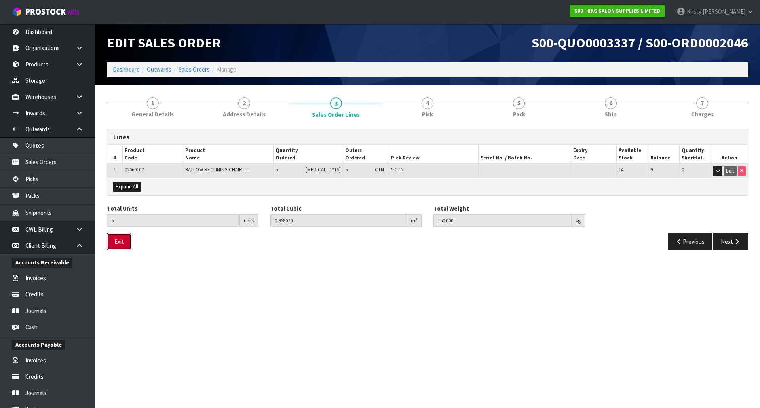
click at [122, 240] on button "Exit" at bounding box center [119, 241] width 25 height 17
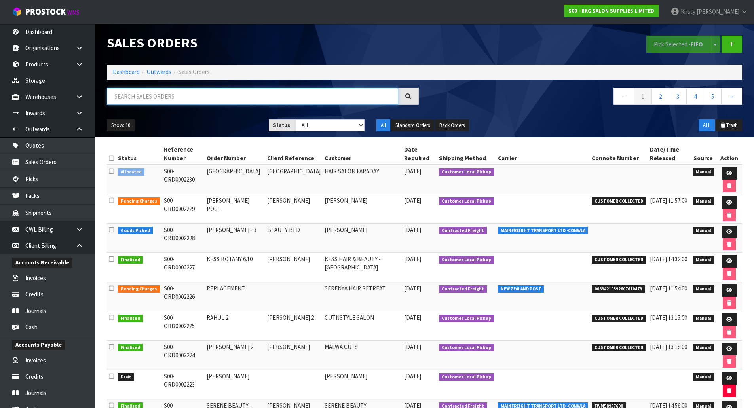
click at [159, 101] on input "text" at bounding box center [252, 96] width 291 height 17
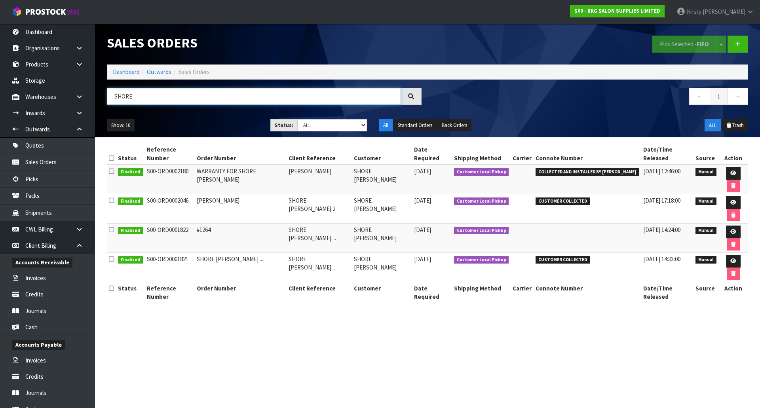
type input "SHORE"
click at [730, 171] on icon at bounding box center [733, 173] width 6 height 5
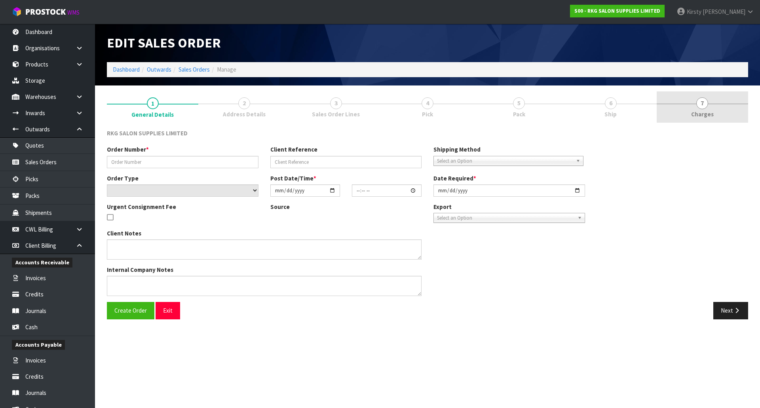
click at [701, 101] on span "7" at bounding box center [702, 103] width 12 height 12
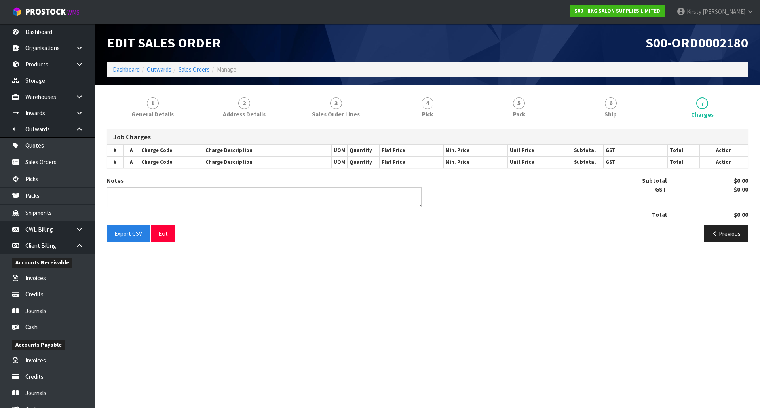
click at [324, 238] on div "Export CSV Exit" at bounding box center [264, 233] width 327 height 17
type textarea "PICKED BY MARIE"
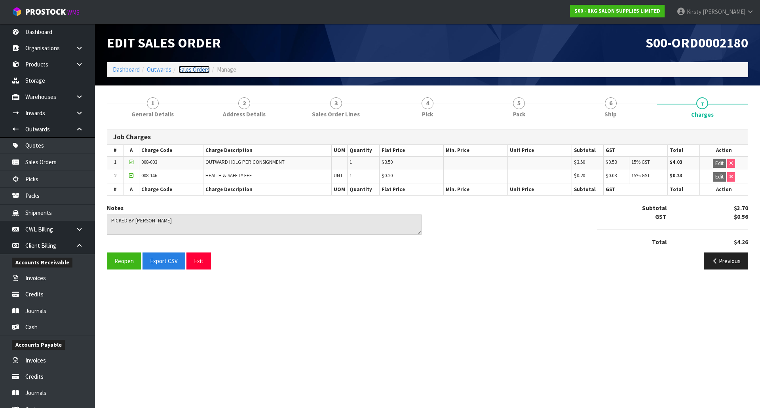
click at [200, 72] on link "Sales Orders" at bounding box center [193, 70] width 31 height 8
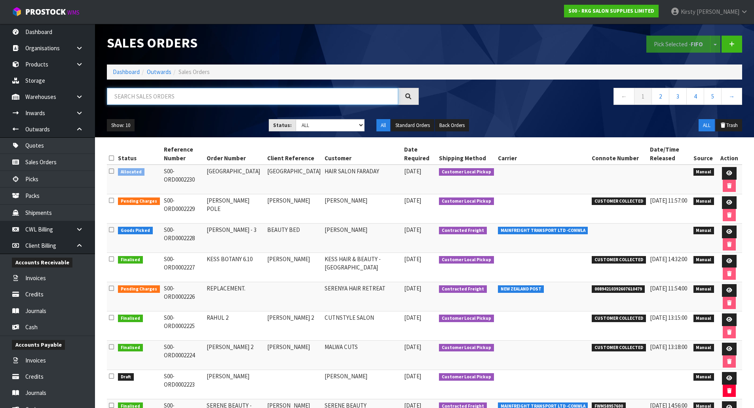
click at [171, 98] on input "text" at bounding box center [252, 96] width 291 height 17
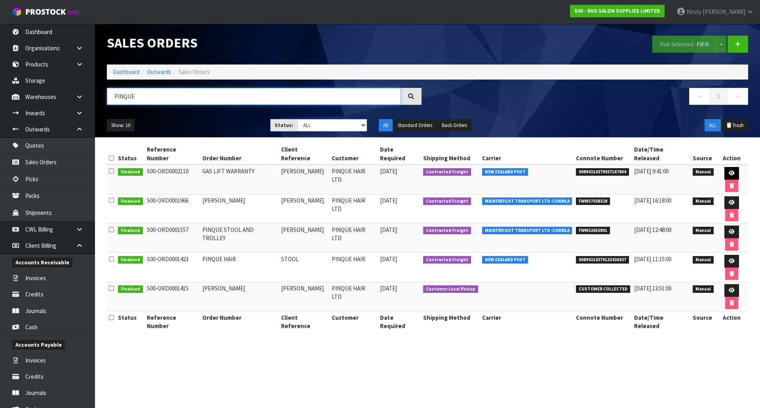
type input "PINQUE"
click at [729, 171] on icon at bounding box center [732, 173] width 6 height 5
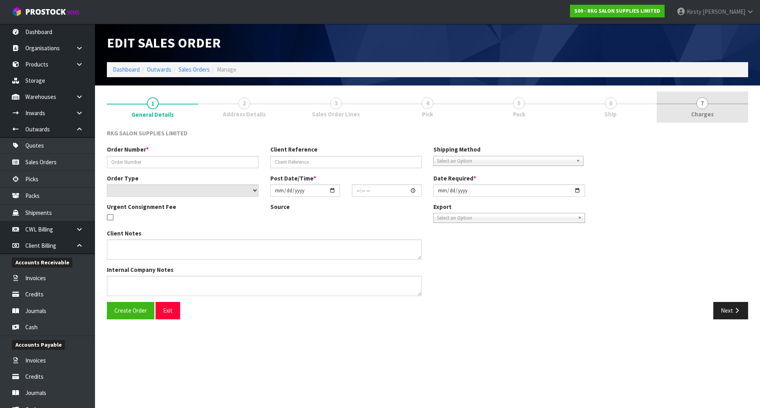
click at [706, 106] on span "7" at bounding box center [702, 103] width 12 height 12
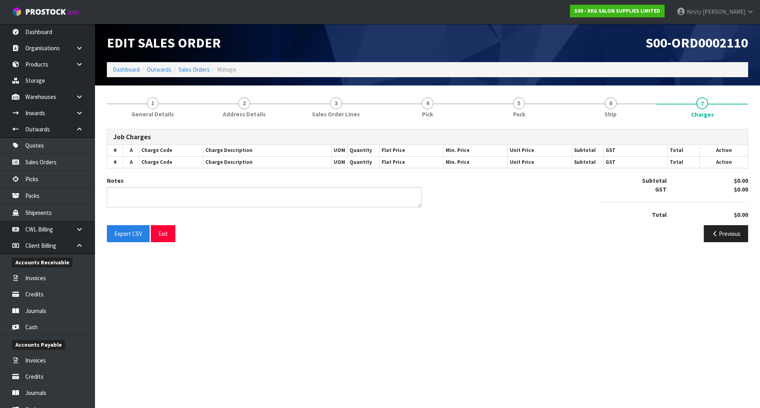
type textarea "PICKED BY MARIE"
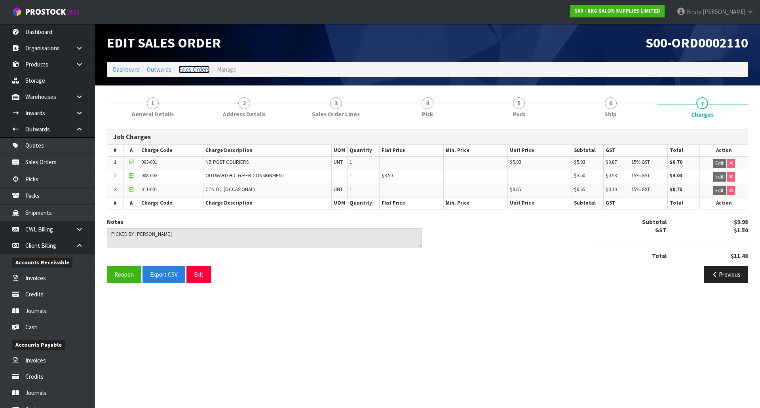
click at [193, 72] on link "Sales Orders" at bounding box center [193, 70] width 31 height 8
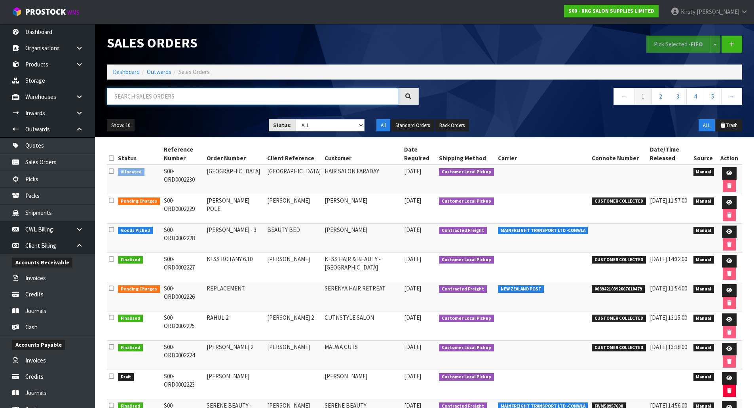
click at [201, 95] on input "text" at bounding box center [252, 96] width 291 height 17
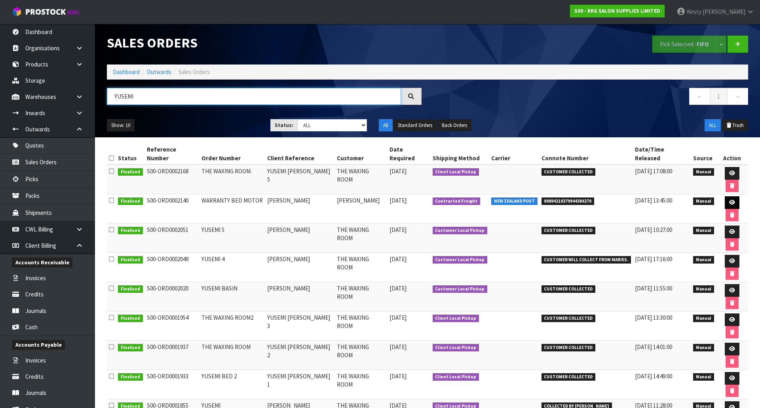
type input "YUSEMI"
click at [729, 200] on icon at bounding box center [732, 202] width 6 height 5
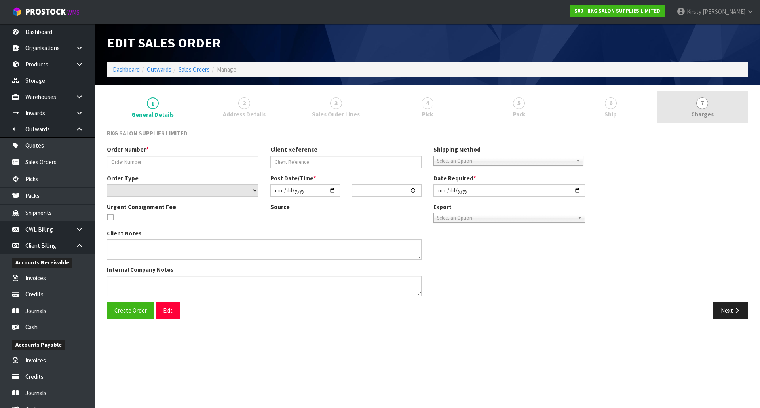
type input "WARRANTY BED MOTOR"
type input "YUSEMI ALMANZA"
select select "number:0"
type input "2025-08-29"
type input "12:59:00.000"
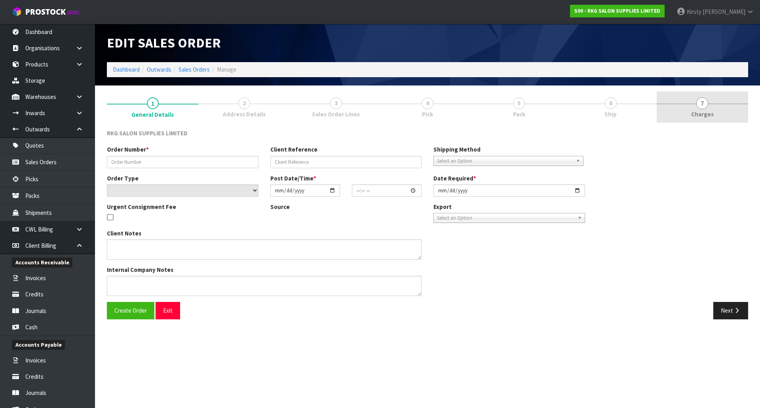
type input "2025-08-29"
type textarea "PLEASE PACK WELL AND LABEL FRAGILE"
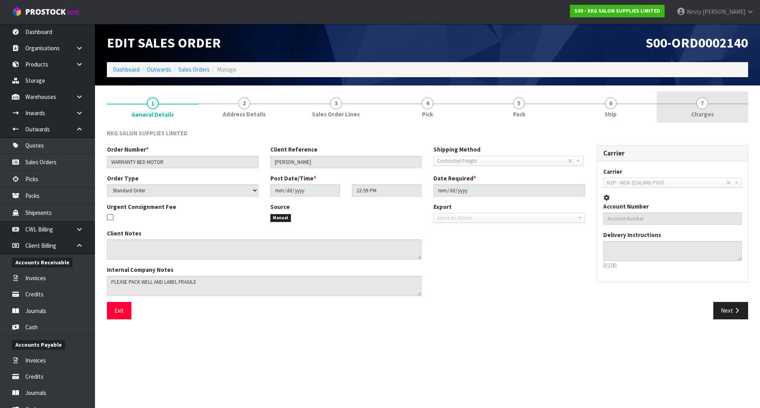
click at [705, 109] on link "7 Charges" at bounding box center [702, 106] width 91 height 31
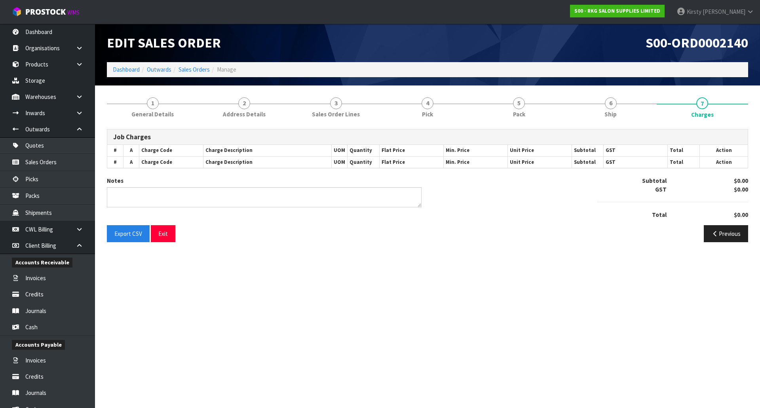
type textarea "PICKED BY MARIE"
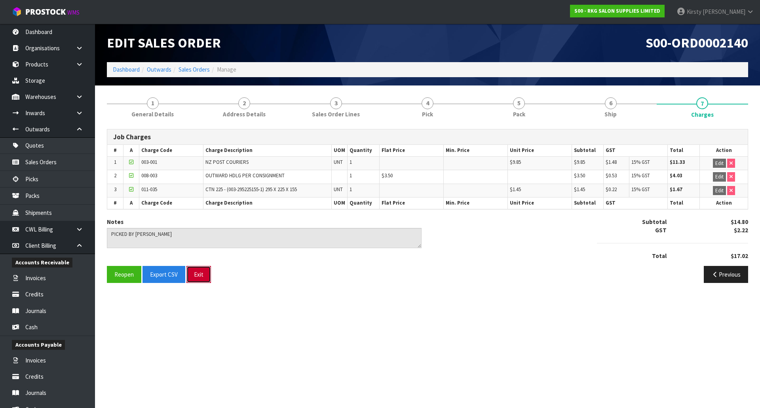
drag, startPoint x: 197, startPoint y: 273, endPoint x: 190, endPoint y: 271, distance: 7.1
click at [197, 273] on button "Exit" at bounding box center [198, 274] width 25 height 17
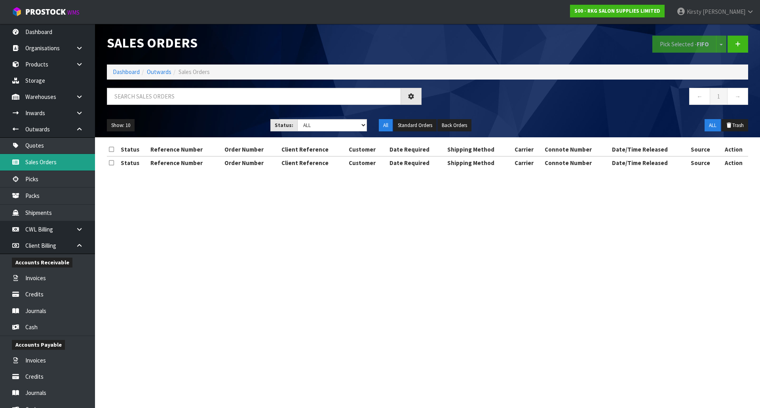
click at [37, 162] on link "Sales Orders" at bounding box center [47, 162] width 95 height 16
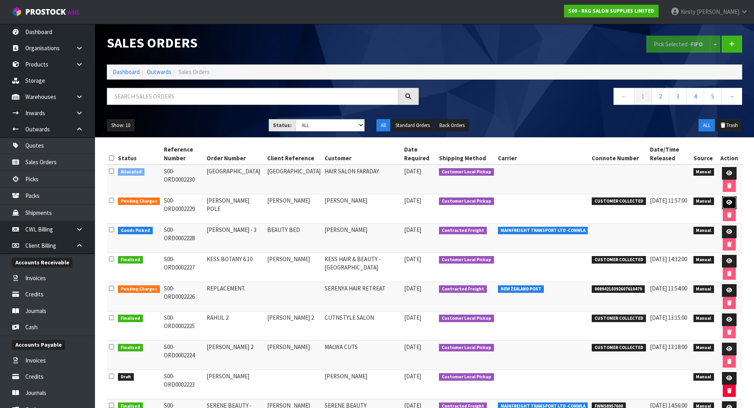
click at [726, 201] on icon at bounding box center [729, 202] width 6 height 5
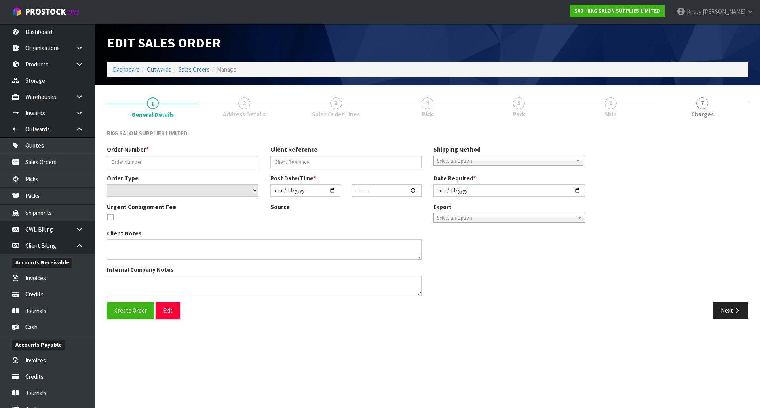
type input "ADEL BARBER POLE"
type input "ADEL AL-OMOUSH"
select select "number:0"
type input "2025-10-07"
type input "00:00:00.000"
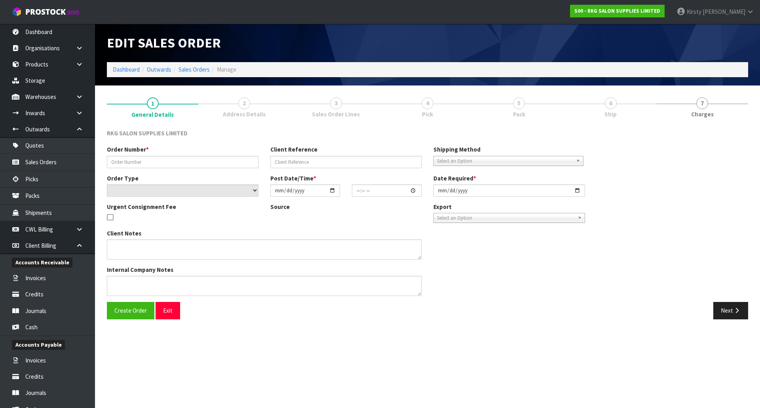
type input "2025-10-07"
type textarea "FOR PICK UP"
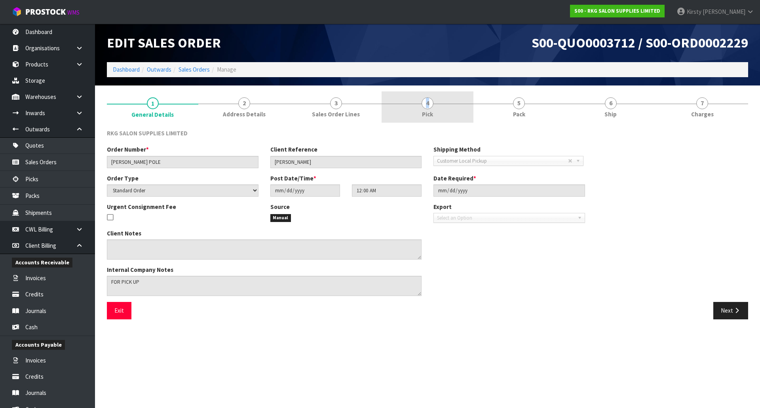
click at [427, 107] on span "4" at bounding box center [428, 103] width 12 height 12
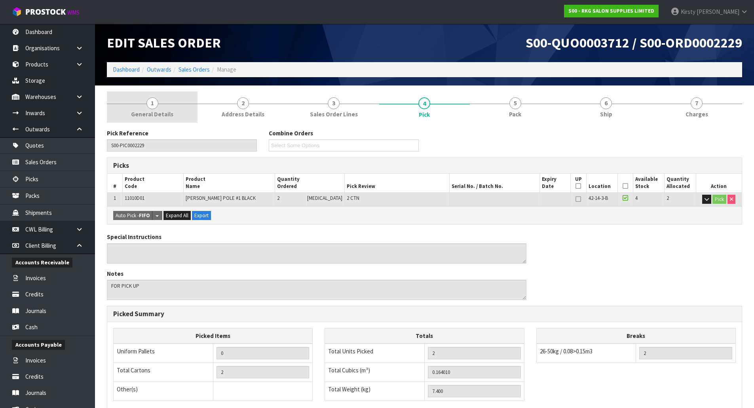
click at [157, 106] on span "1" at bounding box center [152, 103] width 12 height 12
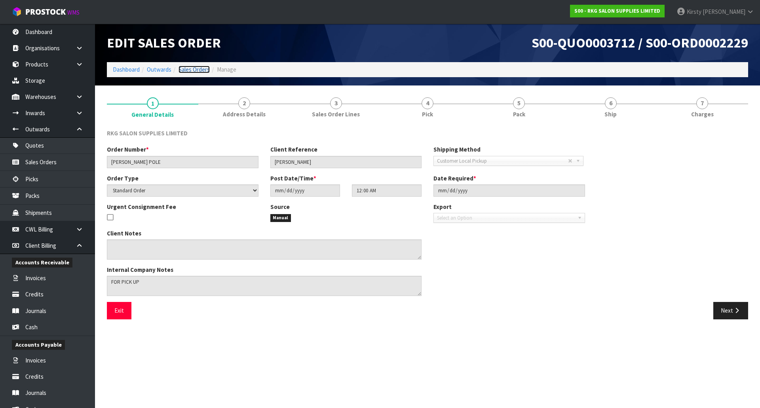
click at [186, 69] on link "Sales Orders" at bounding box center [193, 70] width 31 height 8
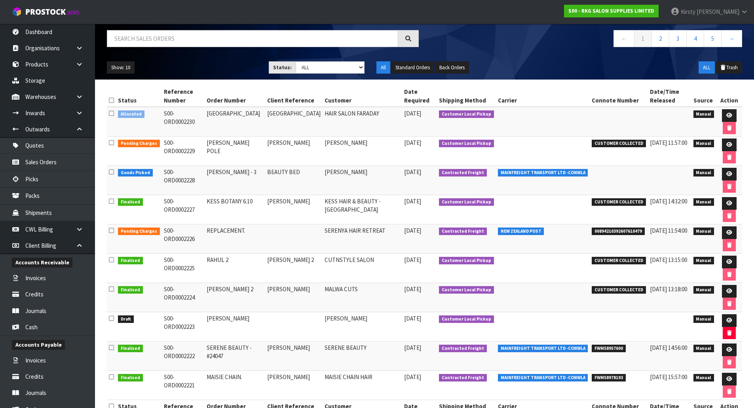
scroll to position [46, 0]
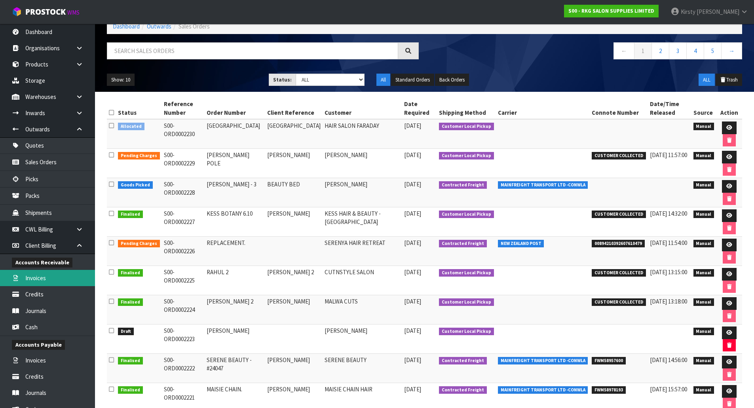
click at [55, 275] on link "Invoices" at bounding box center [47, 278] width 95 height 16
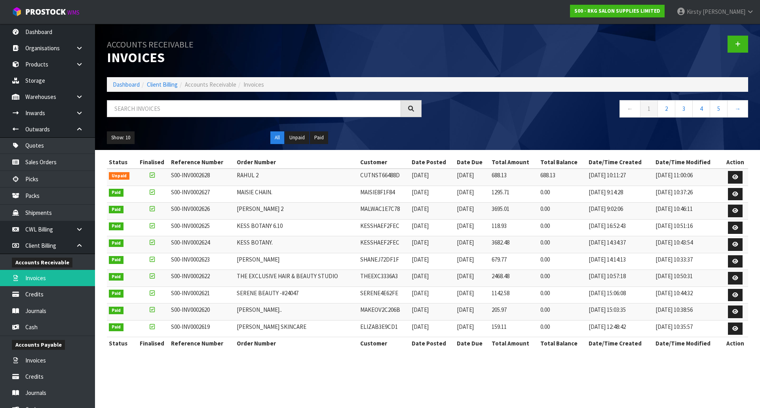
drag, startPoint x: 587, startPoint y: 25, endPoint x: 706, endPoint y: 46, distance: 121.0
click at [587, 25] on div at bounding box center [590, 44] width 327 height 41
